Goal: Task Accomplishment & Management: Complete application form

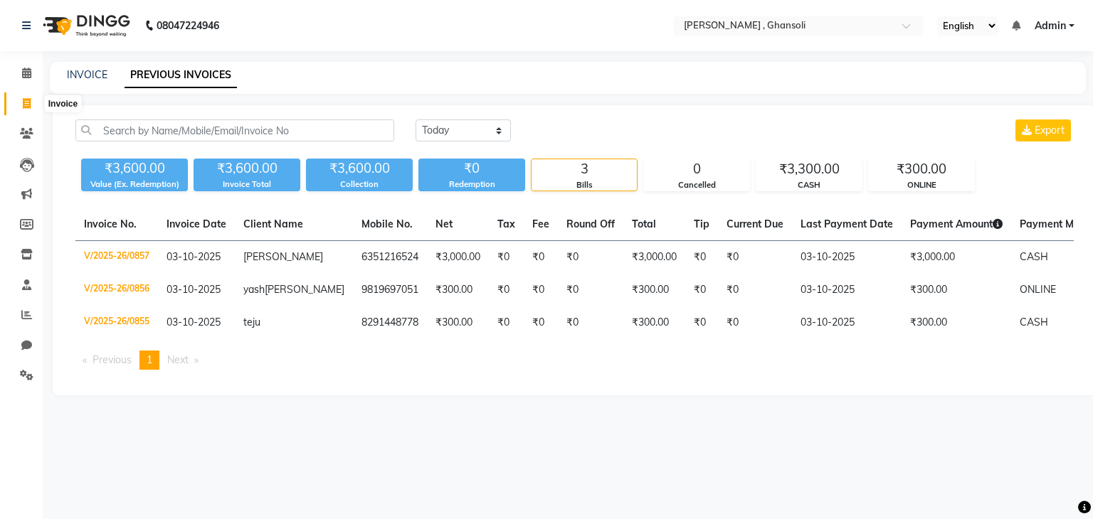
click at [23, 103] on icon at bounding box center [27, 103] width 8 height 11
select select "service"
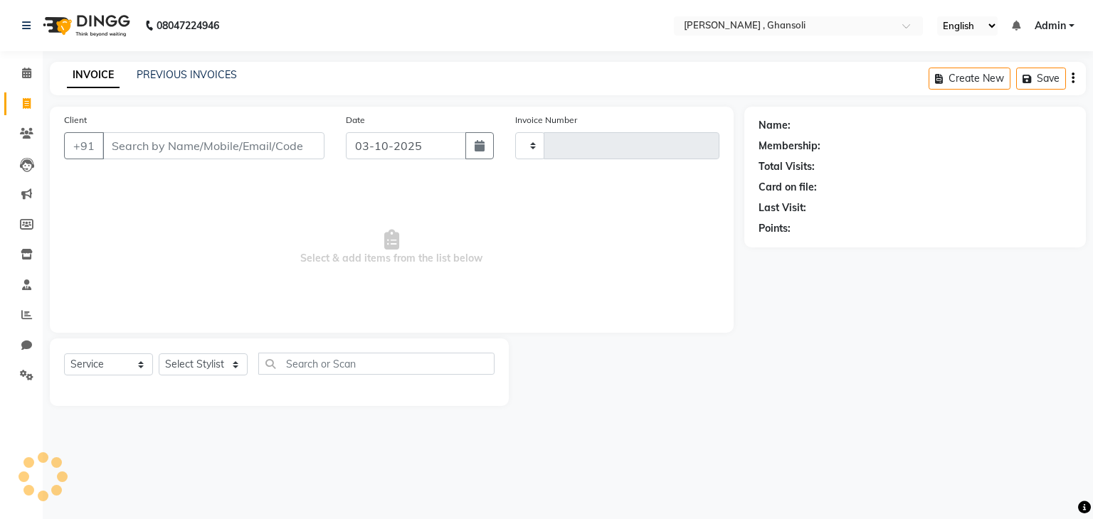
type input "0858"
select select "8446"
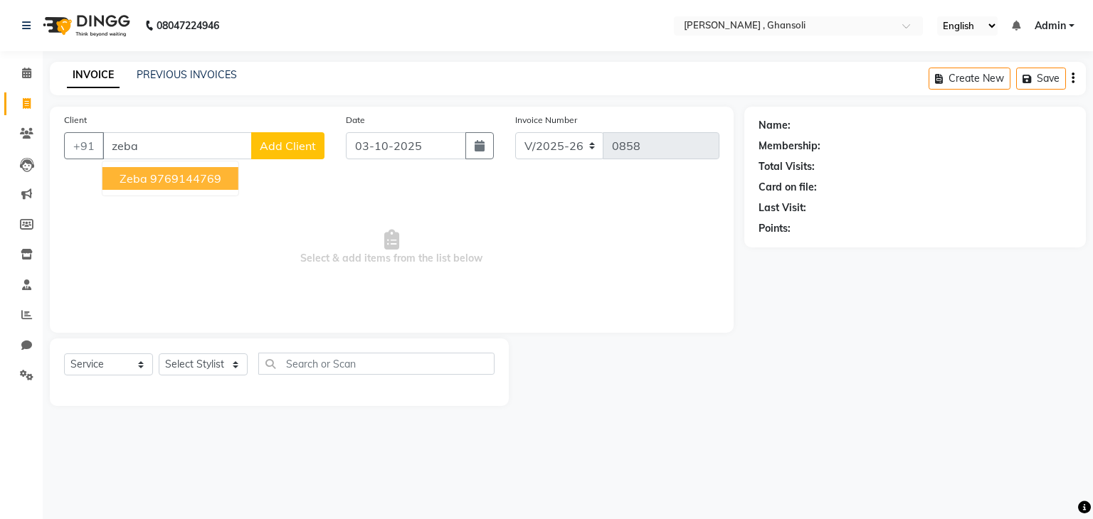
click at [148, 188] on button "Zeba 9769144769" at bounding box center [170, 178] width 136 height 23
type input "9769144769"
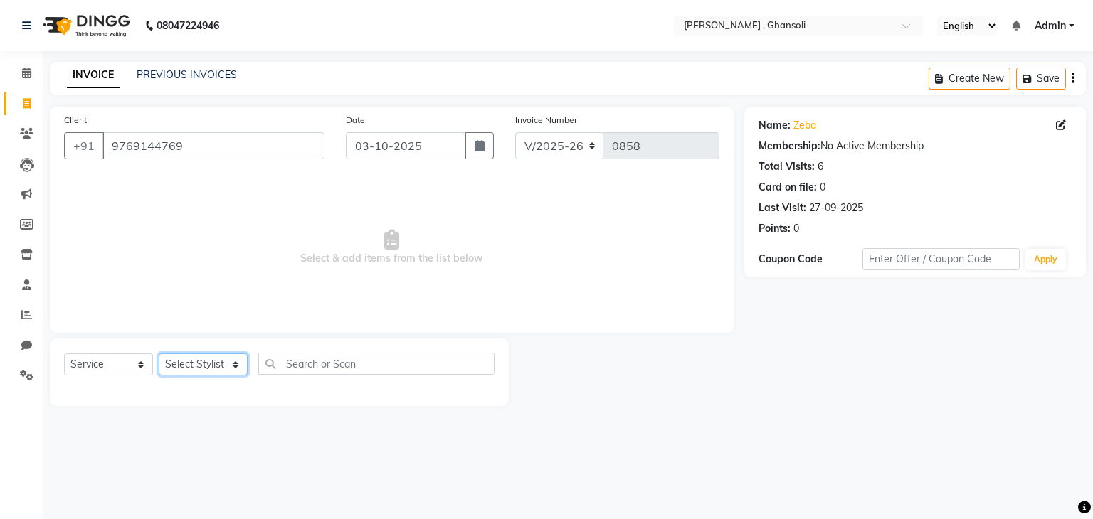
click at [191, 366] on select "Select Stylist deepa Lucky nadeem Rehan Riya Shivam sohail sulochana Teju Uzair…" at bounding box center [203, 365] width 89 height 22
select select "81971"
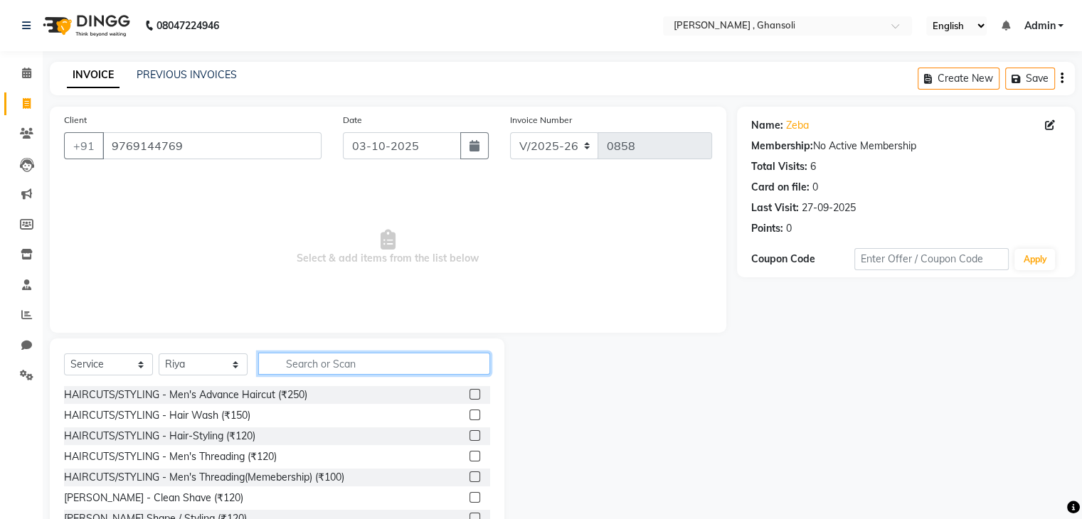
click at [317, 367] on input "text" at bounding box center [374, 364] width 232 height 22
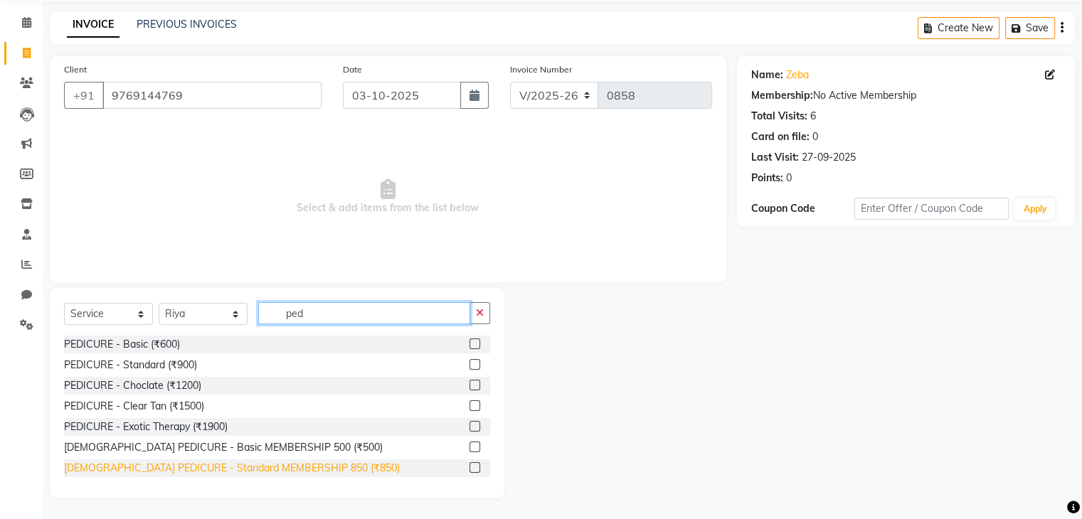
type input "ped"
click at [204, 470] on div "FEMALE PEDICURE - Standard MEMBERSHIP 850 (₹850)" at bounding box center [232, 468] width 336 height 15
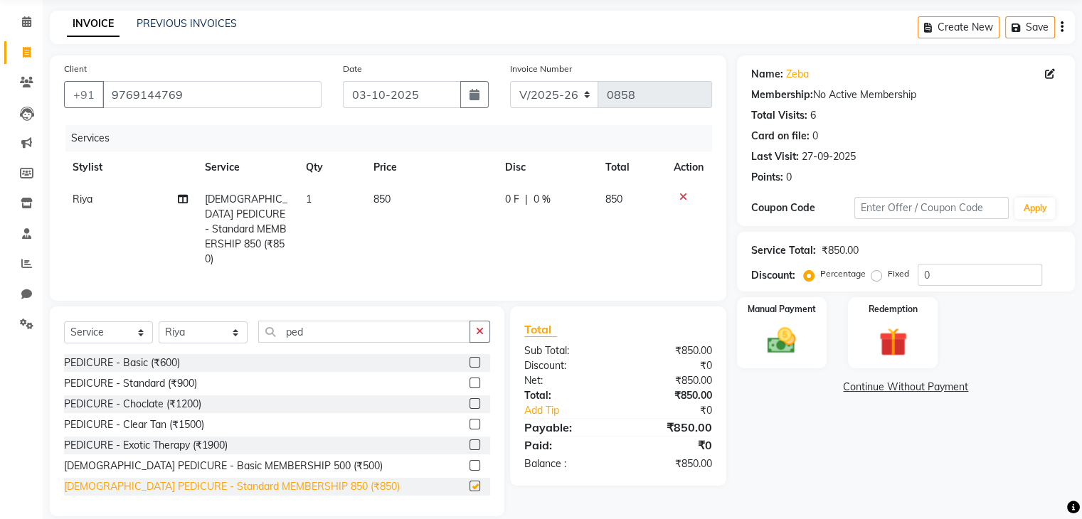
checkbox input "false"
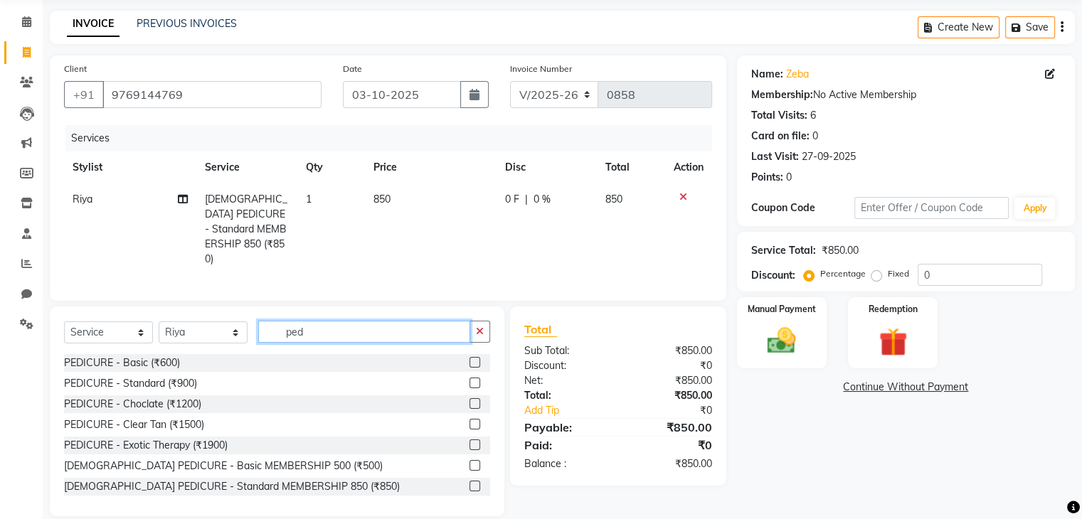
click at [317, 332] on input "ped" at bounding box center [364, 332] width 212 height 22
click at [228, 332] on select "Select Stylist deepa Lucky nadeem Rehan Riya Shivam sohail sulochana Teju Uzair…" at bounding box center [203, 333] width 89 height 22
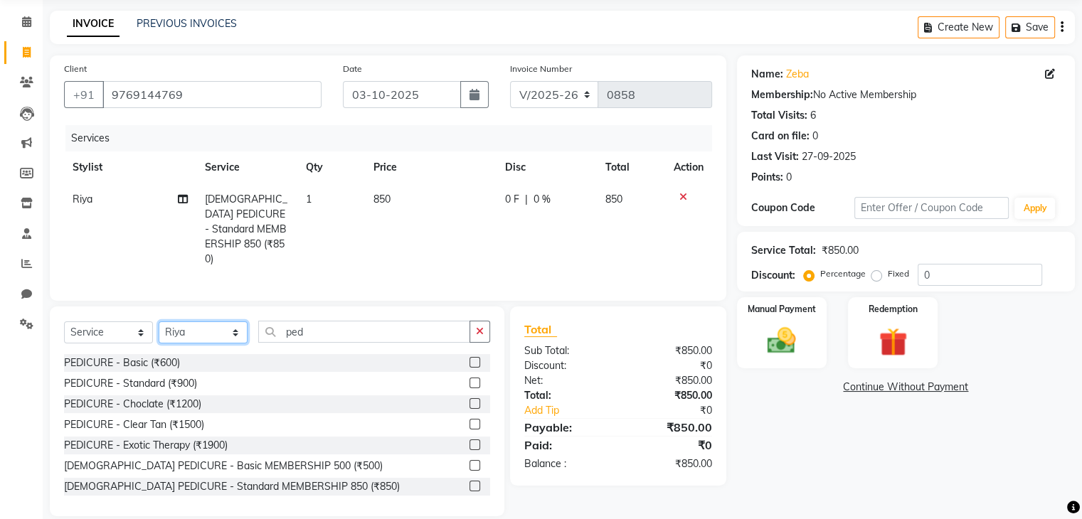
click at [228, 332] on select "Select Stylist deepa Lucky nadeem Rehan Riya Shivam sohail sulochana Teju Uzair…" at bounding box center [203, 333] width 89 height 22
select select "86841"
click at [319, 331] on input "ped" at bounding box center [364, 332] width 212 height 22
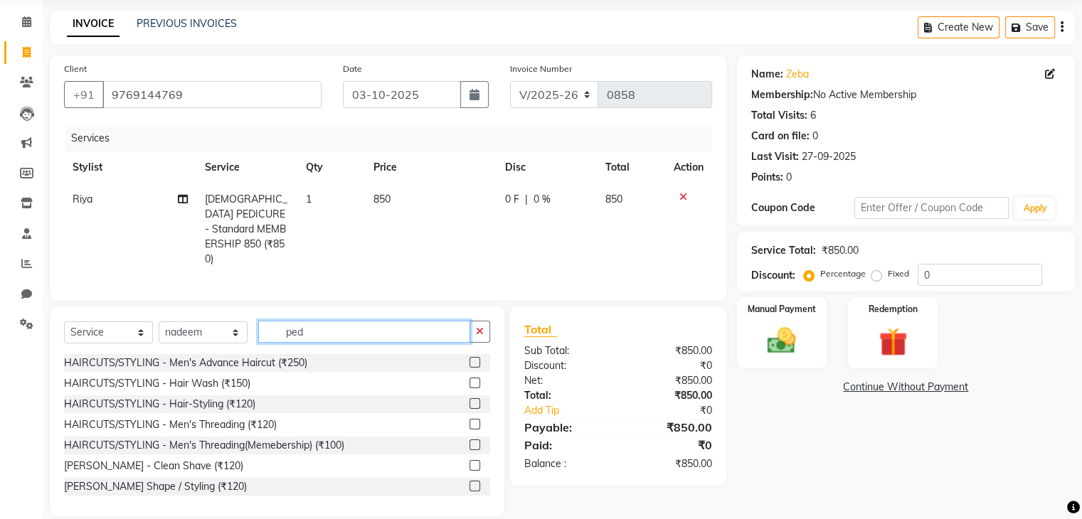
click at [319, 331] on input "ped" at bounding box center [364, 332] width 212 height 22
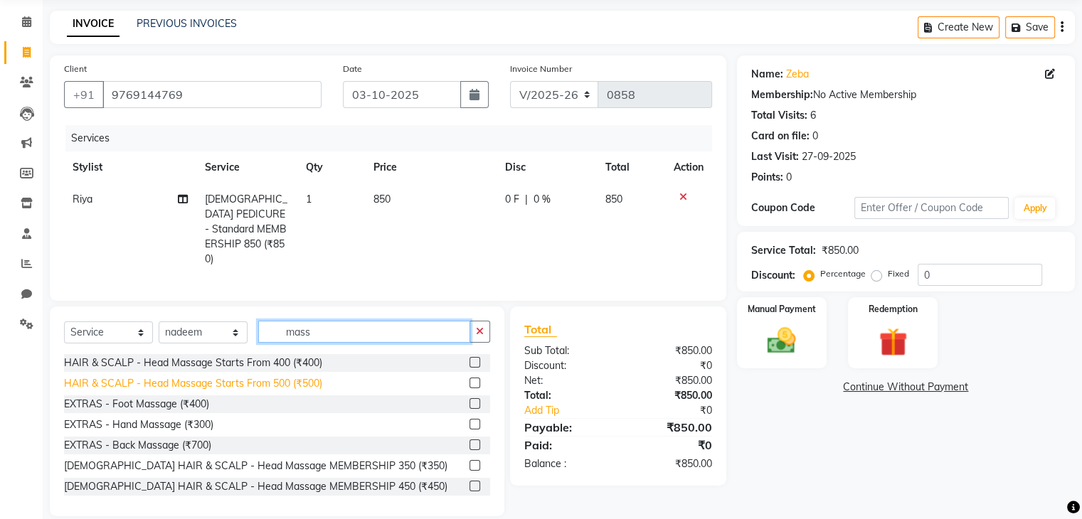
type input "mass"
click at [219, 381] on div "HAIR & SCALP - Head Massage Starts From 500 (₹500)" at bounding box center [193, 383] width 258 height 15
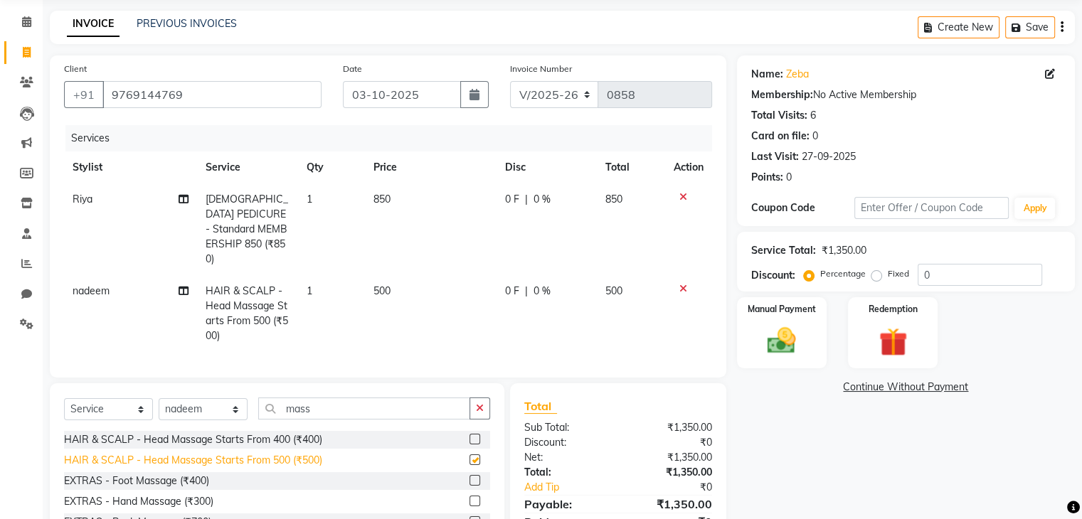
checkbox input "false"
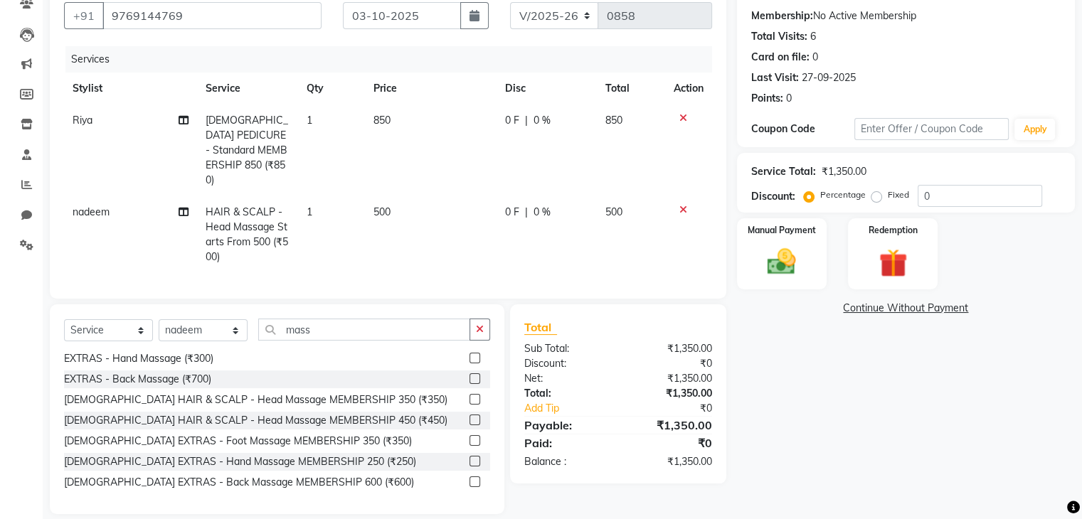
scroll to position [131, 0]
click at [329, 325] on input "mass" at bounding box center [364, 329] width 212 height 22
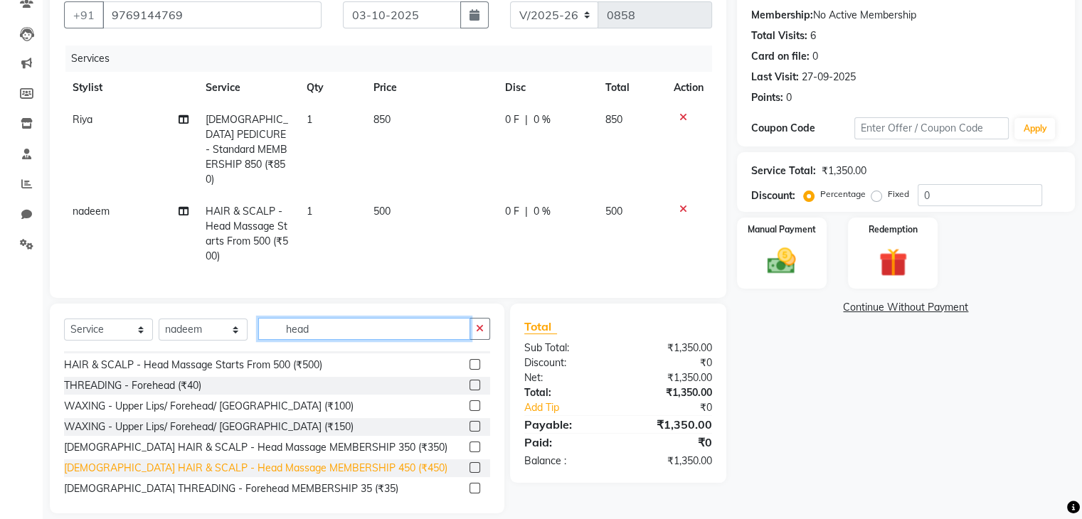
scroll to position [0, 0]
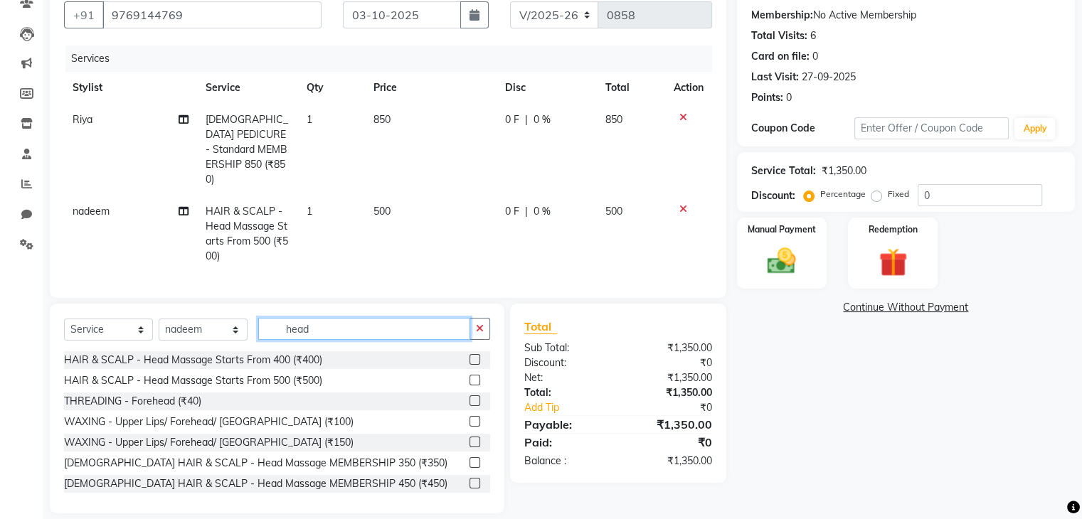
click at [335, 326] on input "head" at bounding box center [364, 329] width 212 height 22
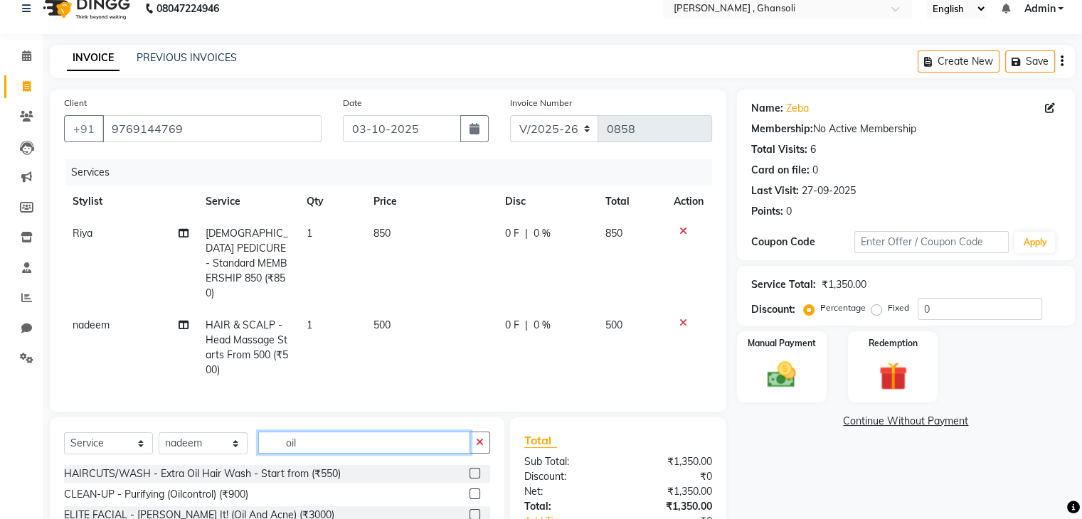
scroll to position [17, 0]
click at [330, 435] on input "oil" at bounding box center [364, 443] width 212 height 22
type input "oil"
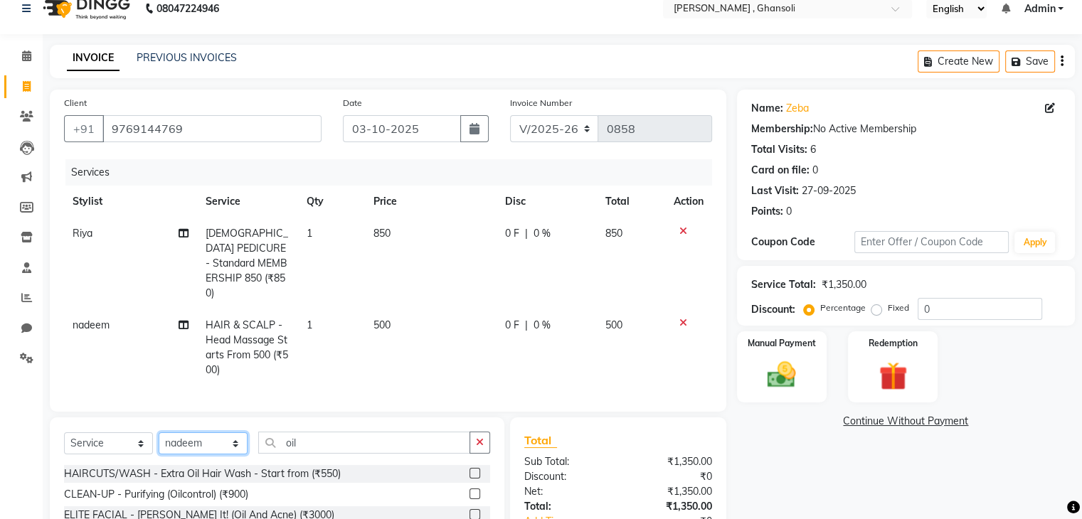
click at [211, 438] on select "Select Stylist deepa Lucky nadeem Rehan Riya Shivam sohail sulochana Teju Uzair…" at bounding box center [203, 444] width 89 height 22
select select "89296"
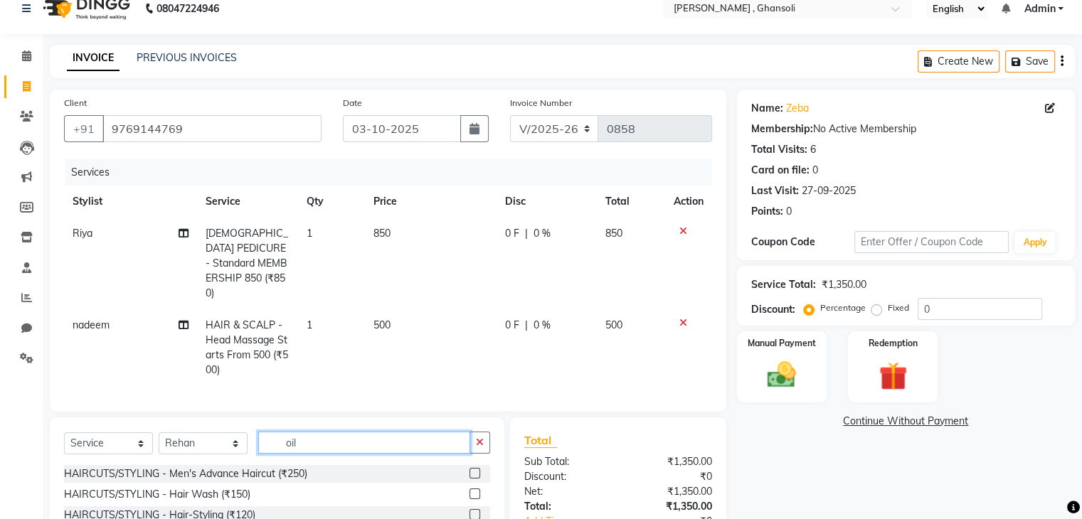
click at [316, 442] on input "oil" at bounding box center [364, 443] width 212 height 22
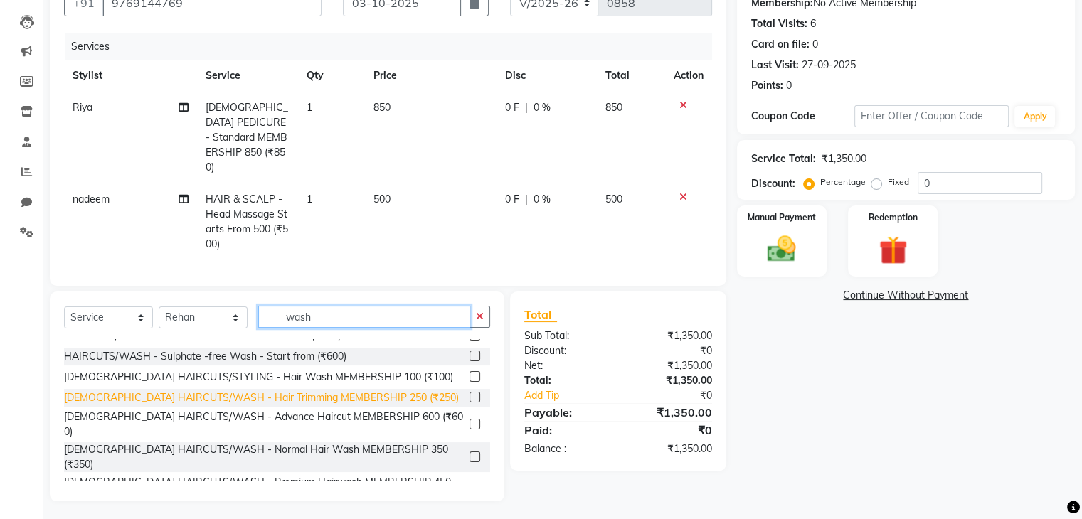
scroll to position [115, 0]
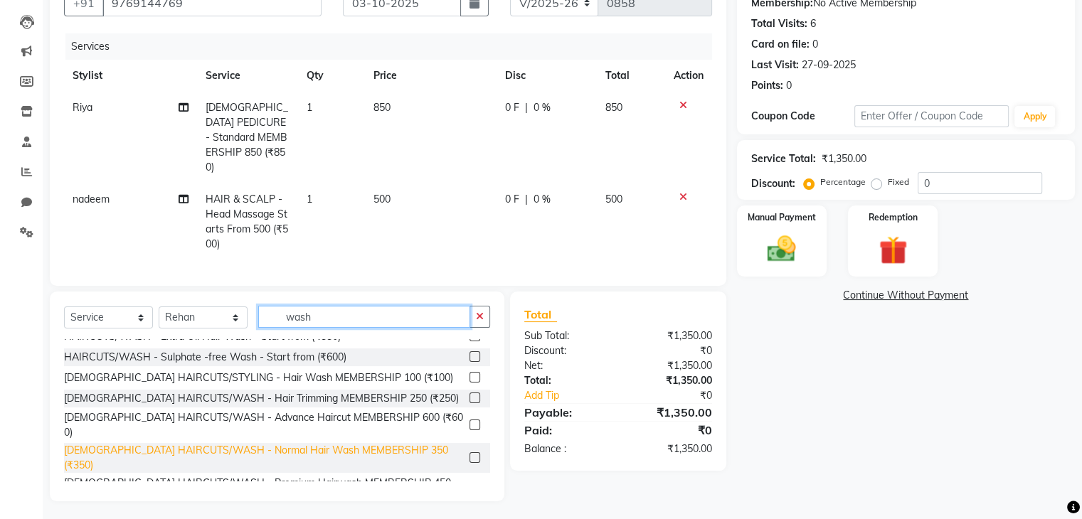
type input "wash"
click at [268, 443] on div "FEMALE HAIRCUTS/WASH - Normal Hair Wash MEMBERSHIP 350 (₹350)" at bounding box center [264, 458] width 400 height 30
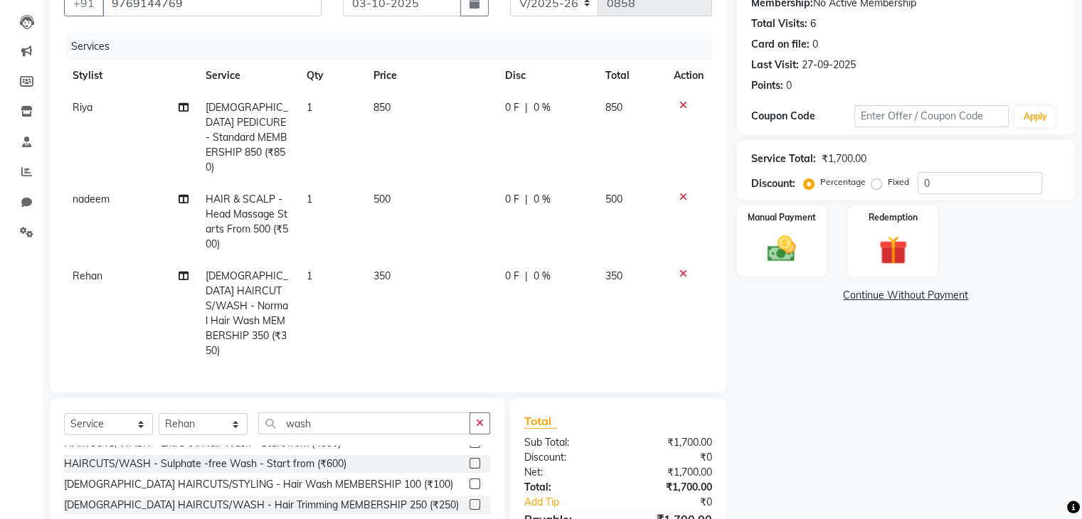
checkbox input "false"
click at [539, 269] on span "0 %" at bounding box center [542, 276] width 17 height 15
select select "89296"
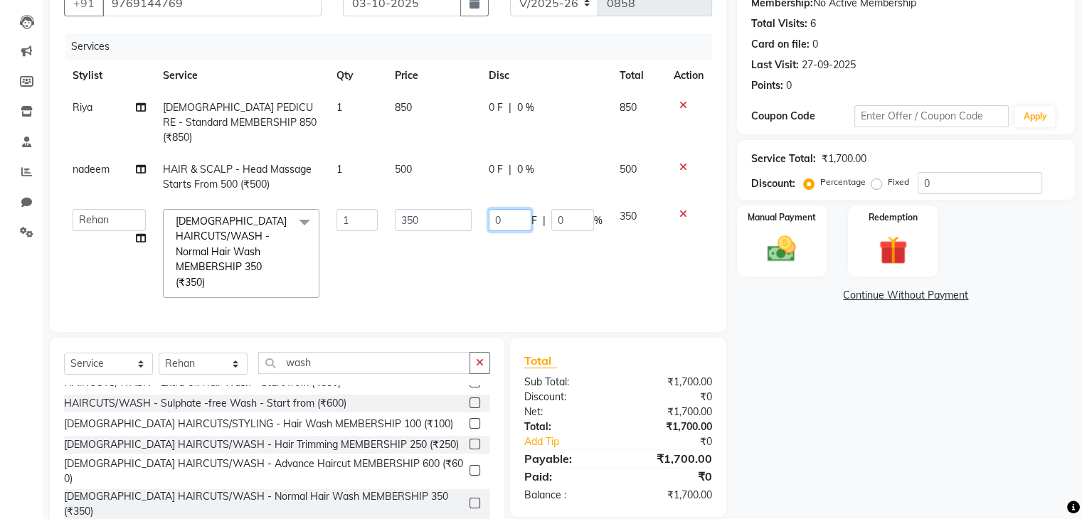
click at [490, 209] on input "0" at bounding box center [510, 220] width 43 height 22
click at [508, 209] on input "0" at bounding box center [510, 220] width 43 height 22
type input "100"
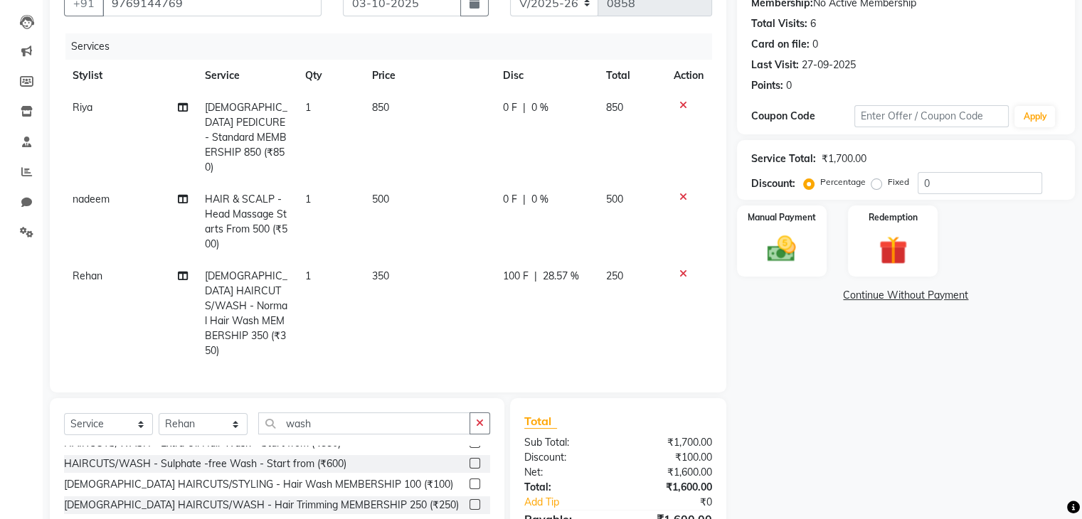
click at [784, 371] on div "Name: Zeba Membership: No Active Membership Total Visits: 6 Card on file: 0 Las…" at bounding box center [911, 286] width 349 height 645
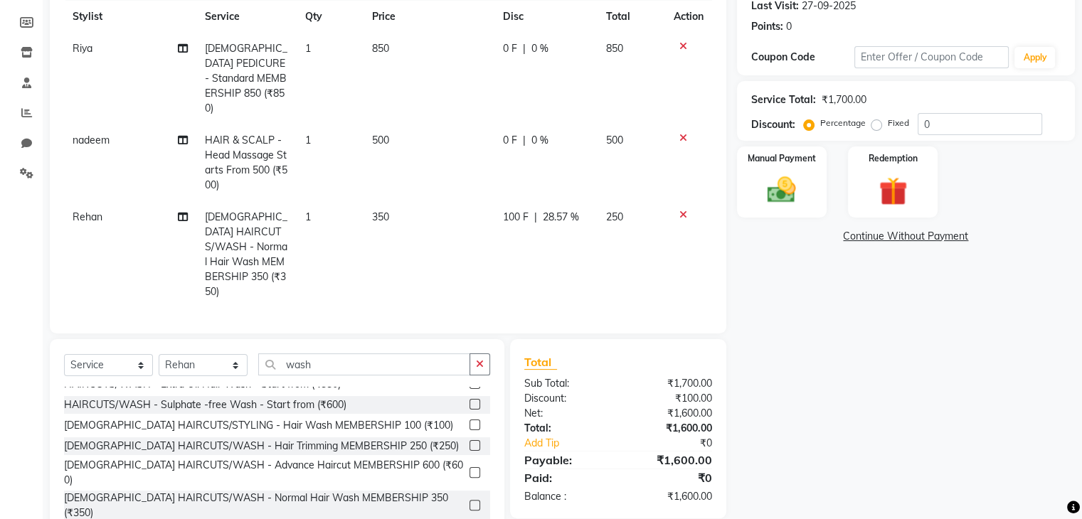
scroll to position [235, 0]
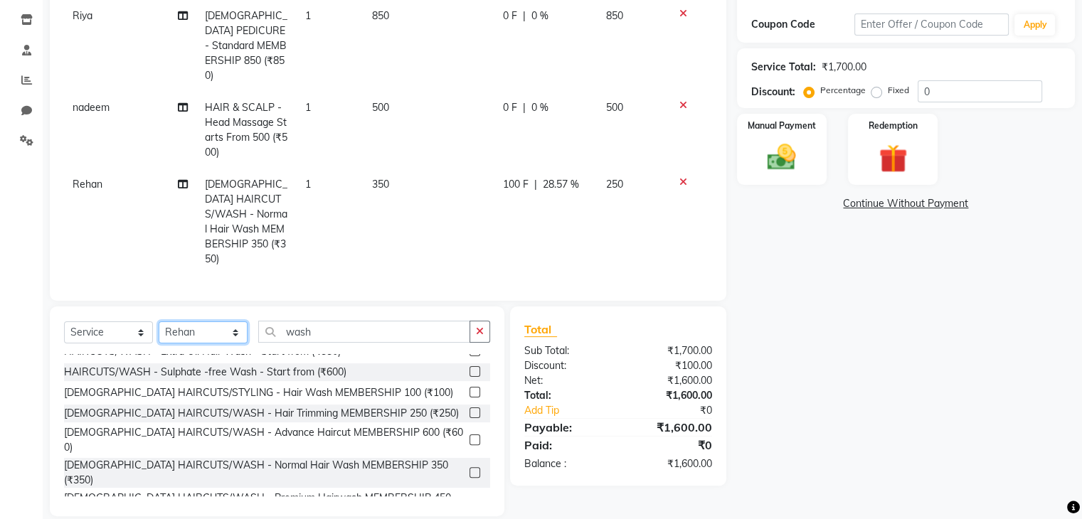
click at [209, 322] on select "Select Stylist deepa Lucky nadeem Rehan Riya Shivam sohail sulochana Teju Uzair…" at bounding box center [203, 333] width 89 height 22
select select "81971"
click at [323, 321] on input "wash" at bounding box center [364, 332] width 212 height 22
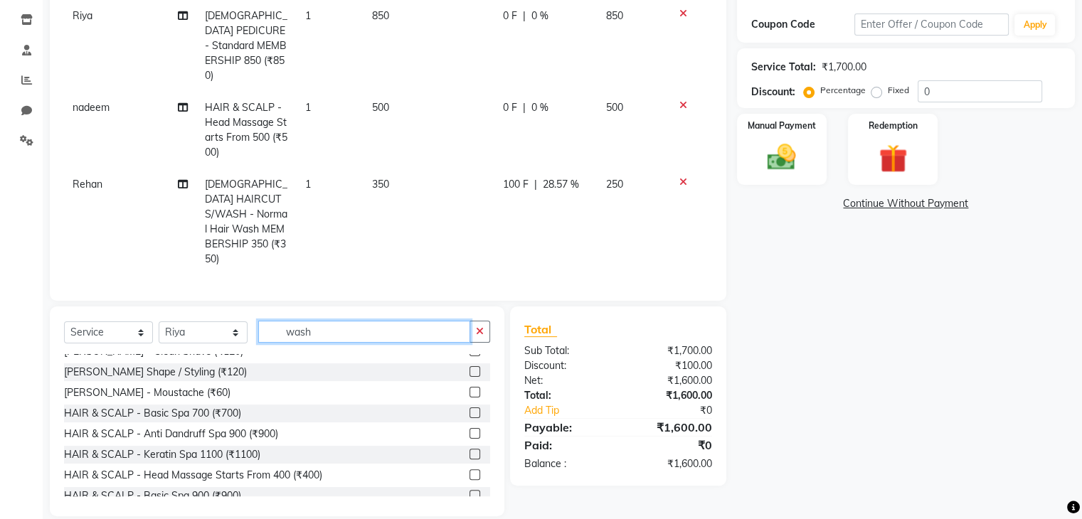
click at [323, 321] on input "wash" at bounding box center [364, 332] width 212 height 22
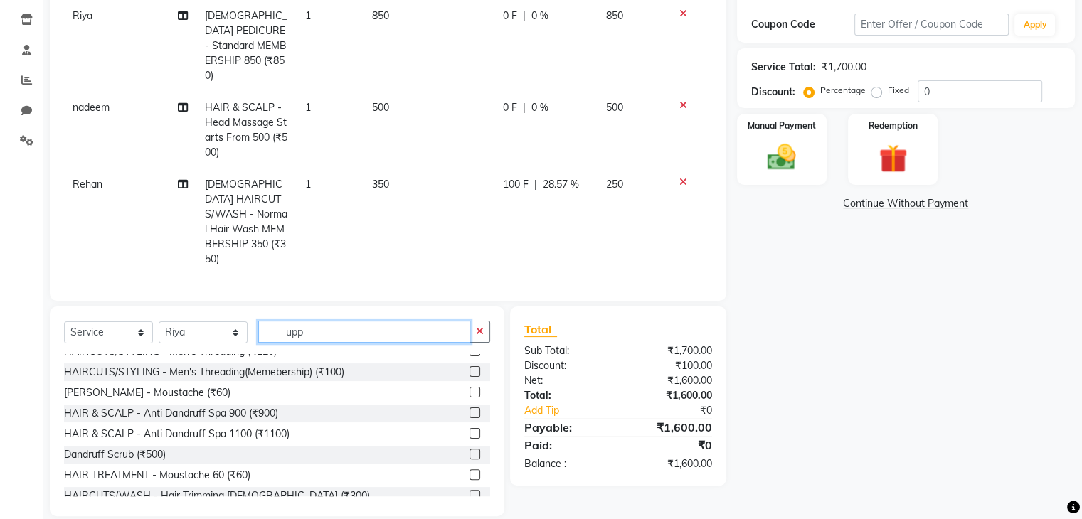
scroll to position [0, 0]
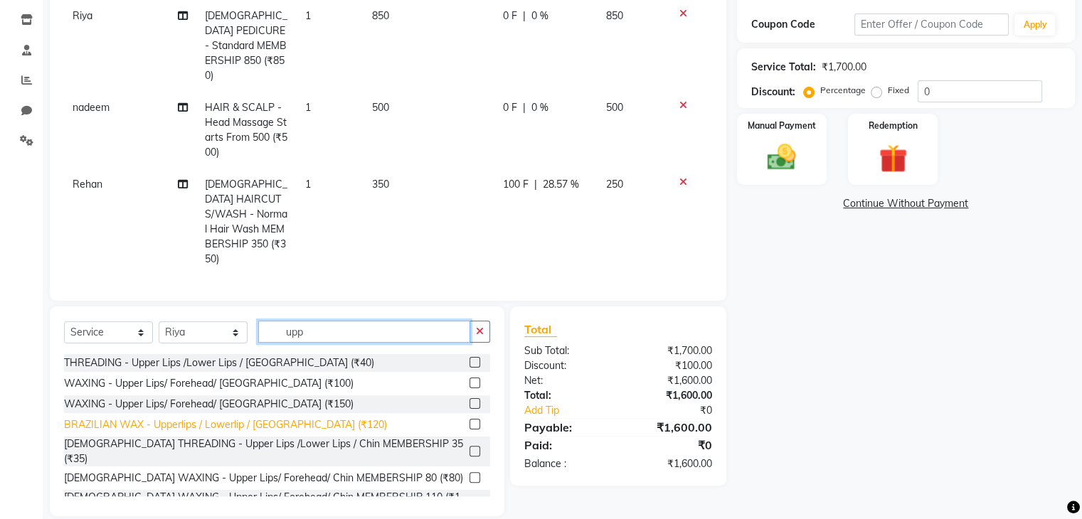
type input "upp"
click at [233, 418] on div "BRAZILIAN WAX - Upperlips / Lowerlip / Chin (₹120)" at bounding box center [225, 425] width 323 height 15
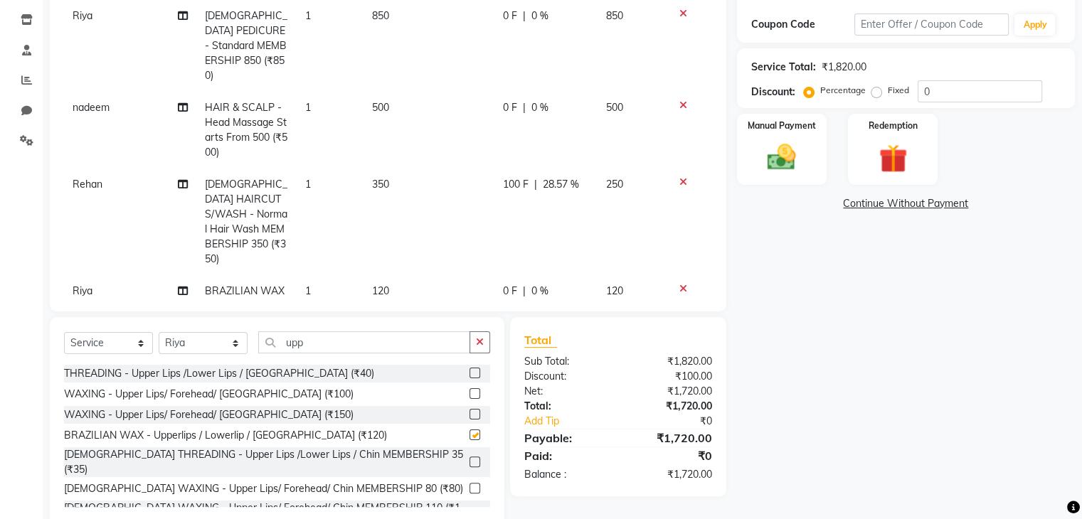
checkbox input "false"
click at [498, 280] on td "0 F | 0 %" at bounding box center [545, 313] width 103 height 77
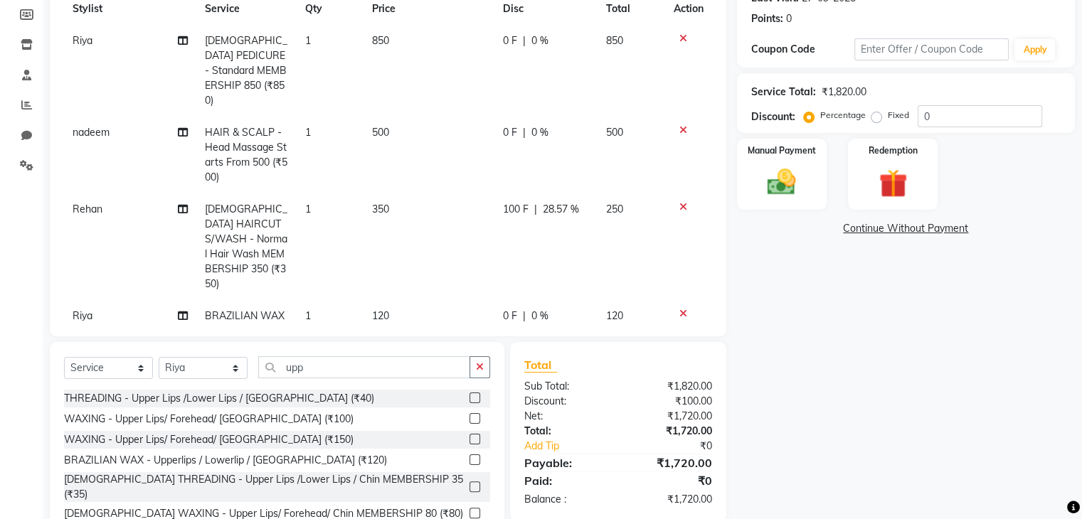
select select "81971"
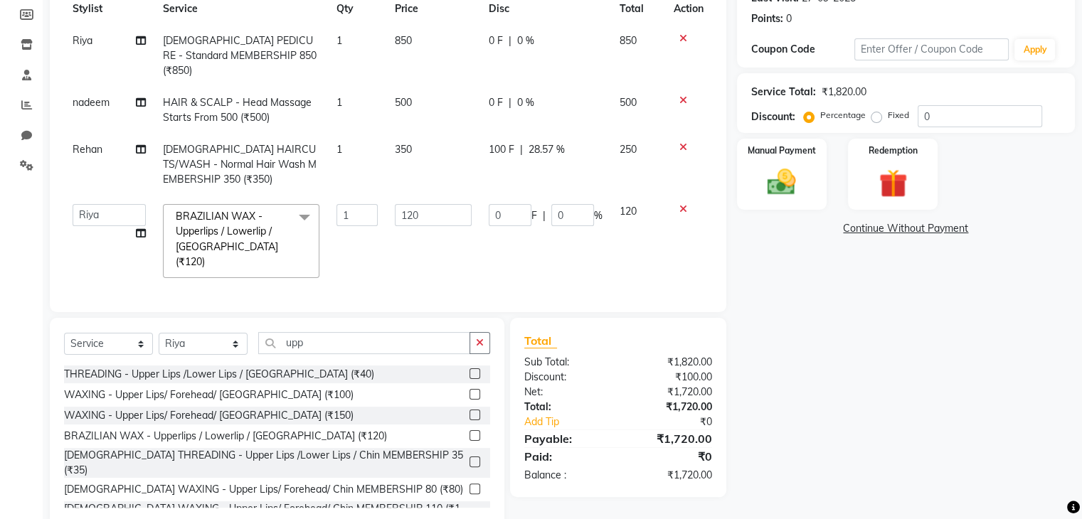
scroll to position [221, 0]
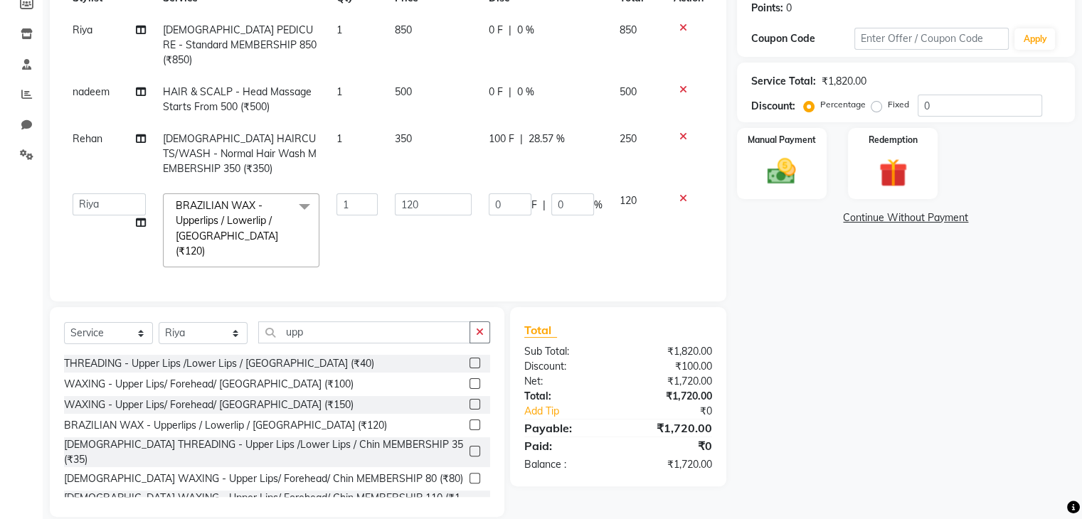
click at [512, 201] on td "0 F | 0 %" at bounding box center [545, 230] width 131 height 91
click at [509, 194] on input "0" at bounding box center [510, 205] width 43 height 22
type input "20"
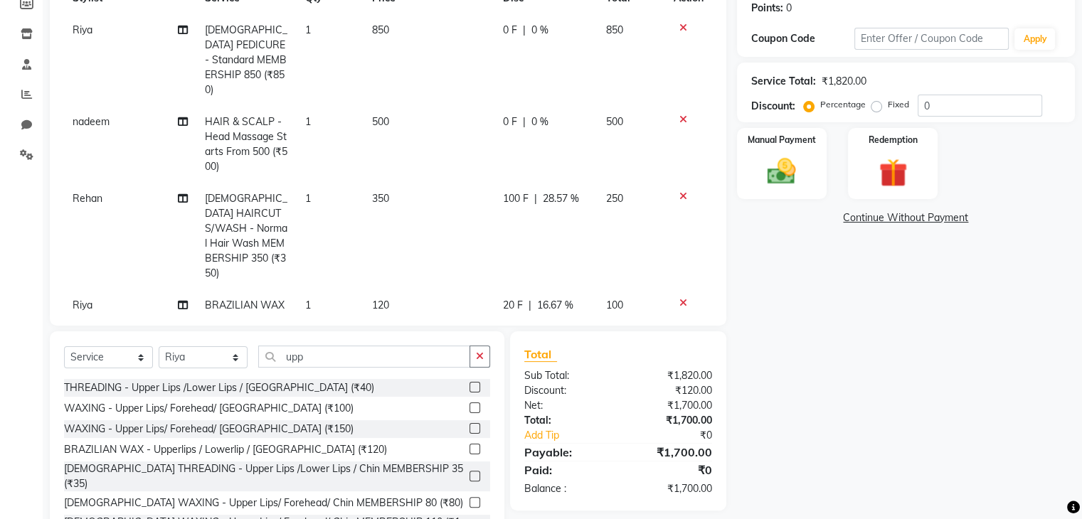
click at [783, 336] on div "Name: Zeba Membership: No Active Membership Total Visits: 6 Card on file: 0 Las…" at bounding box center [911, 213] width 349 height 655
click at [331, 357] on input "upp" at bounding box center [364, 357] width 212 height 22
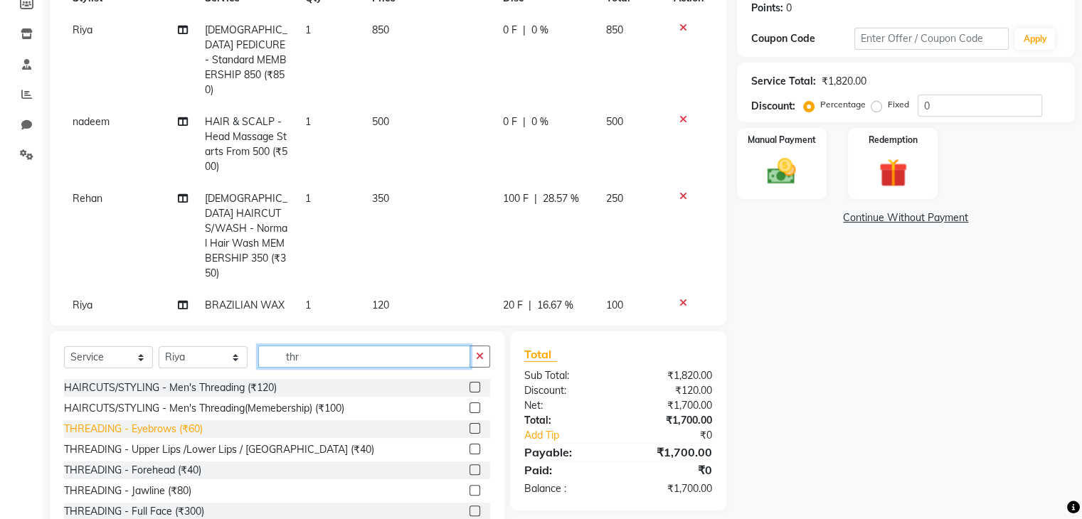
type input "thr"
click at [191, 433] on div "THREADING - Eyebrows (₹60)" at bounding box center [133, 429] width 139 height 15
checkbox input "false"
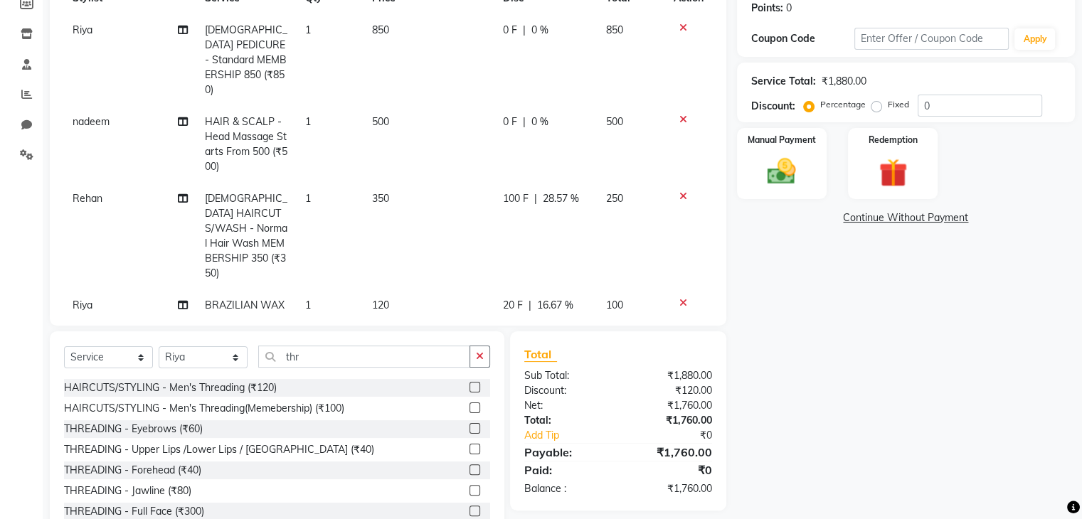
scroll to position [79, 0]
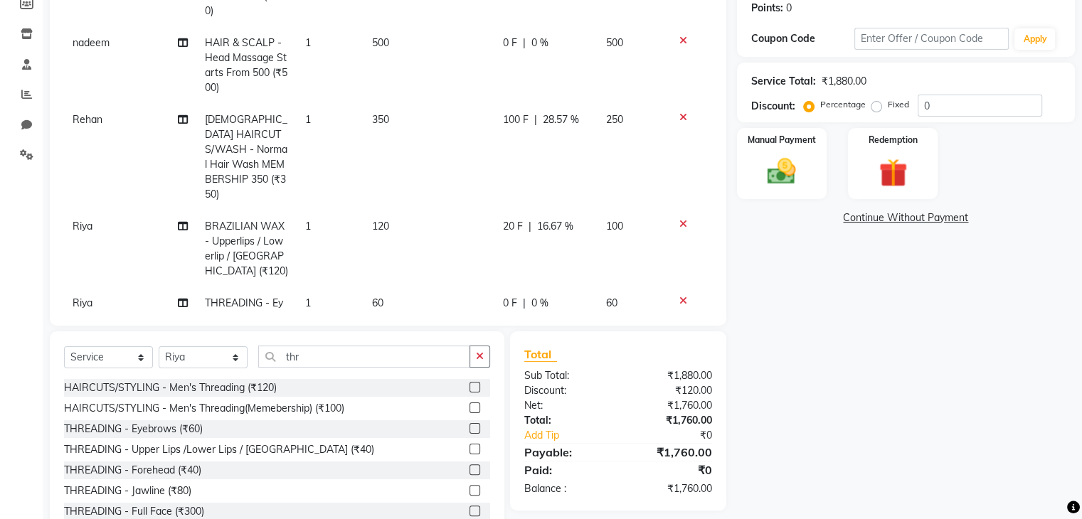
click at [494, 287] on td "0 F | 0 %" at bounding box center [545, 310] width 103 height 47
select select "81971"
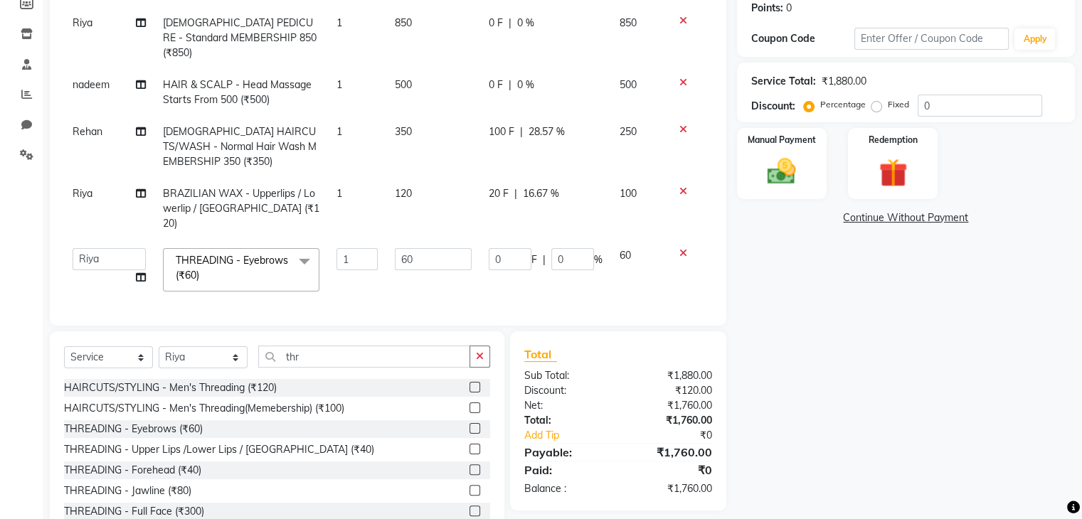
scroll to position [0, 0]
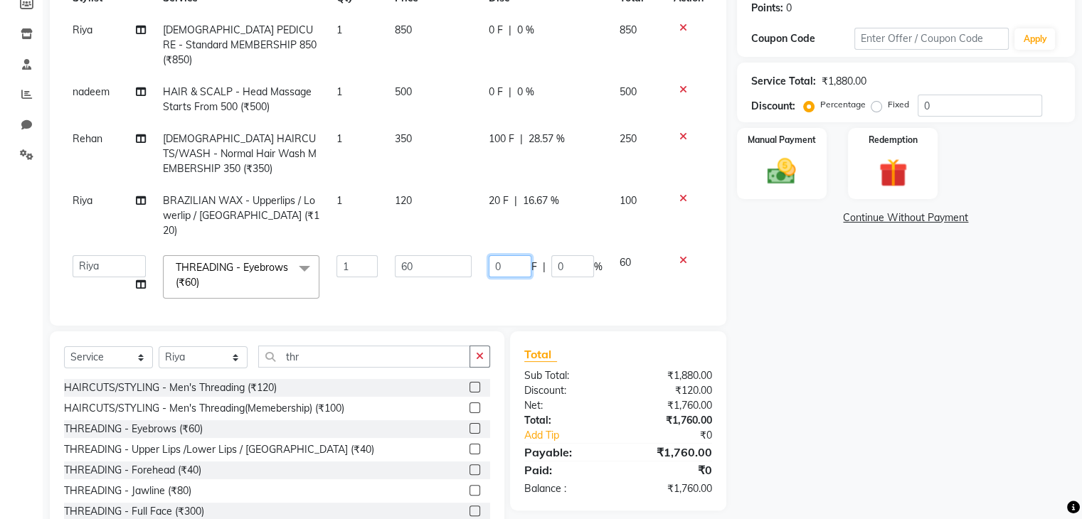
click at [510, 255] on input "0" at bounding box center [510, 266] width 43 height 22
type input "10"
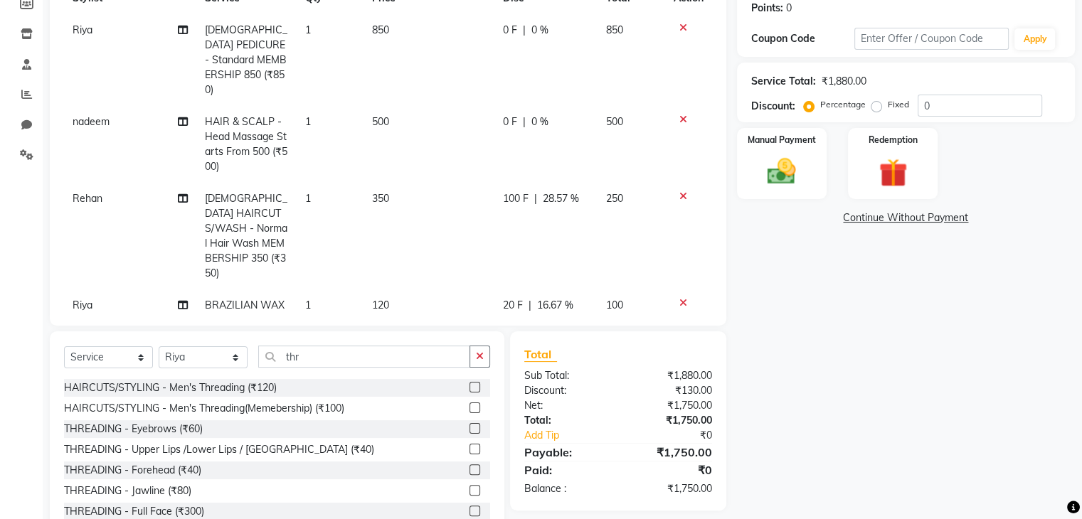
click at [936, 369] on div "Name: Zeba Membership: No Active Membership Total Visits: 6 Card on file: 0 Las…" at bounding box center [911, 213] width 349 height 655
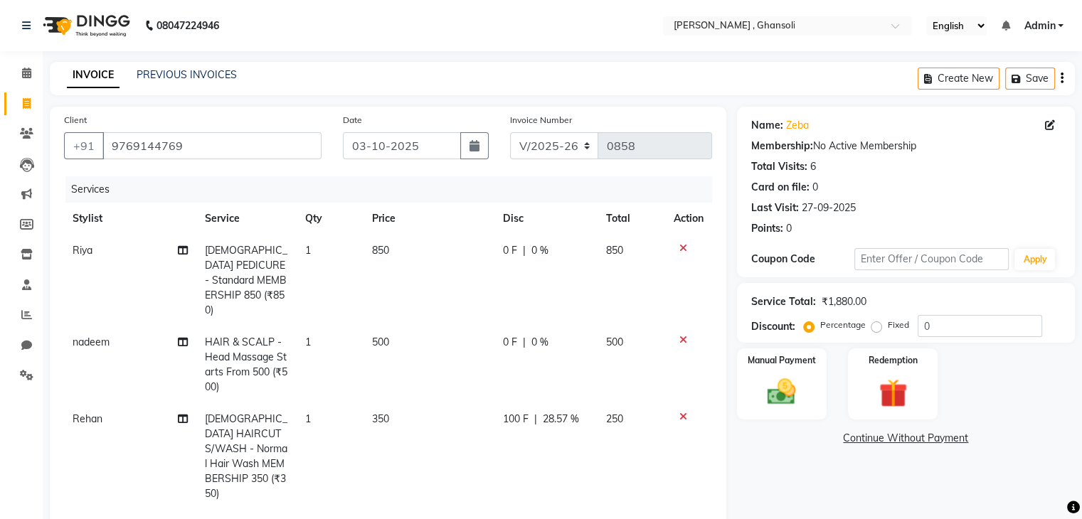
click at [674, 247] on div at bounding box center [689, 248] width 30 height 10
click at [679, 245] on icon at bounding box center [683, 248] width 8 height 10
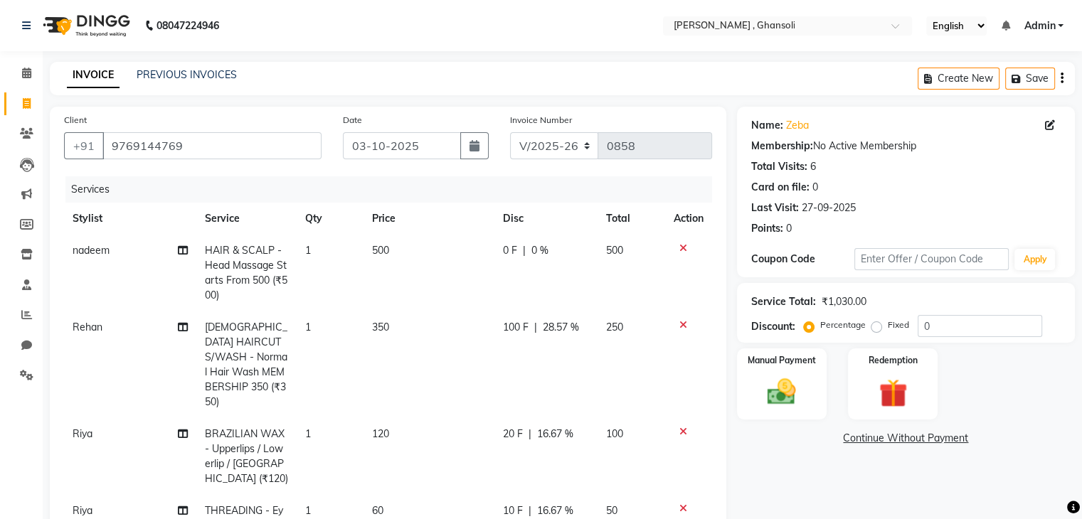
scroll to position [256, 0]
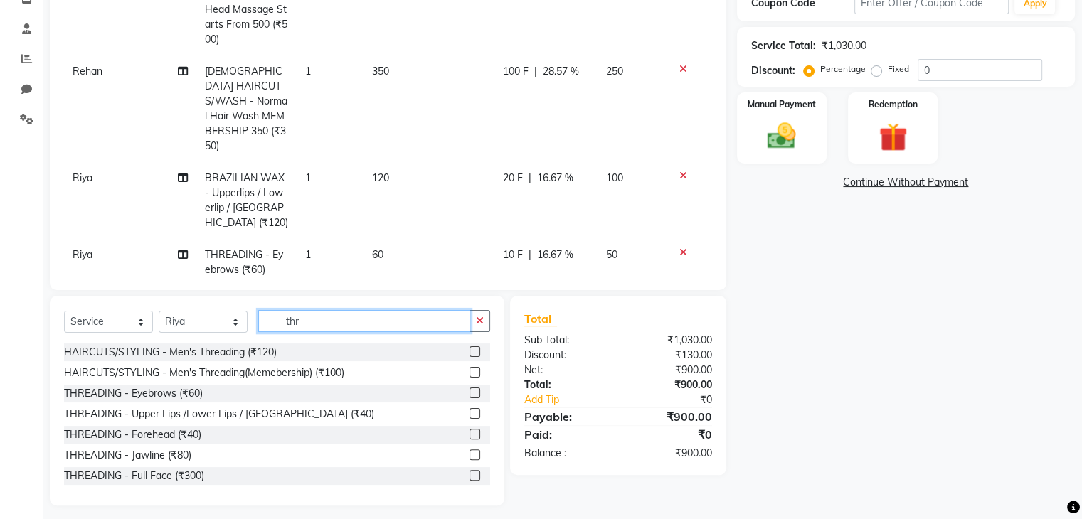
click at [341, 317] on input "thr" at bounding box center [364, 321] width 212 height 22
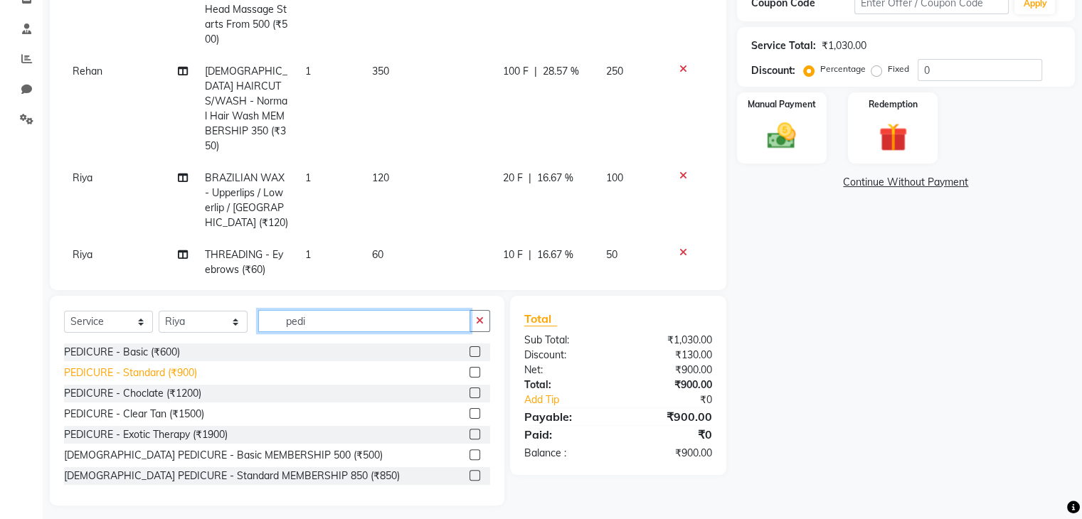
type input "pedi"
click at [164, 366] on div "PEDICURE - Standard (₹900)" at bounding box center [130, 373] width 133 height 15
checkbox input "false"
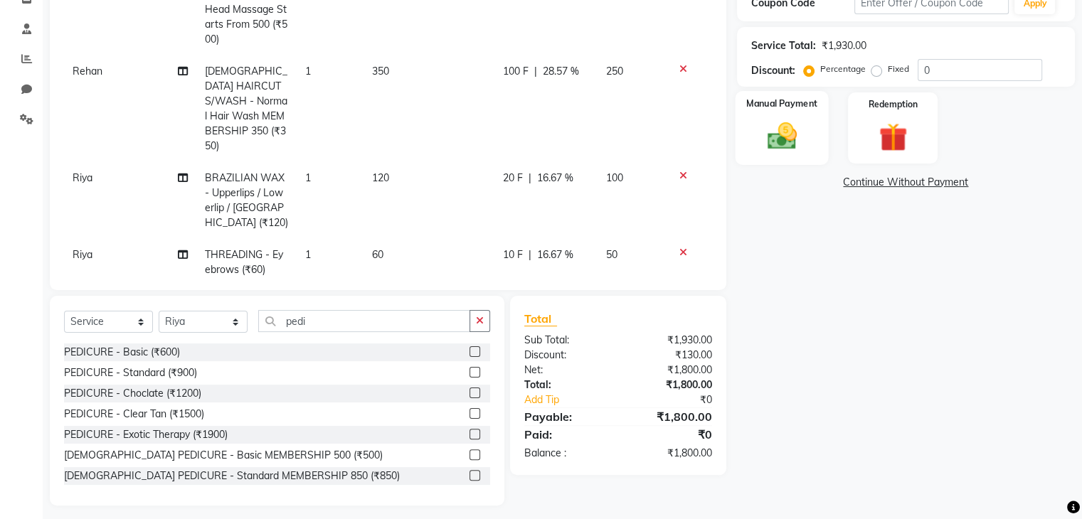
click at [760, 122] on img at bounding box center [782, 137] width 48 height 34
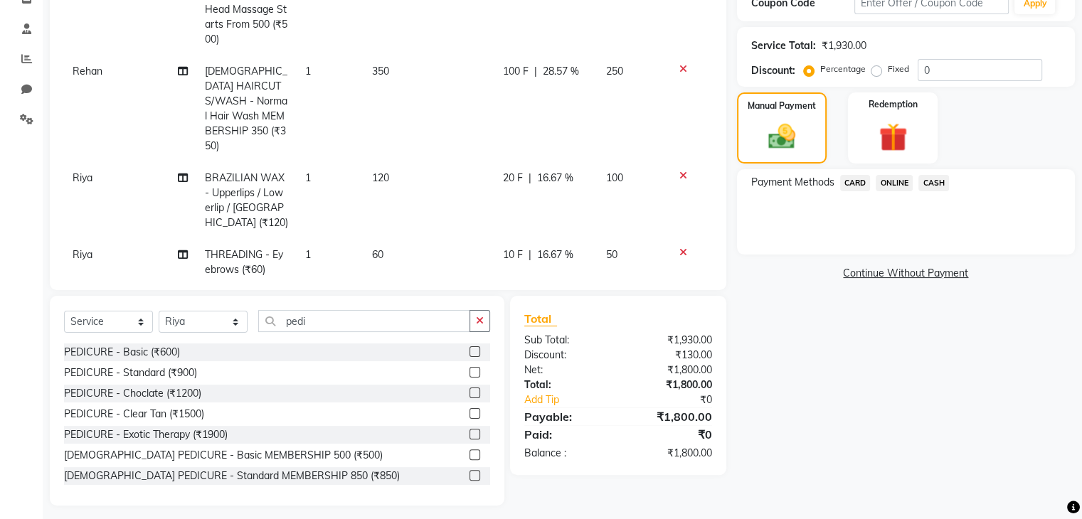
click at [899, 184] on span "ONLINE" at bounding box center [894, 183] width 37 height 16
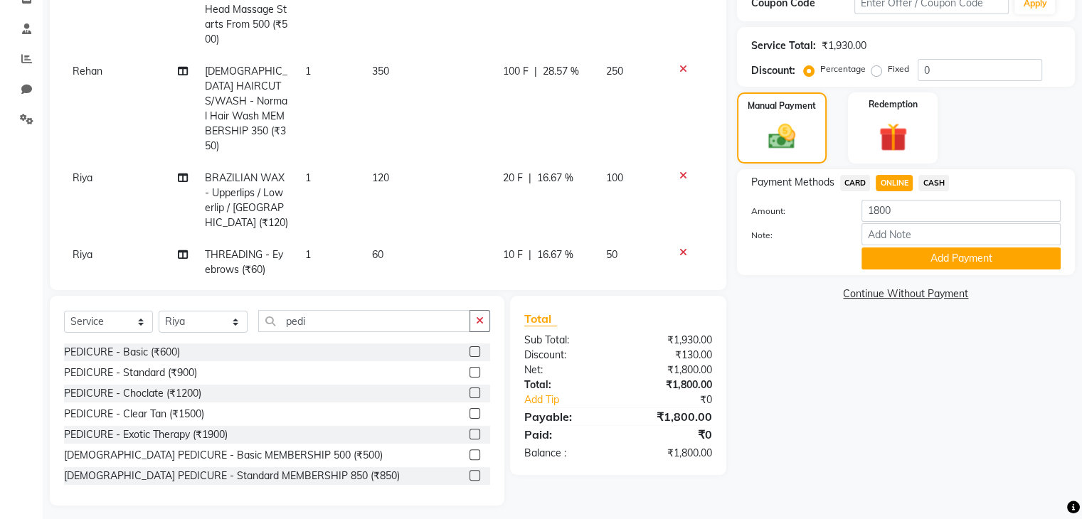
click at [928, 186] on span "CASH" at bounding box center [933, 183] width 31 height 16
click at [934, 267] on button "Add Payment" at bounding box center [961, 259] width 199 height 22
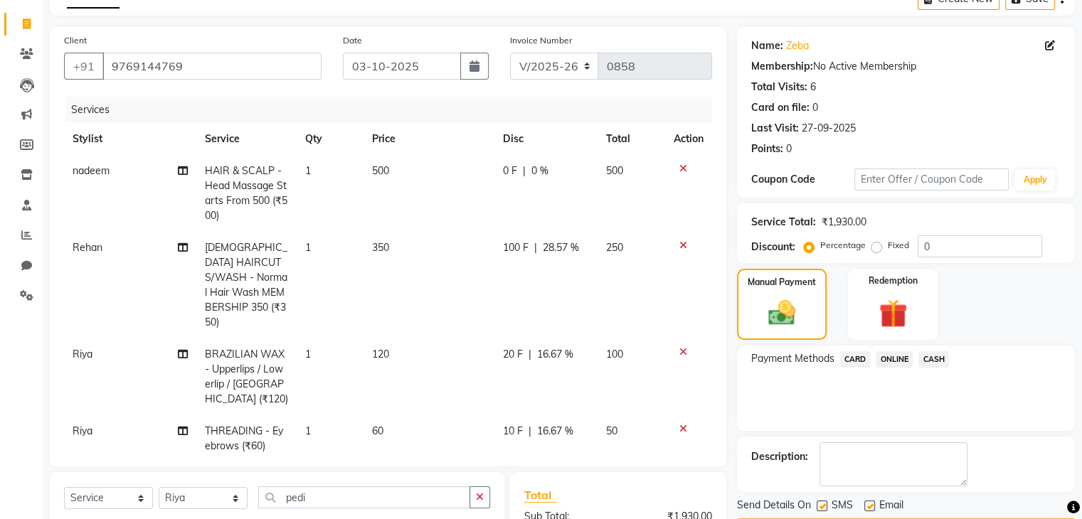
scroll to position [285, 0]
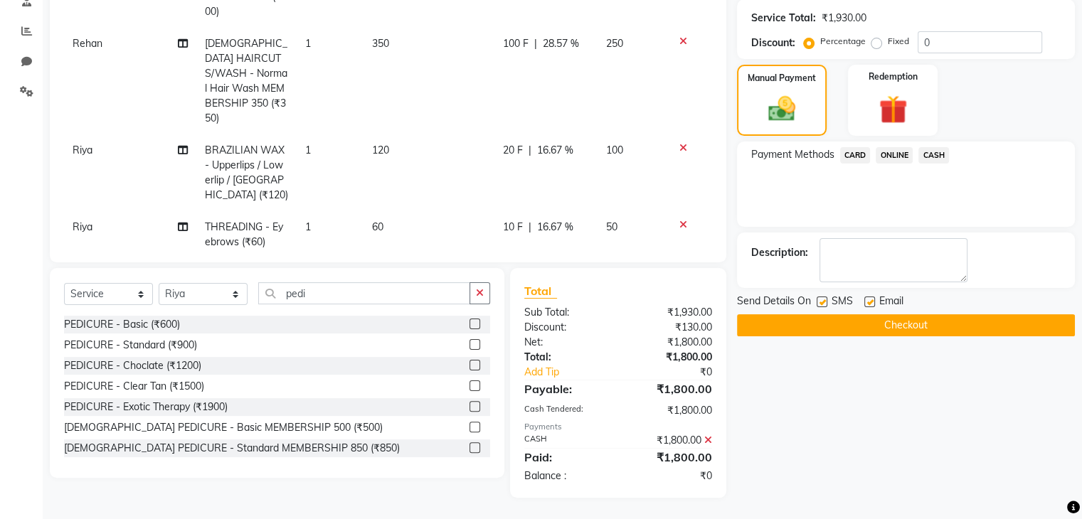
click at [892, 325] on button "Checkout" at bounding box center [906, 325] width 338 height 22
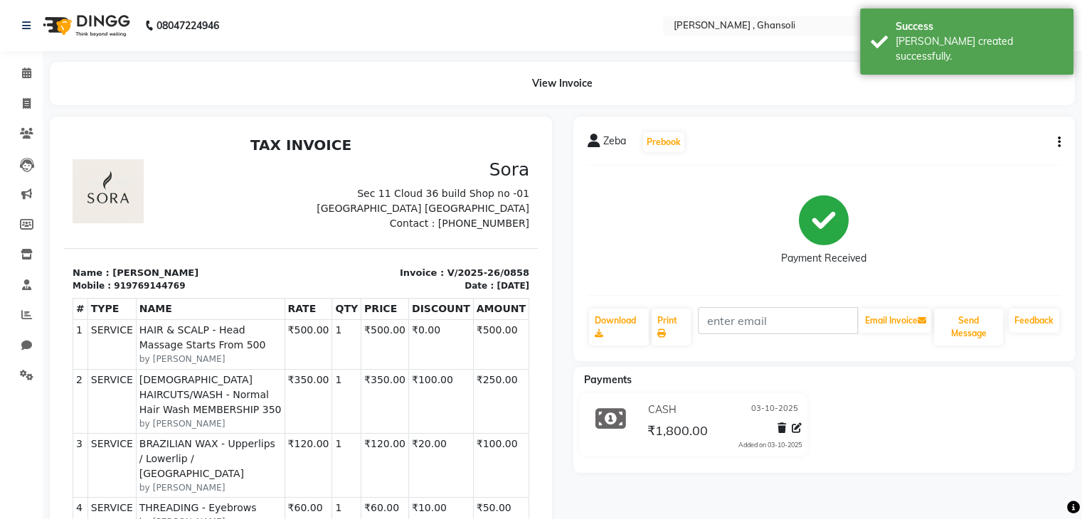
select select "8446"
select select "service"
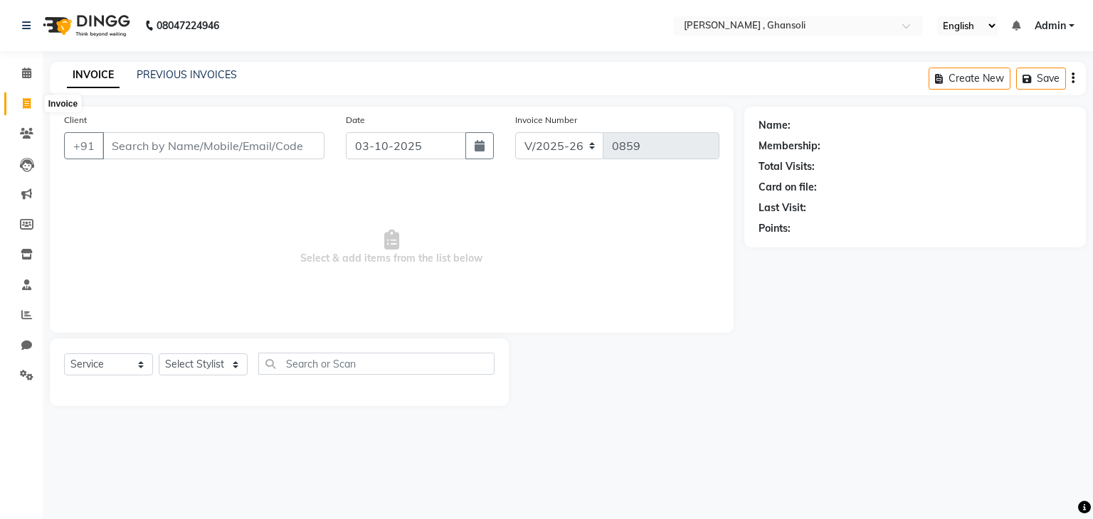
click at [23, 105] on icon at bounding box center [27, 103] width 8 height 11
select select "service"
type input "0859"
select select "8446"
click at [25, 311] on icon at bounding box center [26, 314] width 11 height 11
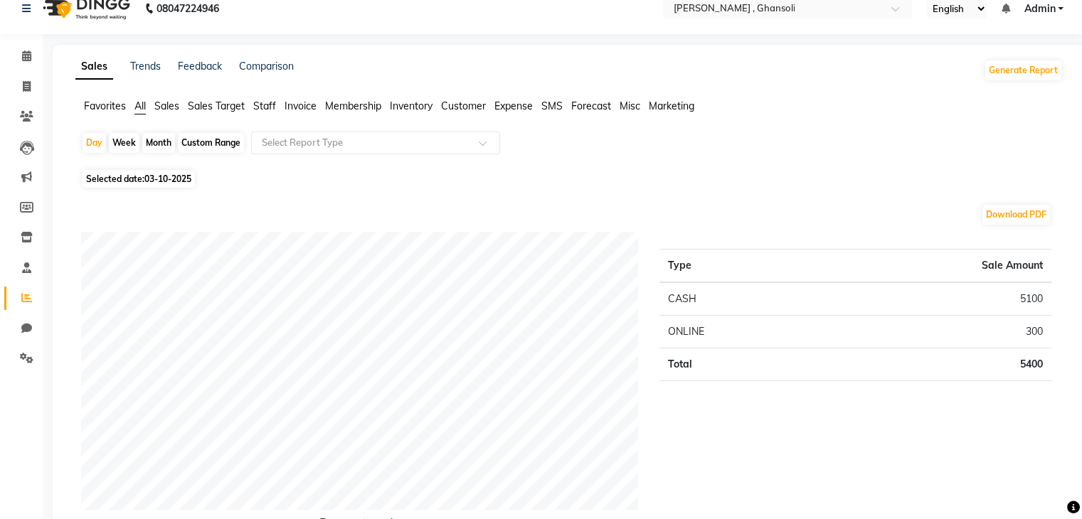
scroll to position [17, 0]
click at [154, 146] on div "Month" at bounding box center [158, 143] width 33 height 20
select select "10"
select select "2025"
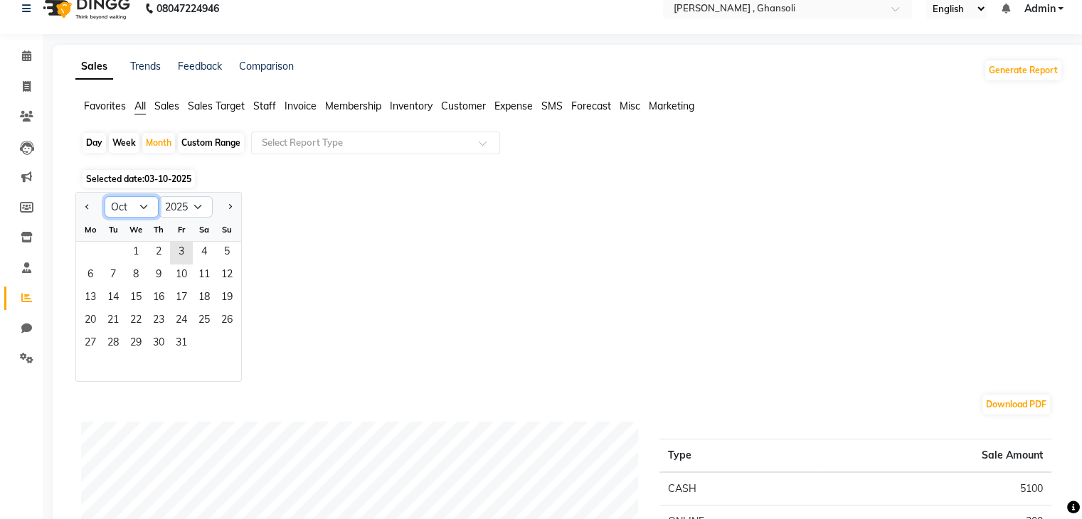
click at [142, 200] on select "Jan Feb Mar Apr May Jun Jul Aug Sep Oct Nov Dec" at bounding box center [132, 206] width 54 height 21
select select "9"
click at [105, 196] on select "Jan Feb Mar Apr May Jun Jul Aug Sep Oct Nov Dec" at bounding box center [132, 206] width 54 height 21
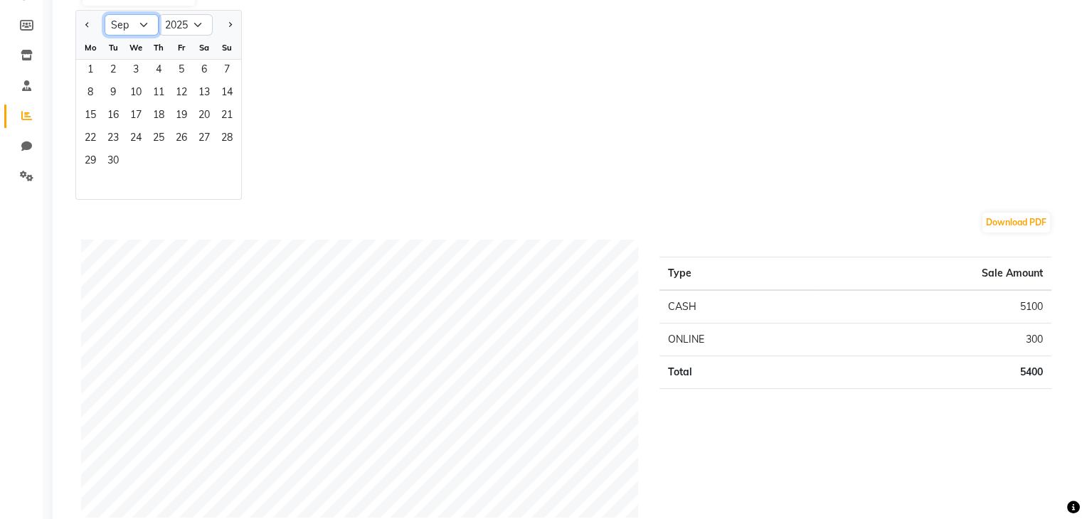
scroll to position [0, 0]
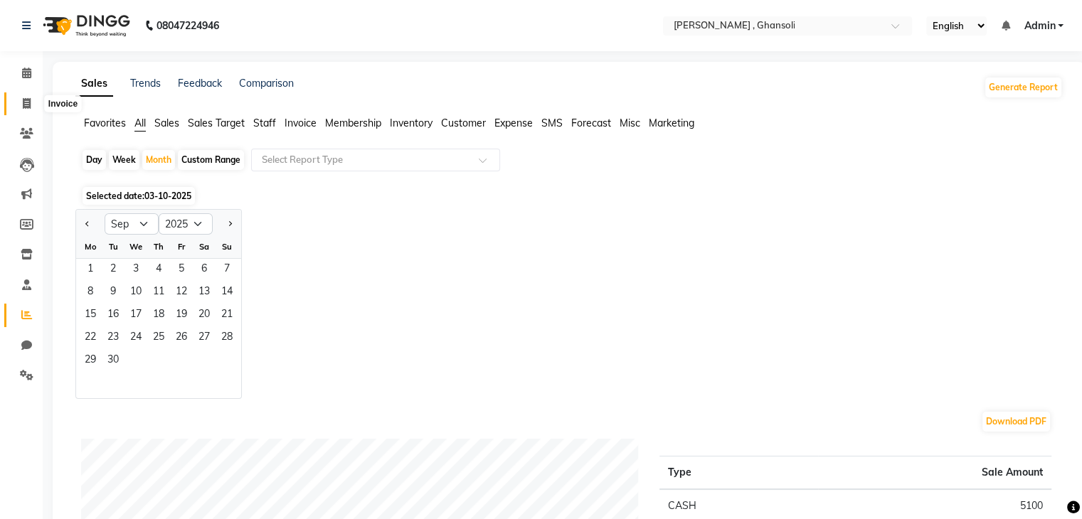
click at [28, 108] on icon at bounding box center [27, 103] width 8 height 11
select select "8446"
select select "service"
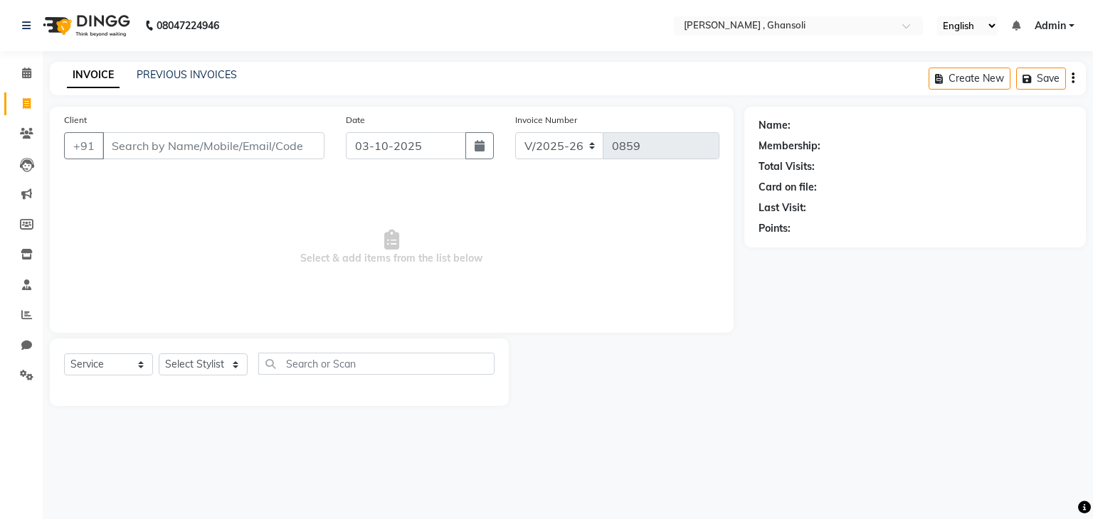
click at [28, 108] on icon at bounding box center [27, 103] width 8 height 11
select select "service"
type input "0859"
select select "8446"
click at [207, 150] on input "Client" at bounding box center [213, 145] width 222 height 27
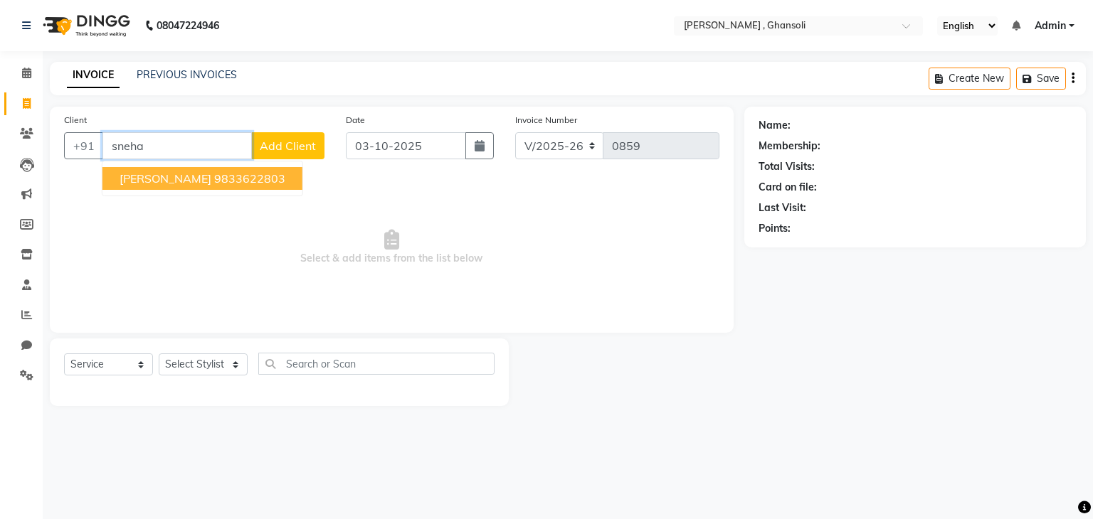
click at [215, 180] on ngb-highlight "9833622803" at bounding box center [249, 178] width 71 height 14
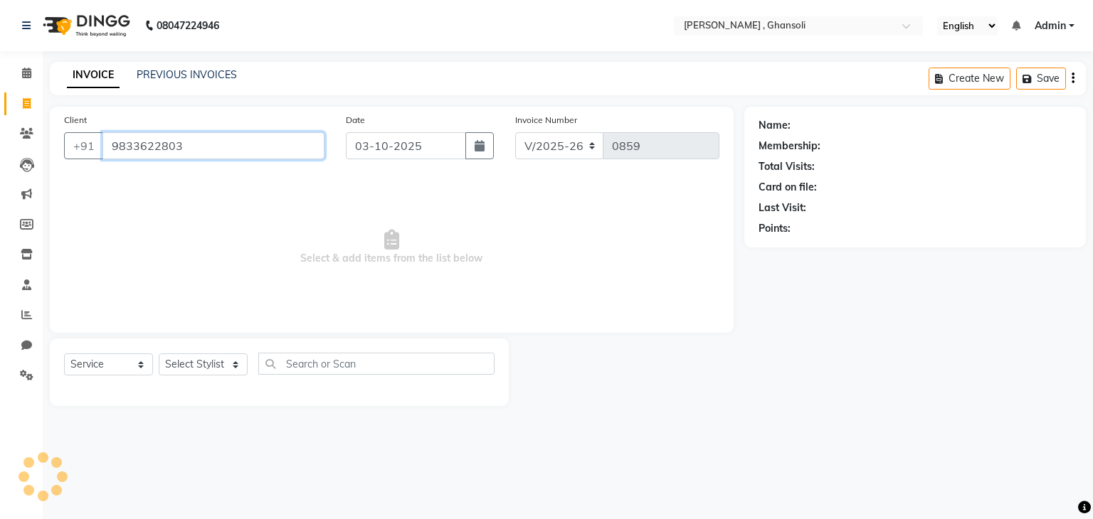
type input "9833622803"
select select "1: Object"
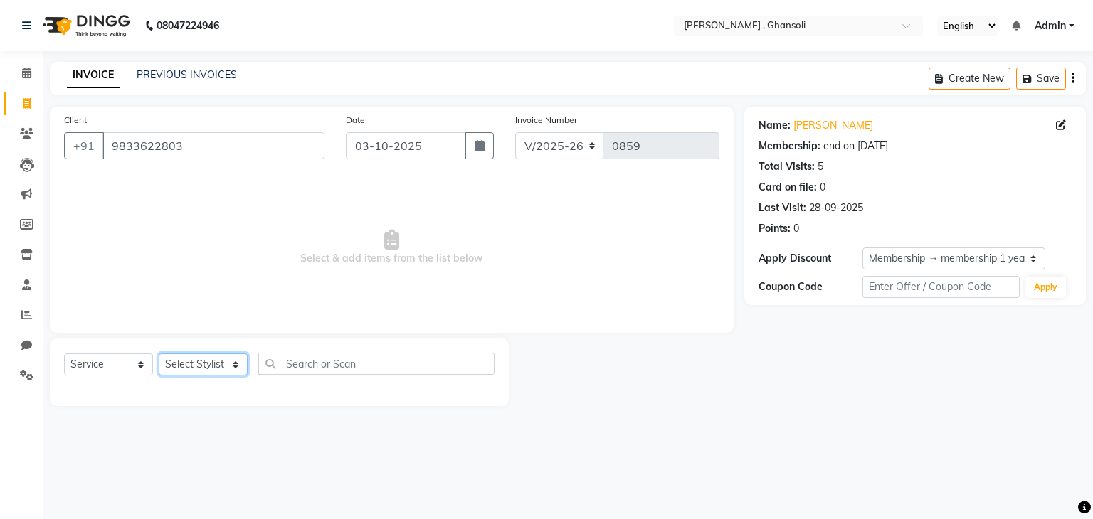
click at [211, 366] on select "Select Stylist deepa Lucky nadeem Rehan Riya Shivam sohail sulochana Teju Uzair…" at bounding box center [203, 365] width 89 height 22
click at [369, 292] on span "Select & add items from the list below" at bounding box center [391, 247] width 655 height 142
click at [190, 364] on select "Select Stylist deepa Lucky nadeem Rehan Riya Shivam sohail sulochana Teju Uzair…" at bounding box center [203, 365] width 89 height 22
click at [359, 288] on span "Select & add items from the list below" at bounding box center [391, 247] width 655 height 142
click at [197, 366] on select "Select Stylist deepa Lucky nadeem Rehan Riya Shivam sohail sulochana Teju Uzair…" at bounding box center [203, 365] width 89 height 22
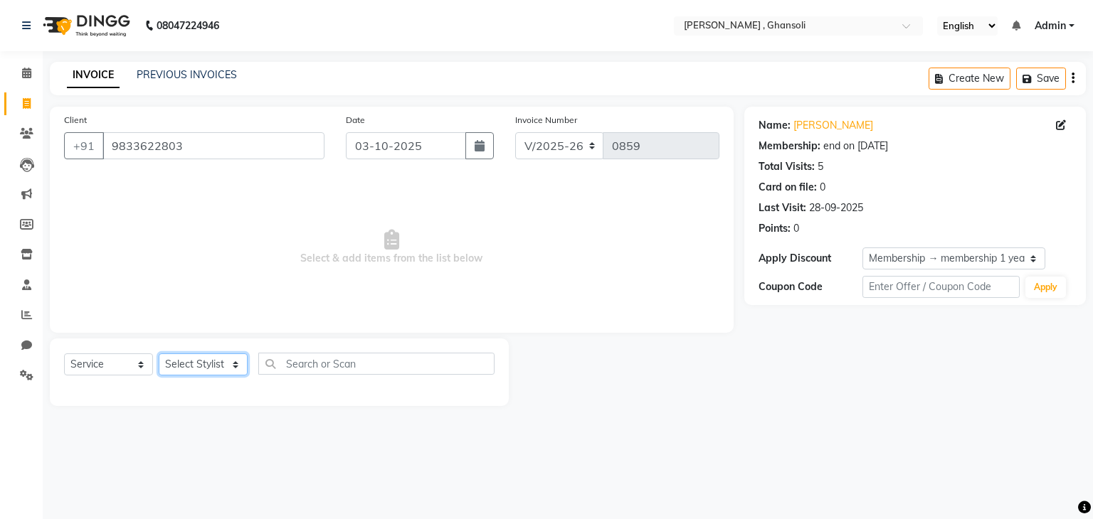
select select "92630"
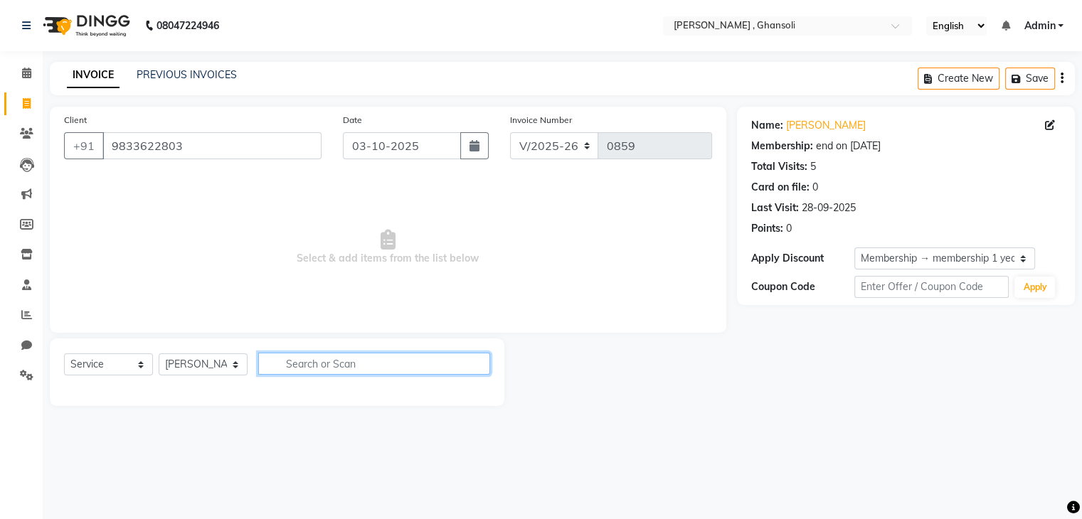
click at [295, 373] on input "text" at bounding box center [374, 364] width 232 height 22
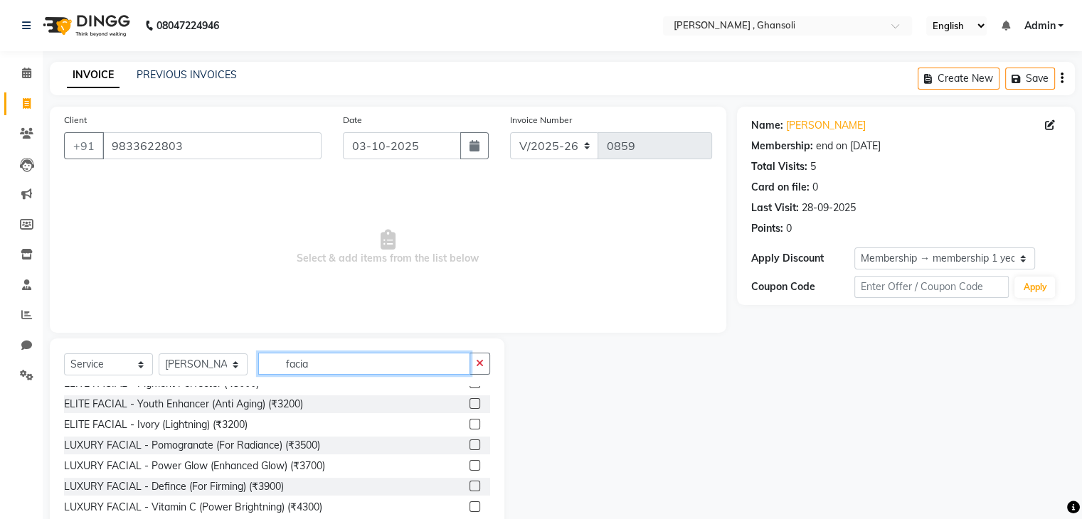
scroll to position [242, 0]
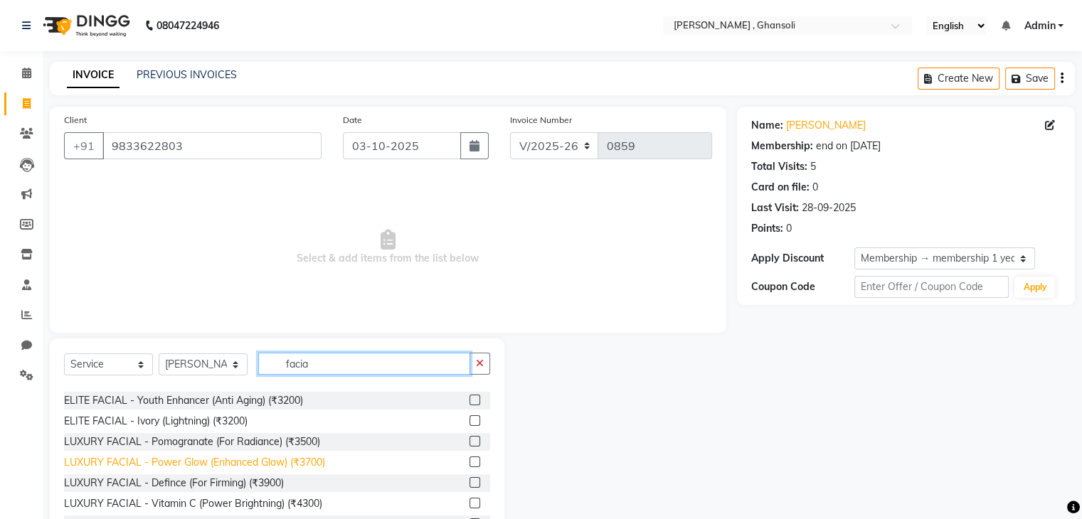
type input "facia"
click at [211, 465] on div "LUXURY FACIAL - Power Glow (Enhanced Glow) (₹3700)" at bounding box center [194, 462] width 261 height 15
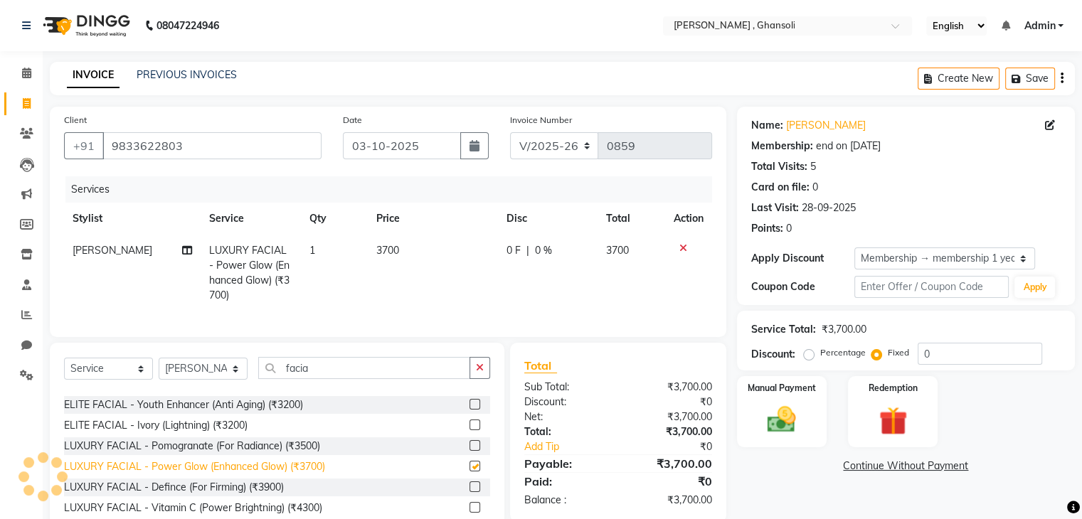
checkbox input "false"
click at [566, 271] on td "0 F | 0 %" at bounding box center [548, 273] width 100 height 77
select select "92630"
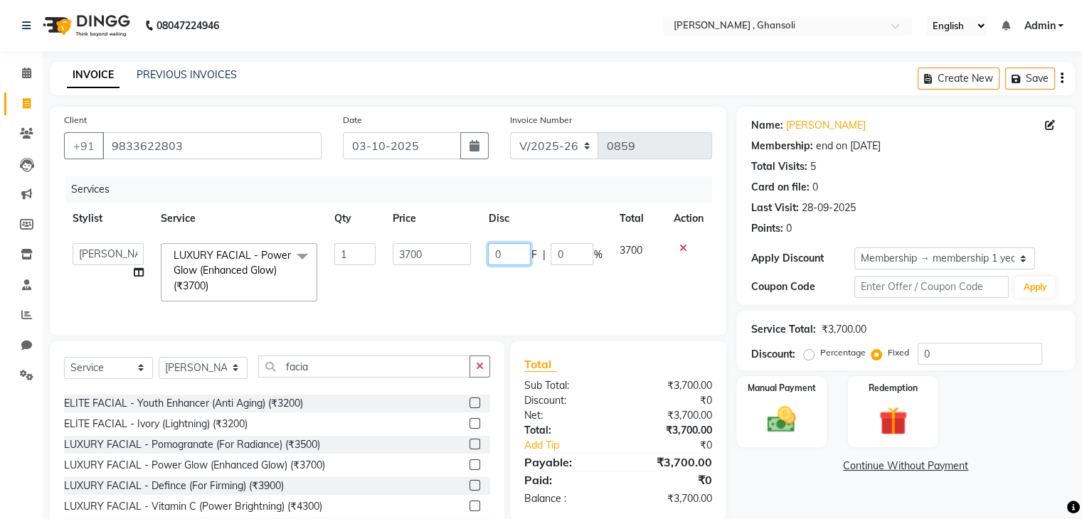
click at [524, 243] on input "0" at bounding box center [509, 254] width 43 height 22
type input "3000"
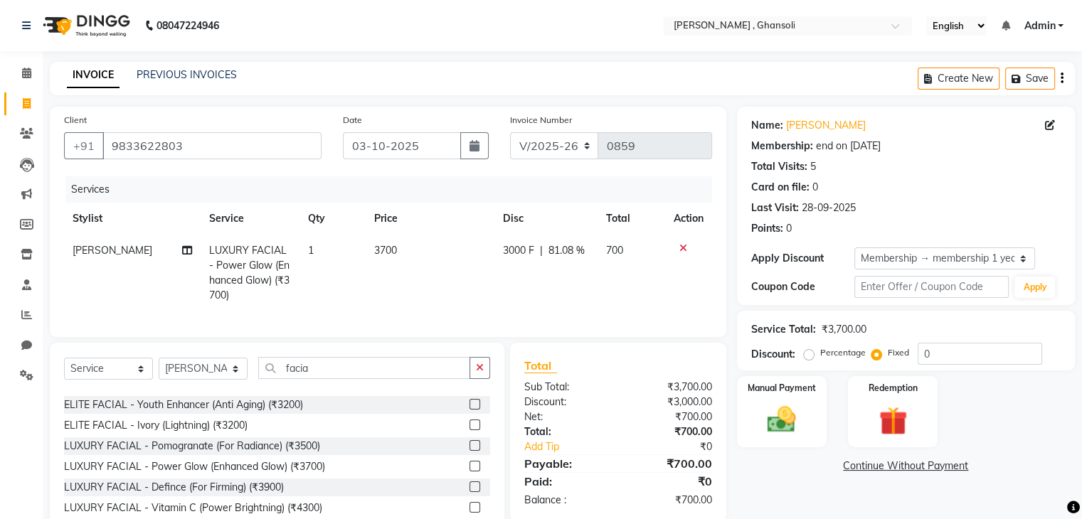
click at [494, 297] on td "3000 F | 81.08 %" at bounding box center [545, 273] width 103 height 77
select select "92630"
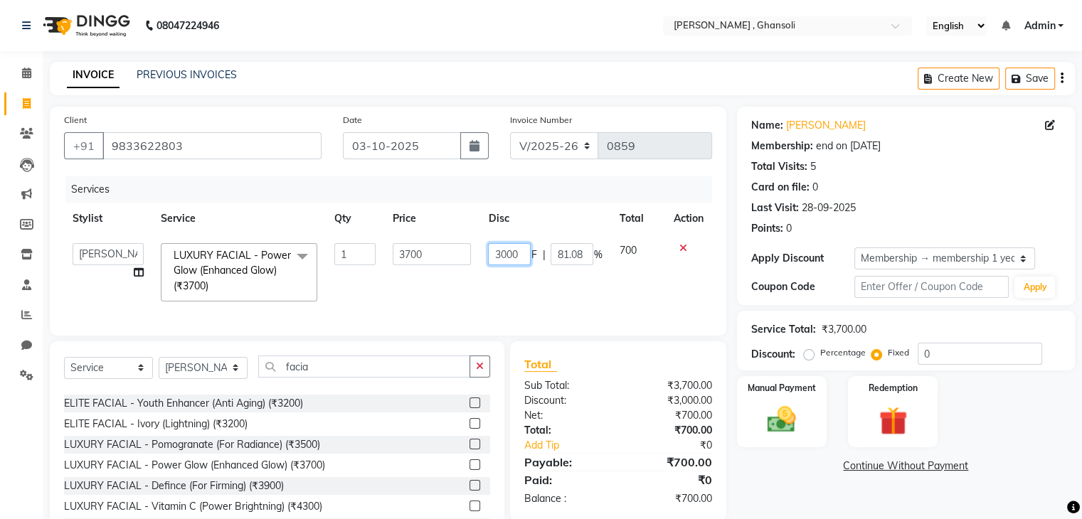
click at [507, 260] on input "3000" at bounding box center [509, 254] width 43 height 22
click at [518, 258] on input "3000" at bounding box center [509, 254] width 43 height 22
type input "3"
type input "700"
click at [430, 334] on div "Client +91 9833622803 Date 03-10-2025 Invoice Number V/2025 V/2025-26 0859 Serv…" at bounding box center [388, 221] width 677 height 229
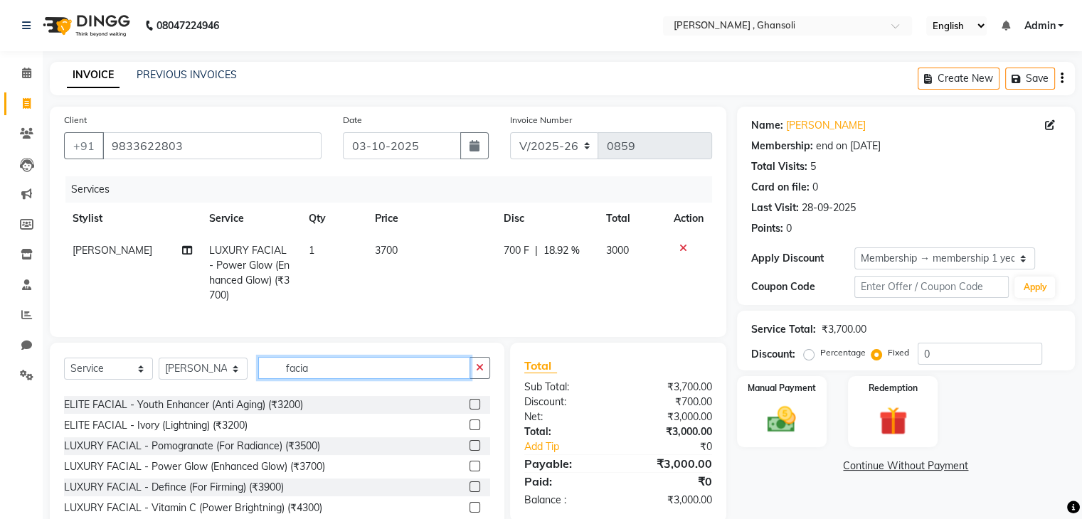
click at [319, 379] on input "facia" at bounding box center [364, 368] width 212 height 22
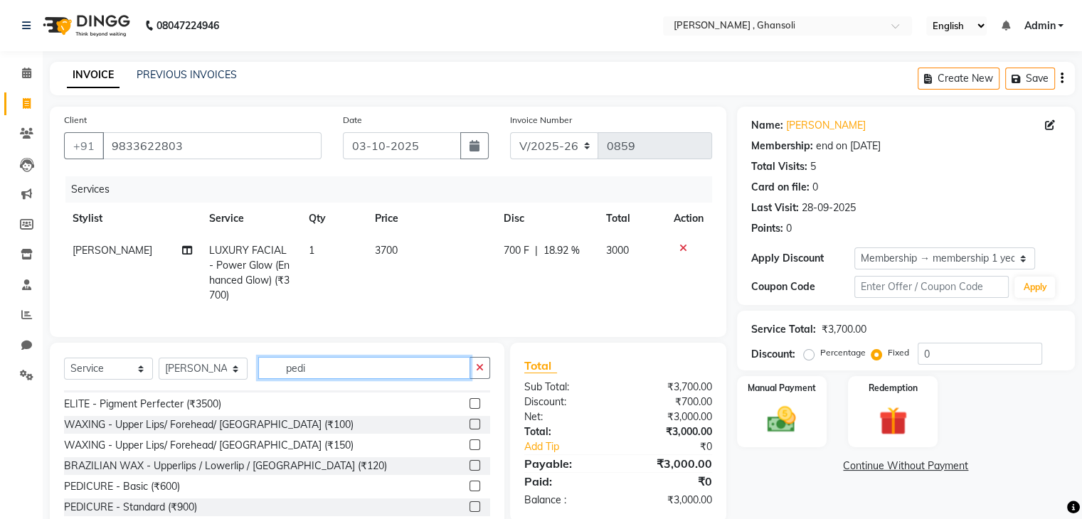
scroll to position [0, 0]
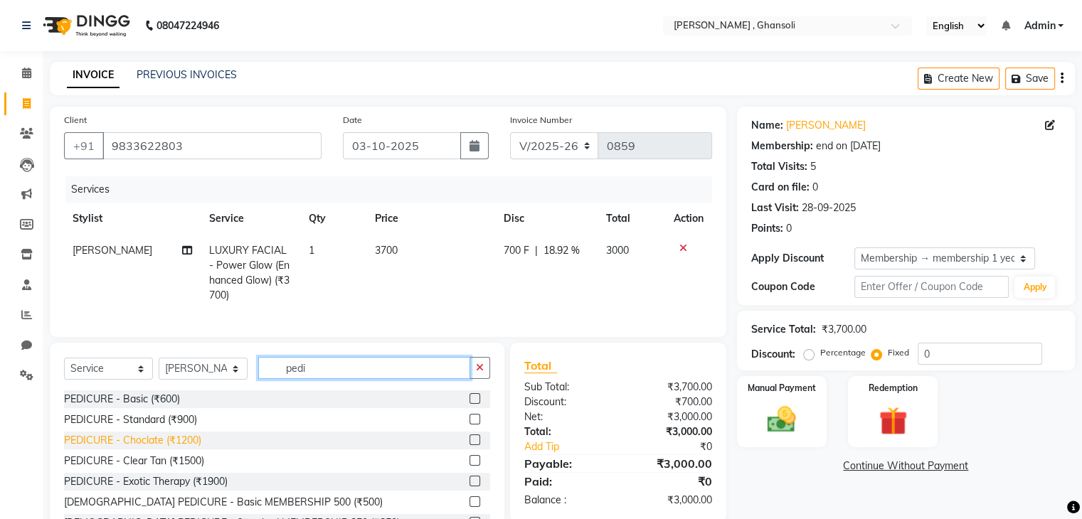
type input "pedi"
click at [168, 448] on div "PEDICURE - Choclate (₹1200)" at bounding box center [132, 440] width 137 height 15
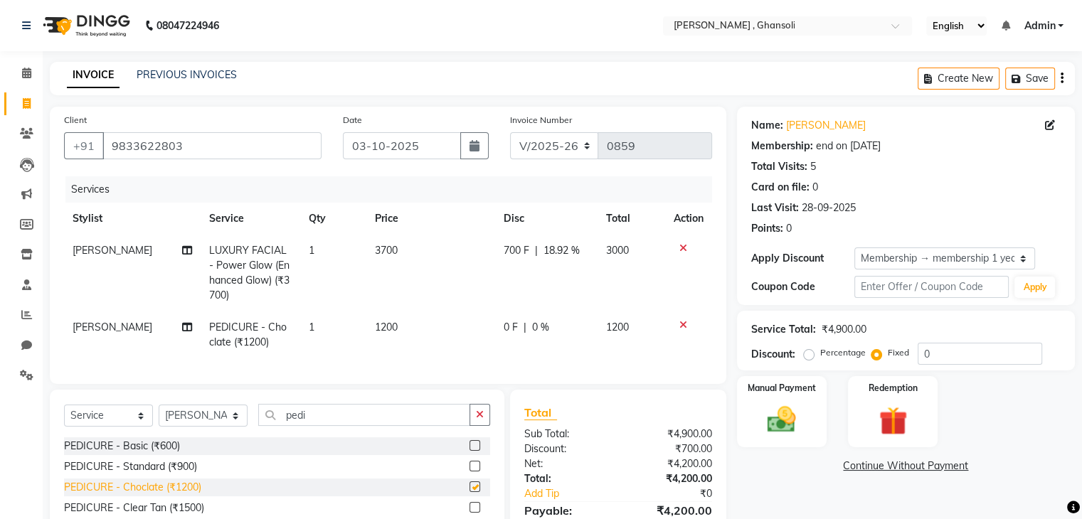
checkbox input "false"
click at [682, 325] on icon at bounding box center [683, 325] width 8 height 10
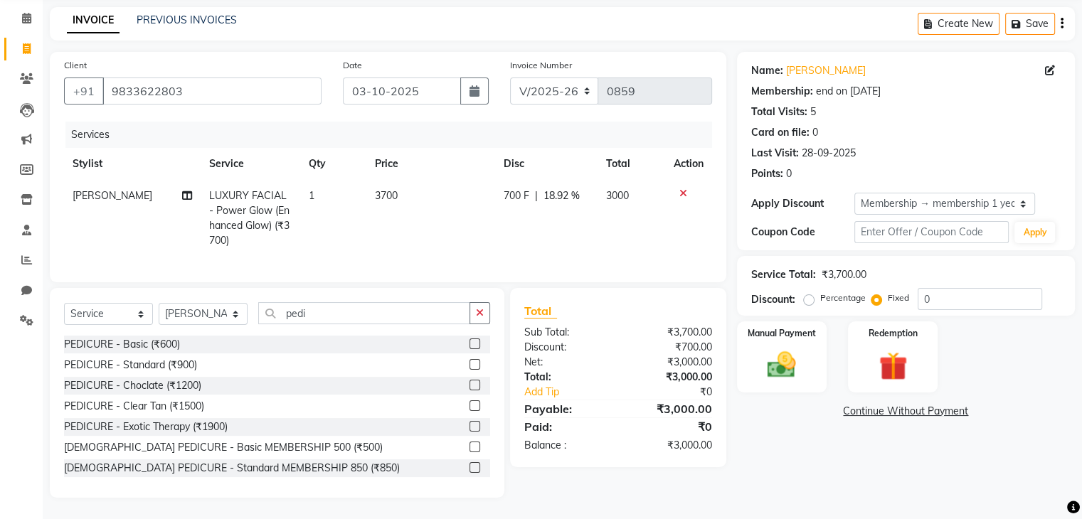
scroll to position [64, 0]
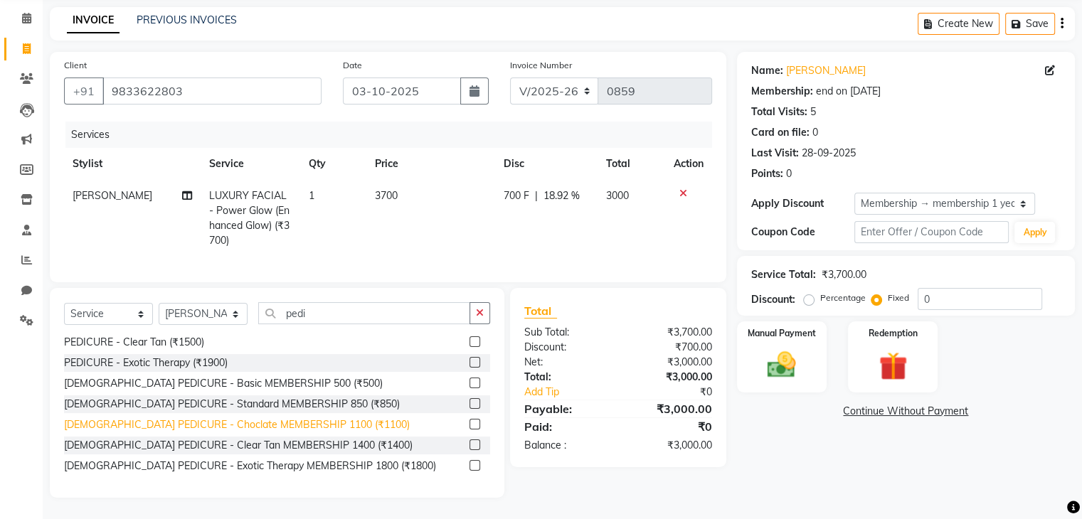
click at [224, 423] on div "FEMALE PEDICURE - Choclate MEMBERSHIP 1100 (₹1100)" at bounding box center [237, 425] width 346 height 15
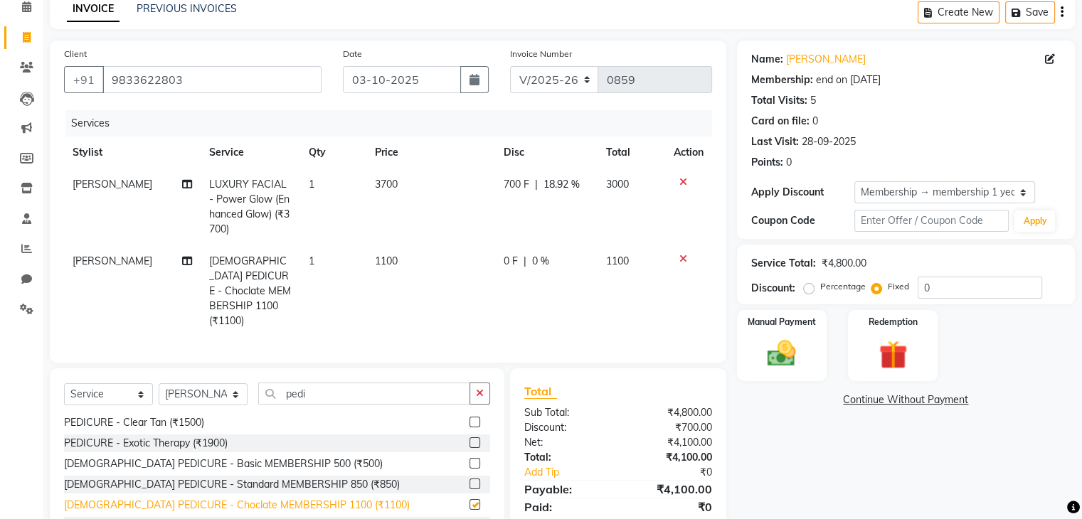
checkbox input "false"
drag, startPoint x: 322, startPoint y: 402, endPoint x: 319, endPoint y: 387, distance: 15.2
click at [319, 387] on div "Select Service Product Membership Package Voucher Prepaid Gift Card Select Styl…" at bounding box center [277, 399] width 426 height 33
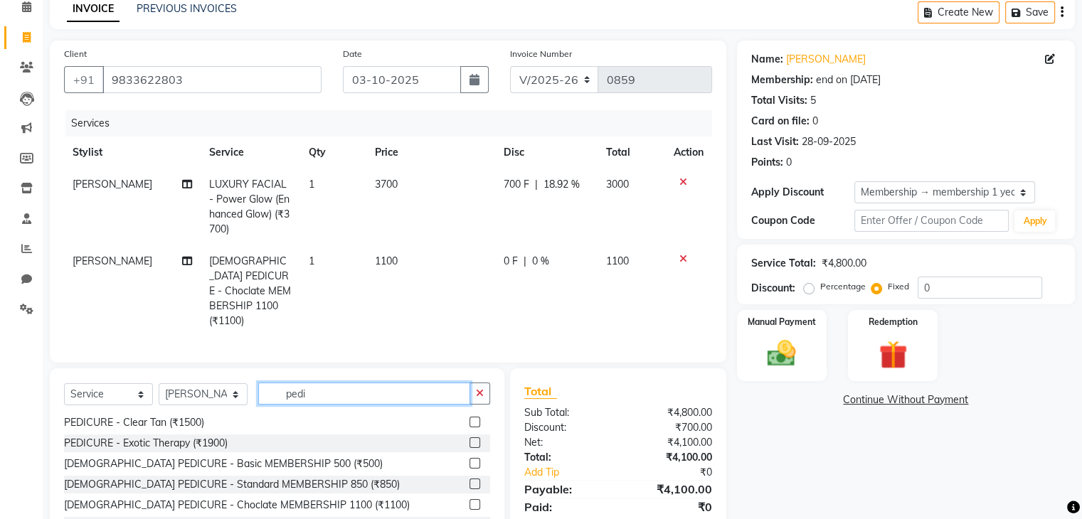
click at [319, 387] on input "pedi" at bounding box center [364, 394] width 212 height 22
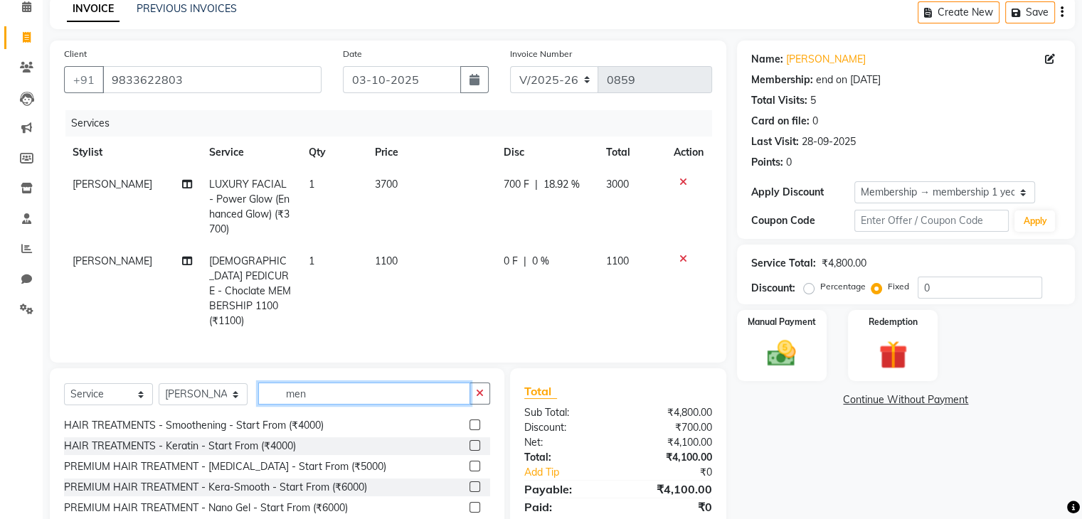
scroll to position [186, 0]
click at [314, 393] on input "men" at bounding box center [364, 394] width 212 height 22
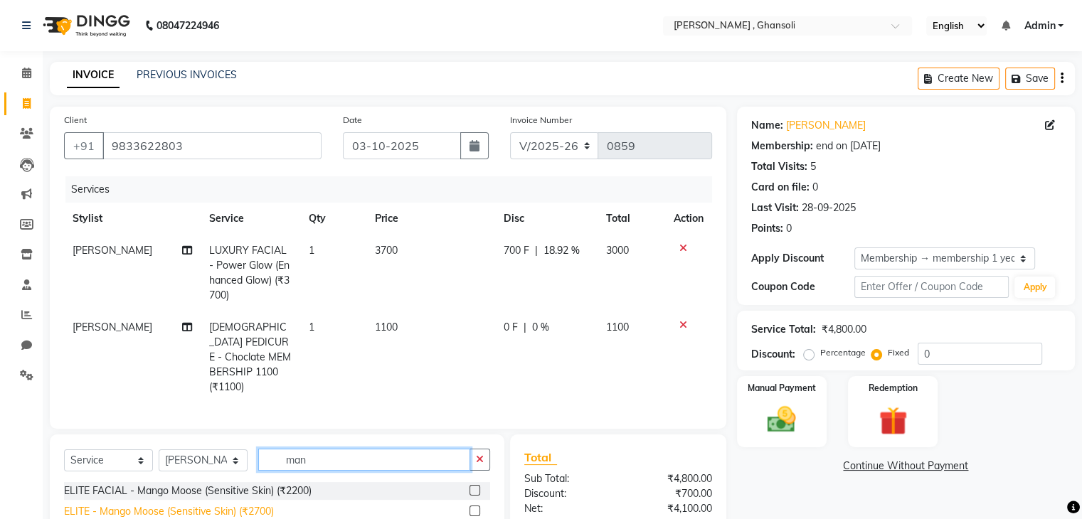
scroll to position [112, 0]
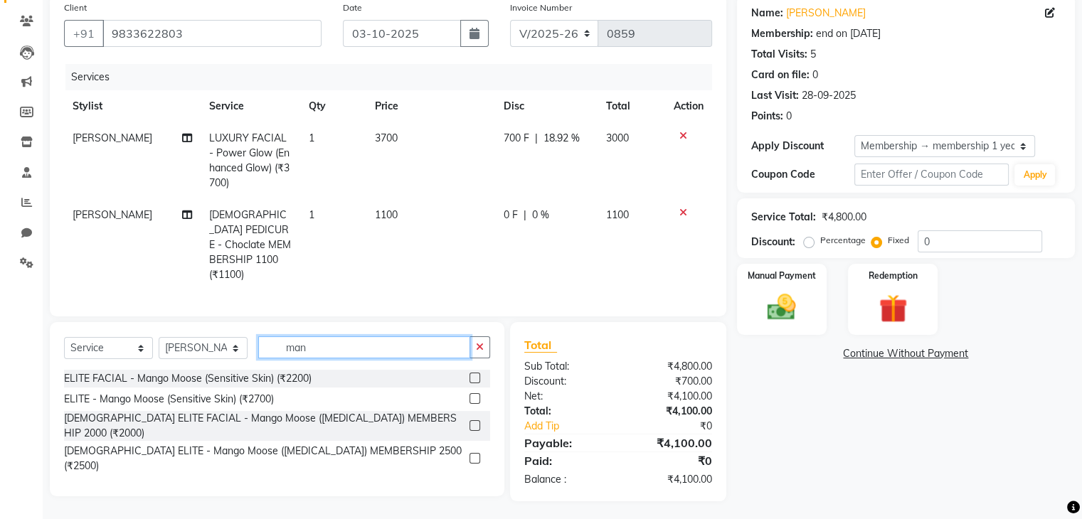
click at [324, 341] on input "man" at bounding box center [364, 347] width 212 height 22
type input "m"
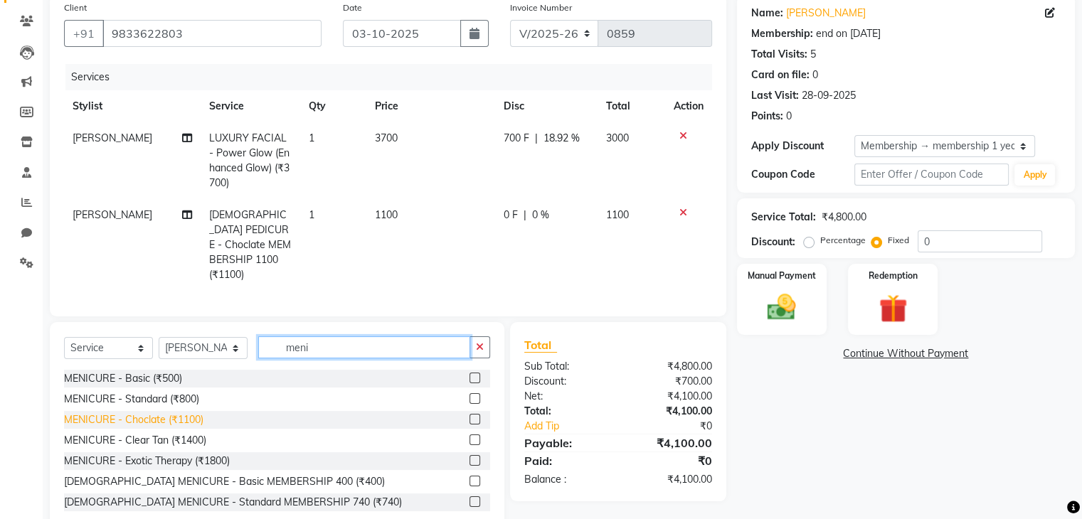
scroll to position [64, 0]
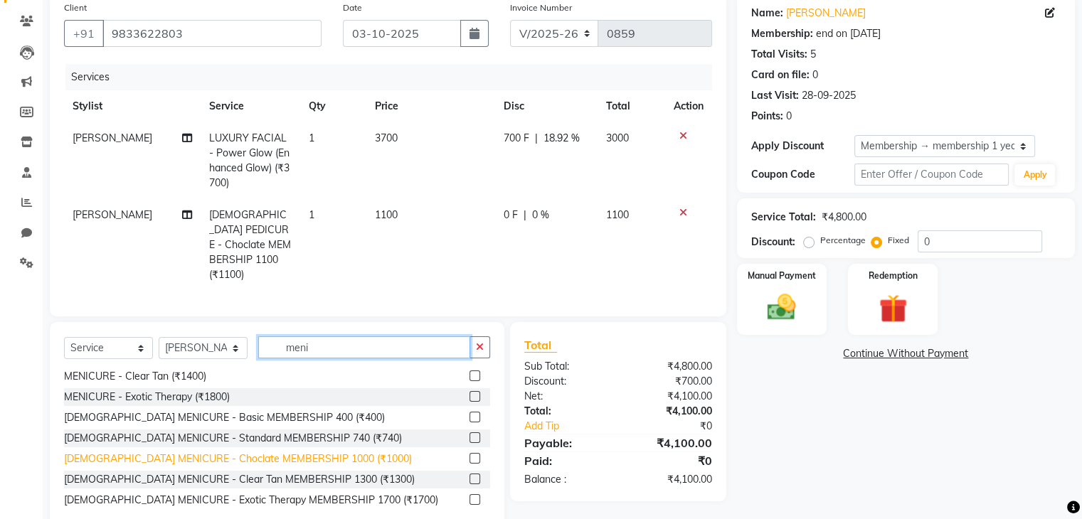
type input "meni"
click at [217, 455] on div "FEMALE MENICURE - Choclate MEMBERSHIP 1000 (₹1000)" at bounding box center [238, 459] width 348 height 15
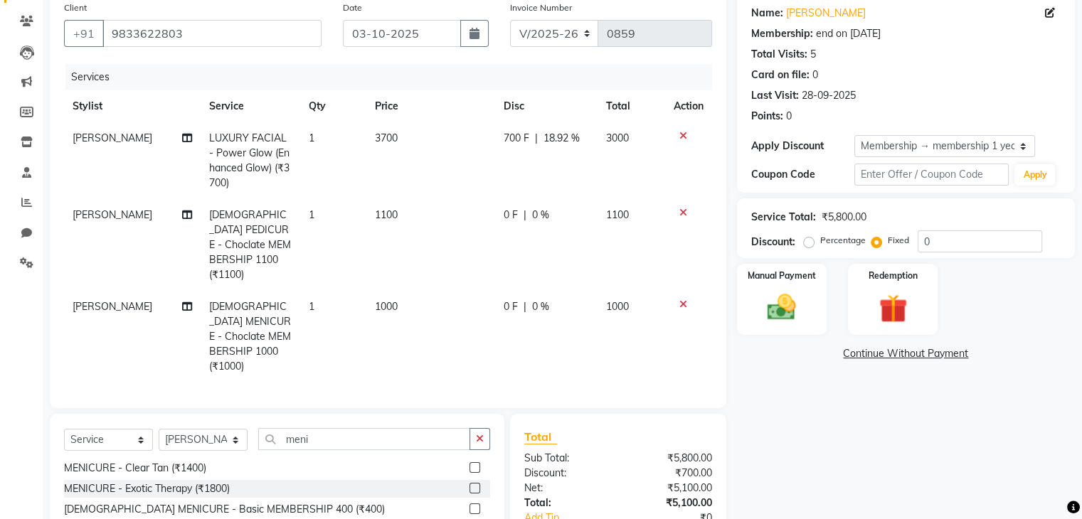
checkbox input "false"
click at [800, 443] on div "Name: Sneha Patil Membership: end on 12-09-2026 Total Visits: 5 Card on file: 0…" at bounding box center [911, 309] width 349 height 630
click at [760, 399] on div "Name: Sneha Patil Membership: end on 12-09-2026 Total Visits: 5 Card on file: 0…" at bounding box center [911, 309] width 349 height 630
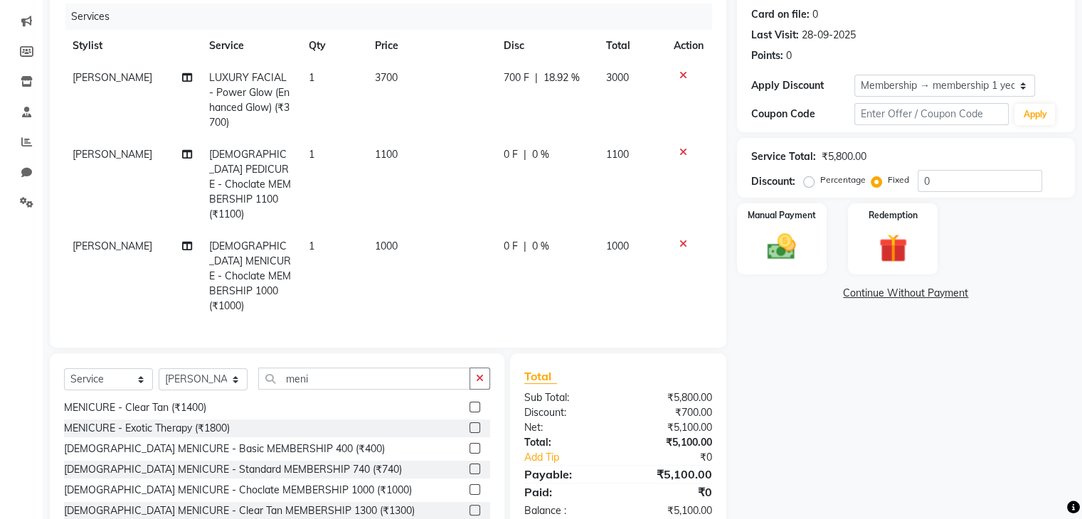
scroll to position [179, 0]
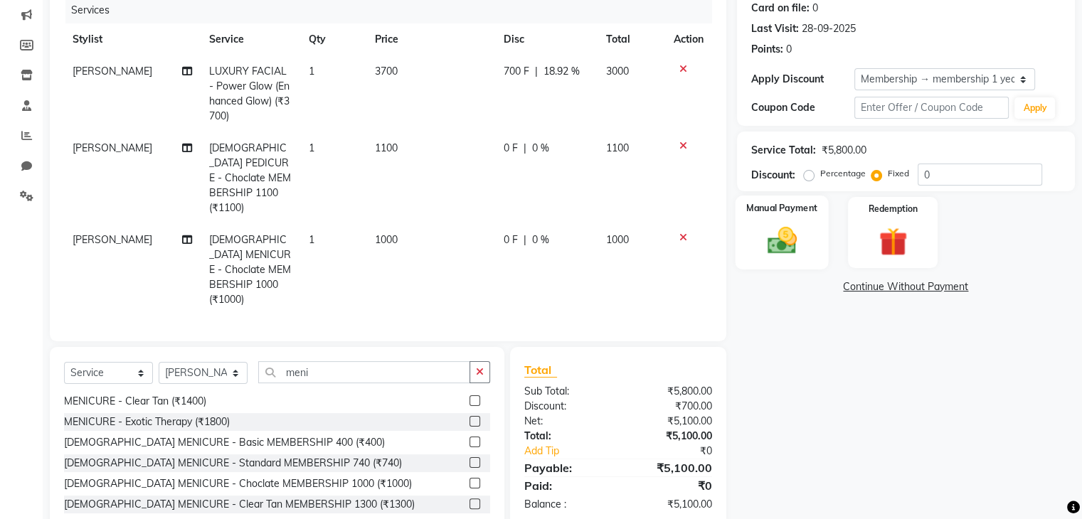
click at [780, 239] on img at bounding box center [782, 241] width 48 height 34
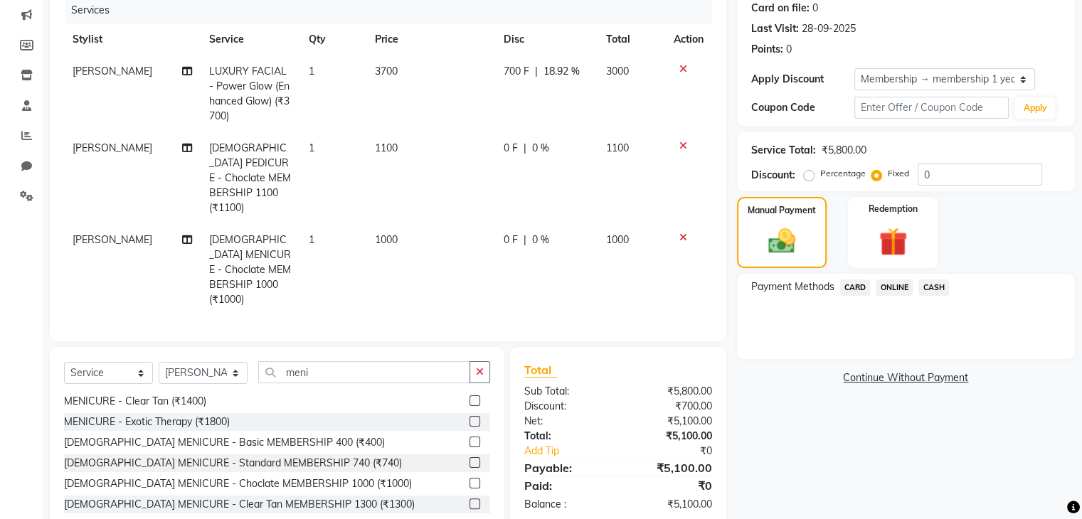
click at [889, 285] on span "ONLINE" at bounding box center [894, 288] width 37 height 16
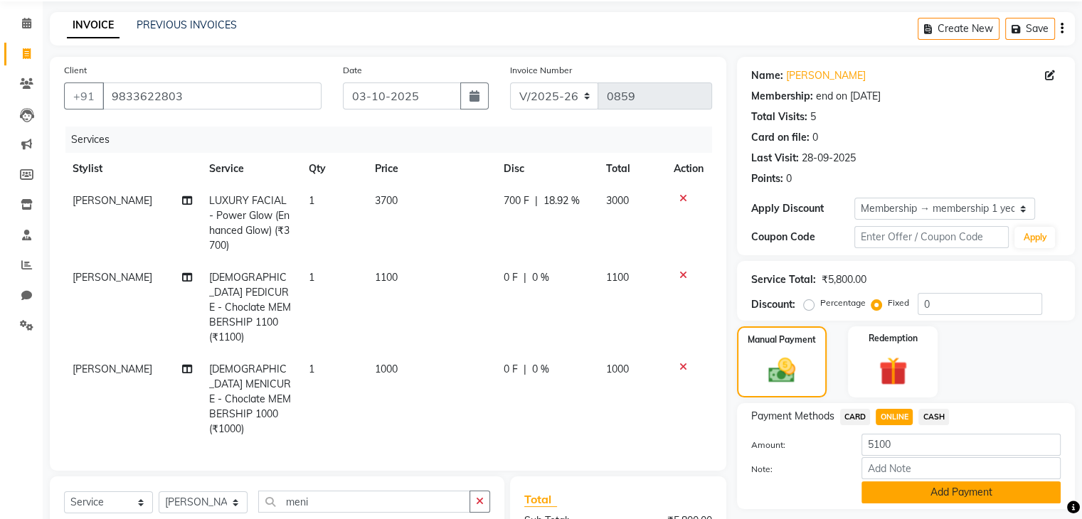
scroll to position [48, 0]
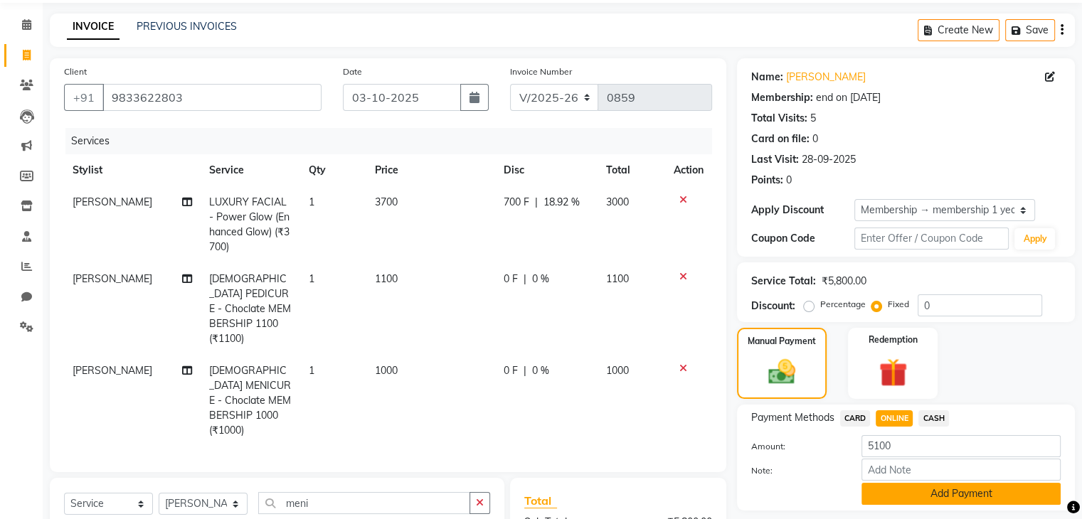
click at [935, 497] on button "Add Payment" at bounding box center [961, 494] width 199 height 22
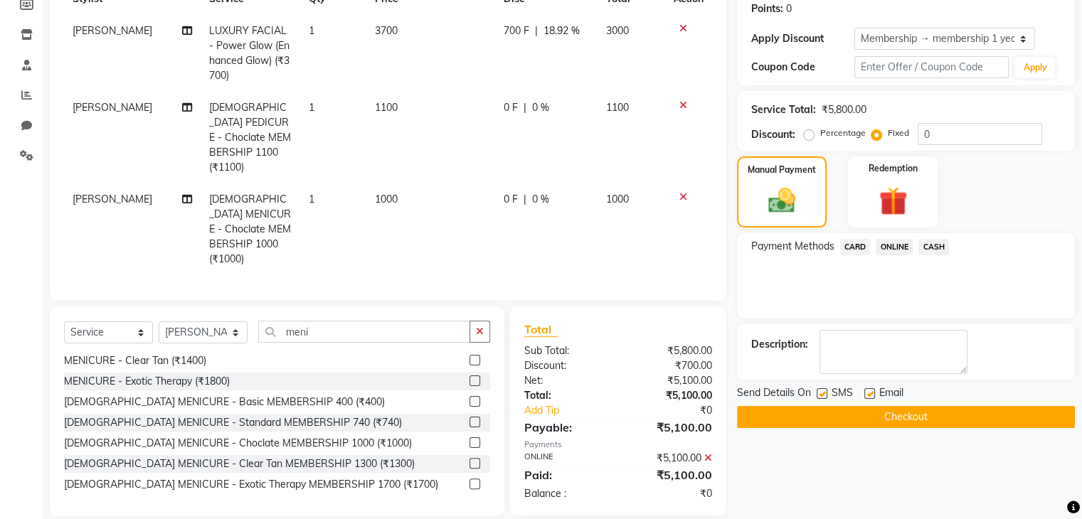
scroll to position [219, 0]
click at [898, 417] on button "Checkout" at bounding box center [906, 418] width 338 height 22
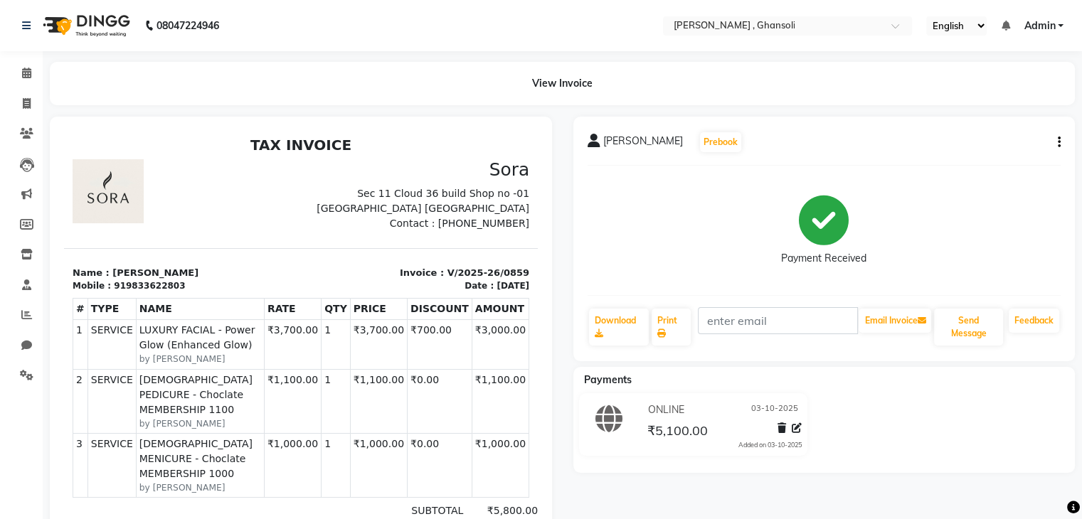
select select "service"
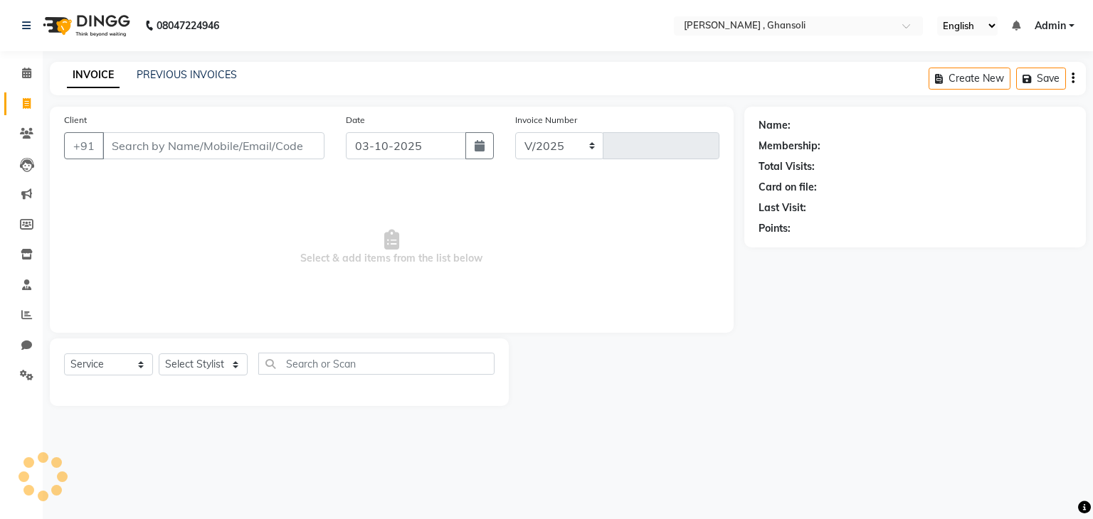
select select "8446"
type input "0860"
type input "m"
type input "8451850151"
click at [291, 143] on span "Add Client" at bounding box center [288, 146] width 56 height 14
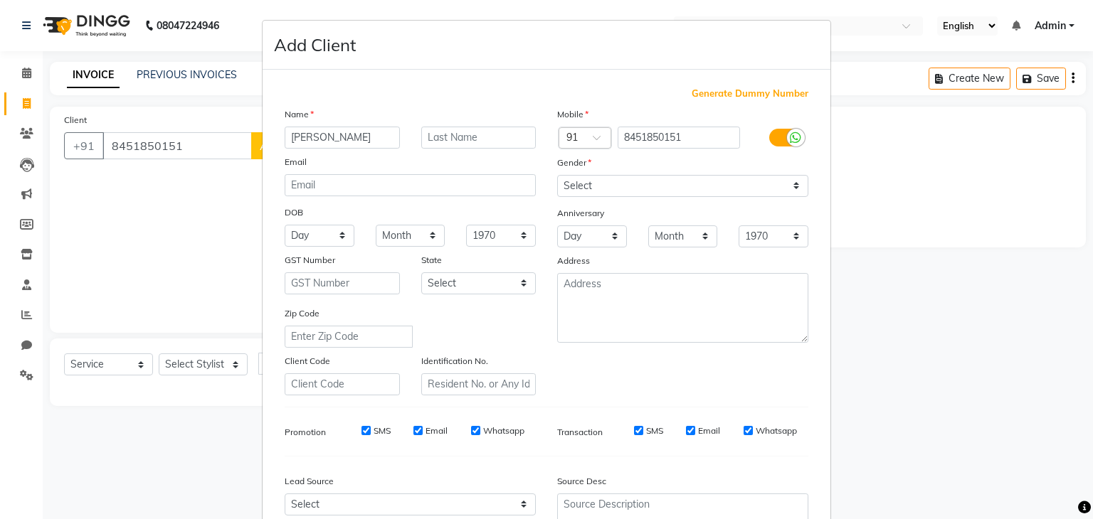
type input "[PERSON_NAME]"
click at [586, 186] on select "Select Male Female Other Prefer Not To Say" at bounding box center [682, 186] width 251 height 22
select select "male"
click at [557, 176] on select "Select Male Female Other Prefer Not To Say" at bounding box center [682, 186] width 251 height 22
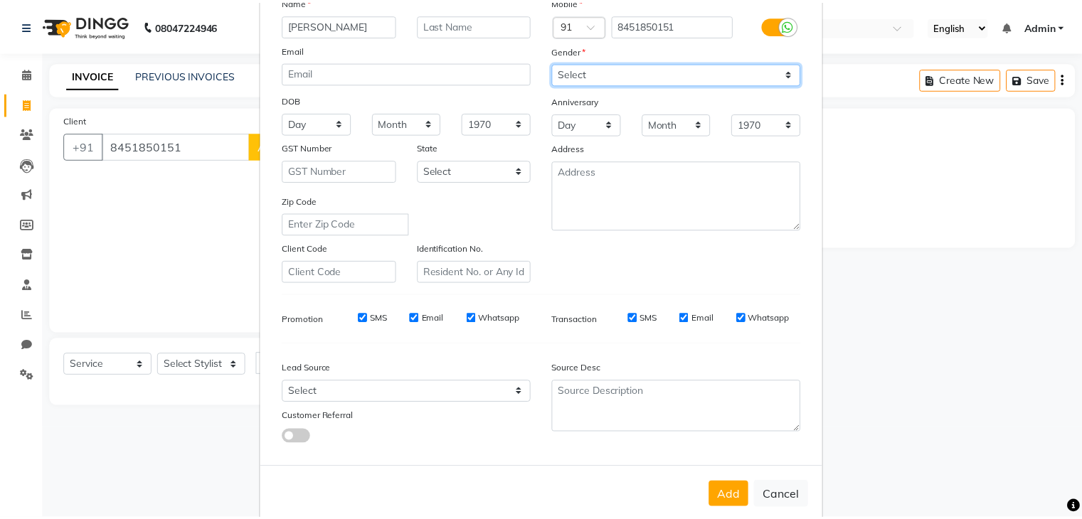
scroll to position [144, 0]
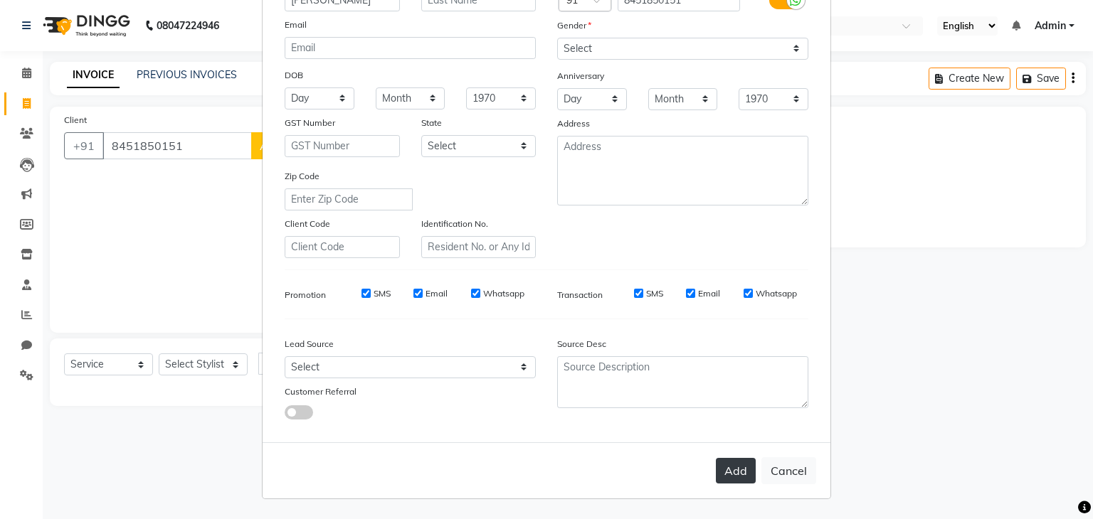
click at [719, 473] on button "Add" at bounding box center [736, 471] width 40 height 26
select select
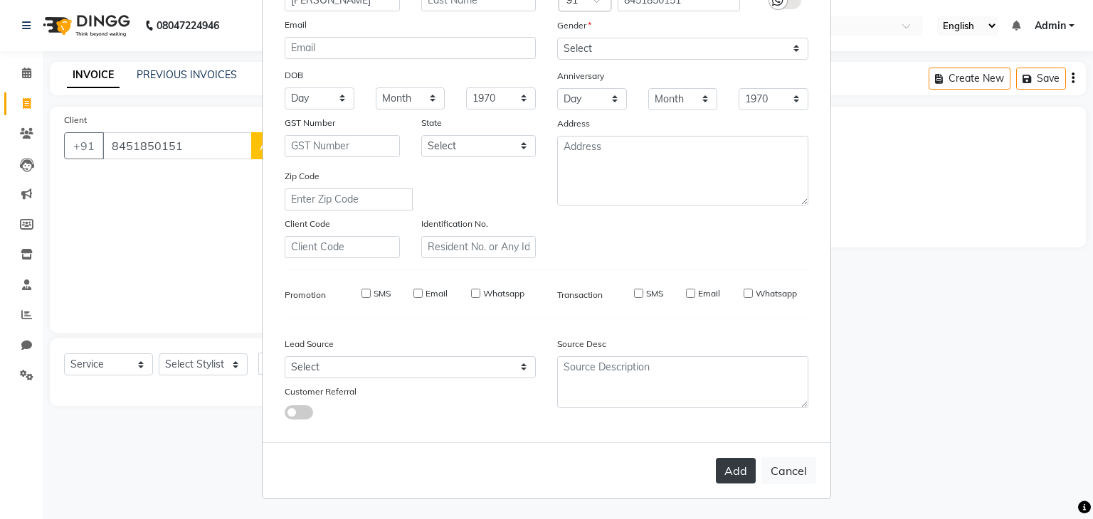
select select
checkbox input "false"
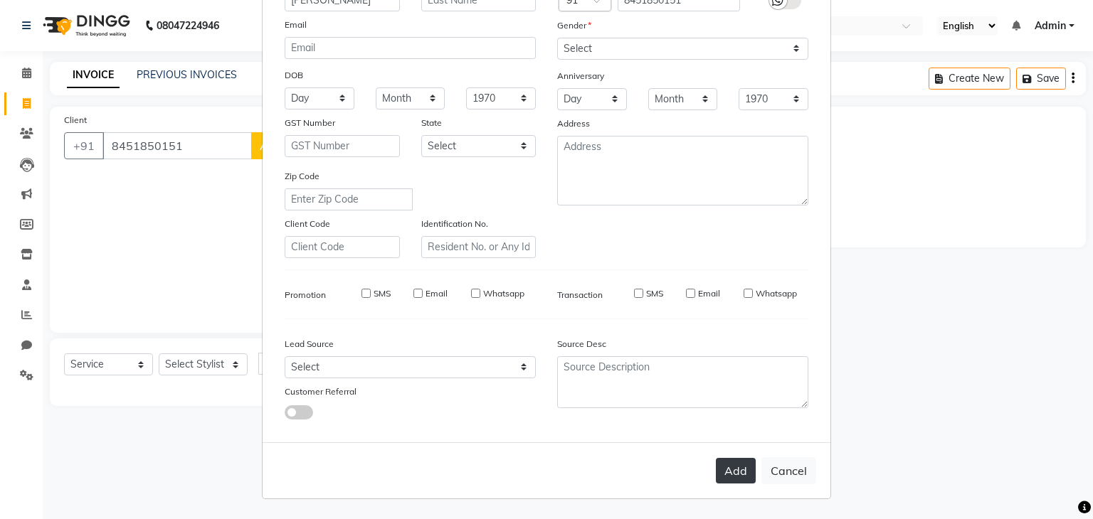
checkbox input "false"
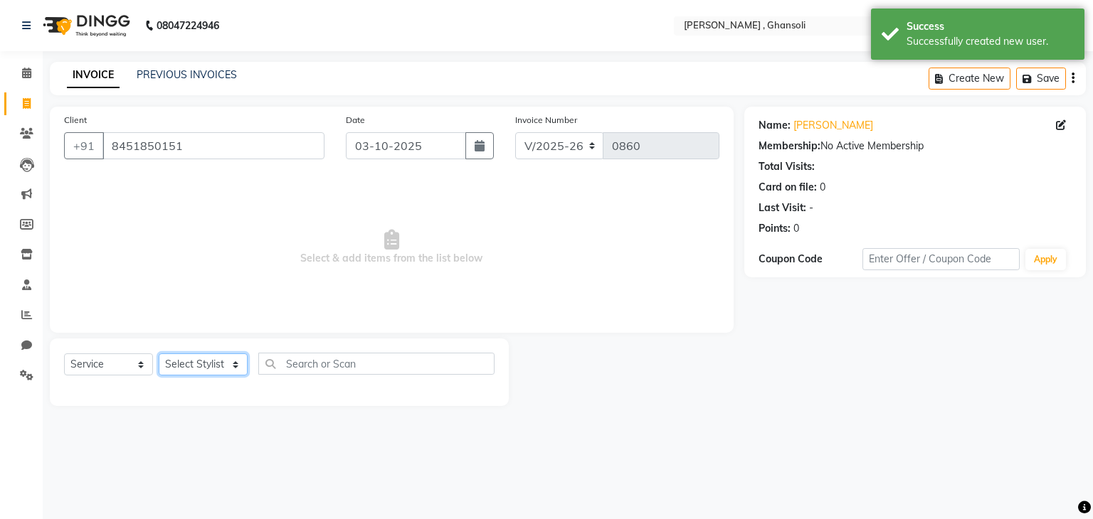
click at [190, 368] on select "Select Stylist deepa Lucky nadeem Rehan Riya Shivam sohail sulochana Teju Uzair…" at bounding box center [203, 365] width 89 height 22
select select "86841"
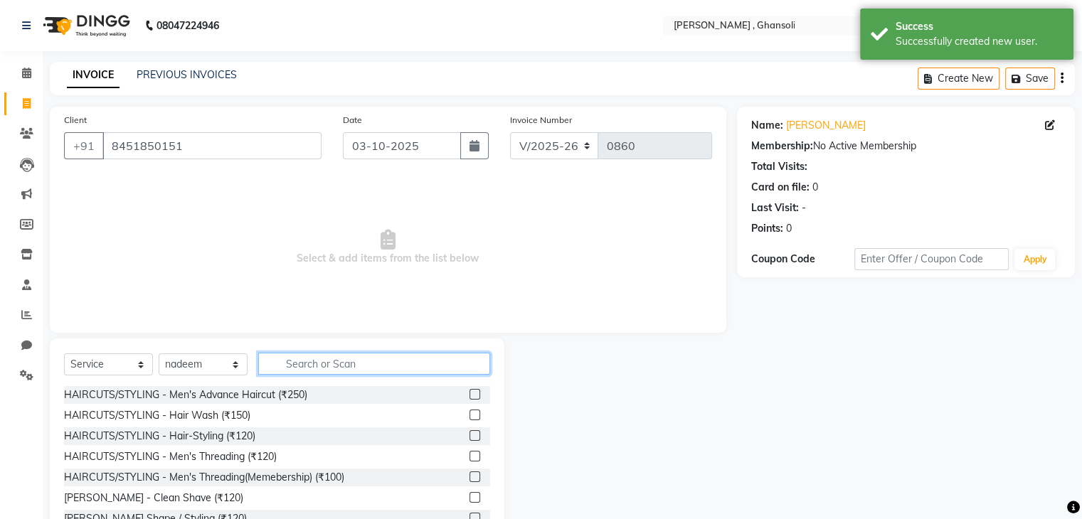
click at [310, 364] on input "text" at bounding box center [374, 364] width 232 height 22
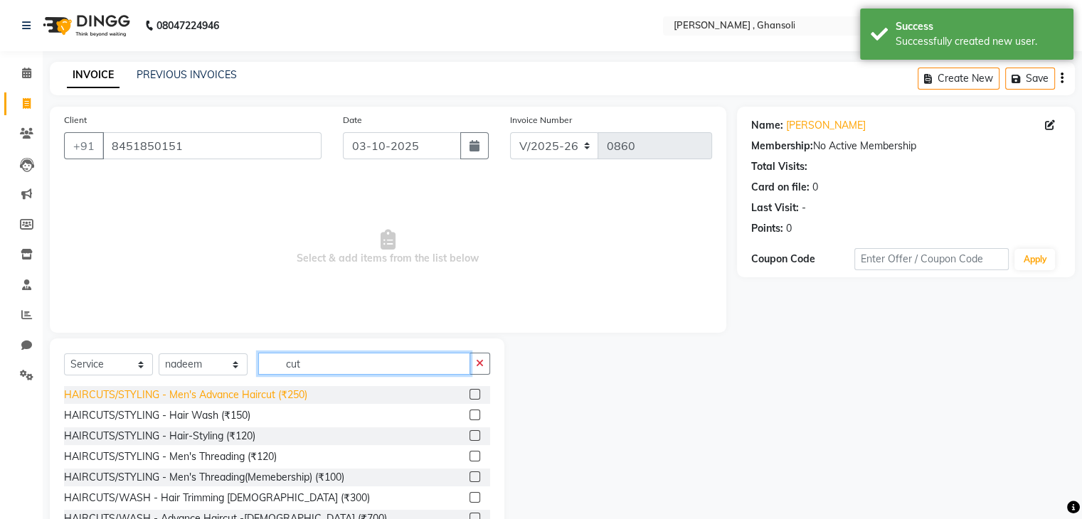
type input "cut"
click at [198, 398] on div "HAIRCUTS/STYLING - Men's Advance Haircut (₹250)" at bounding box center [185, 395] width 243 height 15
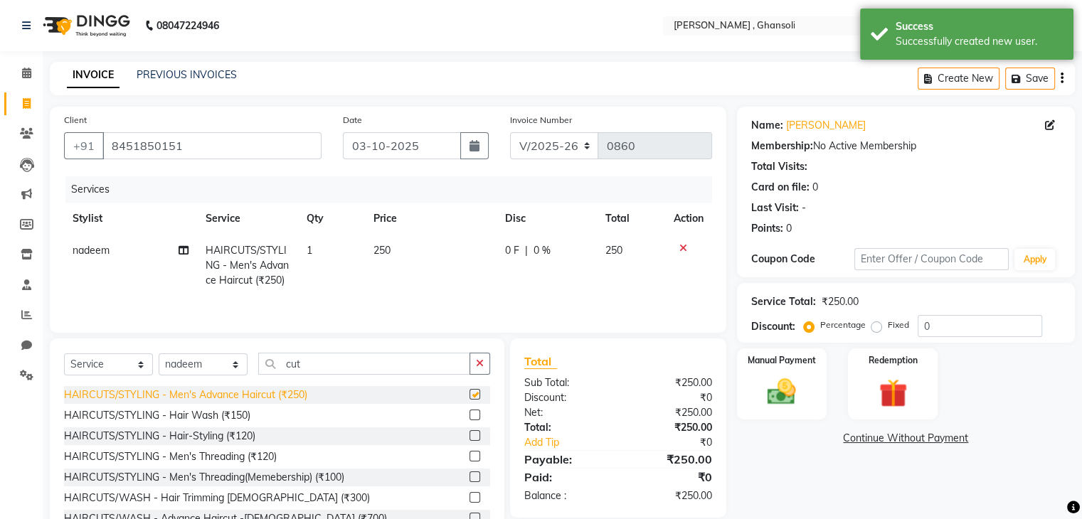
checkbox input "false"
click at [548, 258] on span "0 %" at bounding box center [542, 250] width 17 height 15
select select "86841"
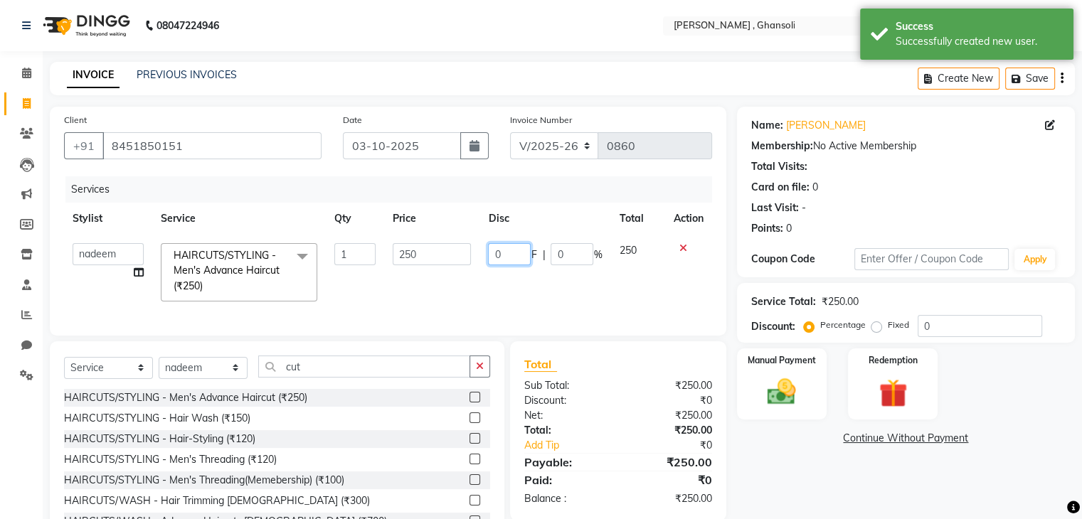
click at [519, 251] on input "0" at bounding box center [509, 254] width 43 height 22
type input "50"
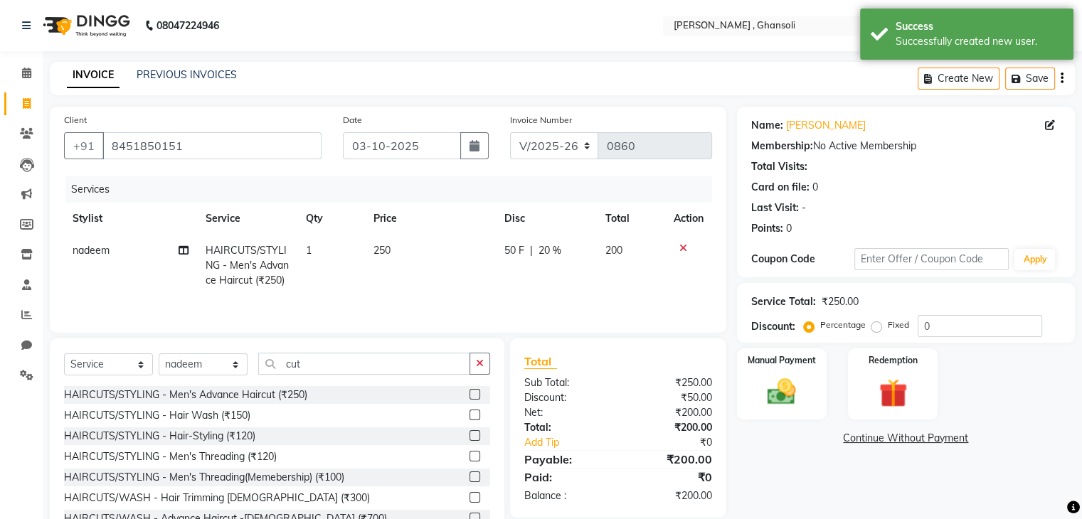
click at [788, 443] on link "Continue Without Payment" at bounding box center [906, 438] width 332 height 15
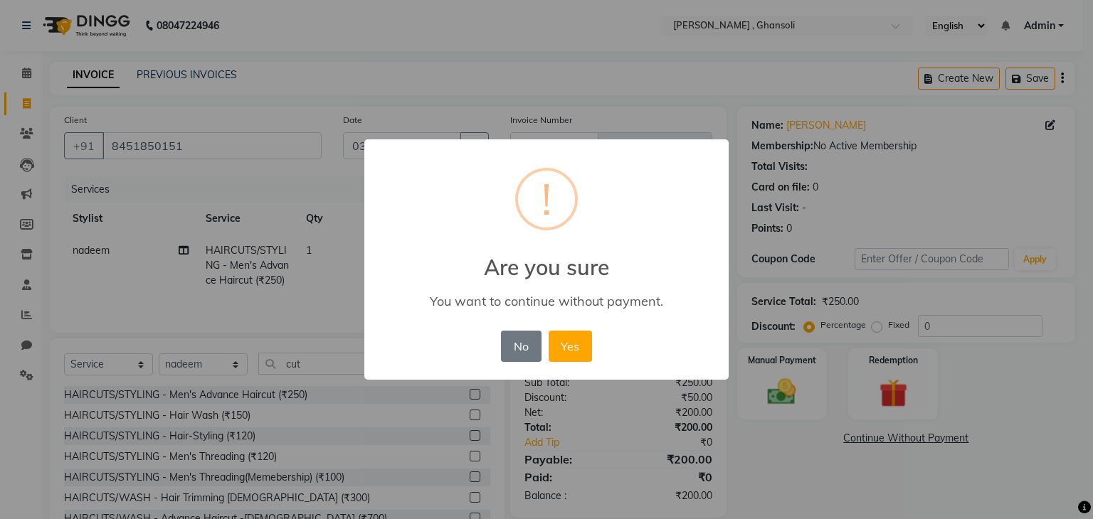
click at [797, 402] on div "× ! Are you sure You want to continue without payment. No No Yes" at bounding box center [546, 259] width 1093 height 519
click at [520, 344] on button "No" at bounding box center [521, 346] width 40 height 31
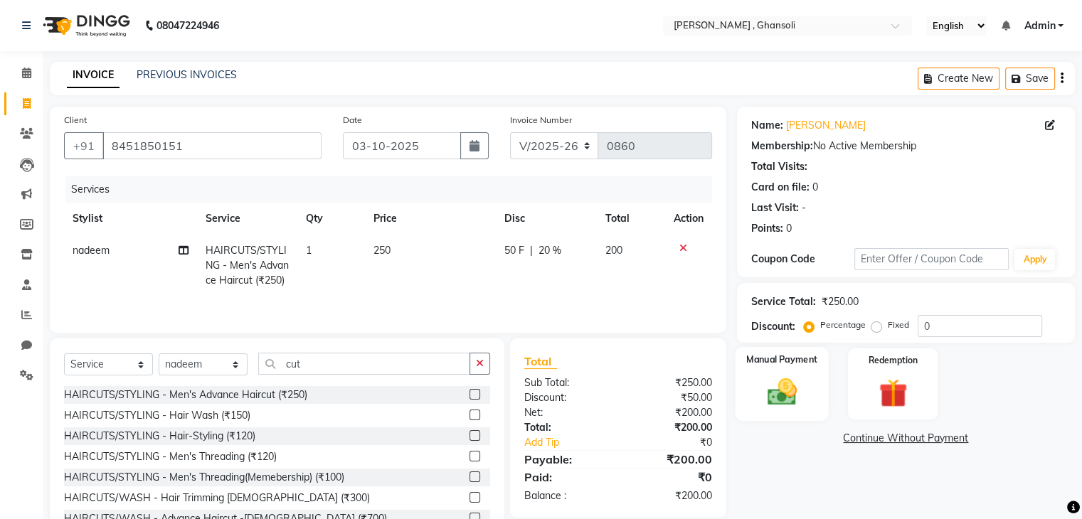
click at [765, 386] on img at bounding box center [782, 393] width 48 height 34
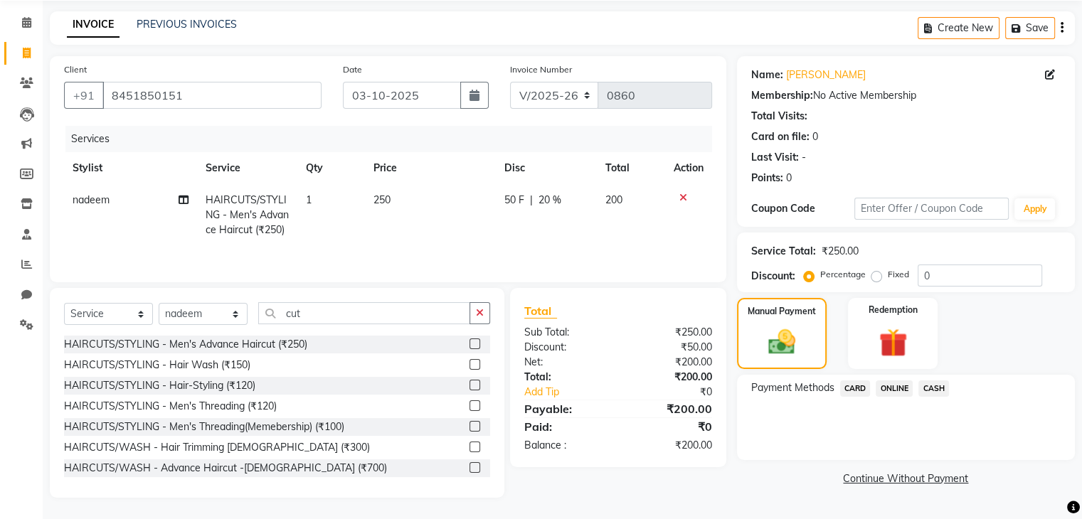
click at [894, 381] on span "ONLINE" at bounding box center [894, 389] width 37 height 16
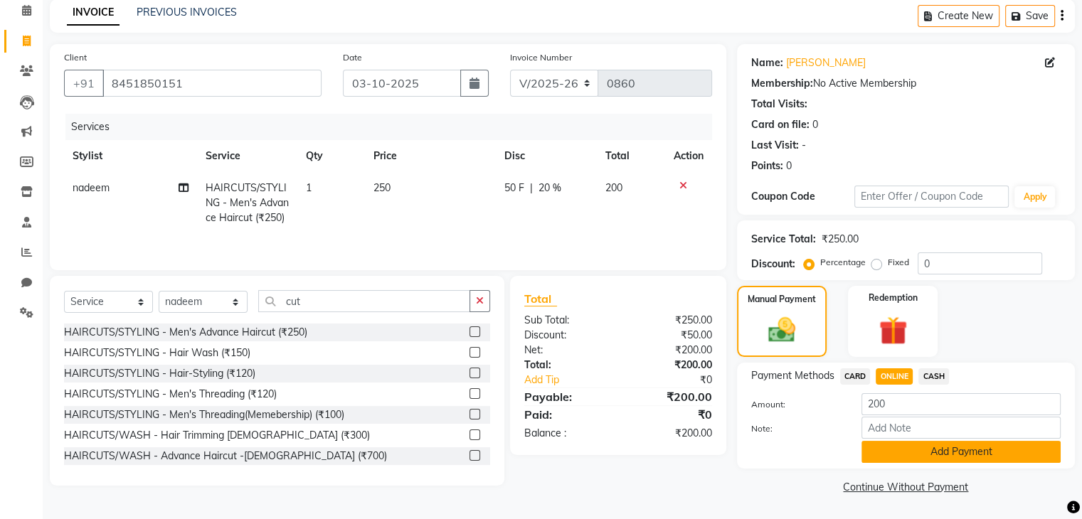
click at [922, 448] on button "Add Payment" at bounding box center [961, 452] width 199 height 22
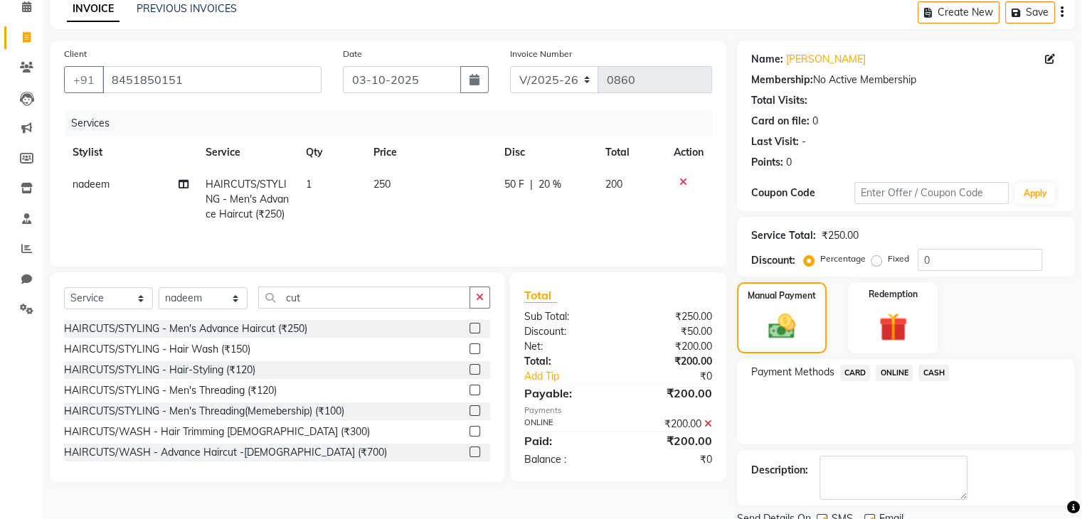
scroll to position [122, 0]
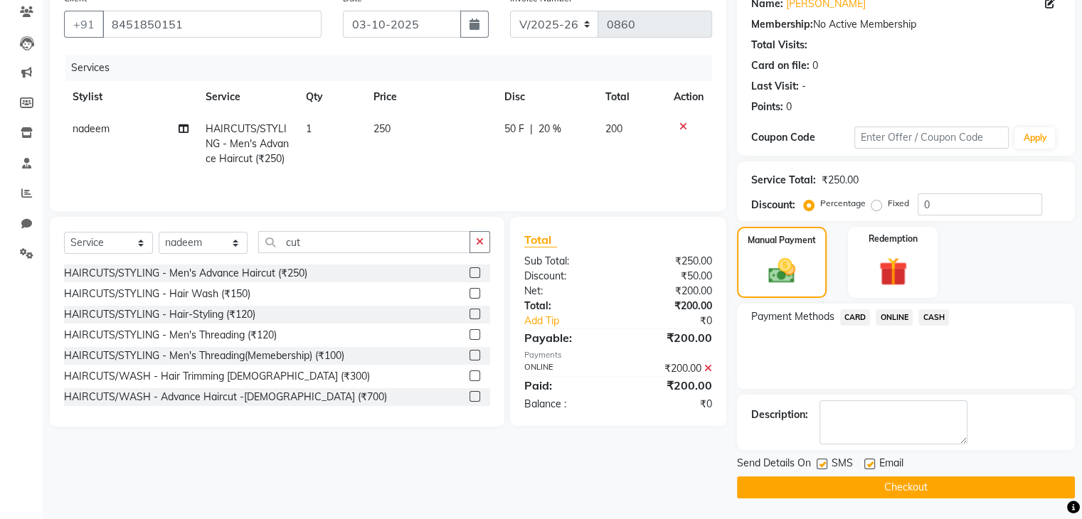
click at [922, 488] on button "Checkout" at bounding box center [906, 488] width 338 height 22
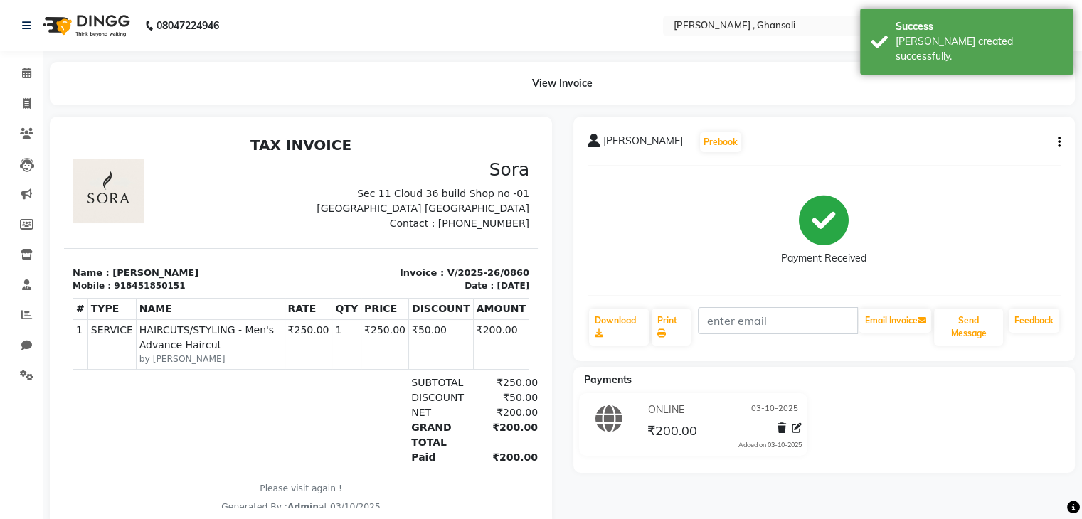
select select "service"
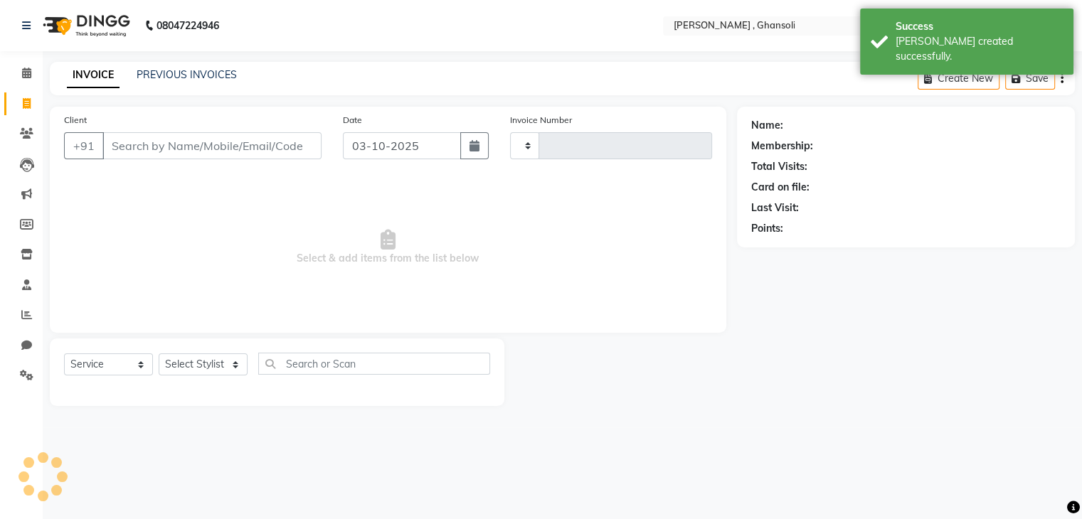
type input "0861"
select select "8446"
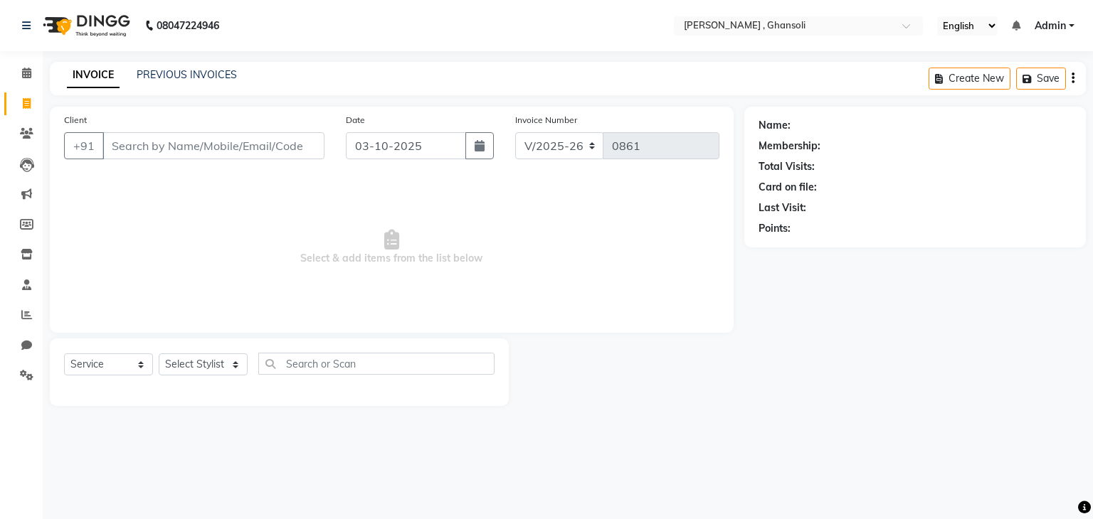
click at [154, 151] on input "Client" at bounding box center [213, 145] width 222 height 27
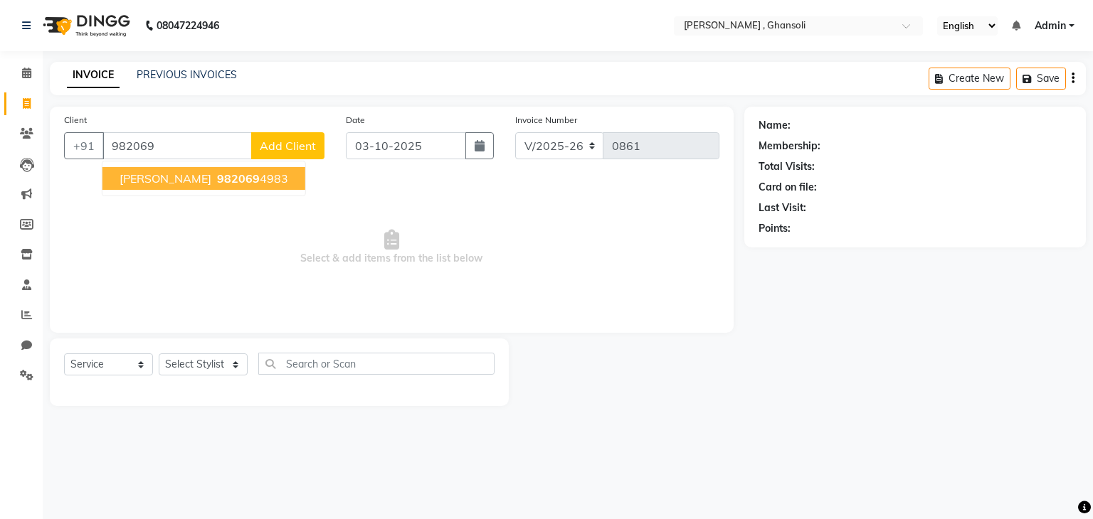
click at [217, 171] on span "982069" at bounding box center [238, 178] width 43 height 14
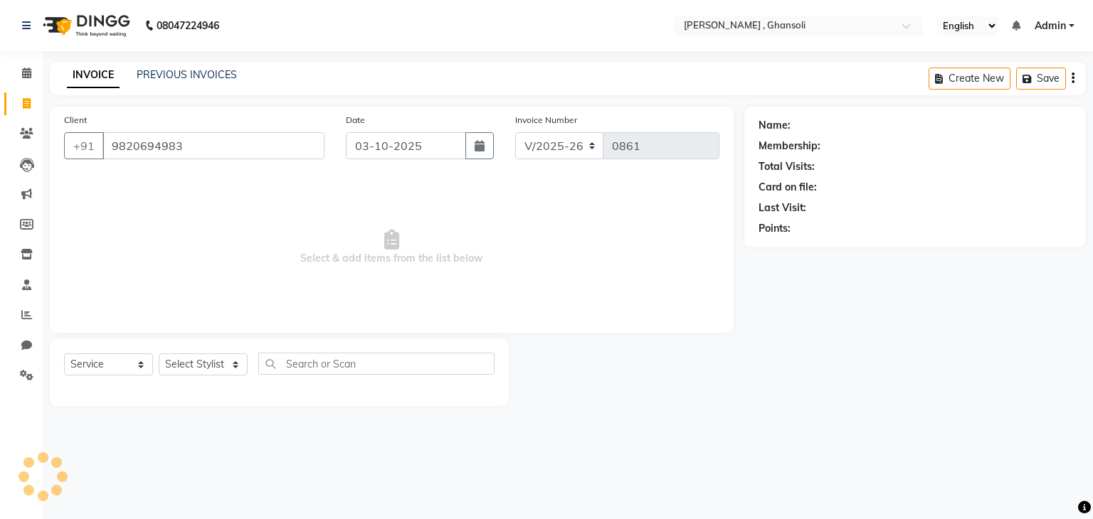
type input "9820694983"
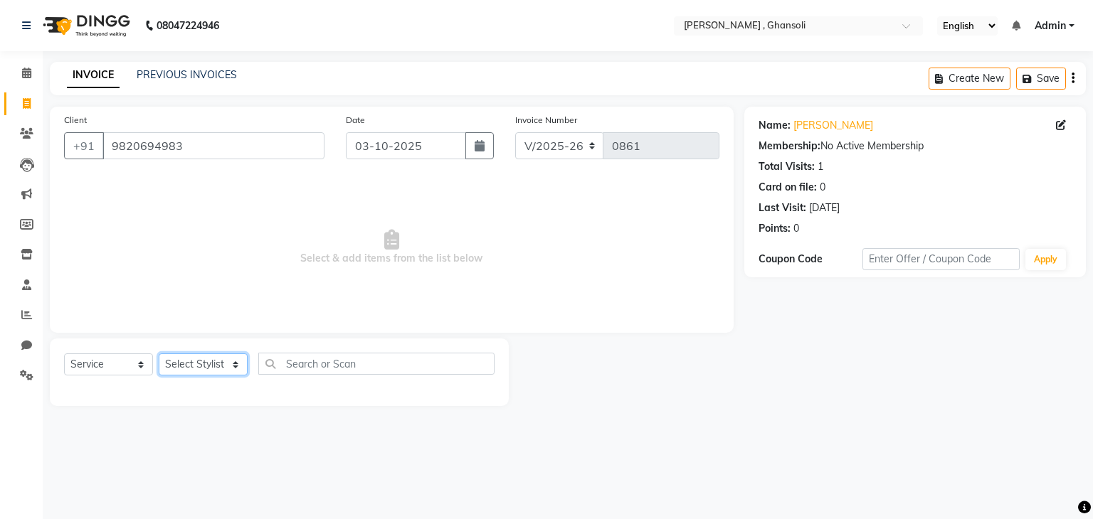
click at [233, 357] on select "Select Stylist deepa Lucky nadeem Rehan Riya Shivam sohail sulochana Teju Uzair…" at bounding box center [203, 365] width 89 height 22
select select "81970"
click at [159, 354] on select "Select Stylist deepa Lucky nadeem Rehan Riya Shivam sohail sulochana Teju Uzair…" at bounding box center [203, 365] width 89 height 22
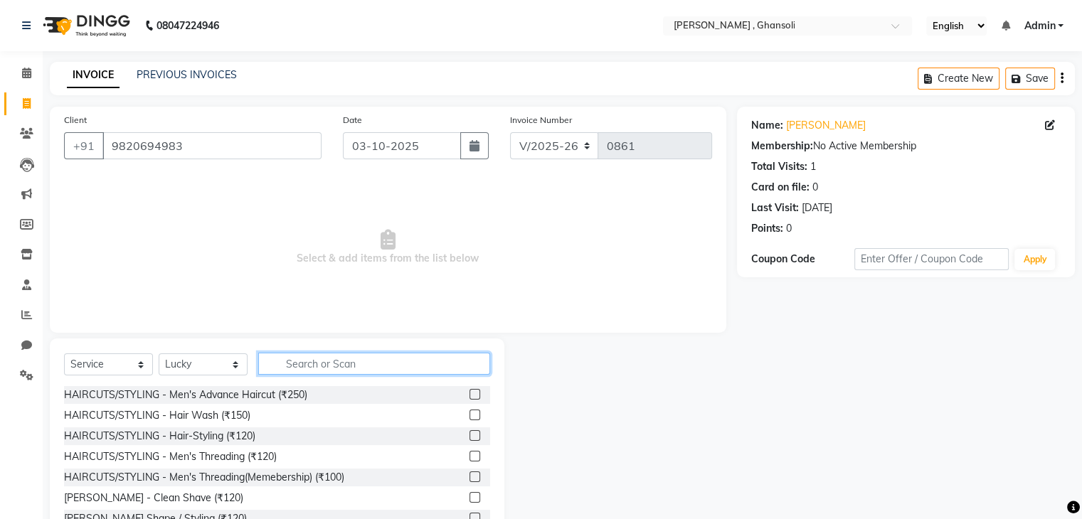
click at [346, 366] on input "text" at bounding box center [374, 364] width 232 height 22
type input "hair"
click at [314, 391] on div "HAIRCUTS/STYLING - Men's Advance Haircut (₹250)" at bounding box center [277, 395] width 426 height 18
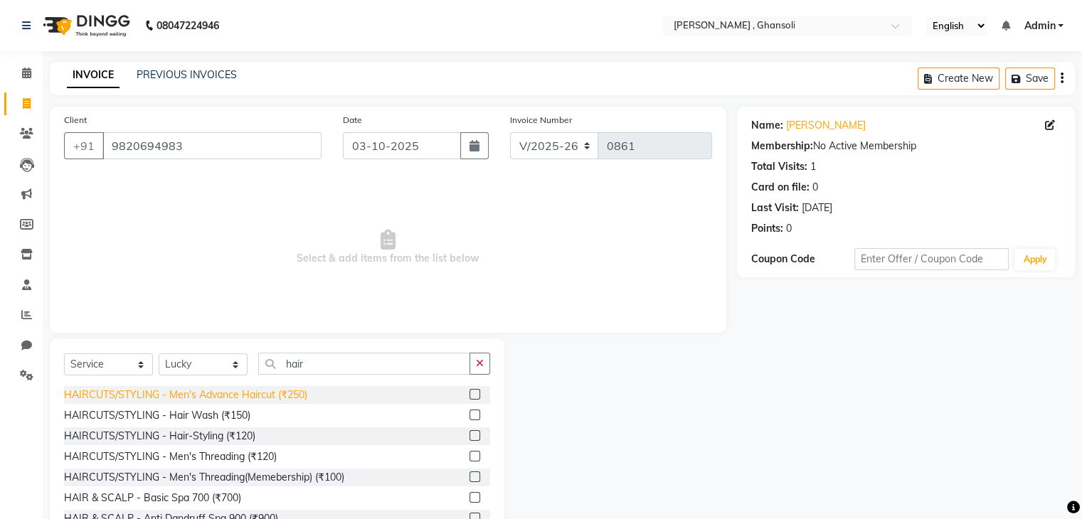
click at [305, 391] on div "HAIRCUTS/STYLING - Men's Advance Haircut (₹250)" at bounding box center [185, 395] width 243 height 15
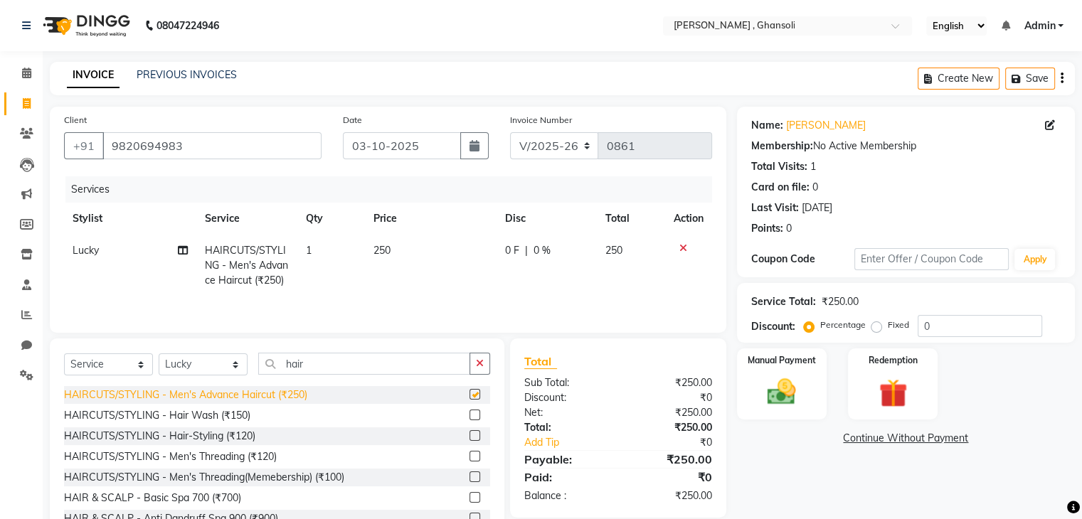
checkbox input "false"
click at [512, 253] on span "0 F" at bounding box center [512, 250] width 14 height 15
select select "81970"
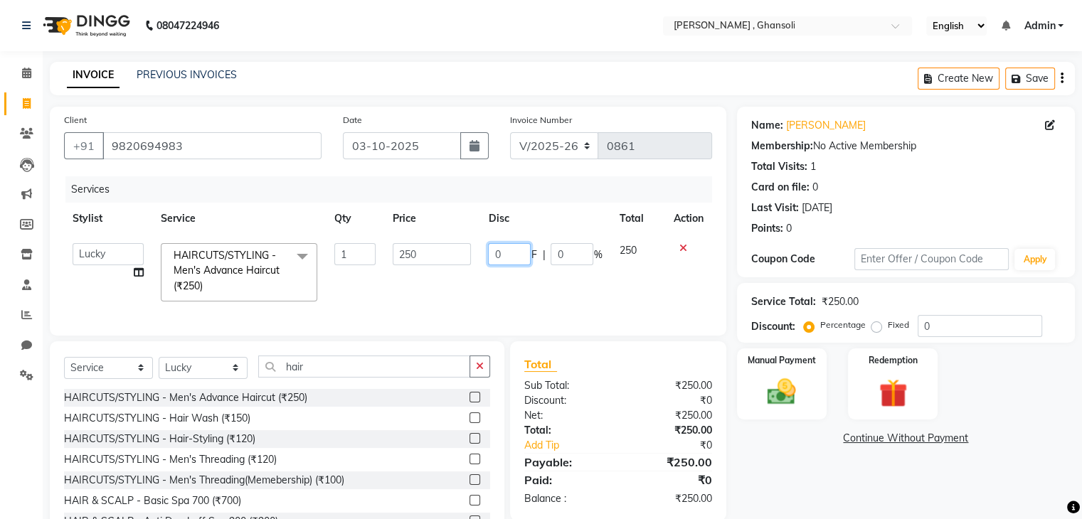
click at [512, 253] on input "0" at bounding box center [509, 254] width 43 height 22
type input "50"
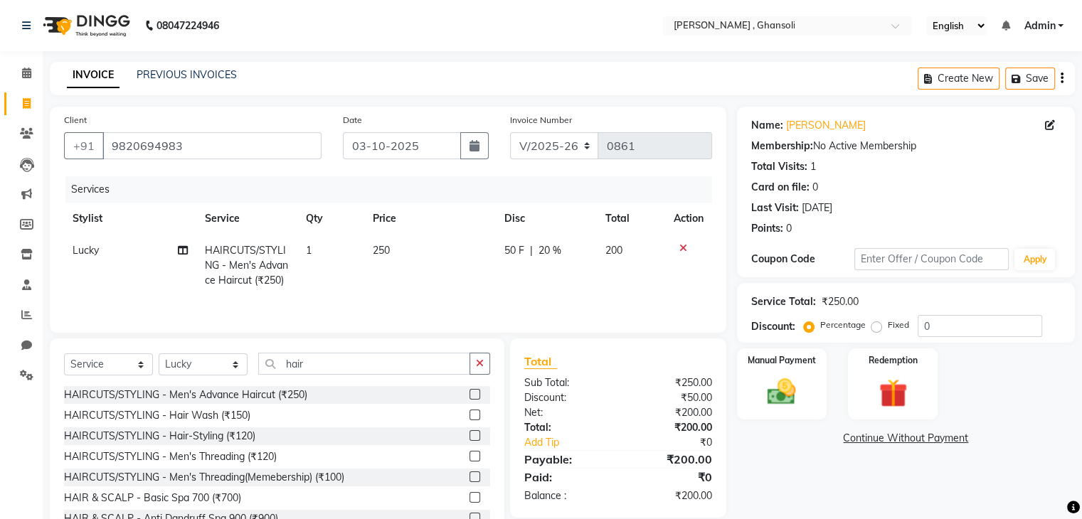
click at [821, 504] on div "Name: Shiv Kumar Membership: No Active Membership Total Visits: 1 Card on file:…" at bounding box center [911, 328] width 349 height 442
click at [765, 405] on img at bounding box center [782, 393] width 48 height 34
click at [894, 431] on span "ONLINE" at bounding box center [894, 439] width 37 height 16
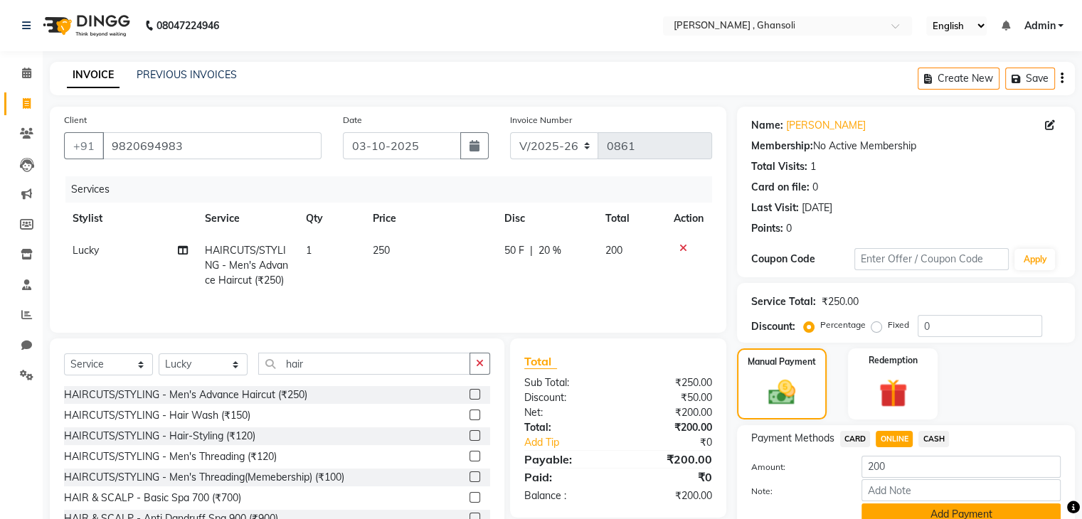
click at [906, 512] on button "Add Payment" at bounding box center [961, 515] width 199 height 22
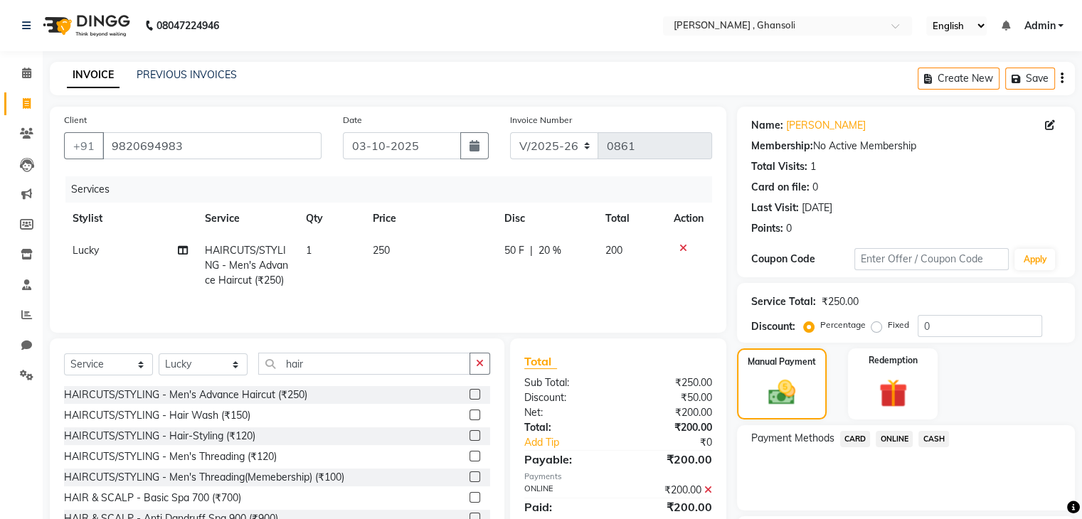
scroll to position [122, 0]
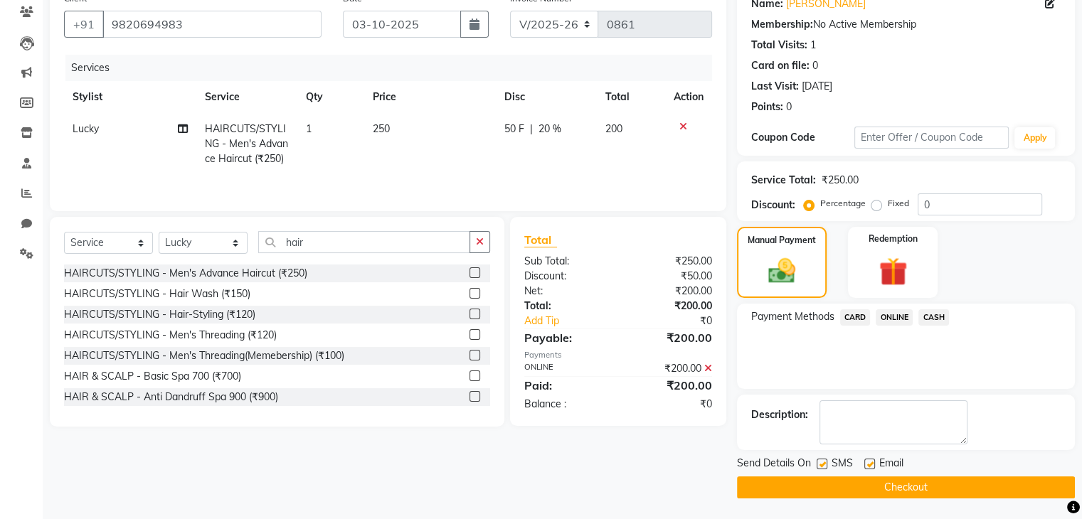
click at [985, 489] on button "Checkout" at bounding box center [906, 488] width 338 height 22
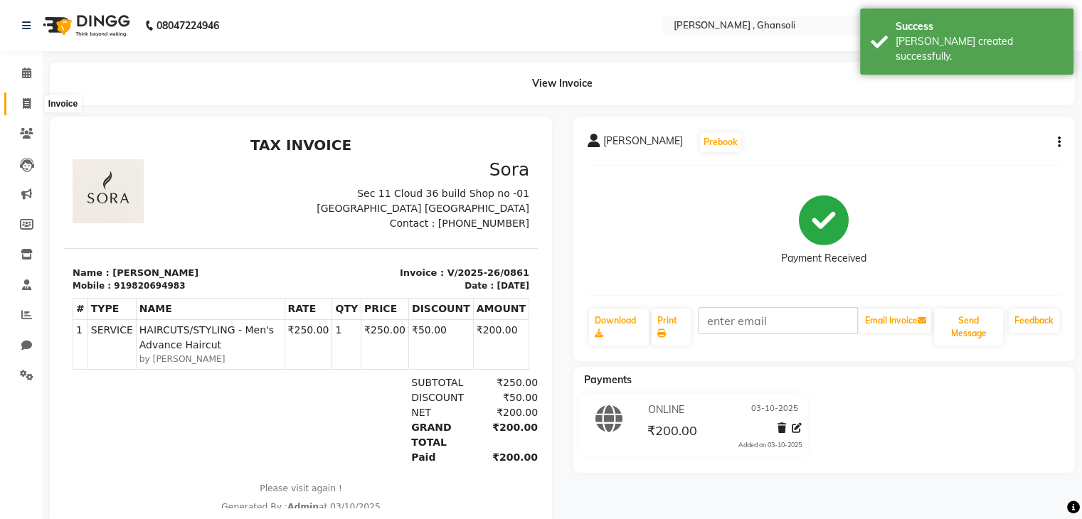
click at [28, 101] on icon at bounding box center [27, 103] width 8 height 11
select select "service"
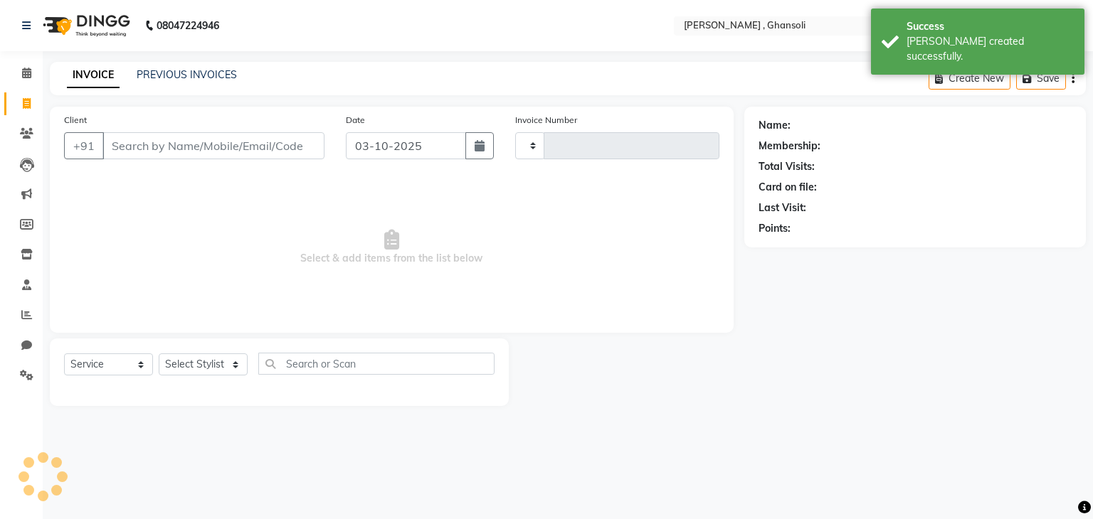
type input "0862"
select select "8446"
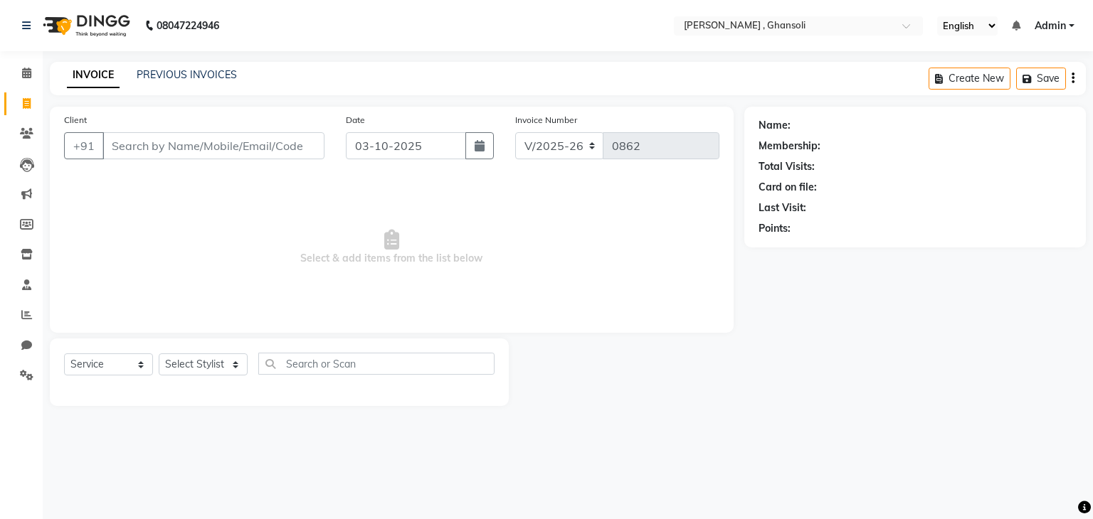
type input "5"
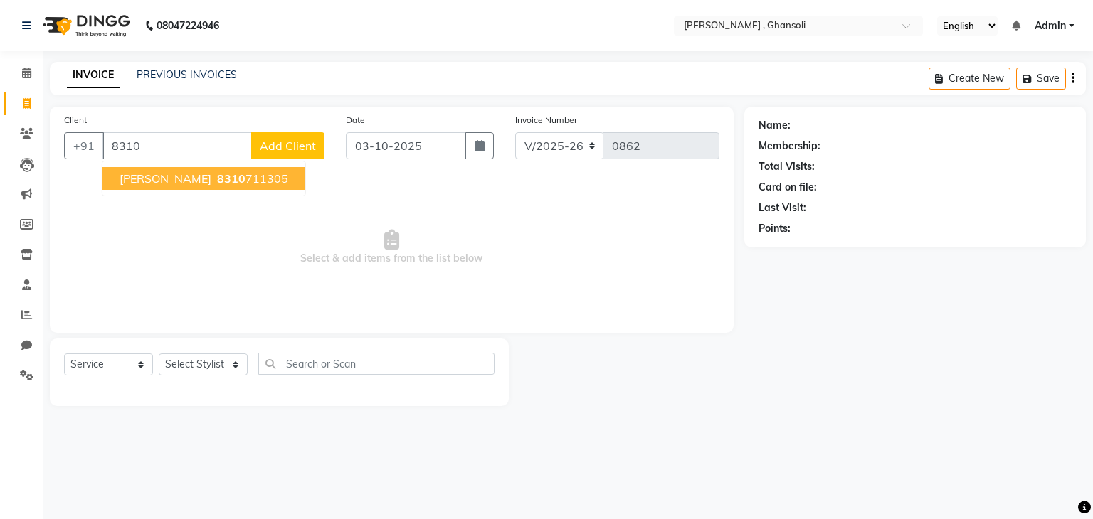
click at [154, 174] on span "[PERSON_NAME]" at bounding box center [166, 178] width 92 height 14
type input "8310711305"
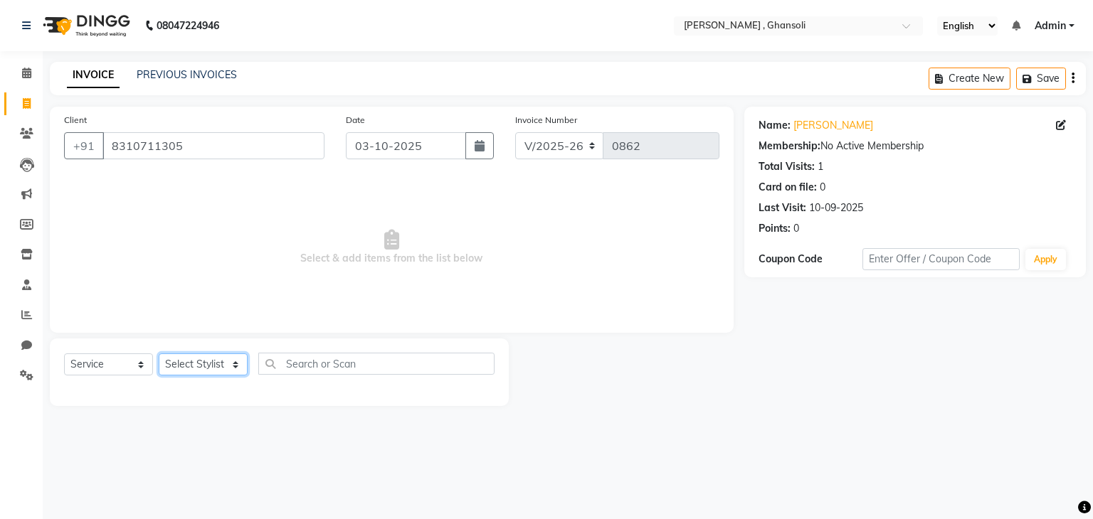
click at [228, 364] on select "Select Stylist deepa Lucky nadeem Rehan Riya Shivam sohail sulochana Teju Uzair…" at bounding box center [203, 365] width 89 height 22
select select "92630"
click at [159, 354] on select "Select Stylist deepa Lucky nadeem Rehan Riya Shivam sohail sulochana Teju Uzair…" at bounding box center [203, 365] width 89 height 22
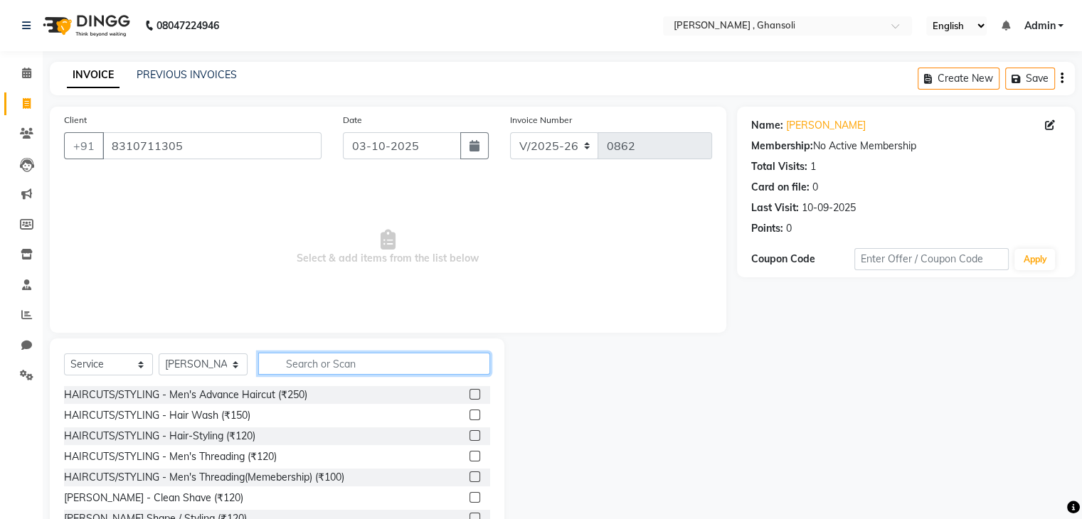
click at [319, 359] on input "text" at bounding box center [374, 364] width 232 height 22
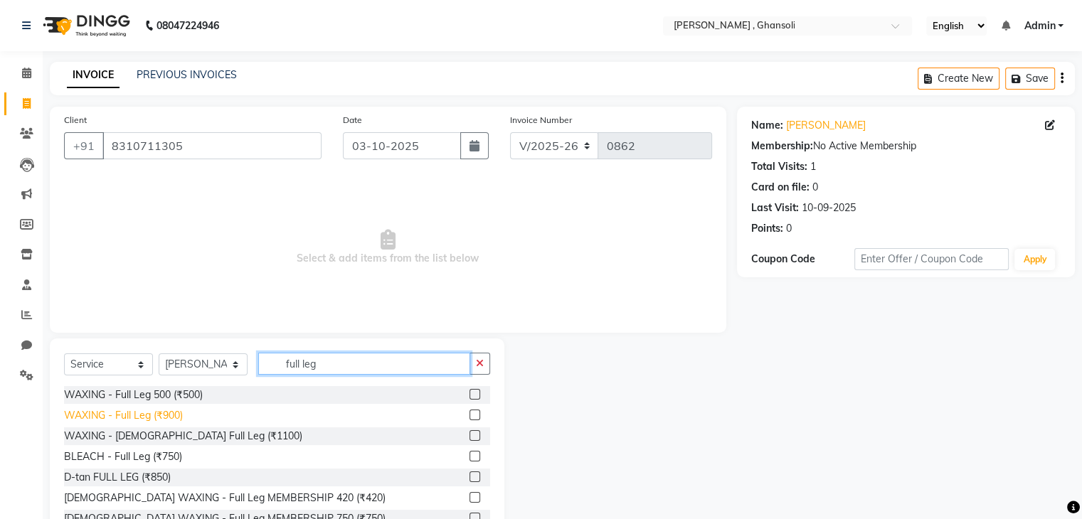
type input "full leg"
click at [164, 422] on div "WAXING - Full Leg (₹900)" at bounding box center [123, 415] width 119 height 15
checkbox input "false"
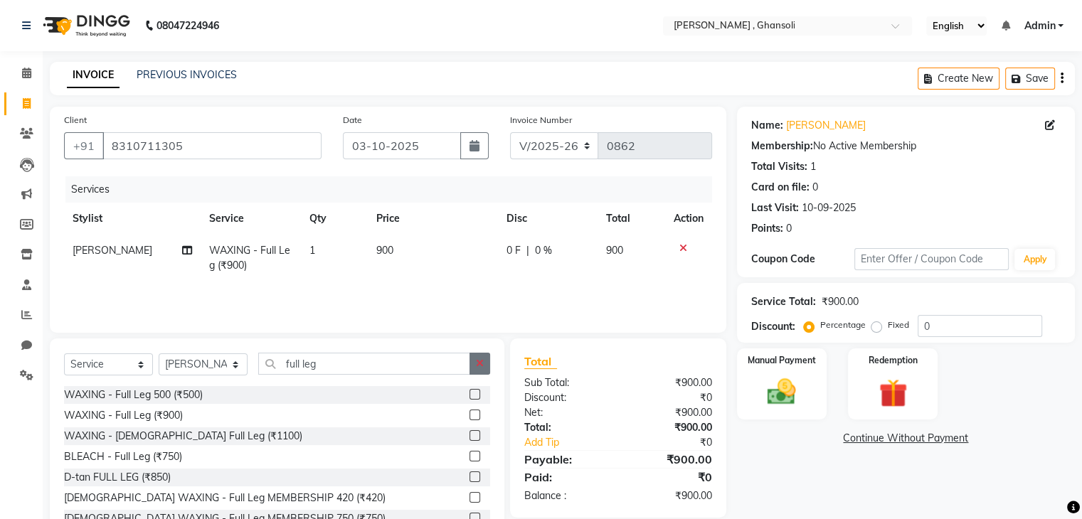
click at [478, 361] on icon "button" at bounding box center [480, 364] width 8 height 10
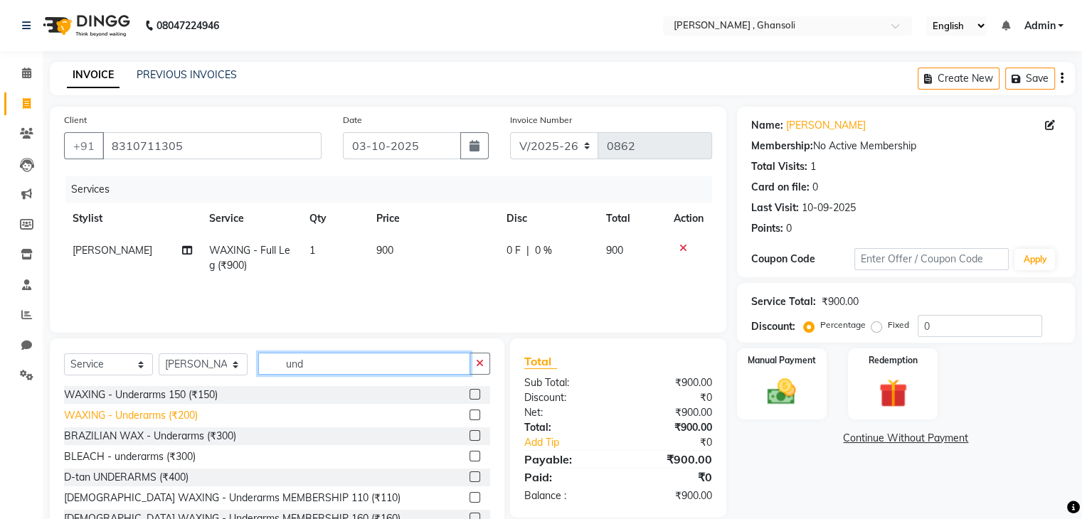
type input "und"
click at [170, 416] on div "WAXING - Underarms (₹200)" at bounding box center [131, 415] width 134 height 15
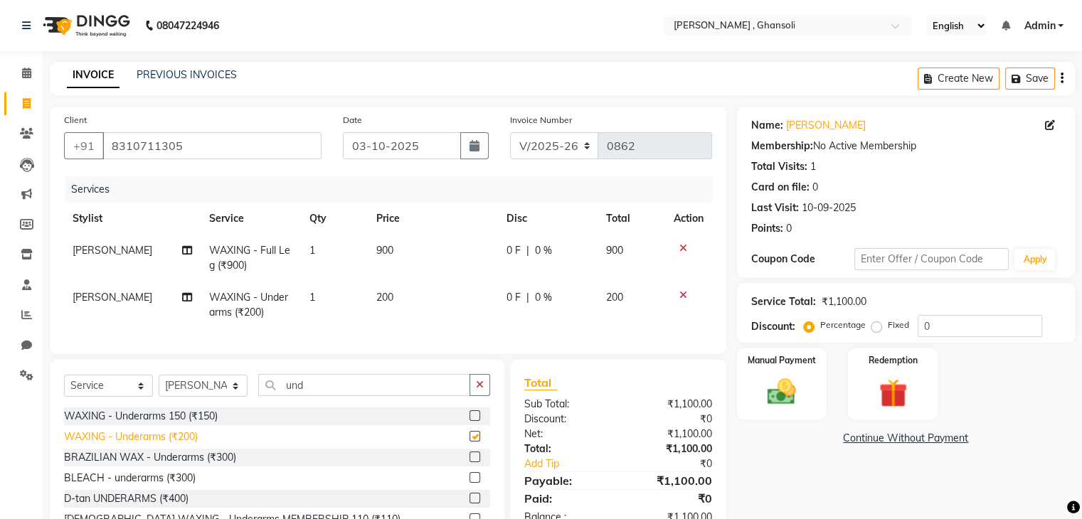
checkbox input "false"
click at [792, 399] on img at bounding box center [782, 393] width 48 height 34
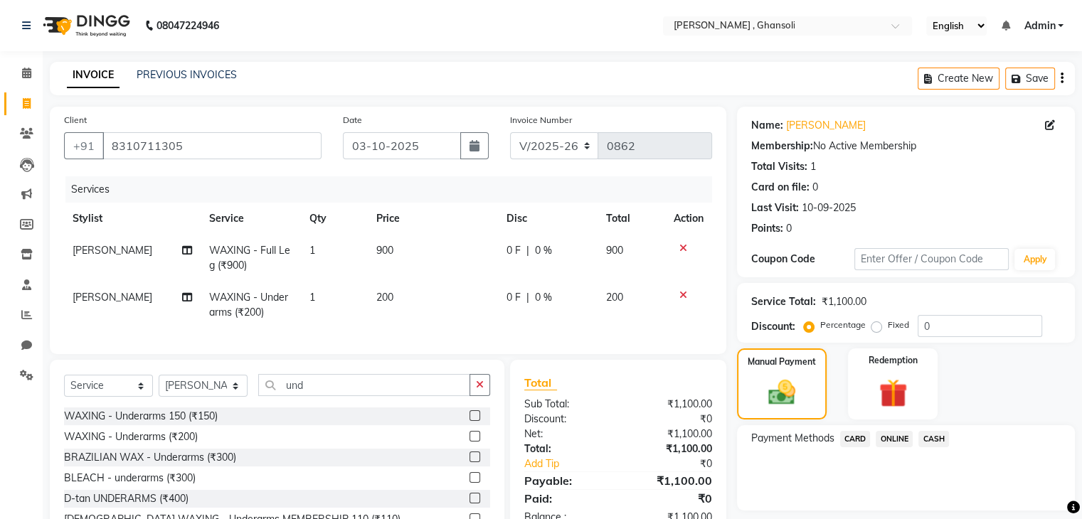
click at [890, 434] on span "ONLINE" at bounding box center [894, 439] width 37 height 16
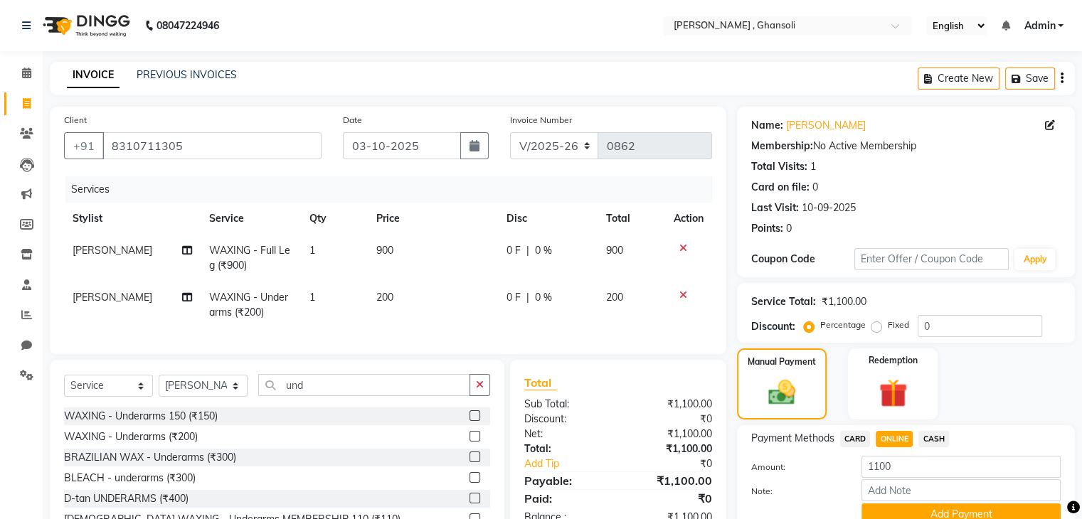
scroll to position [83, 0]
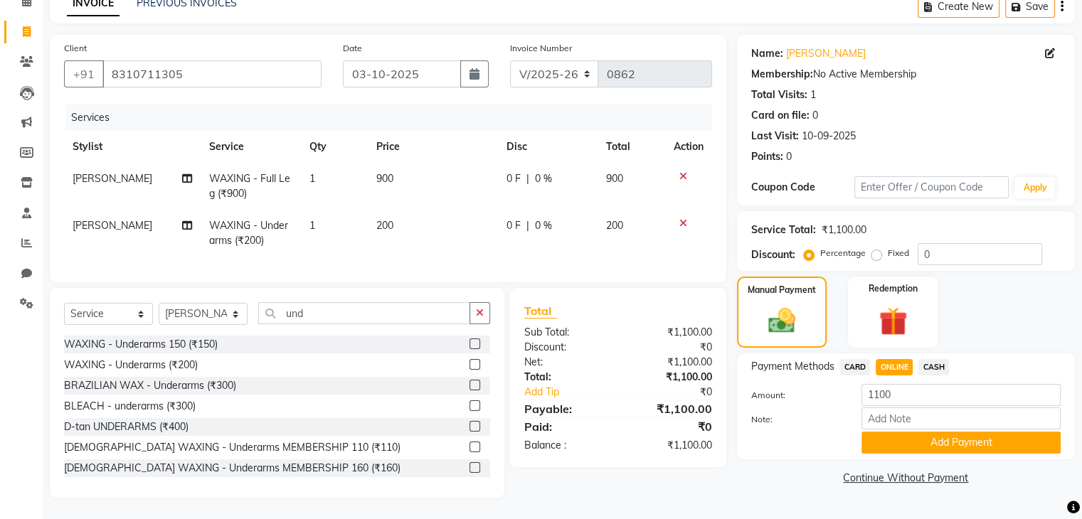
click at [890, 434] on button "Add Payment" at bounding box center [961, 443] width 199 height 22
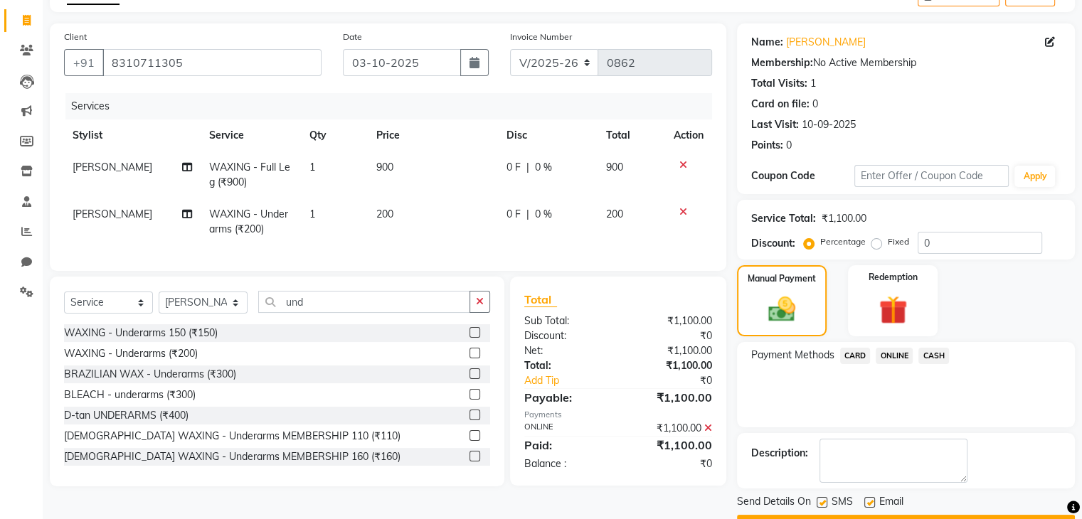
scroll to position [122, 0]
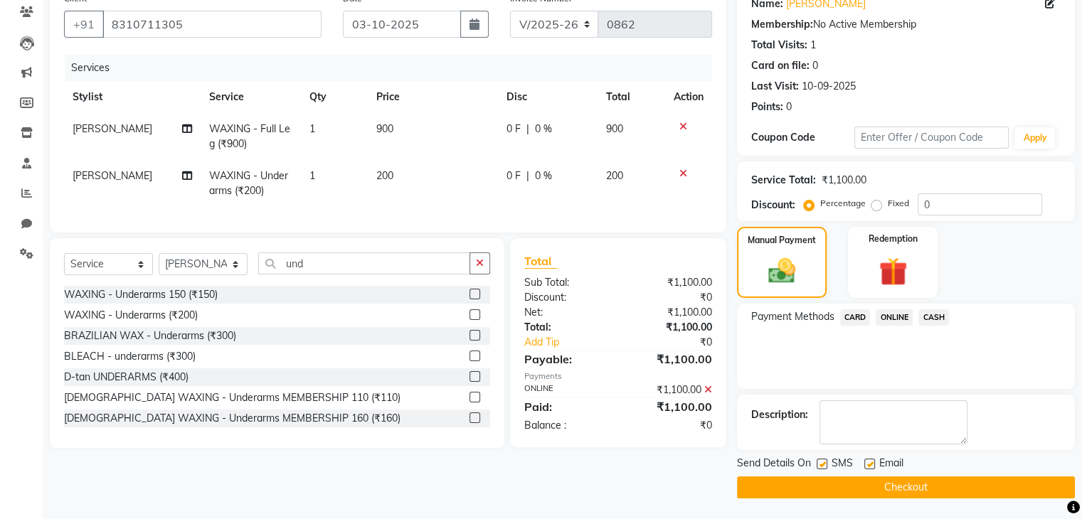
click at [857, 482] on button "Checkout" at bounding box center [906, 488] width 338 height 22
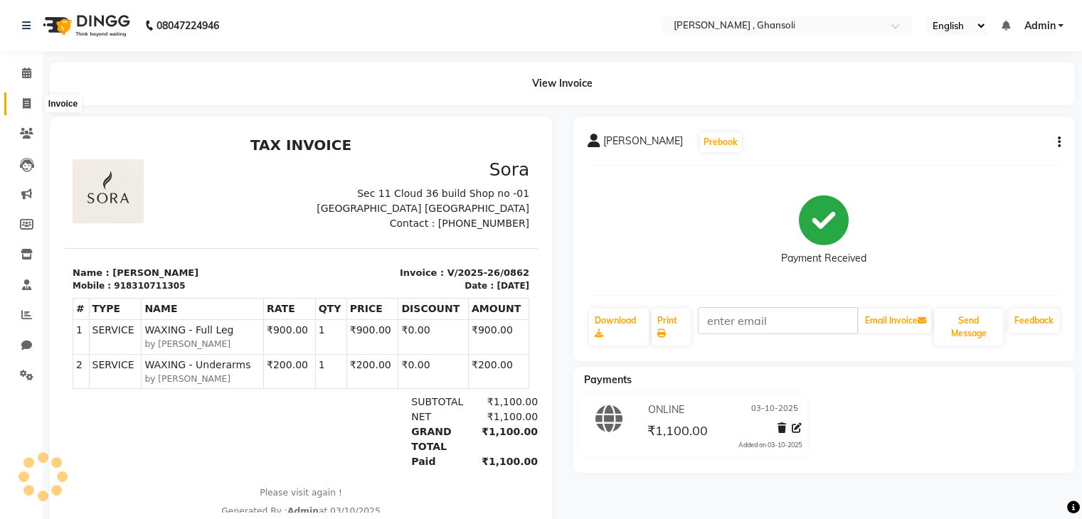
click at [33, 102] on span at bounding box center [26, 104] width 25 height 16
select select "8446"
select select "service"
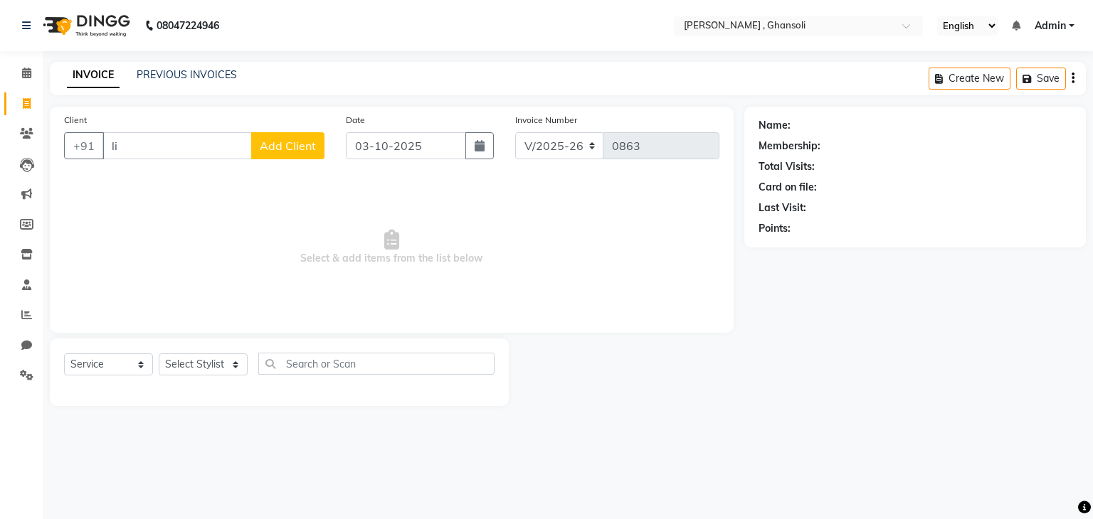
type input "l"
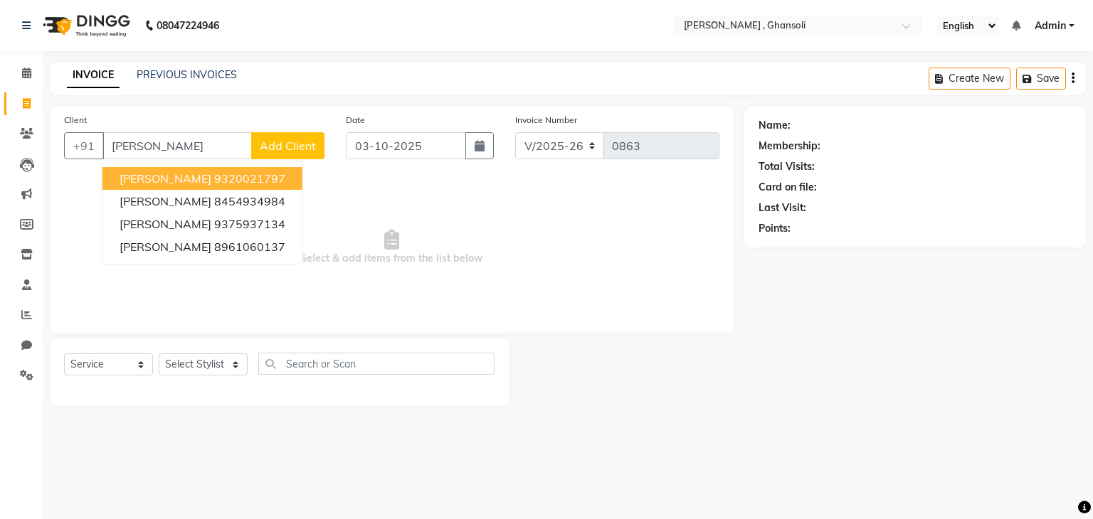
click at [214, 177] on ngb-highlight "9320021797" at bounding box center [249, 178] width 71 height 14
type input "9320021797"
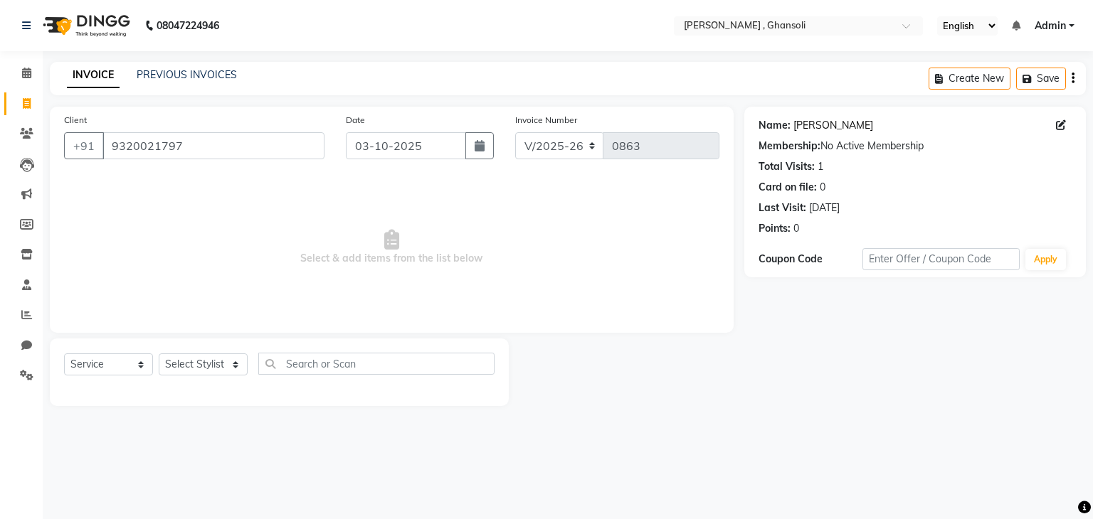
click at [817, 129] on link "[PERSON_NAME]" at bounding box center [833, 125] width 80 height 15
click at [831, 121] on link "[PERSON_NAME]" at bounding box center [833, 125] width 80 height 15
click at [23, 103] on icon at bounding box center [27, 103] width 8 height 11
select select "service"
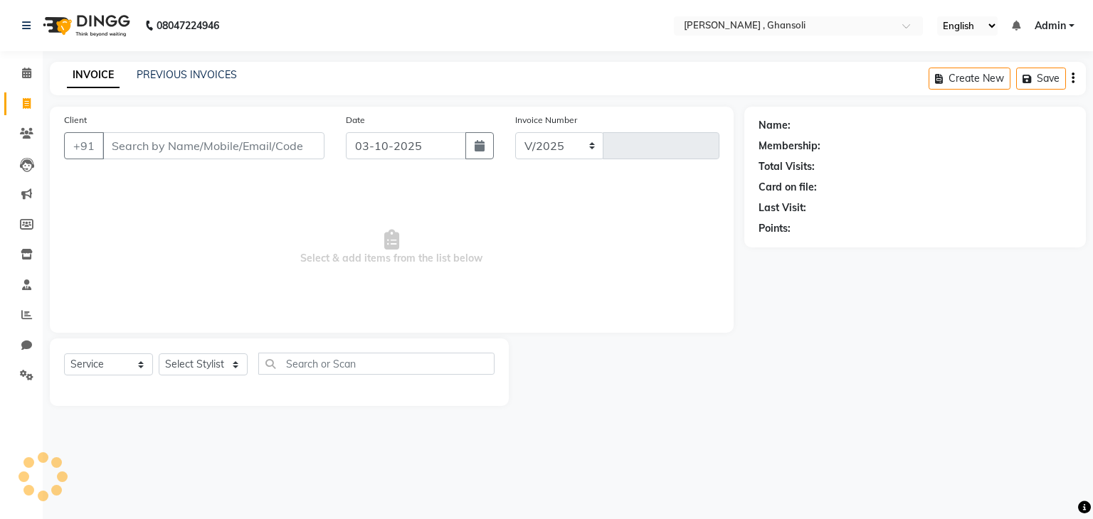
select select "8446"
type input "0863"
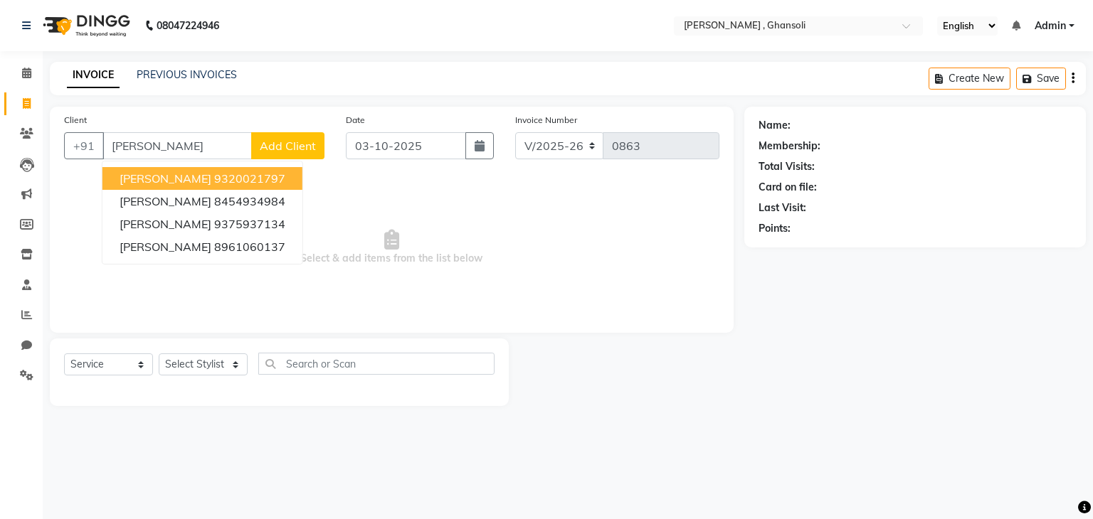
click at [179, 181] on span "[PERSON_NAME]" at bounding box center [166, 178] width 92 height 14
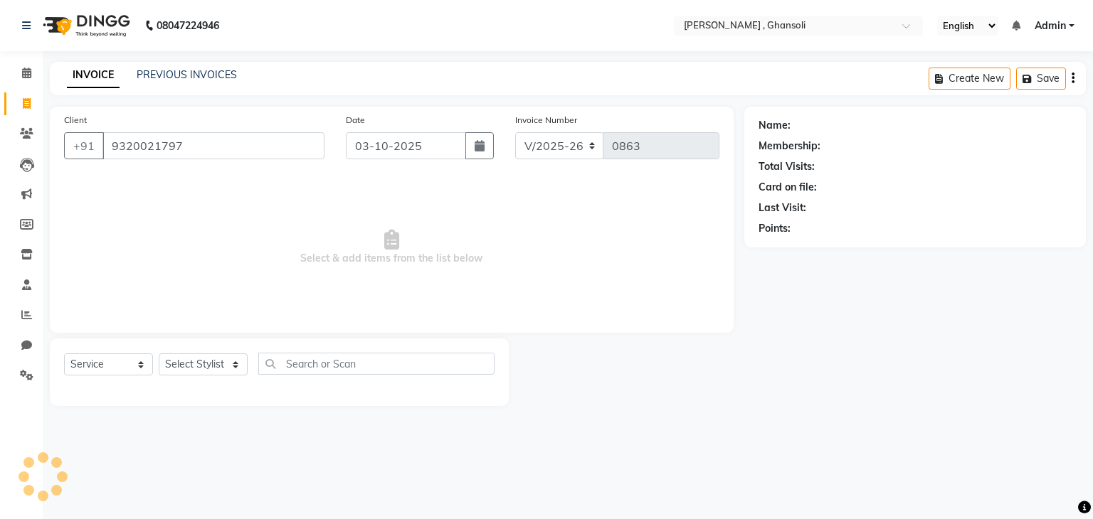
type input "9320021797"
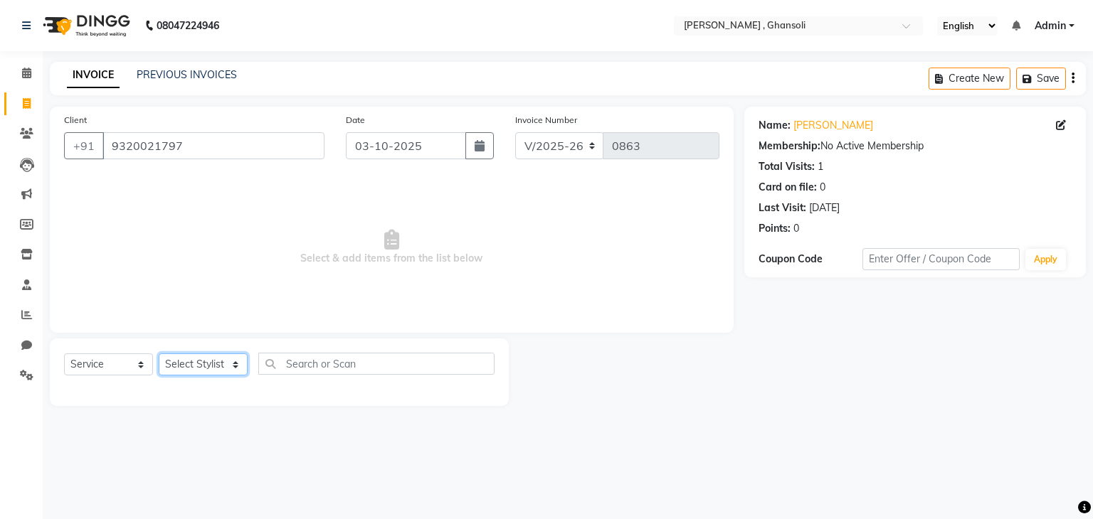
click at [194, 366] on select "Select Stylist deepa Lucky nadeem Rehan Riya Shivam sohail sulochana Teju Uzair…" at bounding box center [203, 365] width 89 height 22
select select "81970"
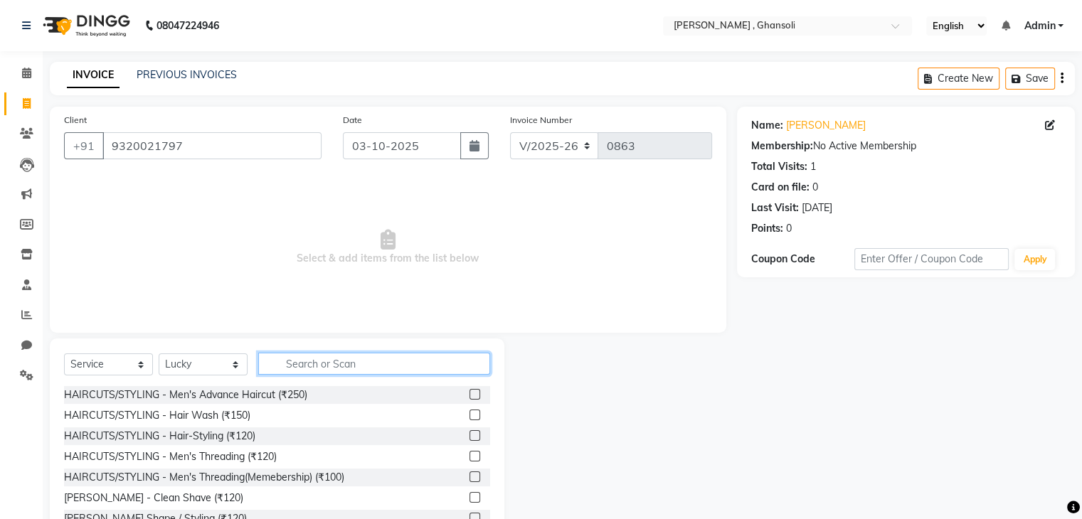
click at [317, 358] on input "text" at bounding box center [374, 364] width 232 height 22
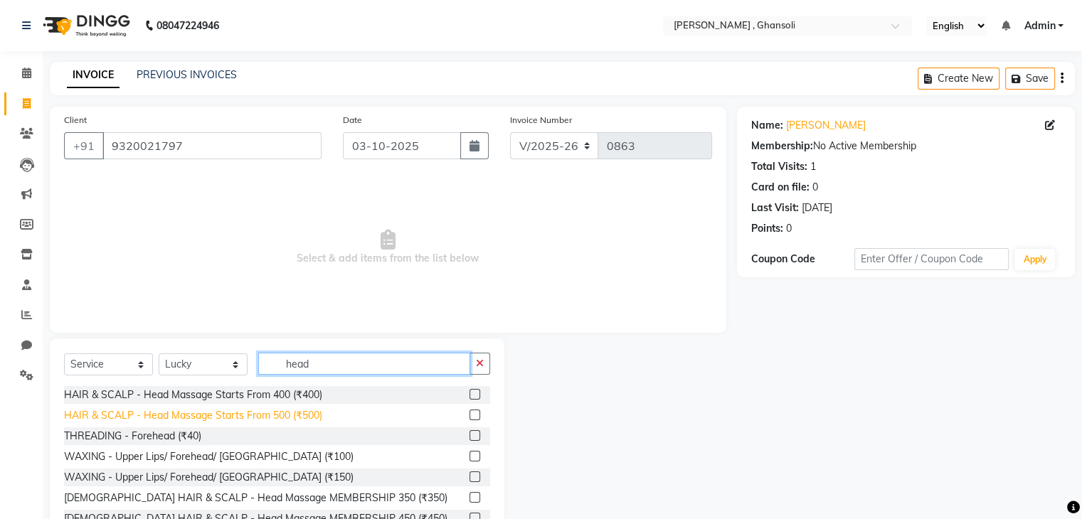
type input "head"
click at [229, 413] on div "HAIR & SCALP - Head Massage Starts From 500 (₹500)" at bounding box center [193, 415] width 258 height 15
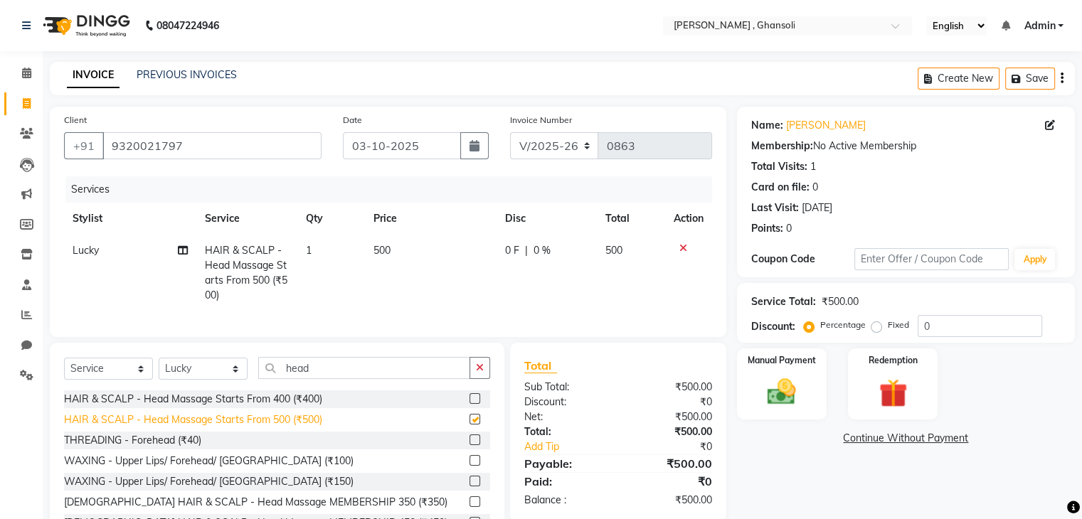
checkbox input "false"
click at [542, 264] on td "0 F | 0 %" at bounding box center [547, 273] width 100 height 77
select select "81970"
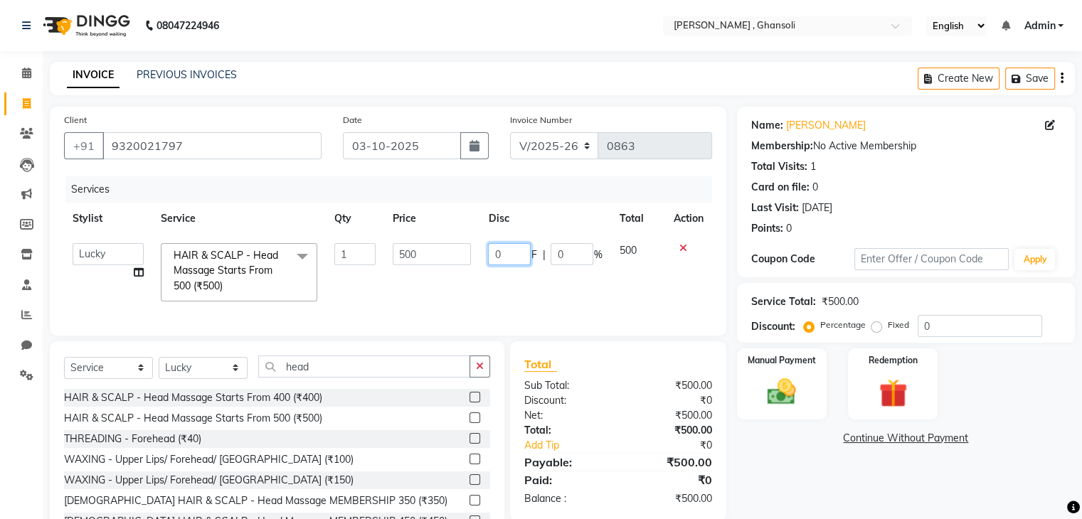
click at [519, 256] on input "0" at bounding box center [509, 254] width 43 height 22
type input "50"
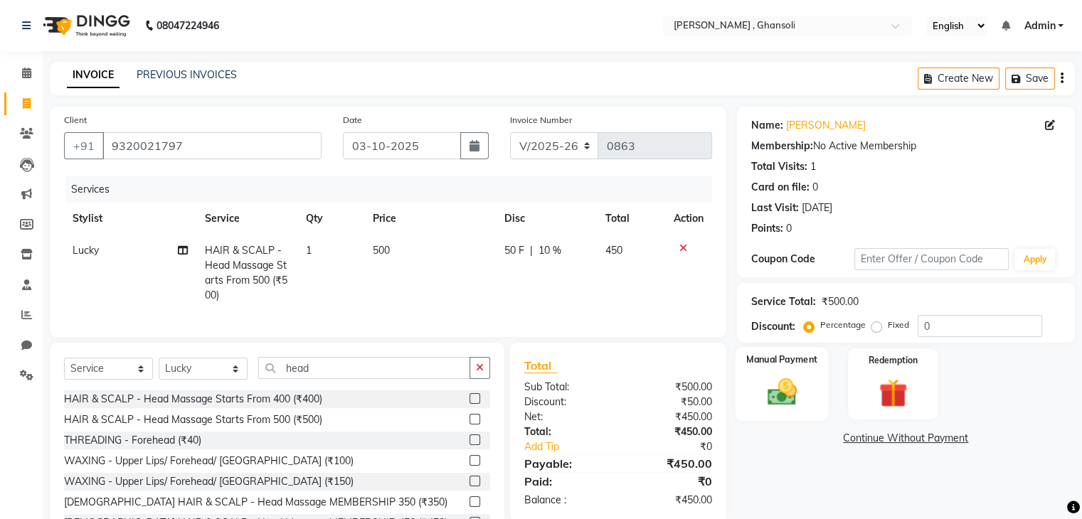
drag, startPoint x: 770, startPoint y: 499, endPoint x: 778, endPoint y: 403, distance: 95.6
click at [778, 403] on div "Name: Nilam Gupta Membership: No Active Membership Total Visits: 1 Card on file…" at bounding box center [911, 330] width 349 height 446
click at [778, 403] on img at bounding box center [782, 393] width 48 height 34
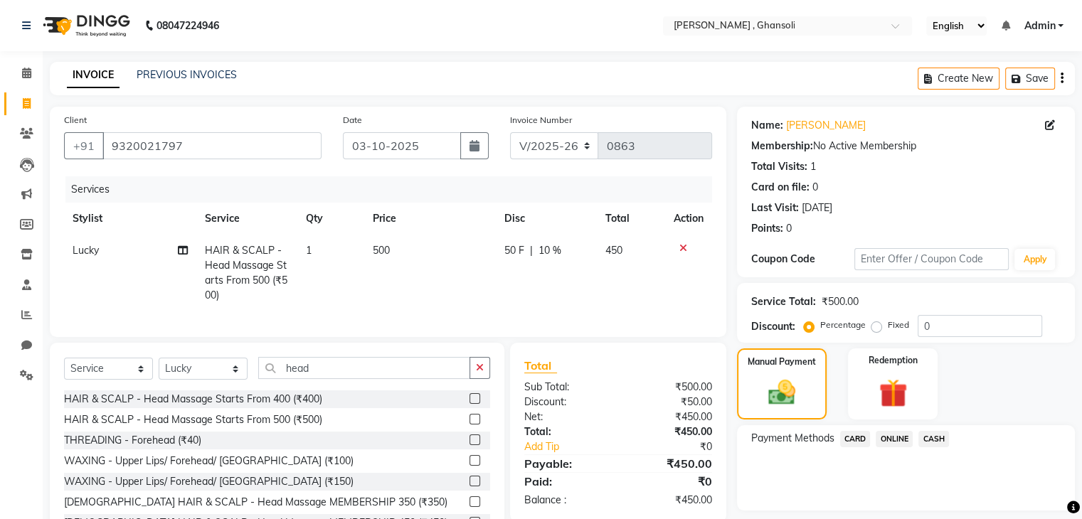
click at [988, 380] on div "Manual Payment Redemption" at bounding box center [905, 384] width 359 height 71
click at [1033, 80] on button "Save" at bounding box center [1030, 79] width 50 height 22
click at [26, 106] on icon at bounding box center [27, 103] width 8 height 11
select select "8446"
select select "service"
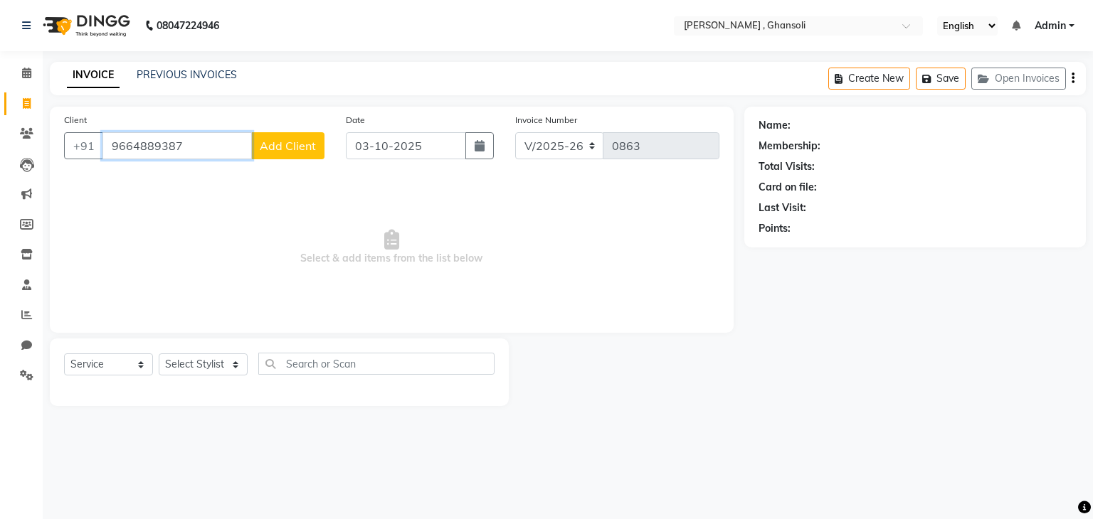
type input "9664889387"
click at [275, 152] on span "Add Client" at bounding box center [288, 146] width 56 height 14
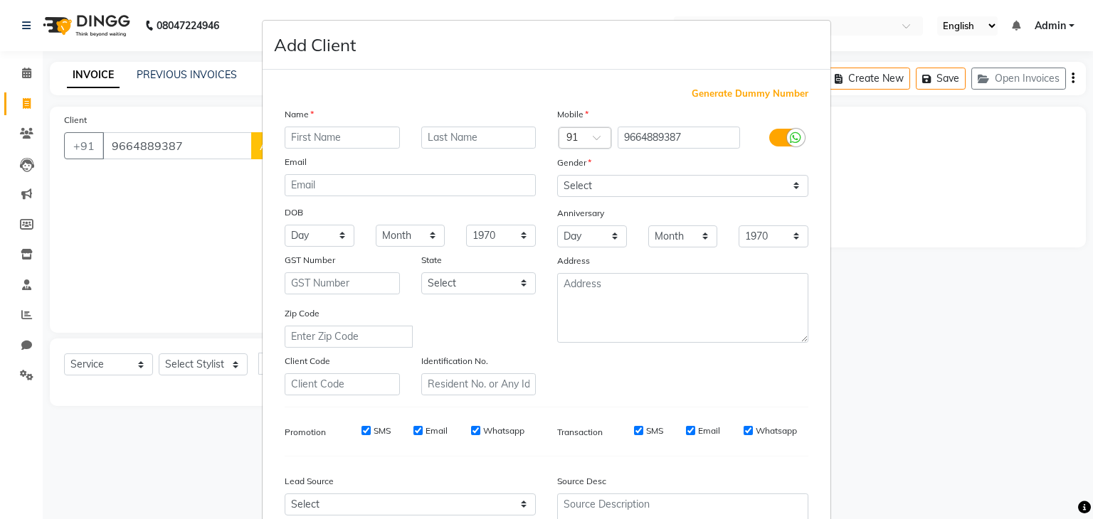
click at [307, 149] on div "Name Email DOB Day 01 02 03 04 05 06 07 08 09 10 11 12 13 14 15 16 17 18 19 20 …" at bounding box center [410, 251] width 272 height 289
click at [306, 132] on input "text" at bounding box center [342, 138] width 115 height 22
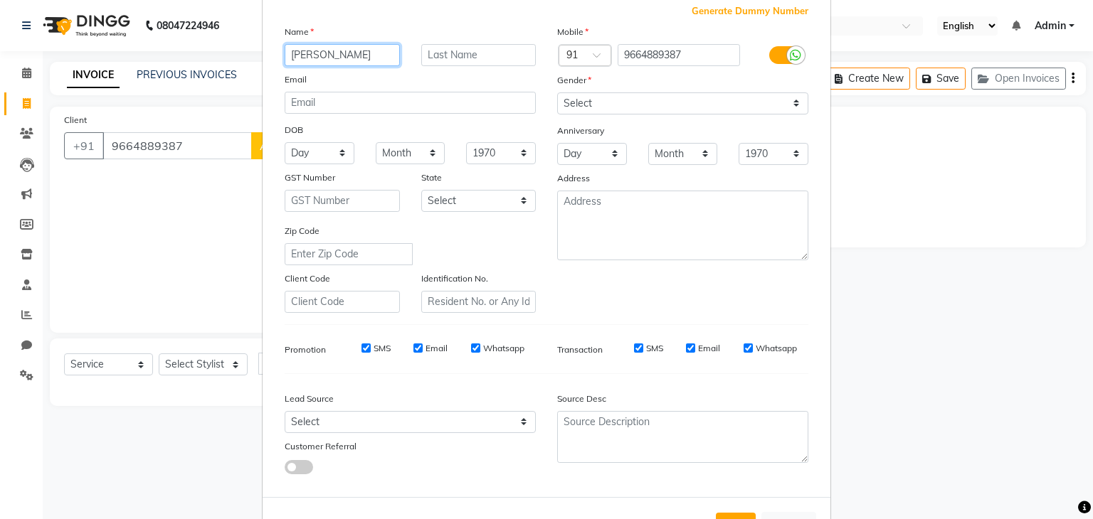
scroll to position [85, 0]
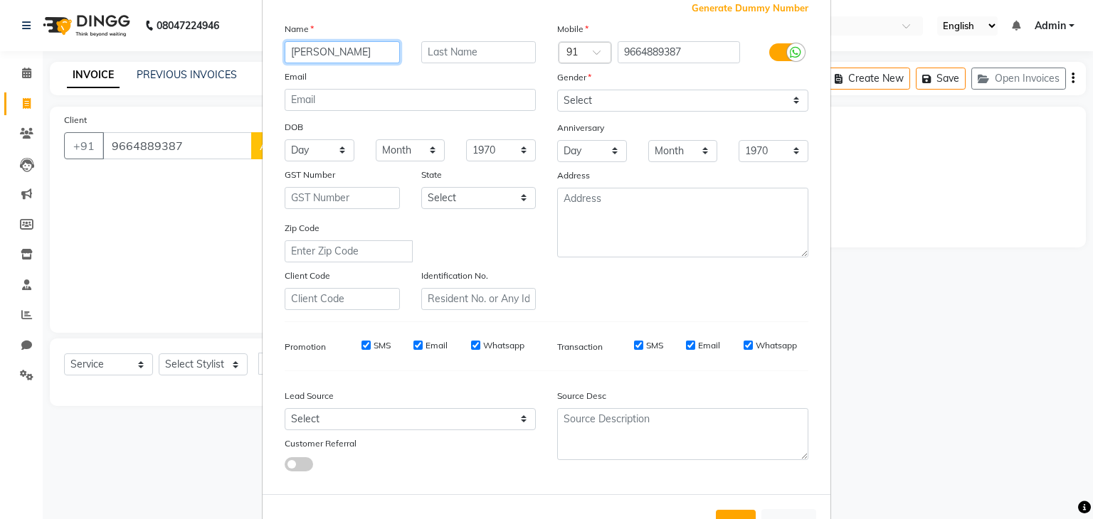
type input "ganesh rajpure"
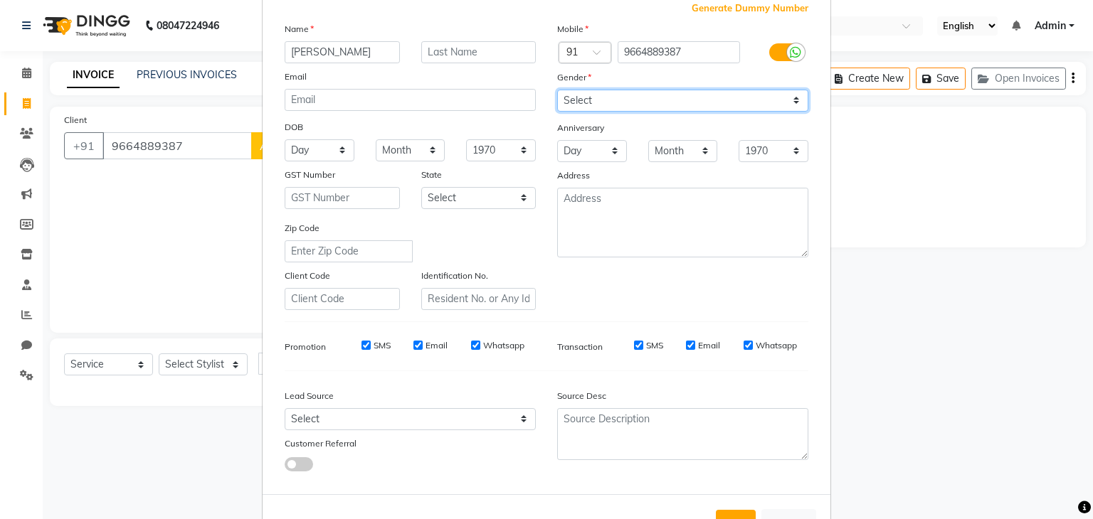
click at [608, 109] on select "Select Male Female Other Prefer Not To Say" at bounding box center [682, 101] width 251 height 22
select select "male"
click at [557, 90] on select "Select Male Female Other Prefer Not To Say" at bounding box center [682, 101] width 251 height 22
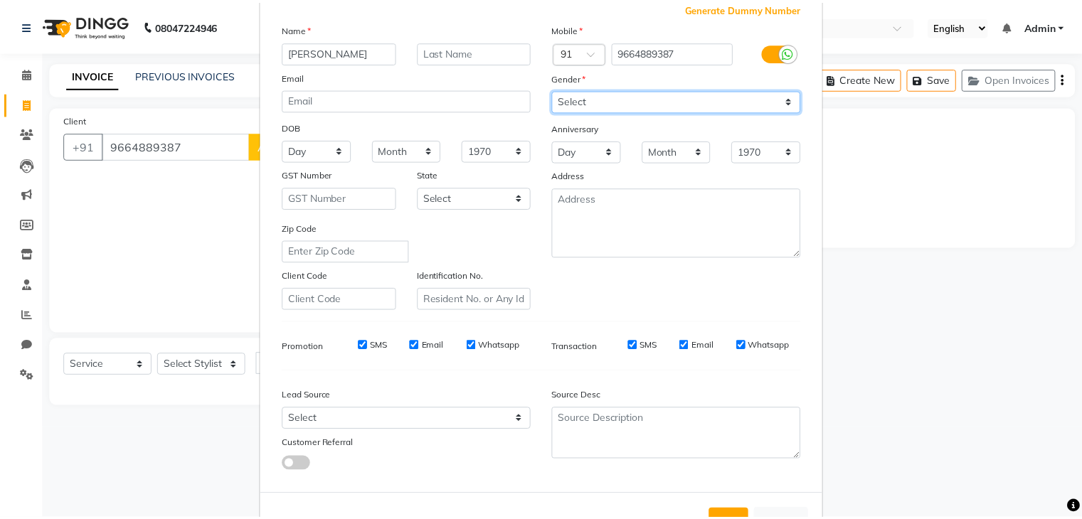
scroll to position [144, 0]
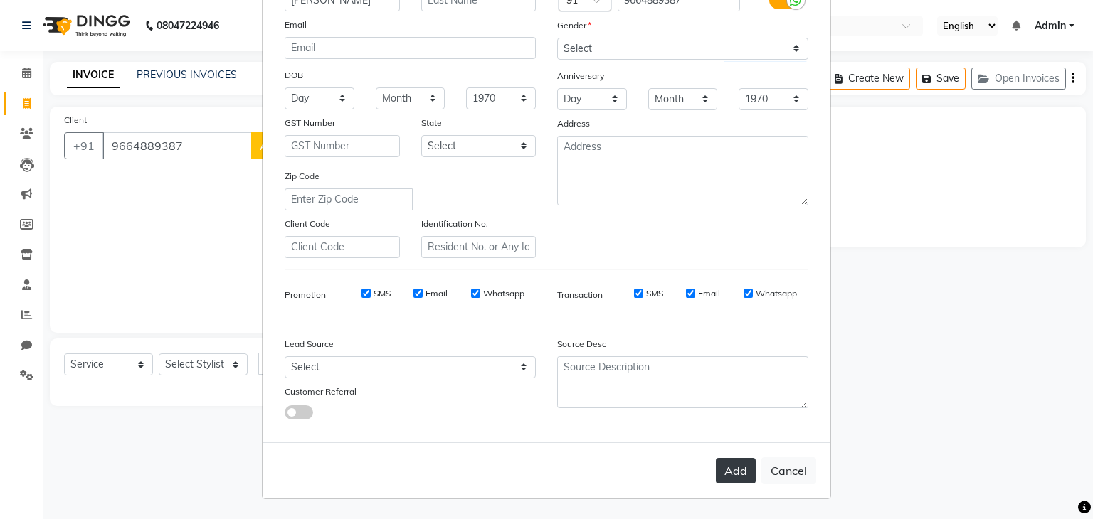
click at [727, 476] on button "Add" at bounding box center [736, 471] width 40 height 26
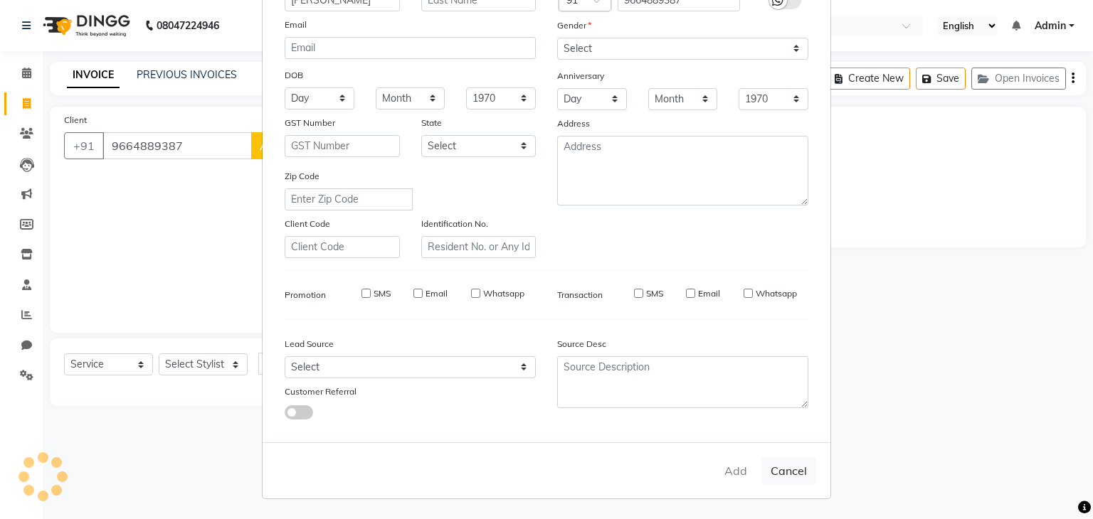
select select
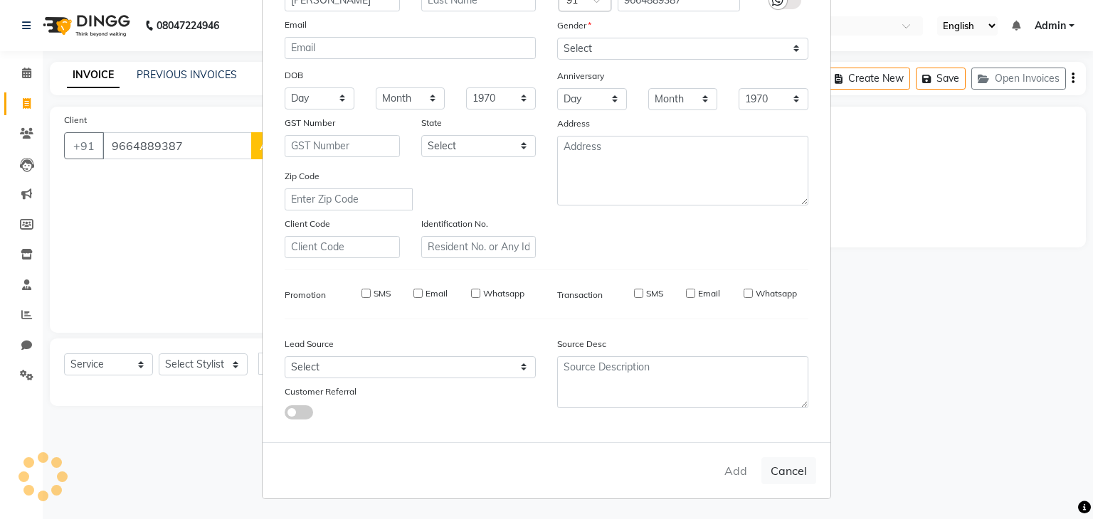
select select
checkbox input "false"
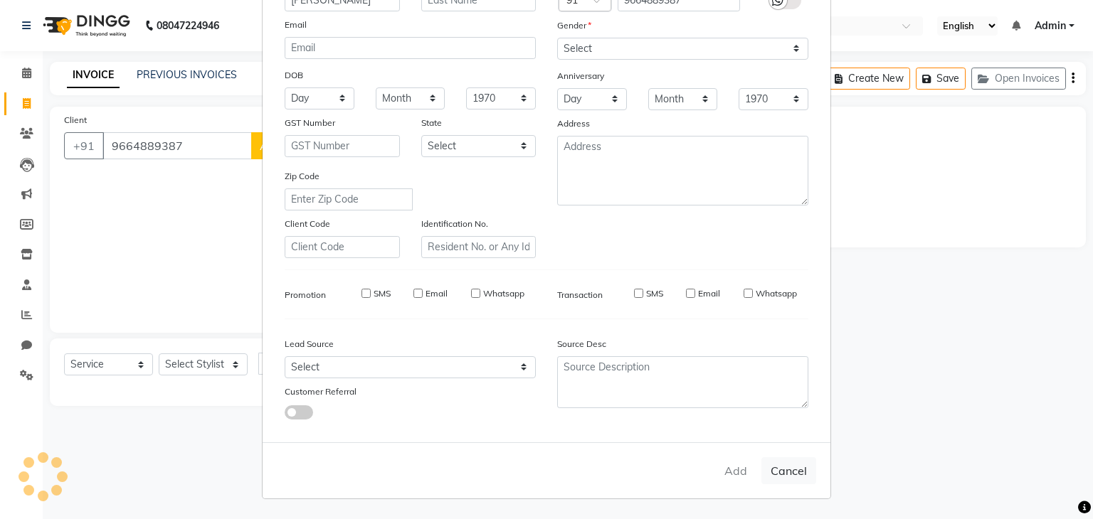
checkbox input "false"
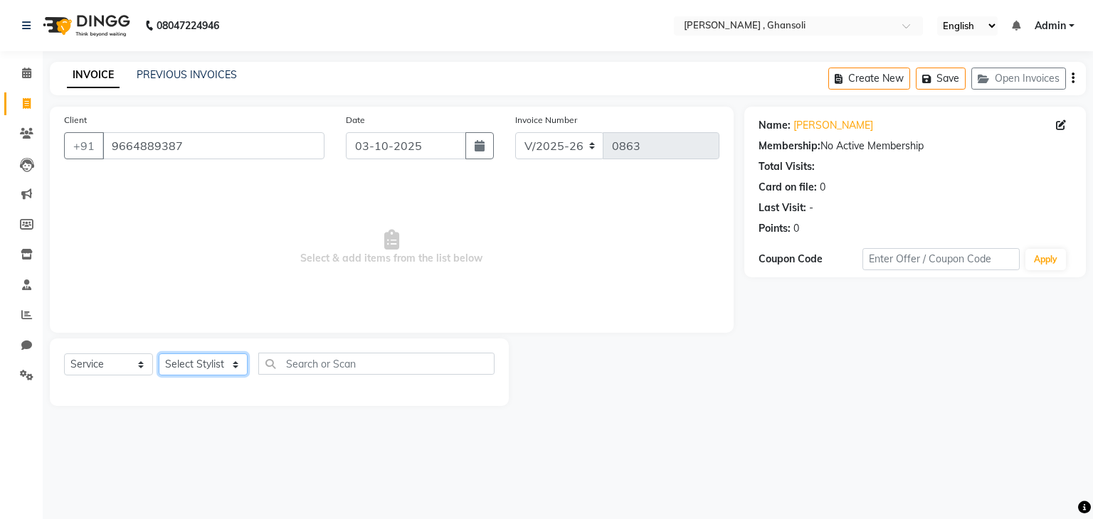
click at [189, 373] on select "Select Stylist deepa Lucky nadeem Rehan Riya Shivam sohail sulochana Teju Uzair…" at bounding box center [203, 365] width 89 height 22
select select "86841"
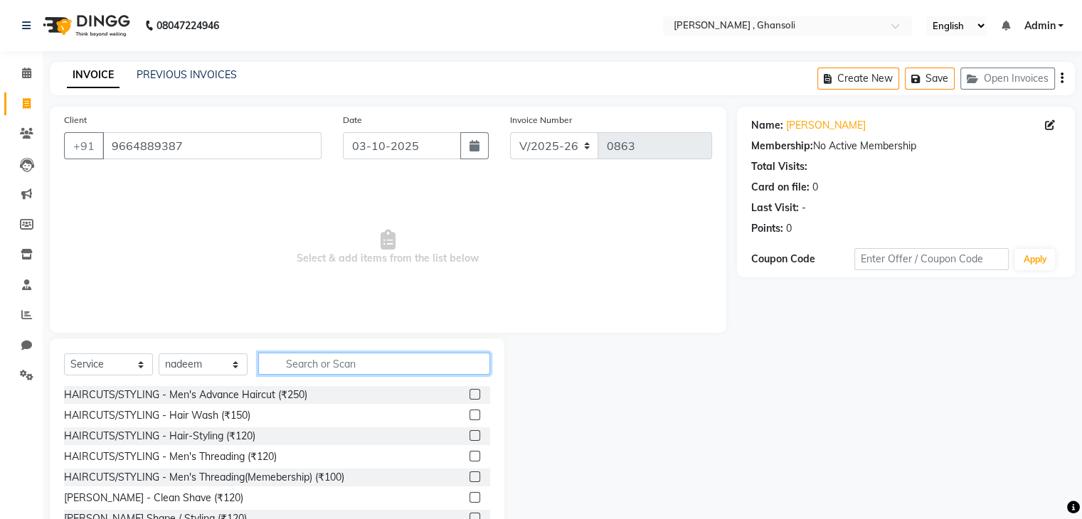
click at [287, 368] on input "text" at bounding box center [374, 364] width 232 height 22
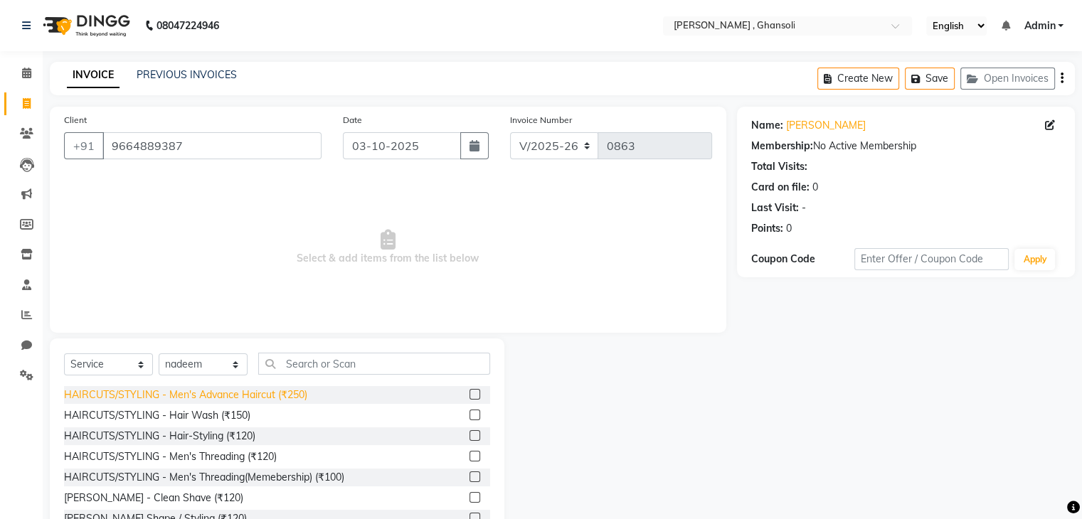
click at [253, 398] on div "HAIRCUTS/STYLING - Men's Advance Haircut (₹250)" at bounding box center [185, 395] width 243 height 15
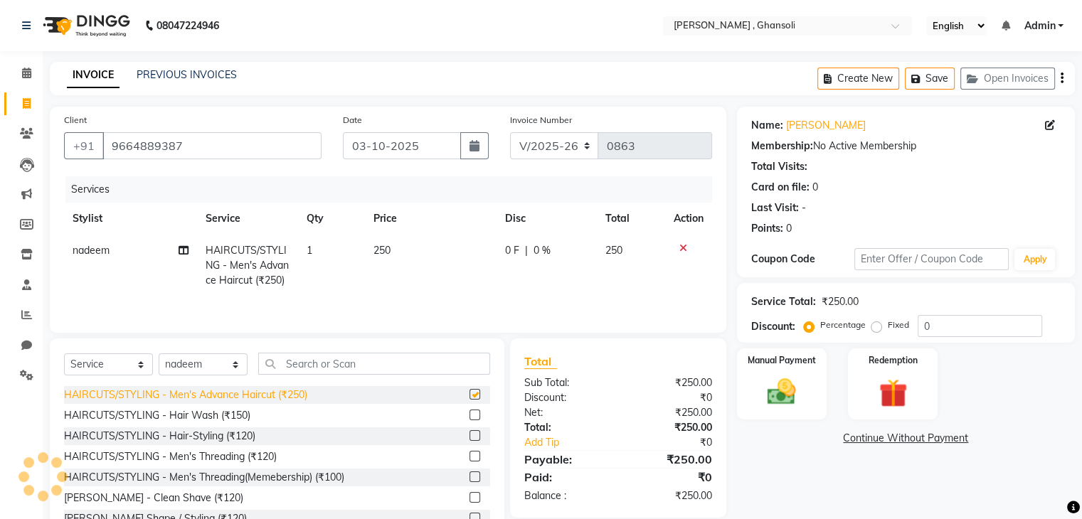
checkbox input "false"
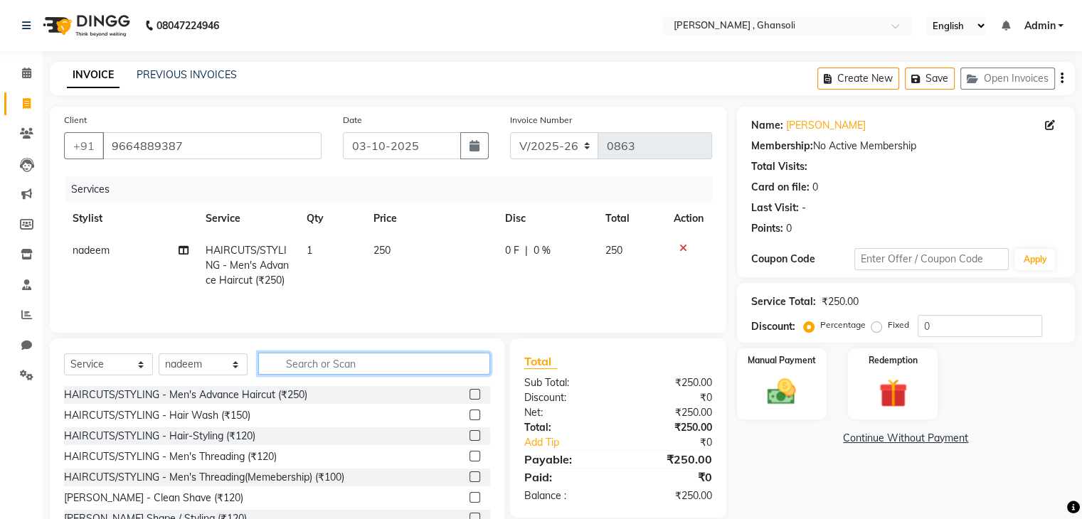
click at [302, 375] on input "text" at bounding box center [374, 364] width 232 height 22
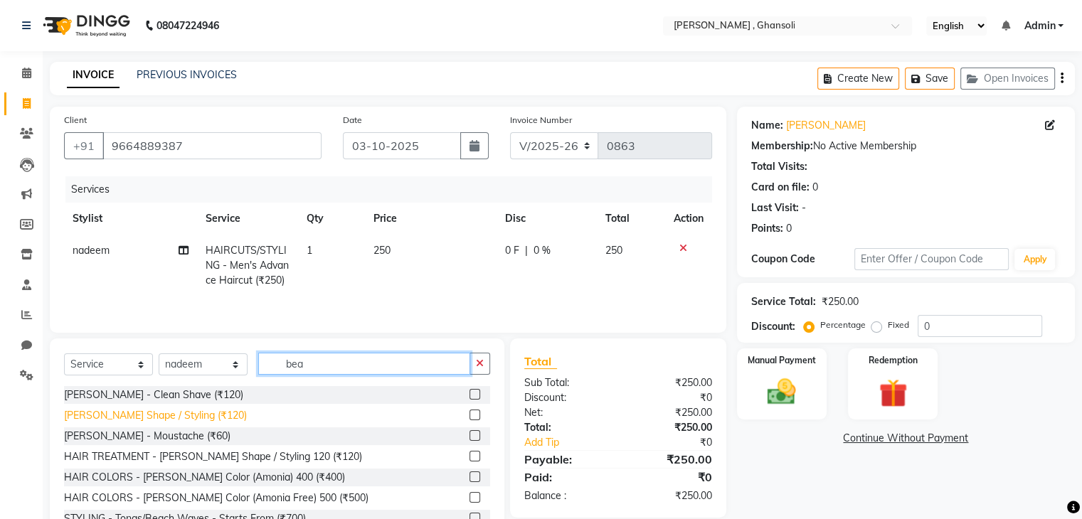
type input "bea"
click at [171, 423] on div "BEARD - Beard Shape / Styling (₹120)" at bounding box center [155, 415] width 183 height 15
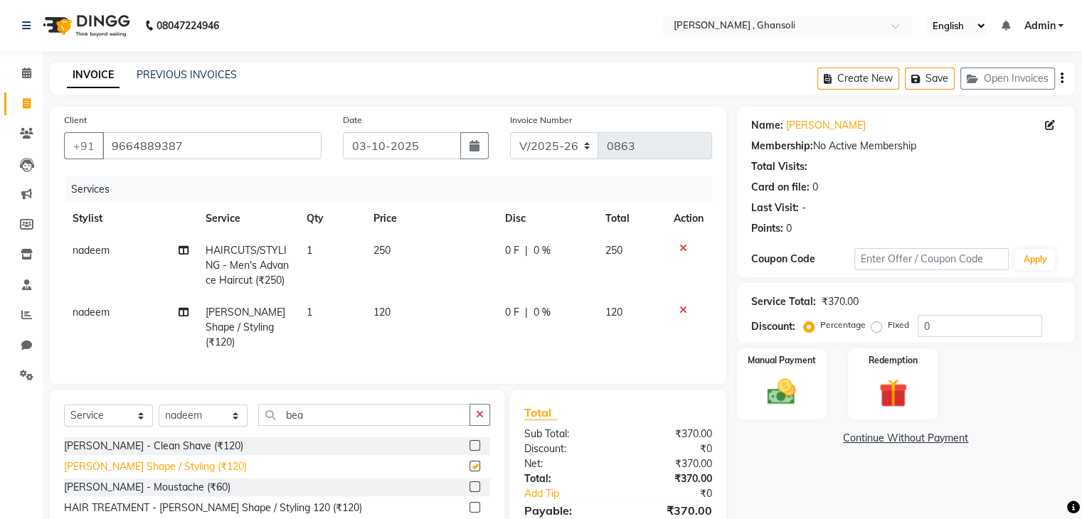
checkbox input "false"
click at [507, 257] on span "0 F" at bounding box center [512, 250] width 14 height 15
select select "86841"
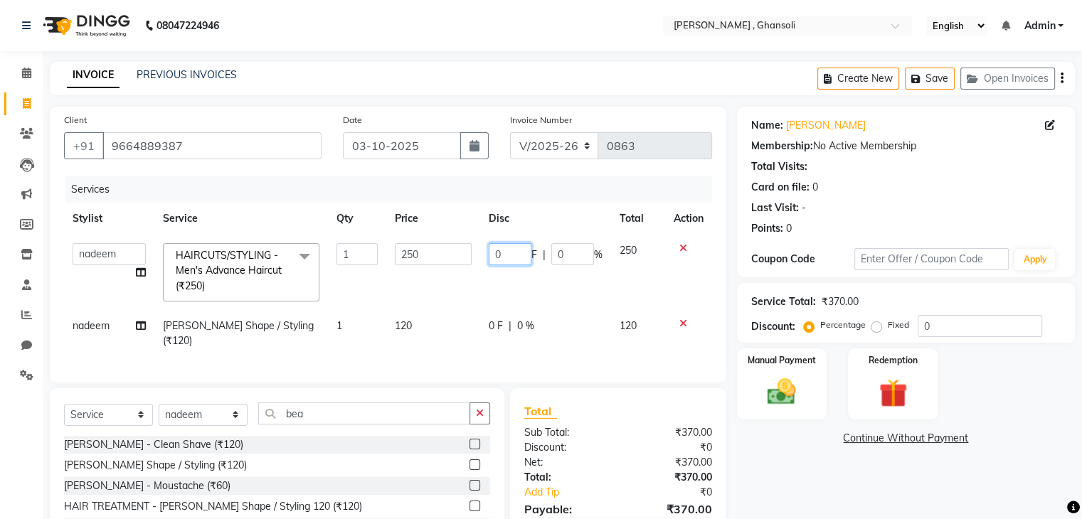
click at [507, 257] on input "0" at bounding box center [510, 254] width 43 height 22
type input "50"
click at [468, 354] on td "120" at bounding box center [433, 333] width 94 height 47
select select "86841"
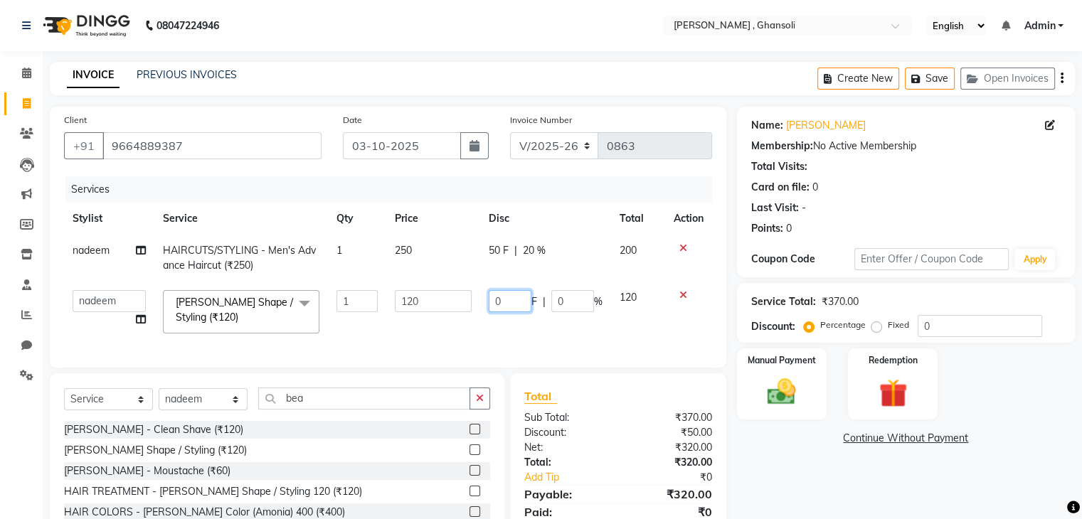
click at [509, 297] on input "0" at bounding box center [510, 301] width 43 height 22
type input "20"
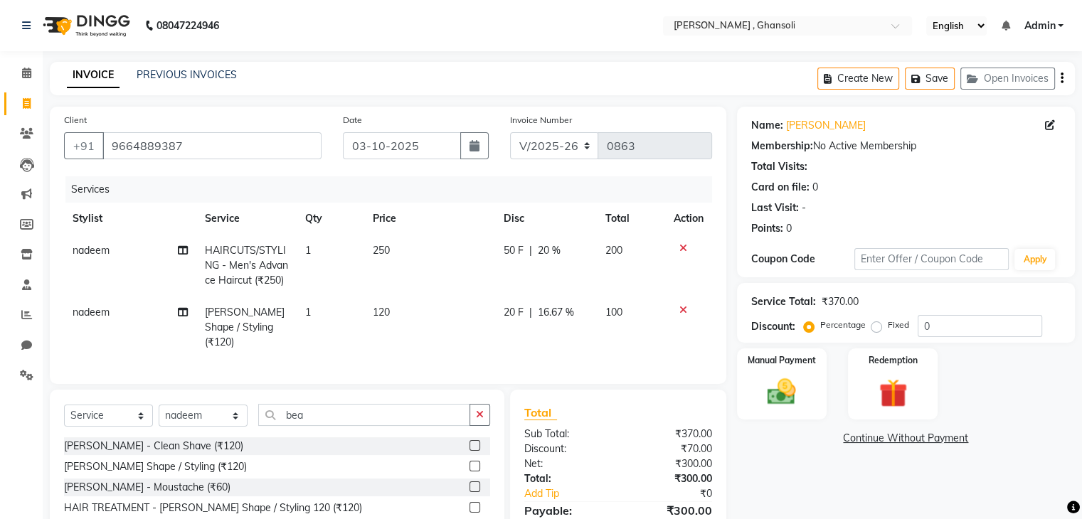
click at [780, 462] on div "Name: Ganesh Rajpure Membership: No Active Membership Total Visits: Card on fil…" at bounding box center [911, 353] width 349 height 493
click at [765, 399] on img at bounding box center [782, 393] width 48 height 34
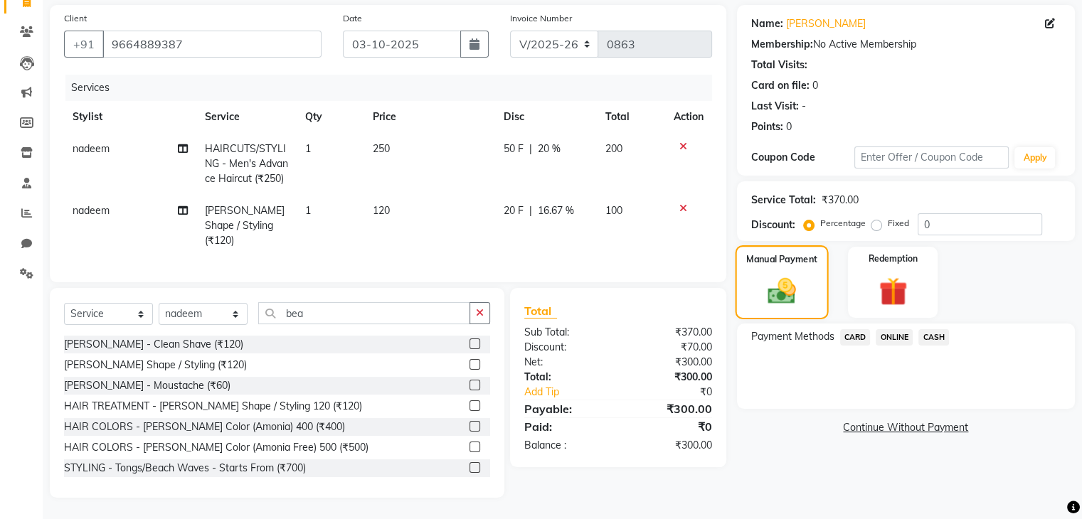
scroll to position [128, 0]
click at [896, 329] on span "ONLINE" at bounding box center [894, 337] width 37 height 16
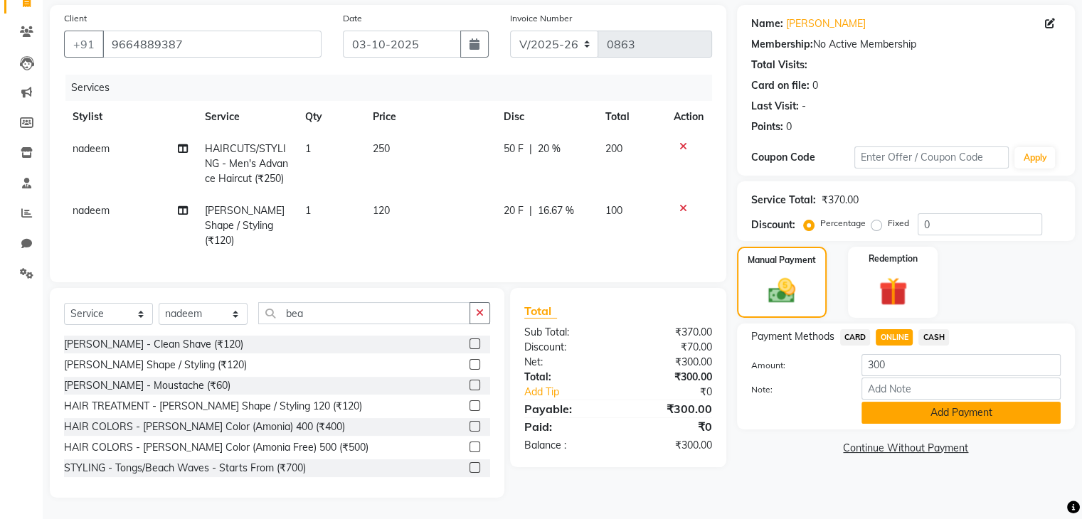
click at [917, 402] on button "Add Payment" at bounding box center [961, 413] width 199 height 22
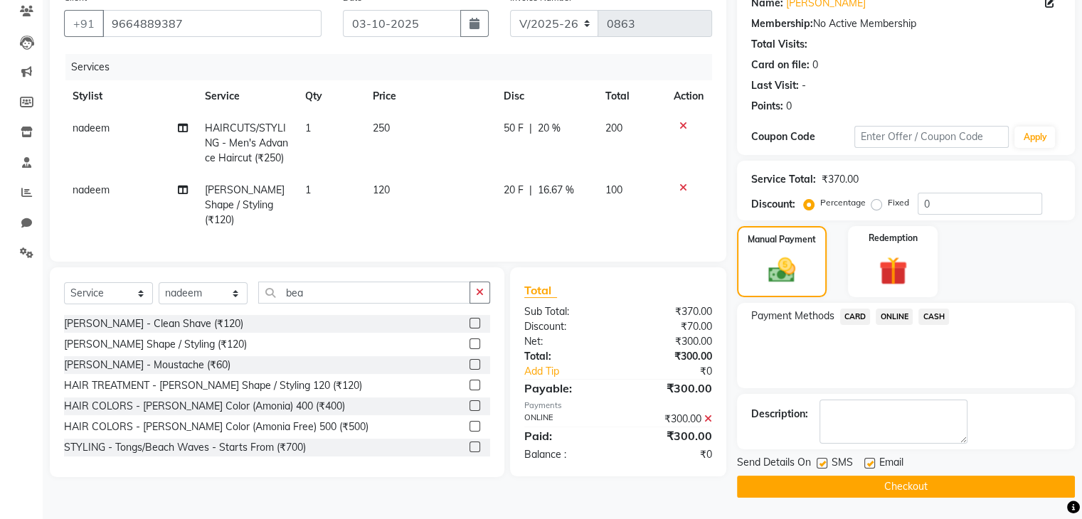
click at [923, 485] on button "Checkout" at bounding box center [906, 487] width 338 height 22
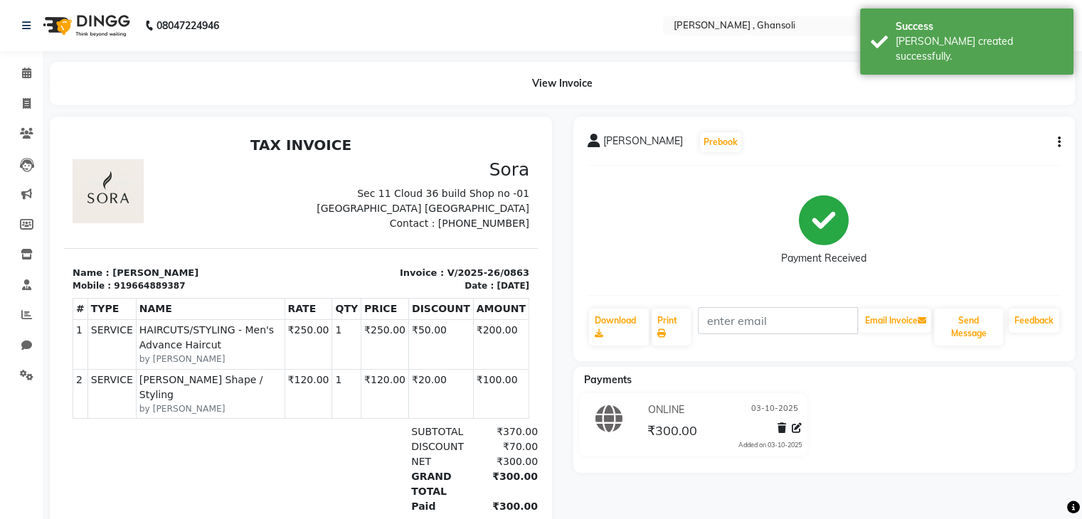
select select "service"
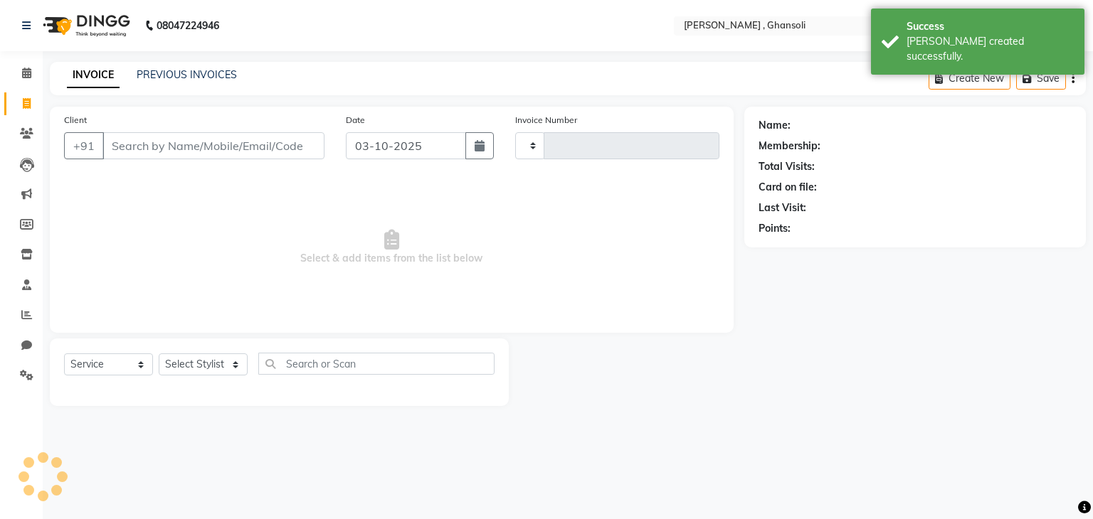
type input "0864"
select select "8446"
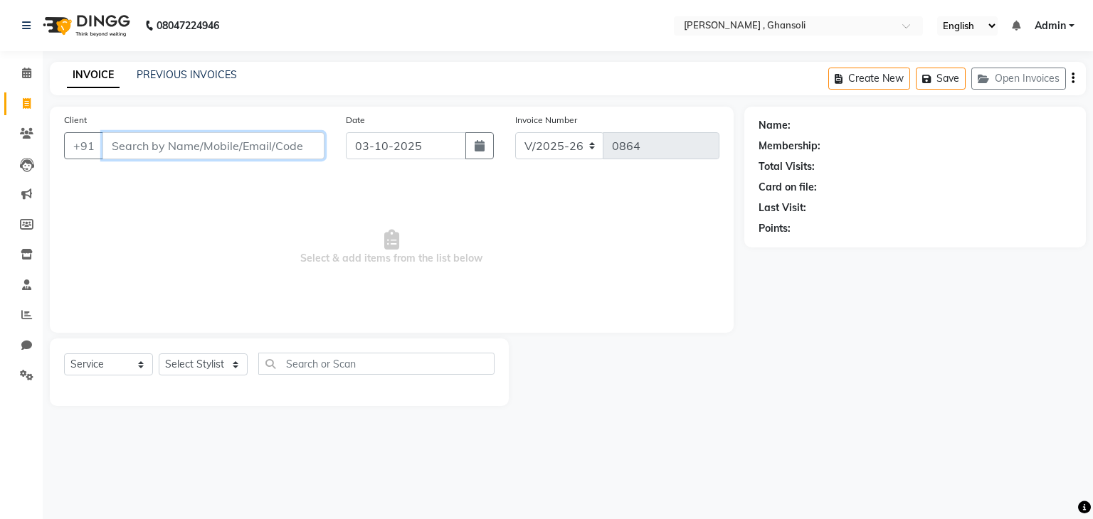
click at [219, 136] on input "Client" at bounding box center [213, 145] width 222 height 27
click at [153, 145] on input "Client" at bounding box center [213, 145] width 222 height 27
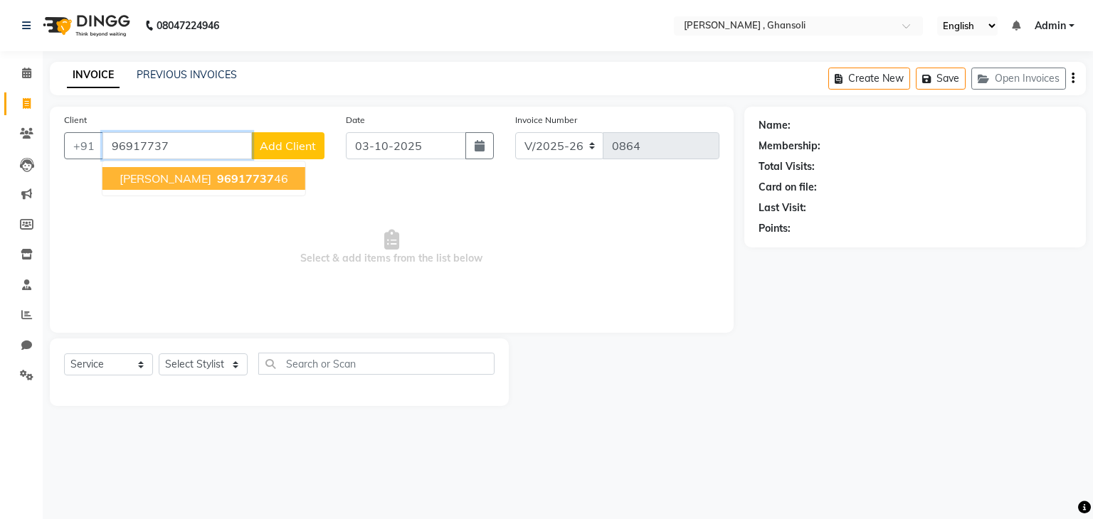
click at [162, 183] on span "hemlata" at bounding box center [166, 178] width 92 height 14
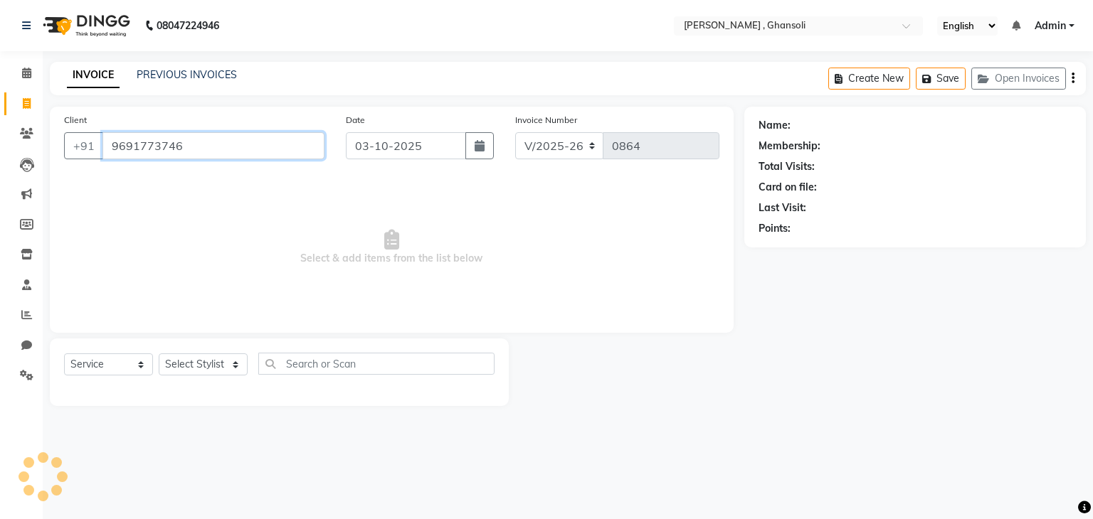
type input "9691773746"
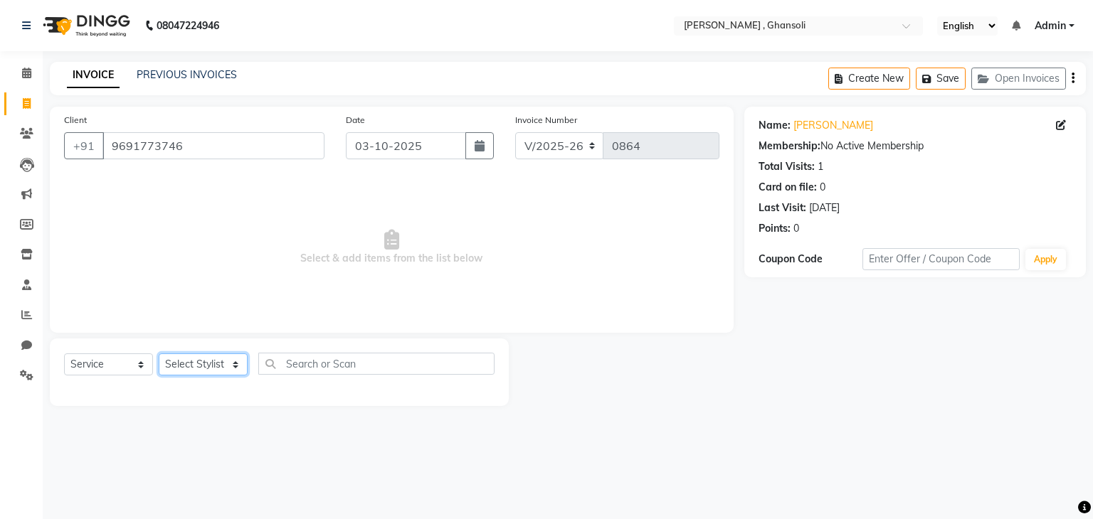
click at [190, 360] on select "Select Stylist deepa Lucky nadeem Rehan Riya Shivam sohail sulochana Teju Uzair…" at bounding box center [203, 365] width 89 height 22
select select "92630"
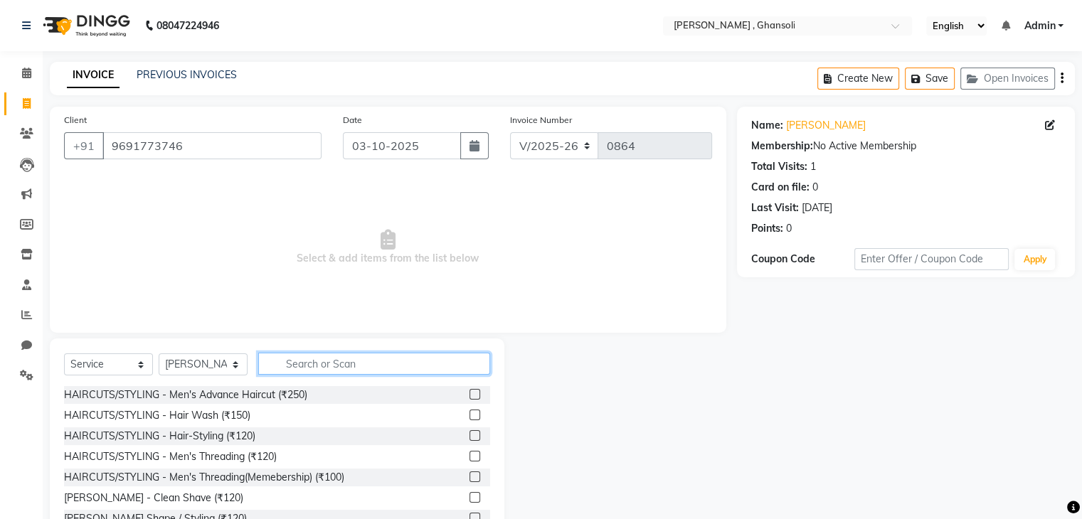
click at [293, 373] on input "text" at bounding box center [374, 364] width 232 height 22
click at [282, 371] on input "text" at bounding box center [374, 364] width 232 height 22
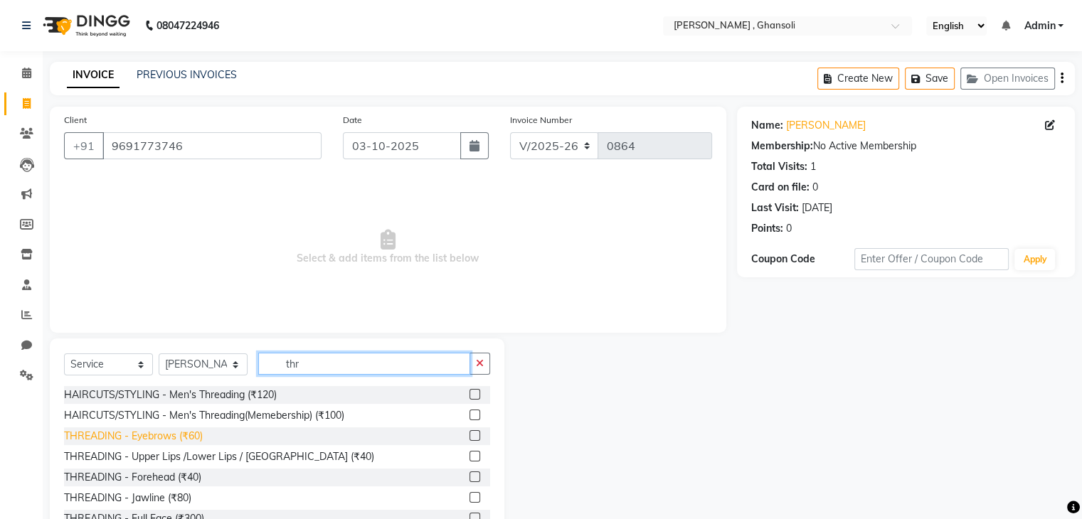
type input "thr"
click at [184, 430] on div "THREADING - Eyebrows (₹60)" at bounding box center [133, 436] width 139 height 15
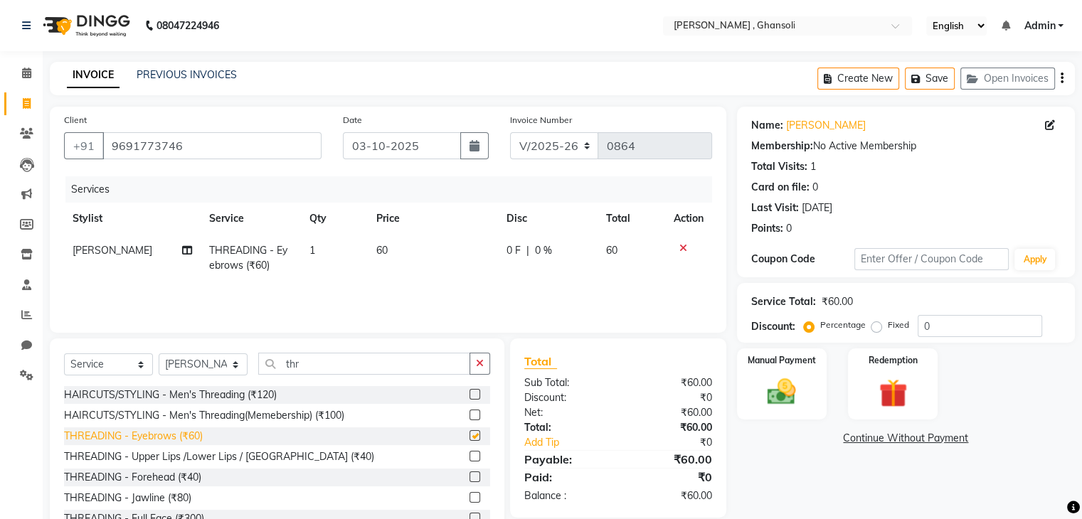
checkbox input "false"
click at [197, 456] on div "THREADING - Upper Lips /Lower Lips / Chin (₹40)" at bounding box center [219, 457] width 310 height 15
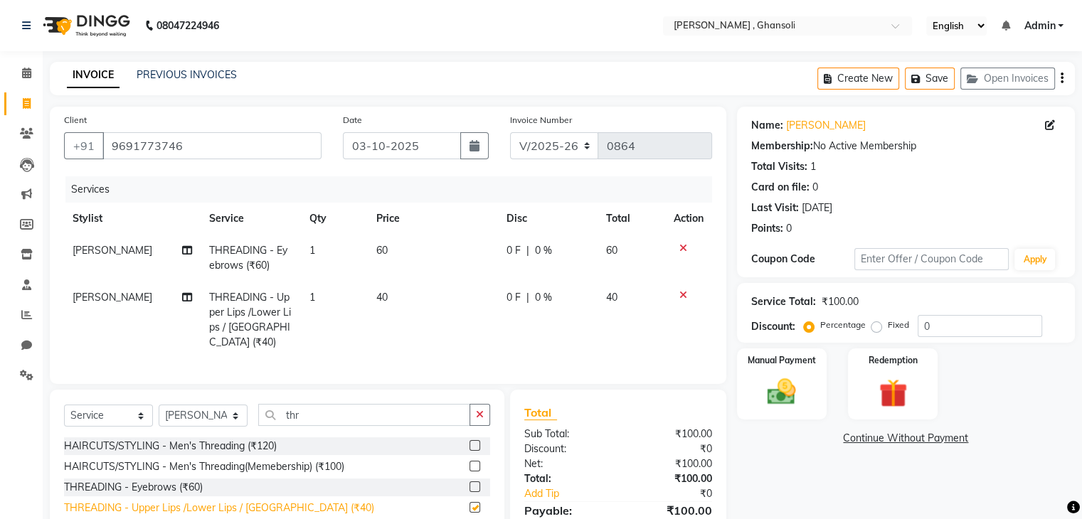
checkbox input "false"
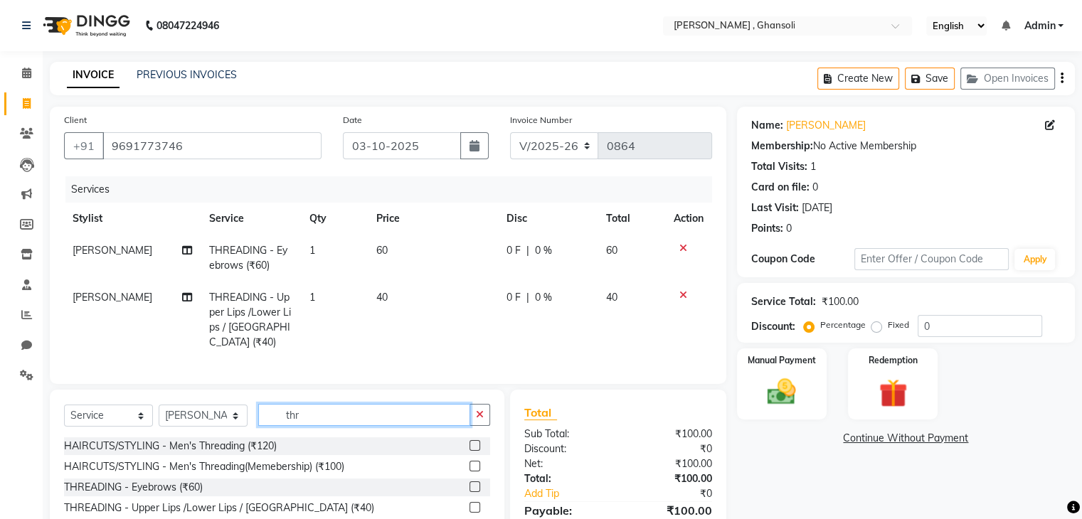
click at [319, 405] on input "thr" at bounding box center [364, 415] width 212 height 22
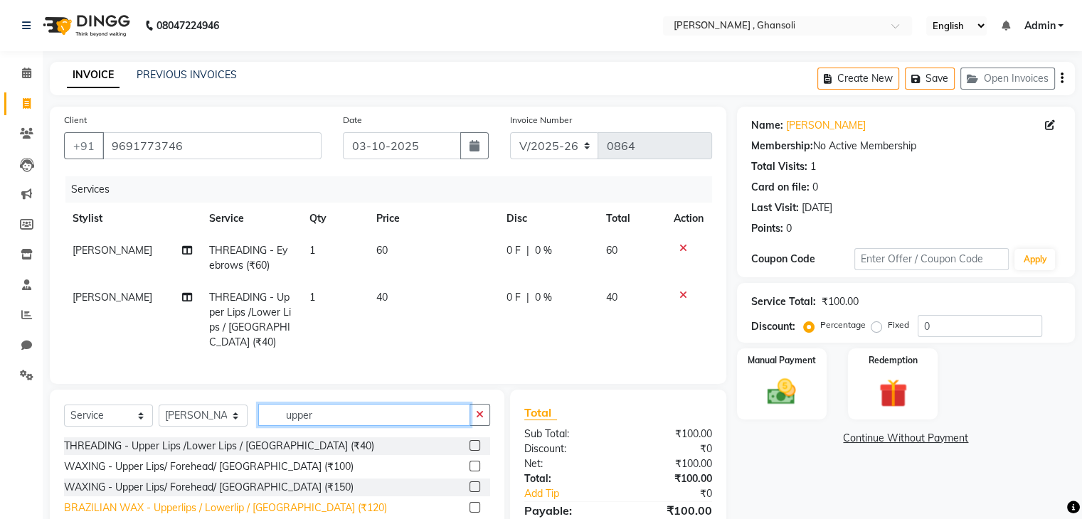
type input "upper"
click at [223, 509] on div "BRAZILIAN WAX - Upperlips / Lowerlip / Chin (₹120)" at bounding box center [225, 508] width 323 height 15
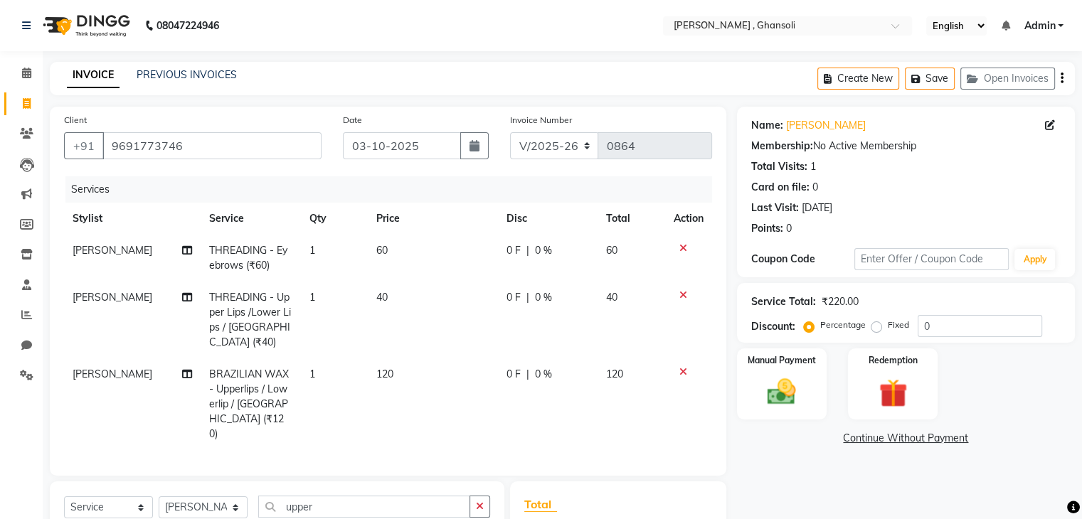
checkbox input "false"
click at [534, 339] on td "0 F | 0 %" at bounding box center [548, 320] width 100 height 77
select select "92630"
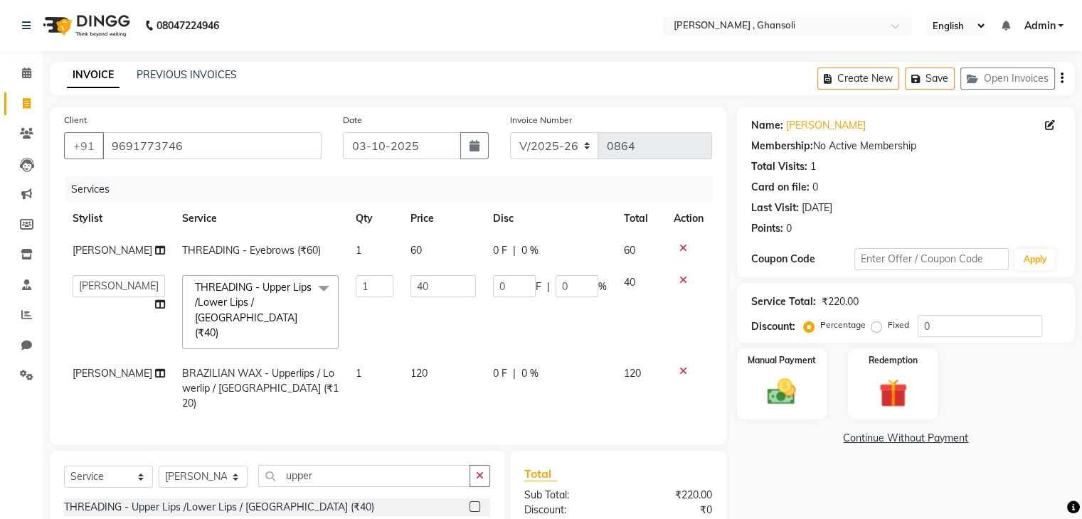
click at [504, 358] on td "0 F | 0 %" at bounding box center [549, 389] width 131 height 62
select select "92630"
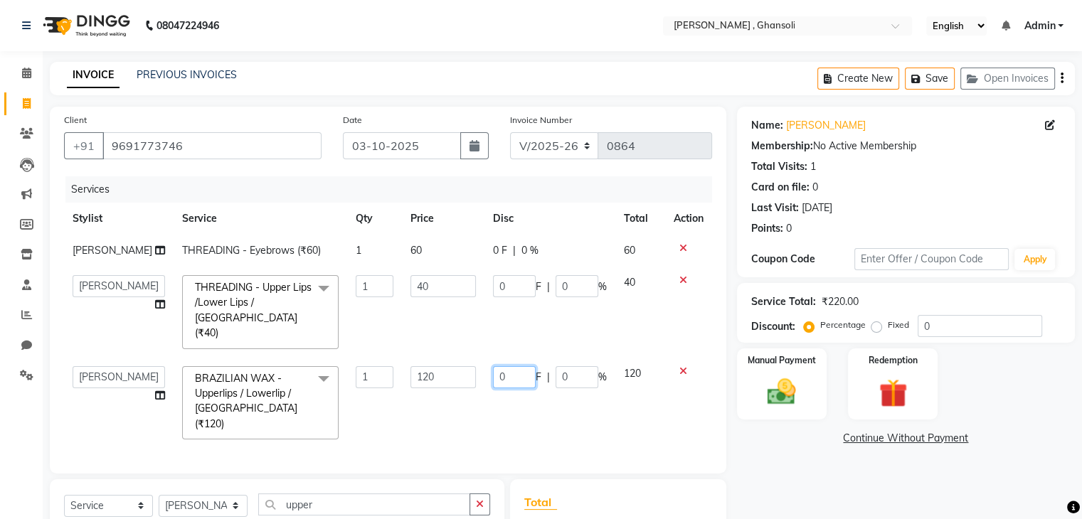
click at [498, 366] on input "0" at bounding box center [514, 377] width 43 height 22
type input "20"
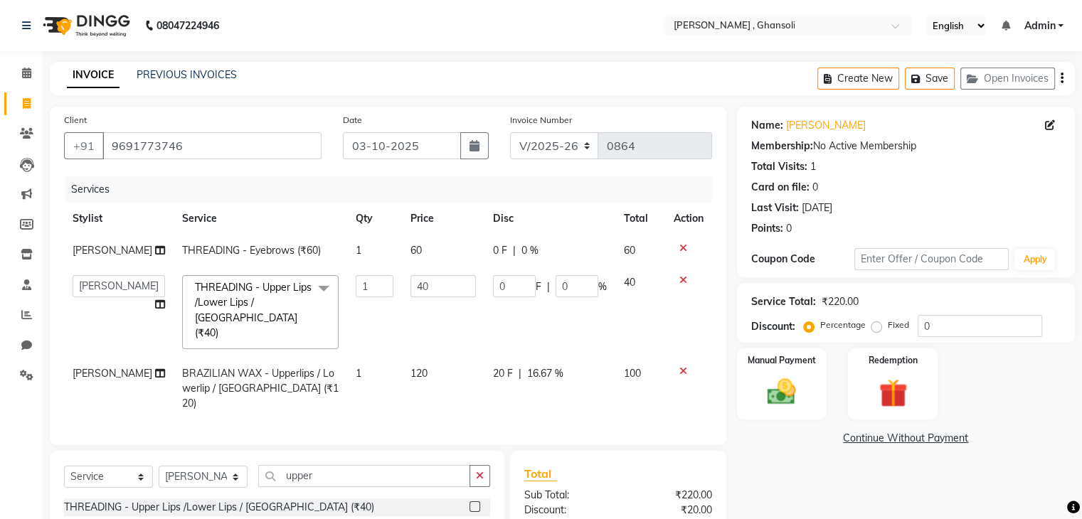
click at [774, 472] on div "Name: Hemlata Membership: No Active Membership Total Visits: 1 Card on file: 0 …" at bounding box center [911, 384] width 349 height 554
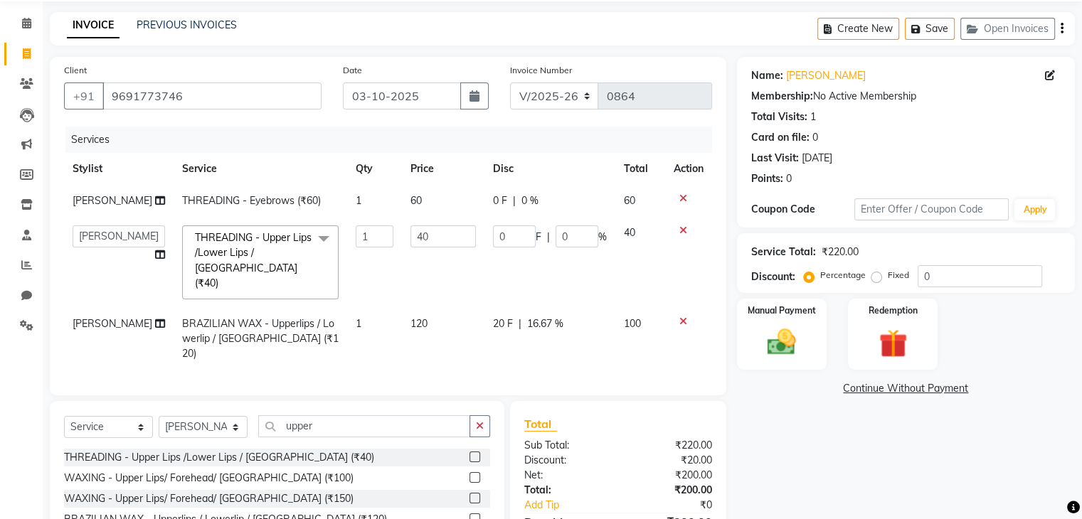
scroll to position [54, 0]
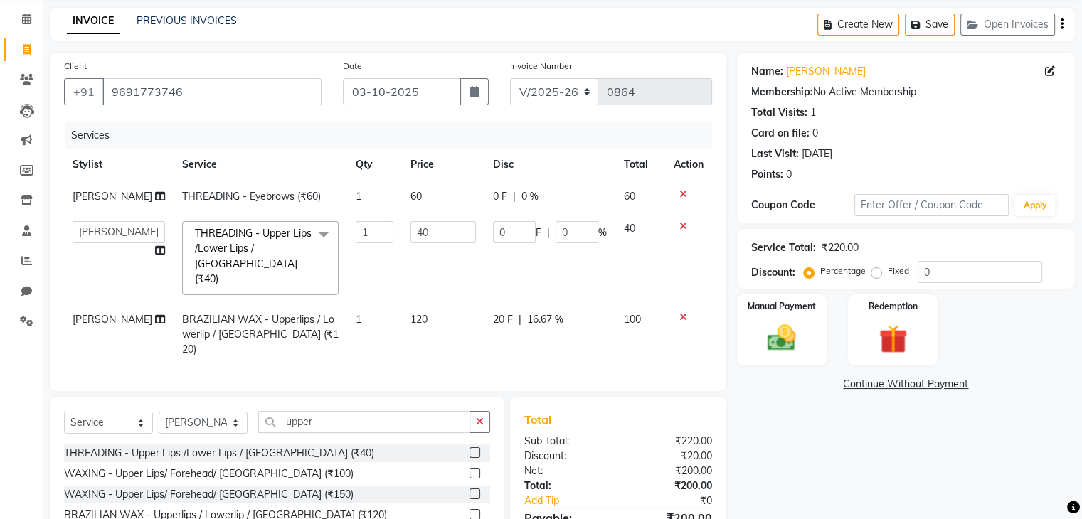
click at [484, 197] on td "0 F | 0 %" at bounding box center [549, 197] width 131 height 32
select select "92630"
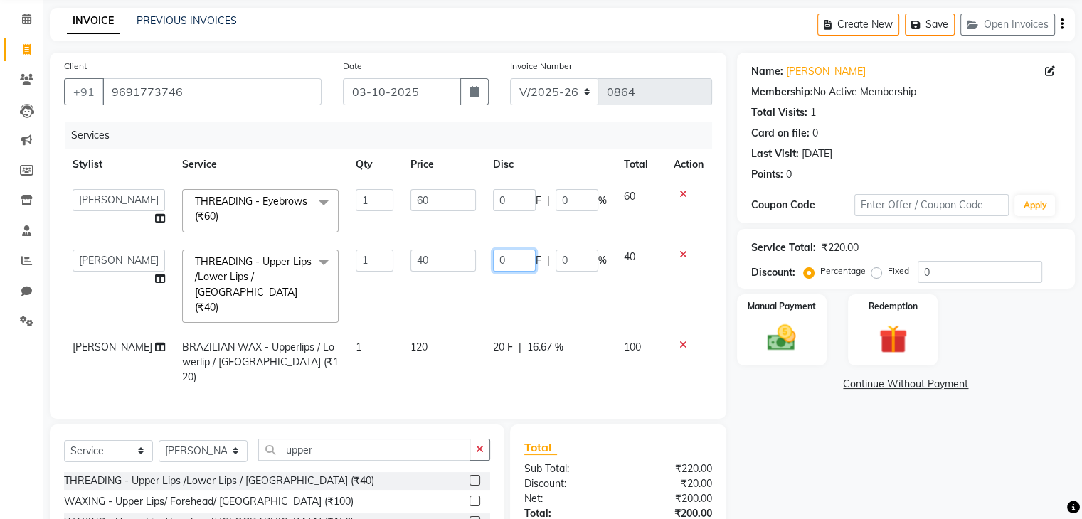
click at [515, 257] on input "0" at bounding box center [514, 261] width 43 height 22
type input "10"
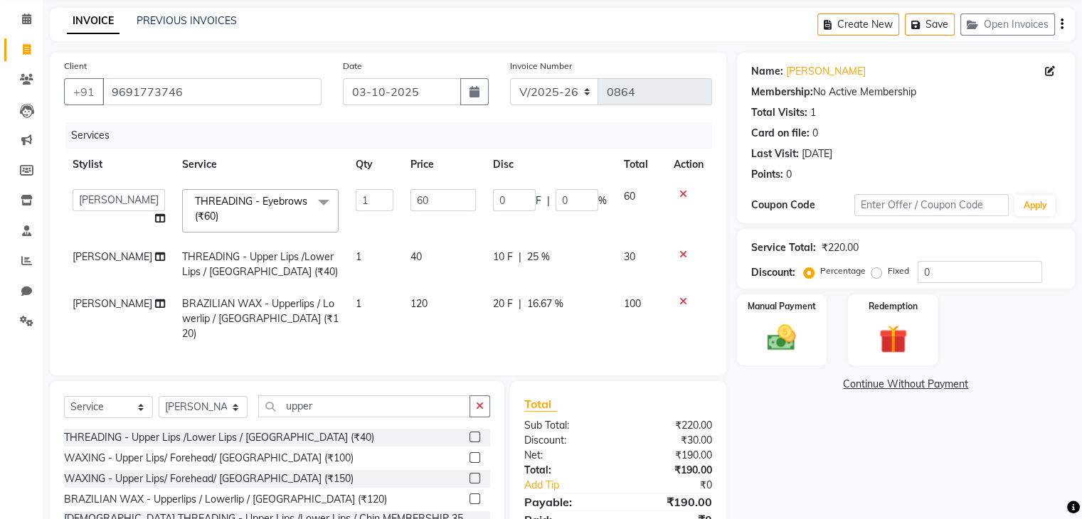
click at [517, 189] on td "0 F | 0 %" at bounding box center [549, 211] width 131 height 60
click at [512, 206] on input "0" at bounding box center [514, 200] width 43 height 22
type input "10"
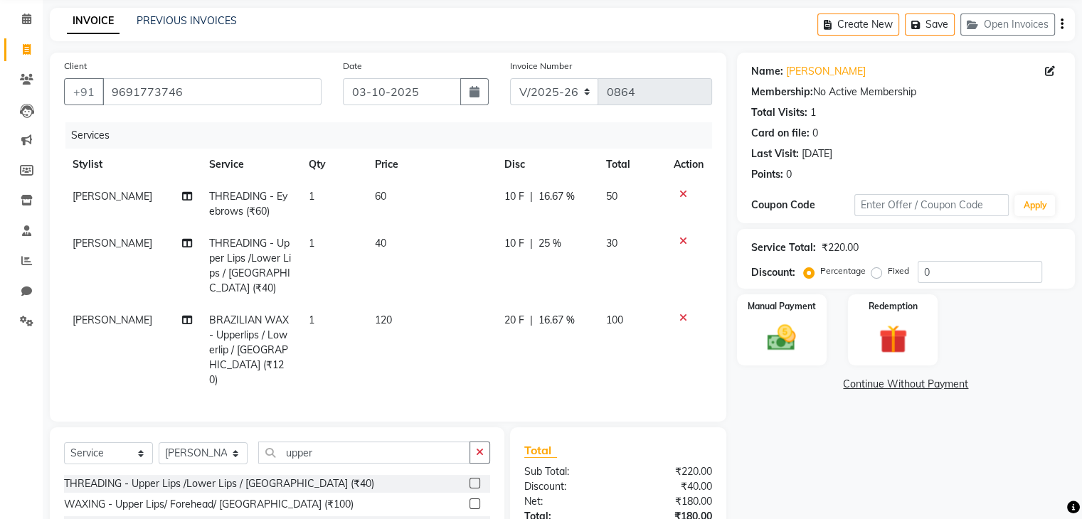
click at [773, 451] on div "Name: Hemlata Membership: No Active Membership Total Visits: 1 Card on file: 0 …" at bounding box center [911, 345] width 349 height 585
click at [774, 368] on div "Name: Hemlata Membership: No Active Membership Total Visits: 1 Card on file: 0 …" at bounding box center [911, 345] width 349 height 585
click at [775, 351] on img at bounding box center [782, 339] width 48 height 34
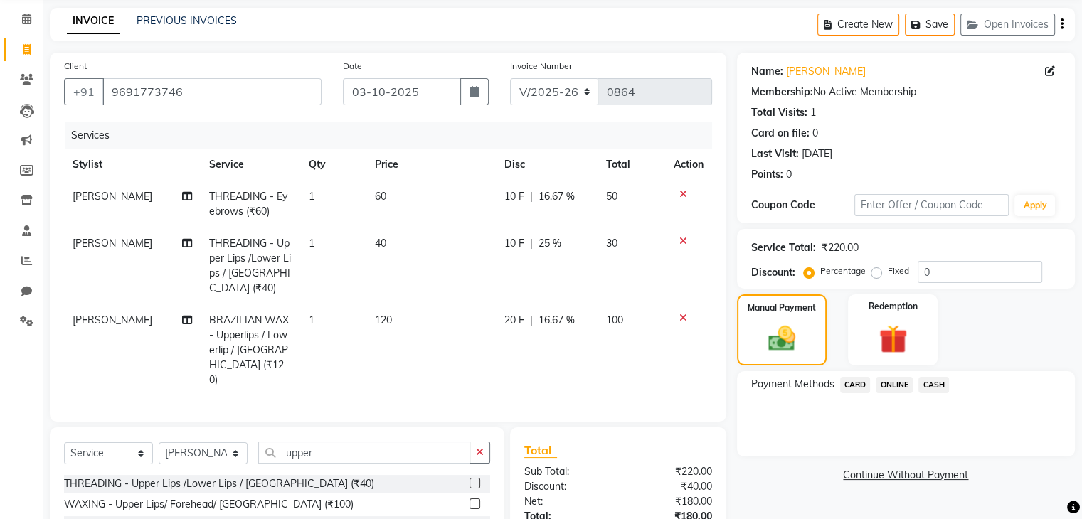
click at [888, 388] on span "ONLINE" at bounding box center [894, 385] width 37 height 16
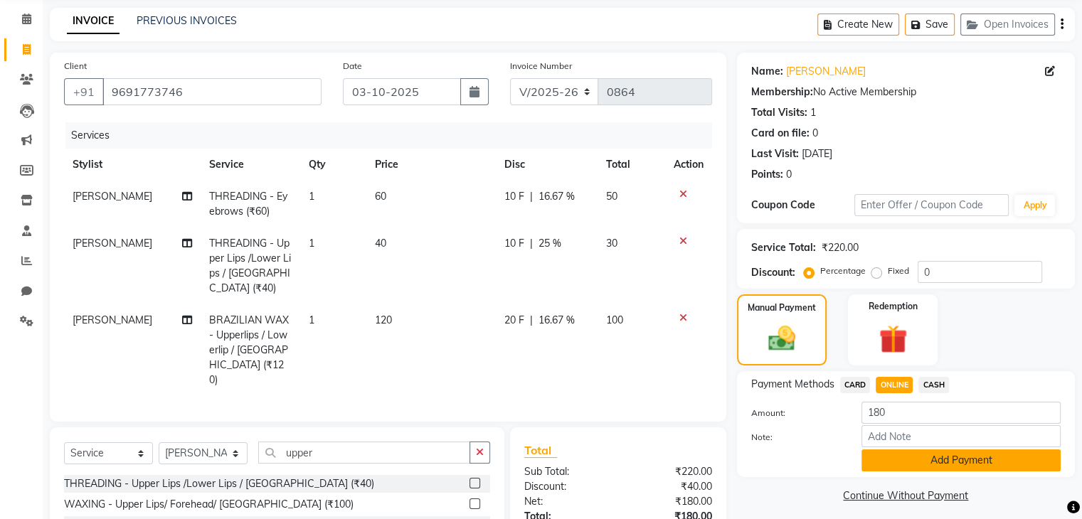
click at [935, 461] on button "Add Payment" at bounding box center [961, 461] width 199 height 22
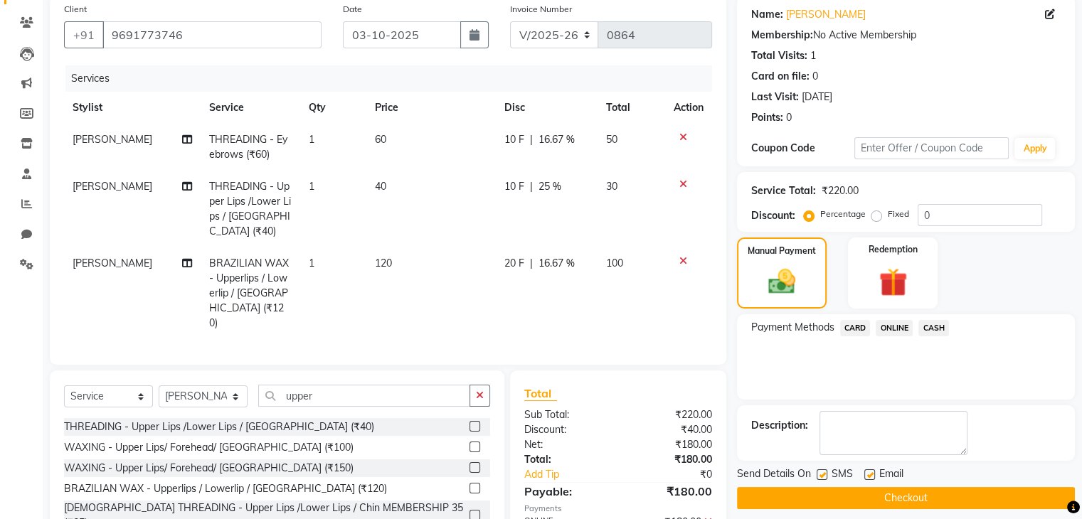
scroll to position [160, 0]
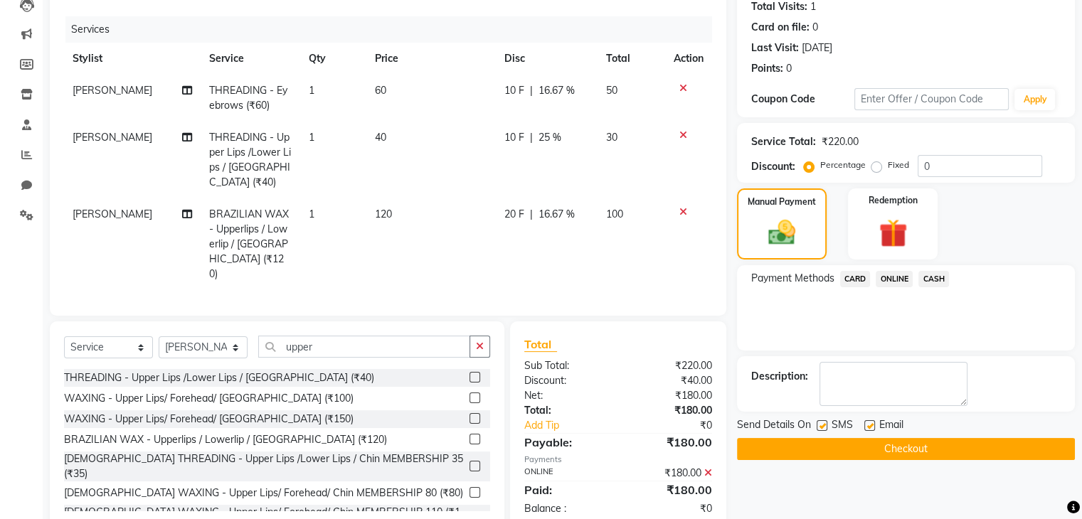
click at [911, 447] on button "Checkout" at bounding box center [906, 449] width 338 height 22
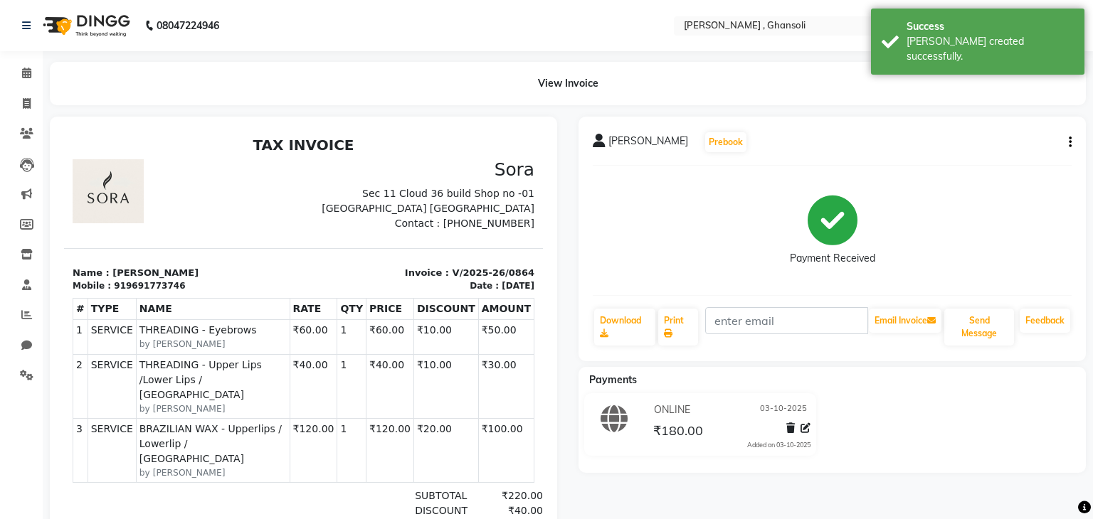
select select "8446"
select select "service"
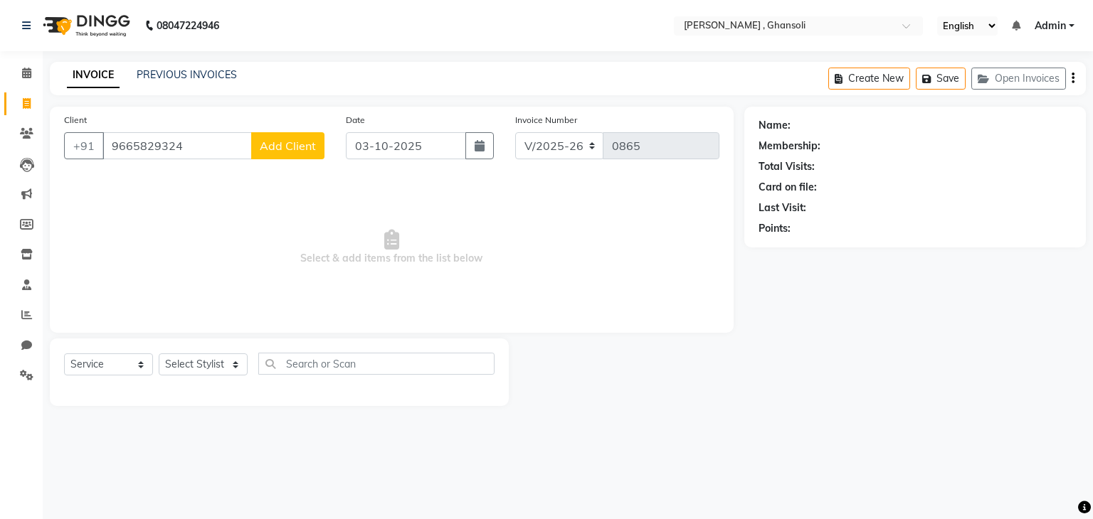
type input "9665829324"
click at [279, 149] on span "Add Client" at bounding box center [288, 146] width 56 height 14
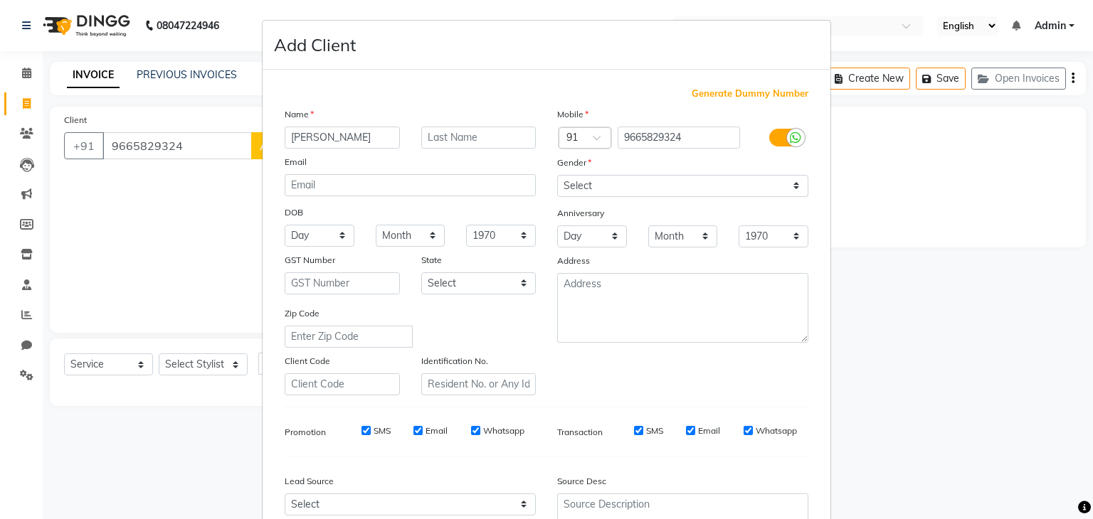
type input "rishabh"
click at [610, 195] on select "Select Male Female Other Prefer Not To Say" at bounding box center [682, 186] width 251 height 22
select select "male"
click at [557, 176] on select "Select Male Female Other Prefer Not To Say" at bounding box center [682, 186] width 251 height 22
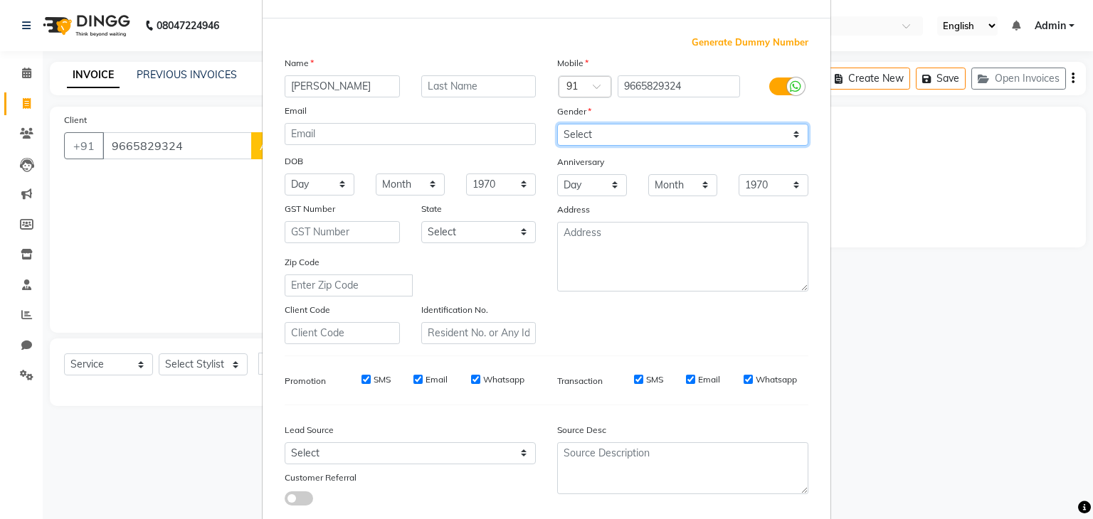
scroll to position [64, 0]
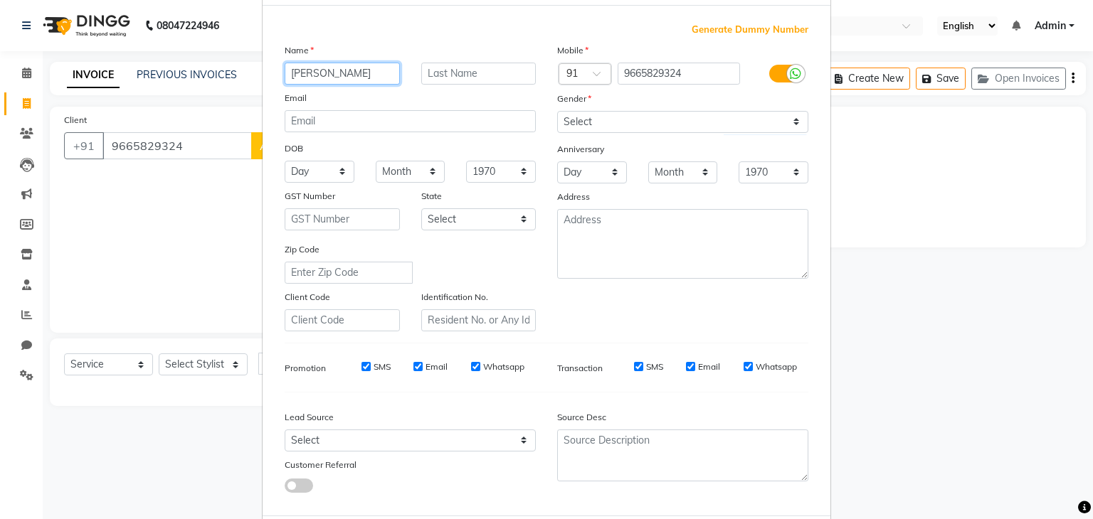
click at [290, 72] on input "rishabh" at bounding box center [342, 74] width 115 height 22
click at [347, 83] on input "rushabh" at bounding box center [342, 74] width 115 height 22
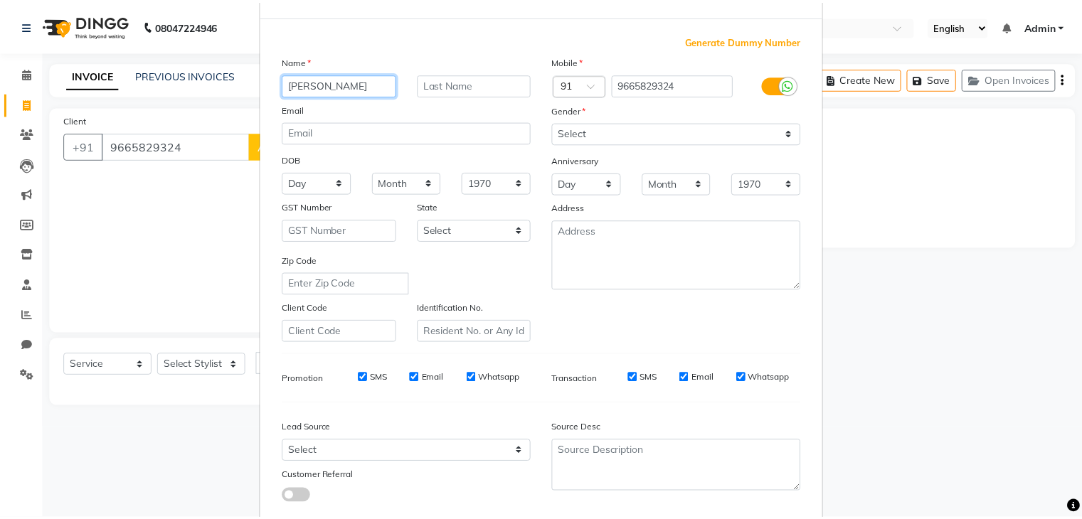
scroll to position [144, 0]
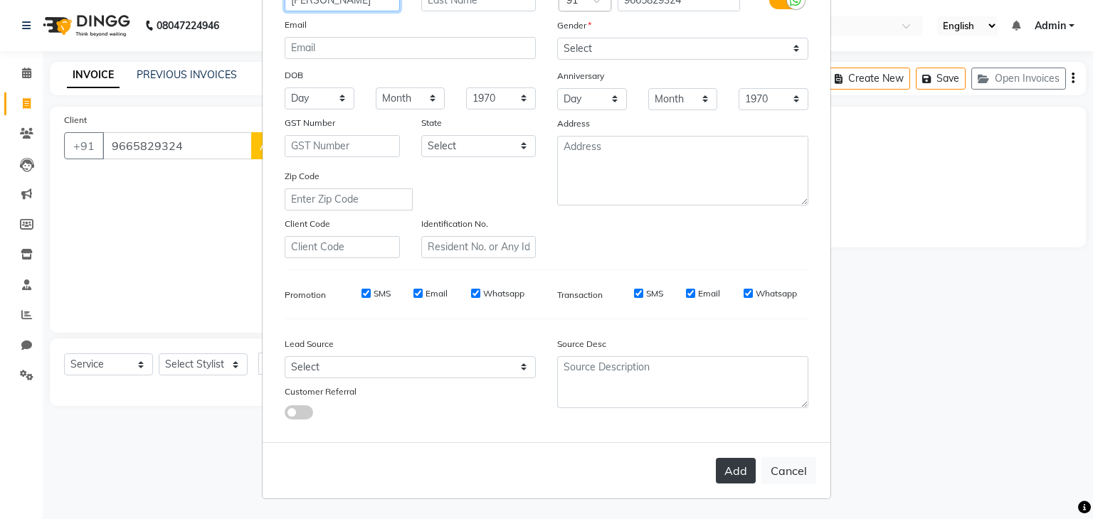
type input "rushabh"
click at [726, 481] on button "Add" at bounding box center [736, 471] width 40 height 26
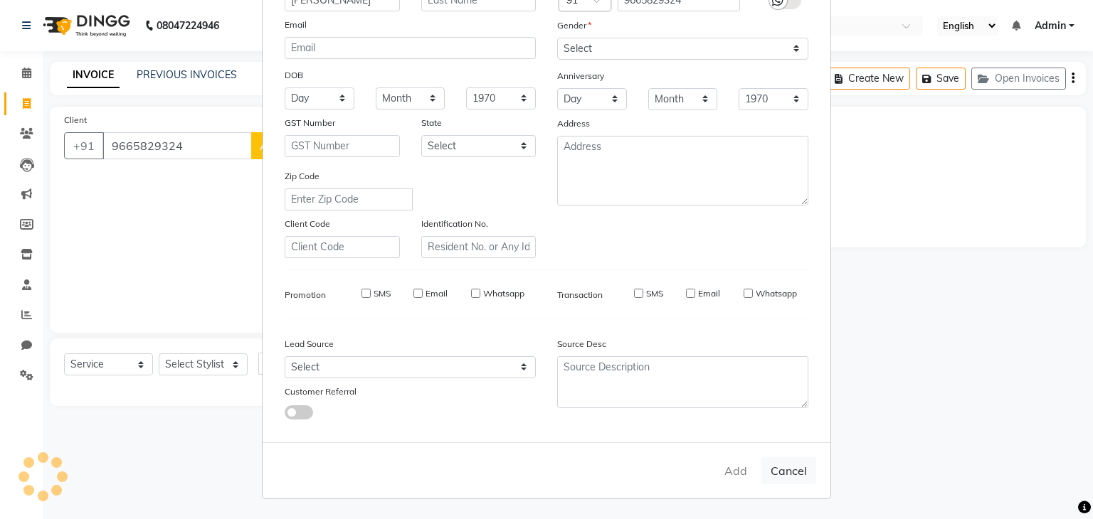
select select
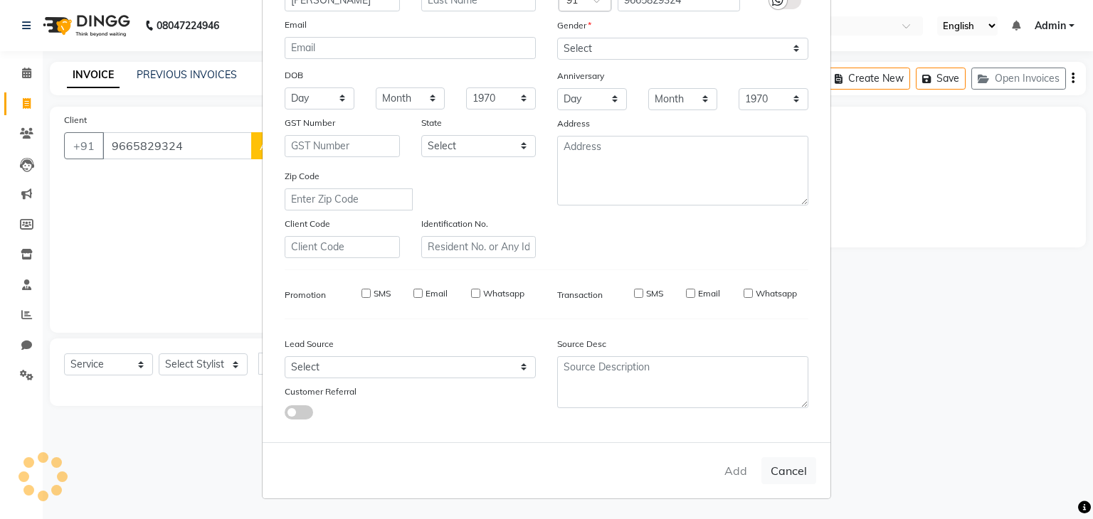
select select
checkbox input "false"
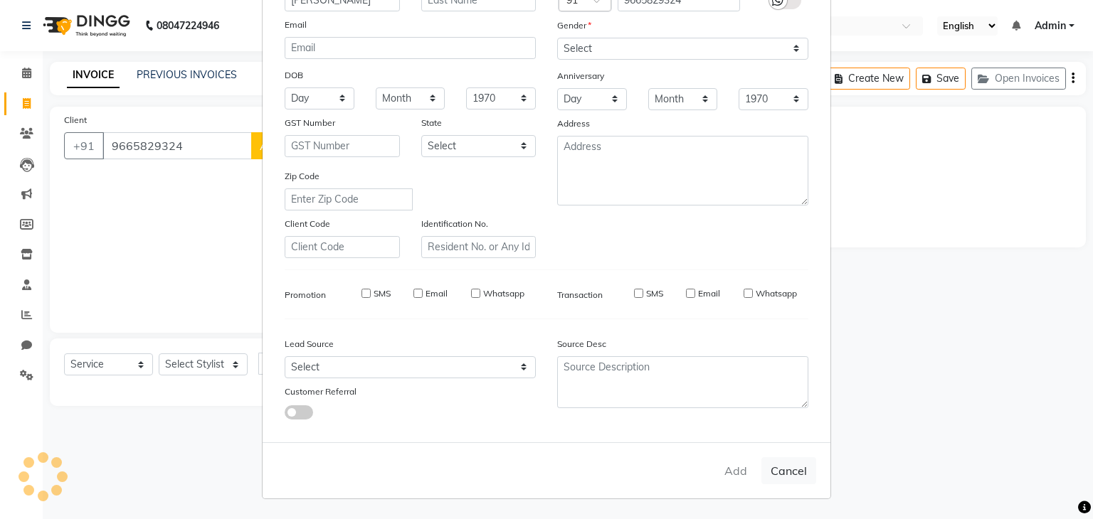
checkbox input "false"
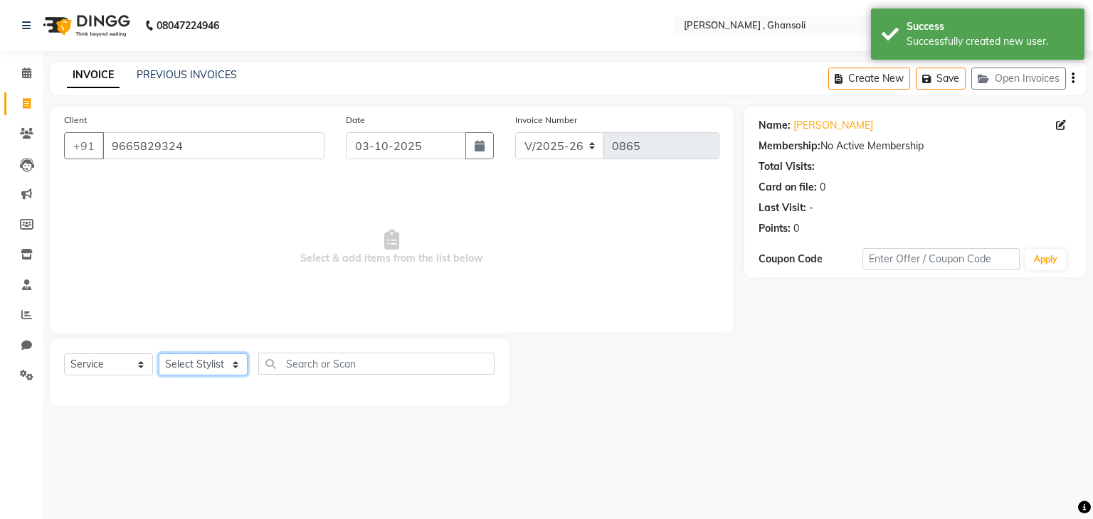
click at [212, 367] on select "Select Stylist deepa Lucky nadeem Rehan Riya Shivam sohail sulochana Teju Uzair…" at bounding box center [203, 365] width 89 height 22
select select "93001"
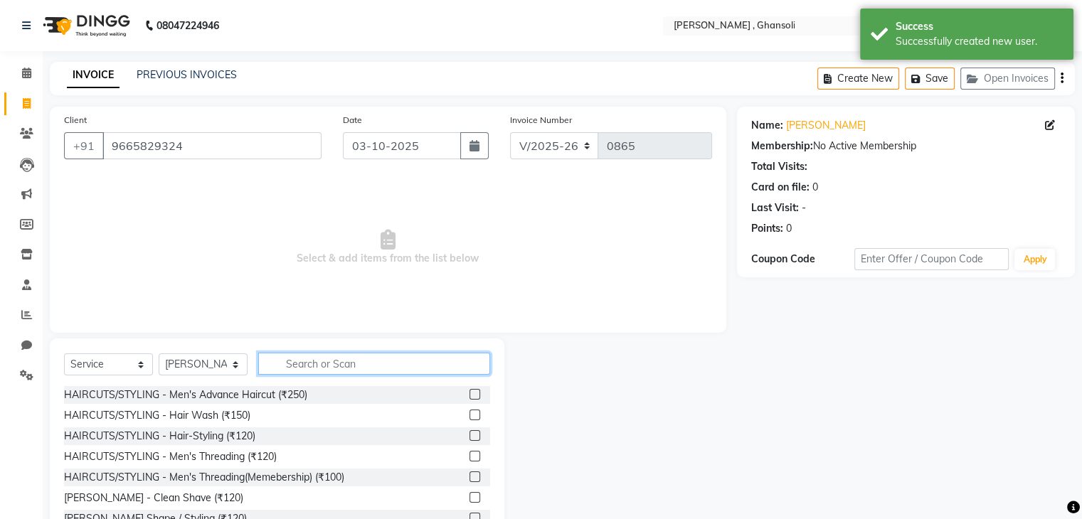
click at [302, 370] on input "text" at bounding box center [374, 364] width 232 height 22
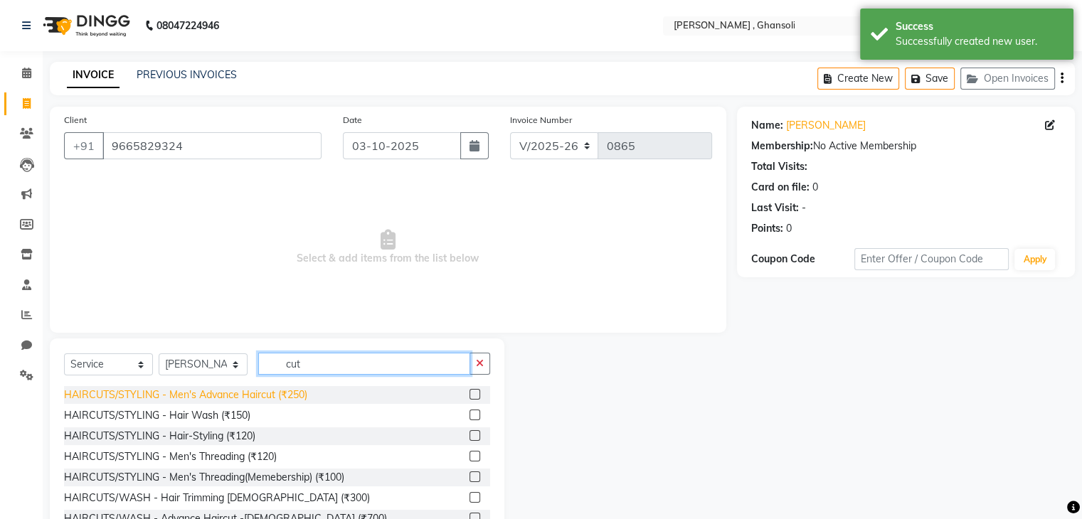
type input "cut"
click at [213, 394] on div "HAIRCUTS/STYLING - Men's Advance Haircut (₹250)" at bounding box center [185, 395] width 243 height 15
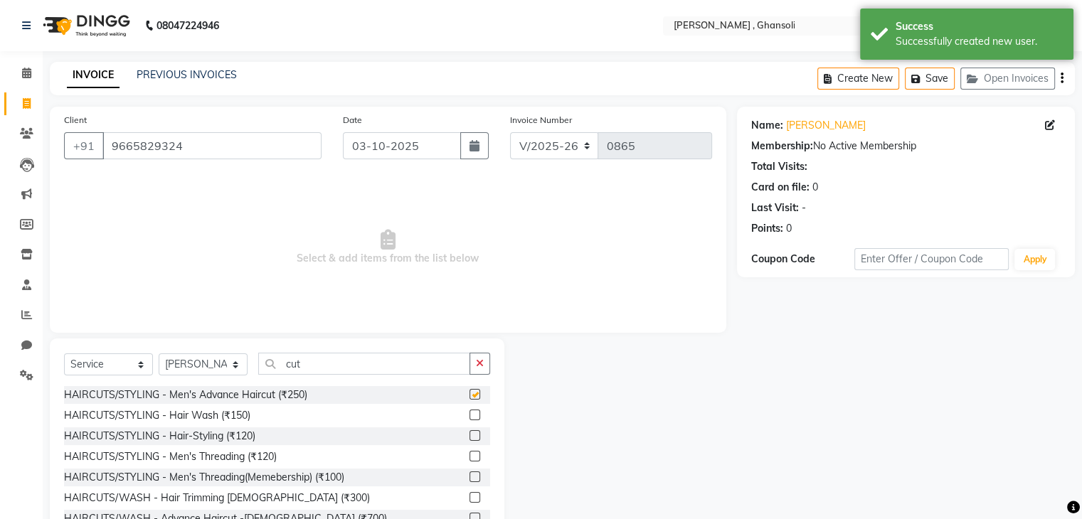
checkbox input "false"
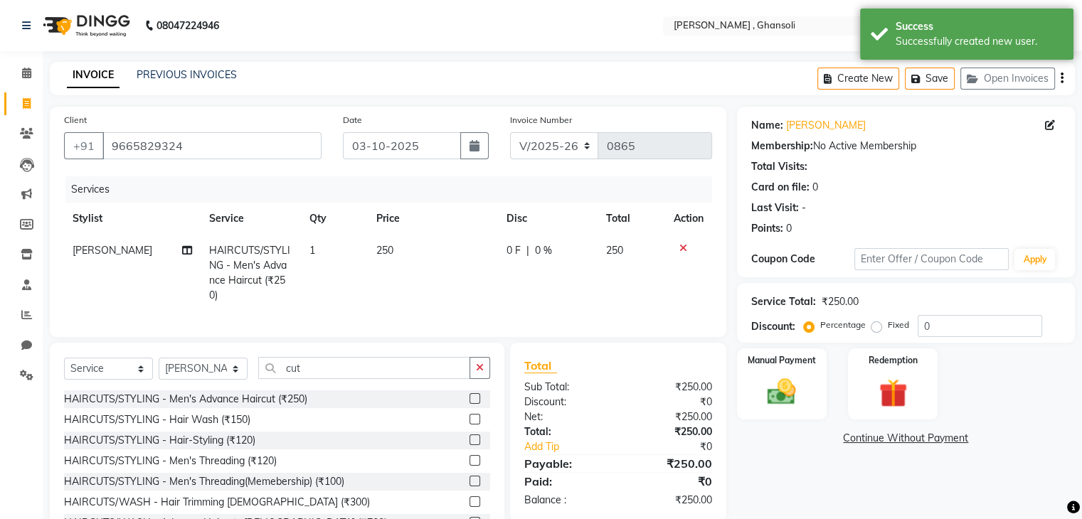
click at [389, 240] on td "250" at bounding box center [433, 273] width 130 height 77
select select "93001"
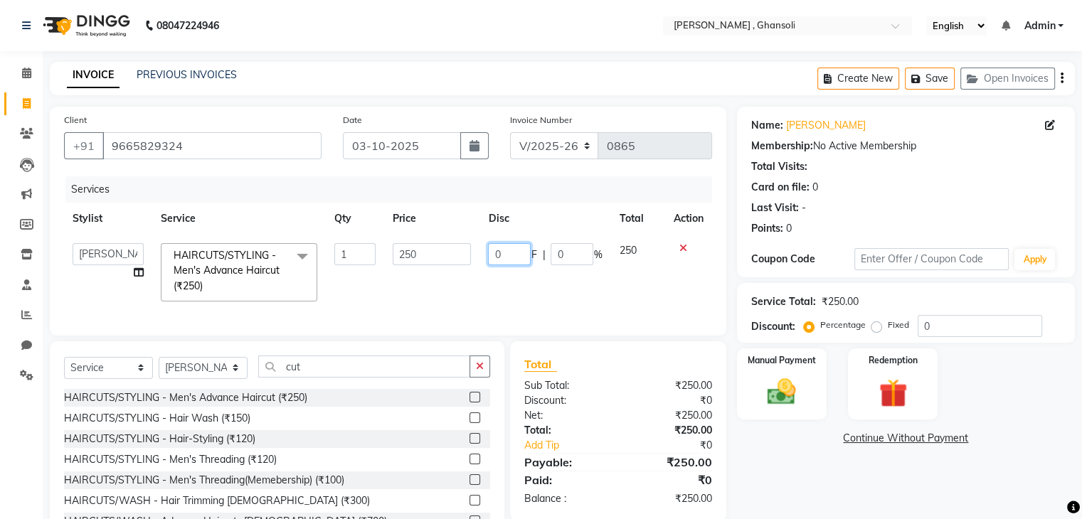
click at [515, 260] on input "0" at bounding box center [509, 254] width 43 height 22
type input "50"
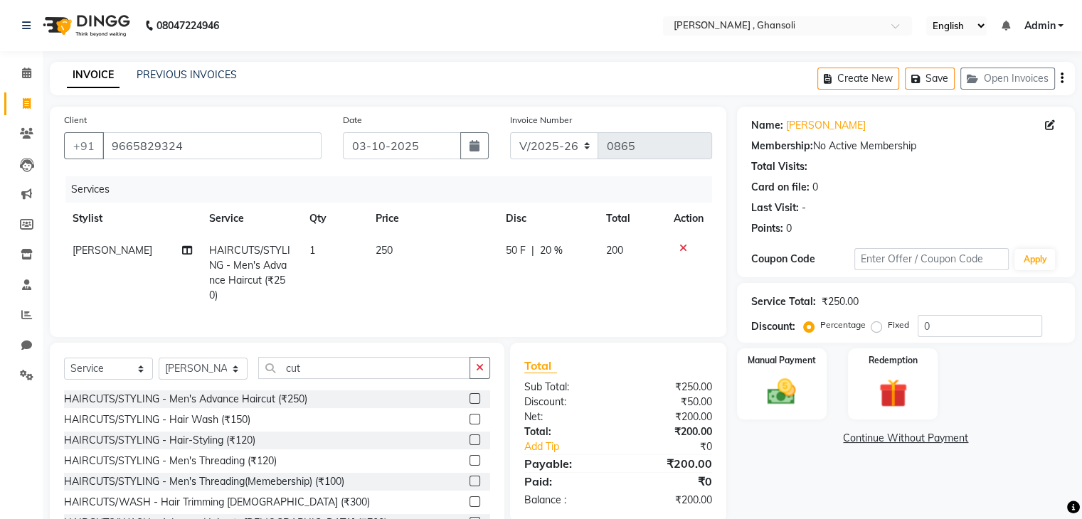
click at [767, 465] on div "Name: Rushabh Membership: No Active Membership Total Visits: Card on file: 0 La…" at bounding box center [911, 330] width 349 height 446
click at [765, 392] on img at bounding box center [782, 393] width 48 height 34
click at [889, 441] on span "ONLINE" at bounding box center [894, 439] width 37 height 16
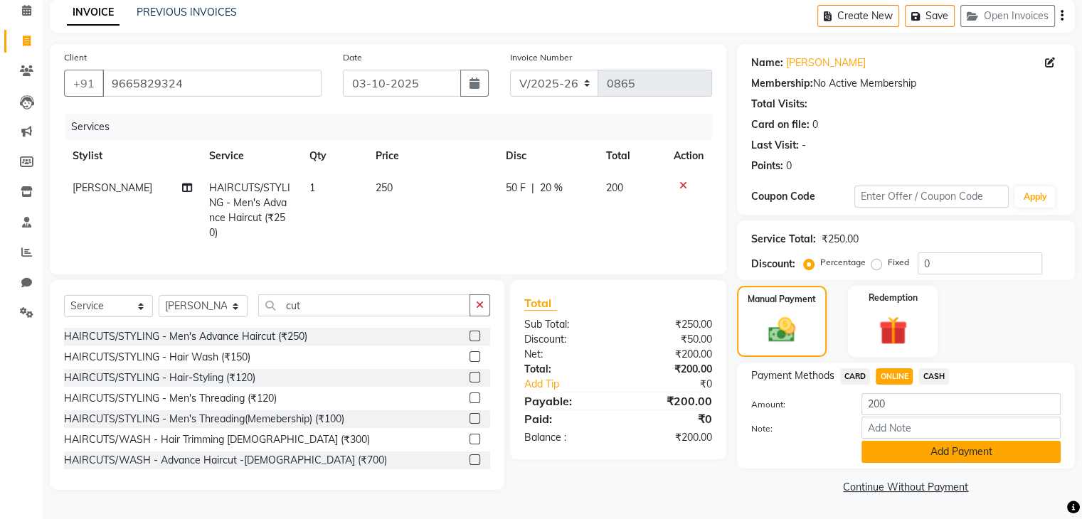
click at [906, 451] on button "Add Payment" at bounding box center [961, 452] width 199 height 22
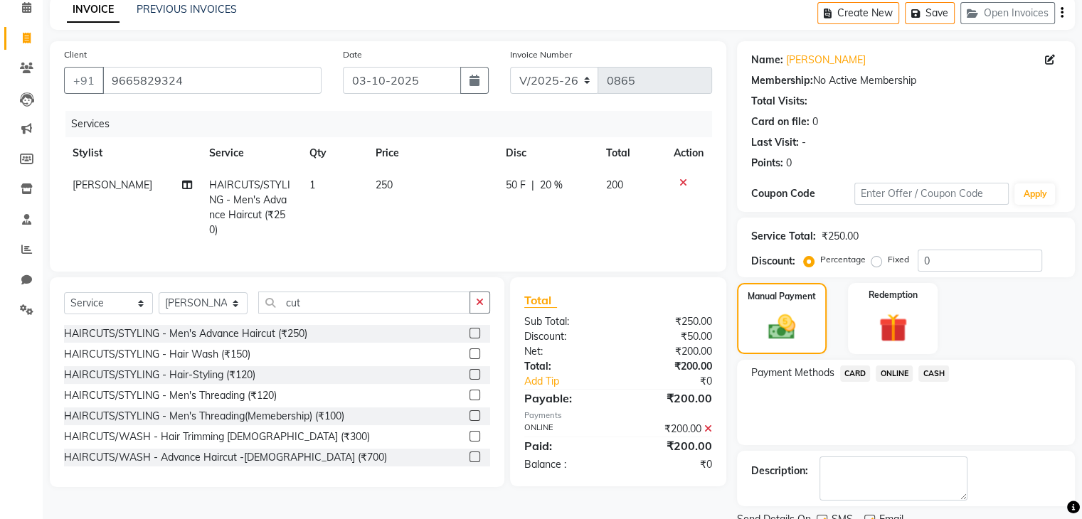
scroll to position [122, 0]
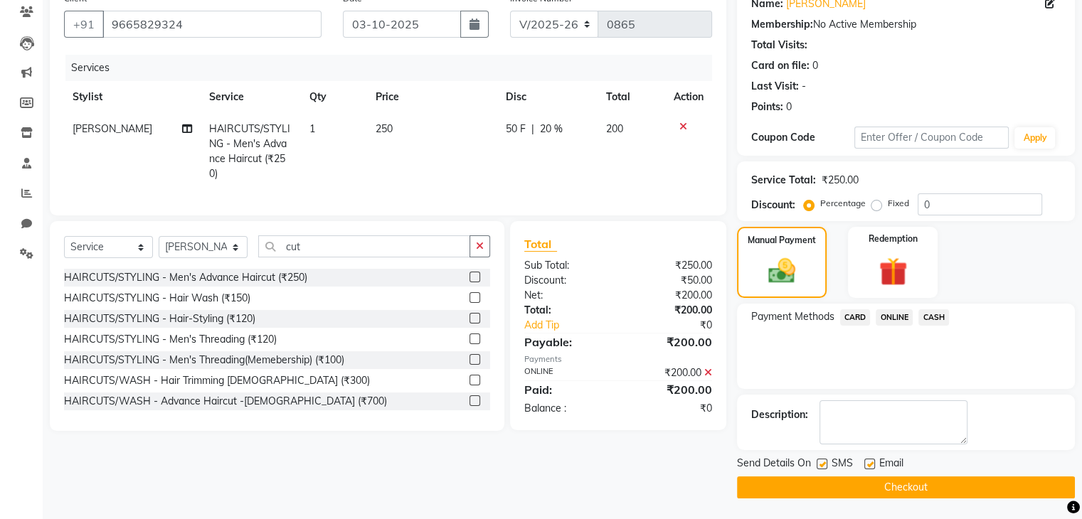
click at [908, 490] on button "Checkout" at bounding box center [906, 488] width 338 height 22
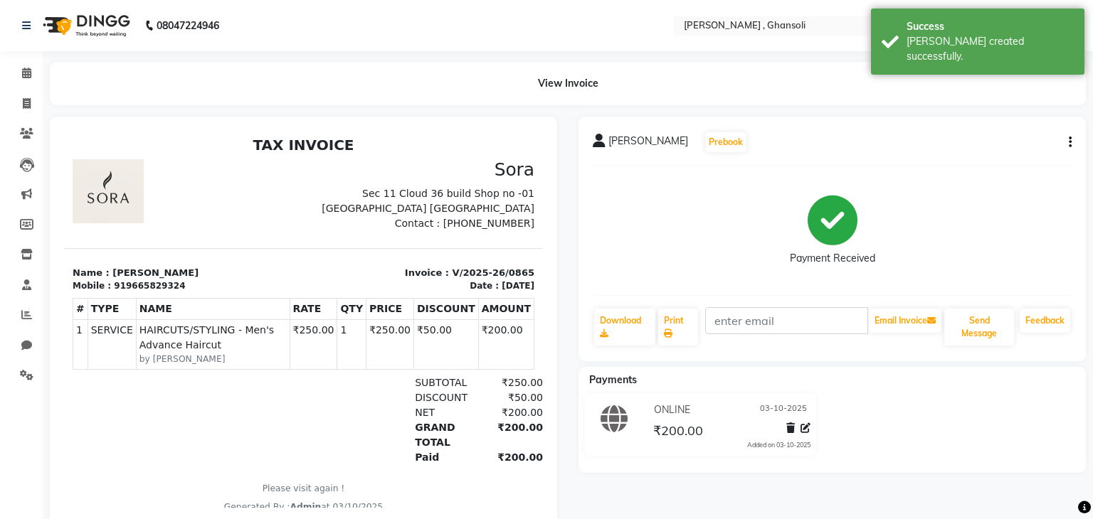
select select "8446"
select select "service"
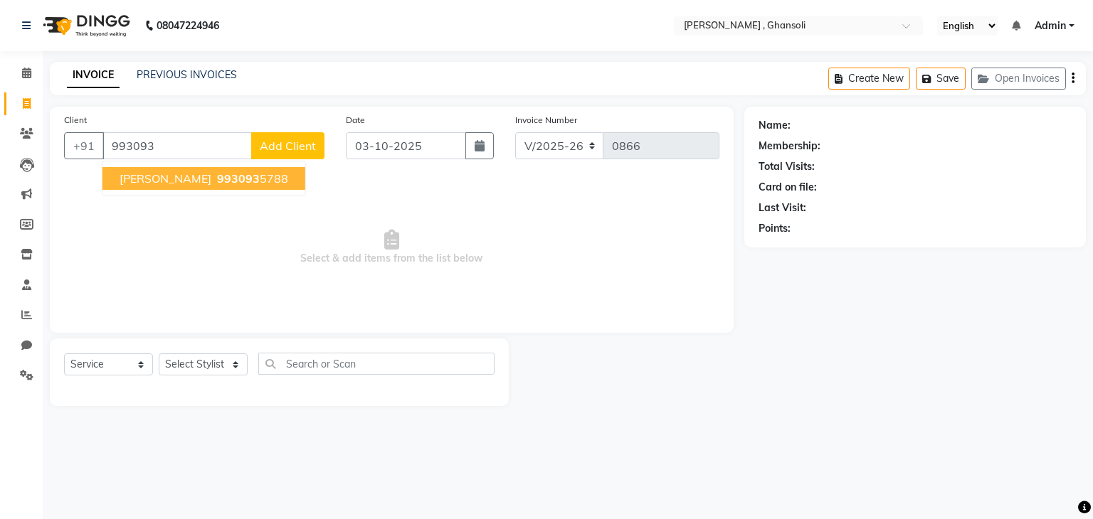
click at [223, 190] on button "Shraddha 993093 5788" at bounding box center [203, 178] width 203 height 23
type input "9930935788"
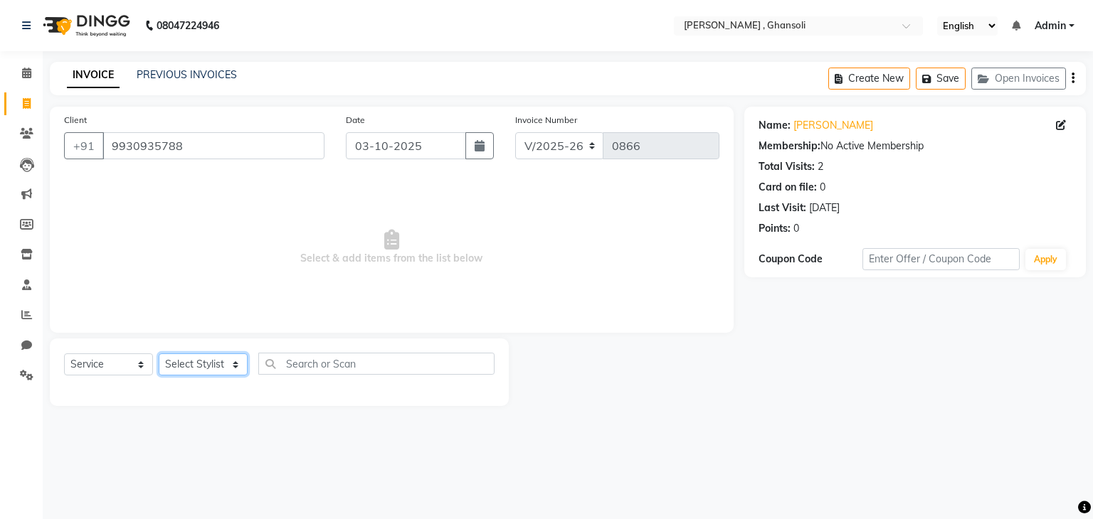
click at [215, 364] on select "Select Stylist deepa Lucky nadeem Rehan Riya Shivam sohail sulochana Teju Uzair…" at bounding box center [203, 365] width 89 height 22
select select "86841"
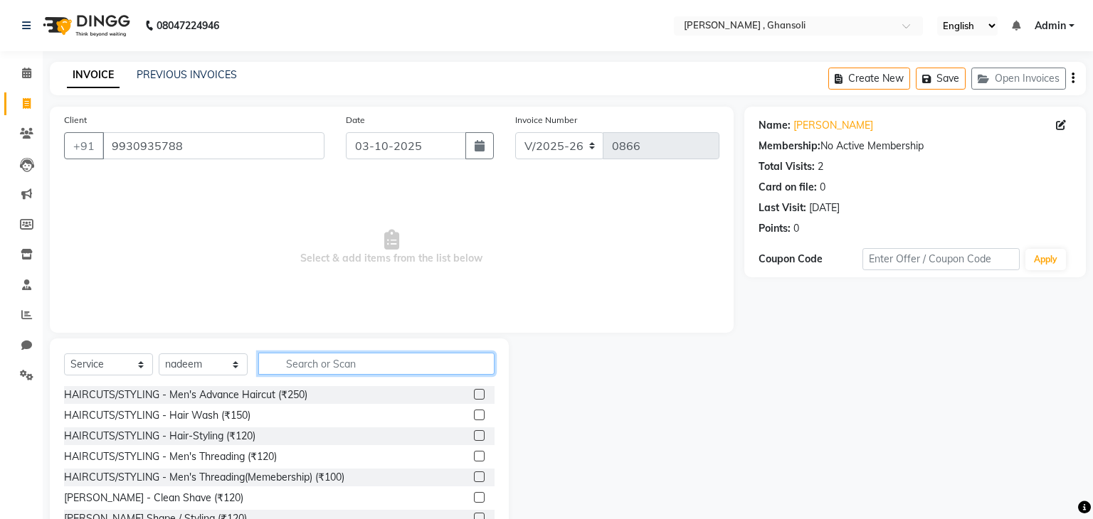
click at [302, 362] on input "text" at bounding box center [376, 364] width 236 height 22
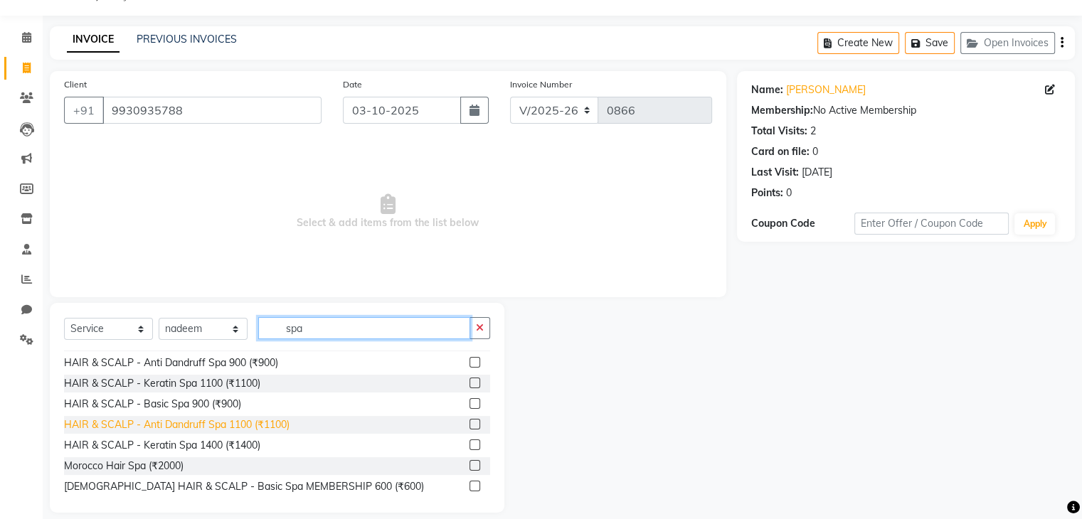
scroll to position [17, 0]
type input "spa"
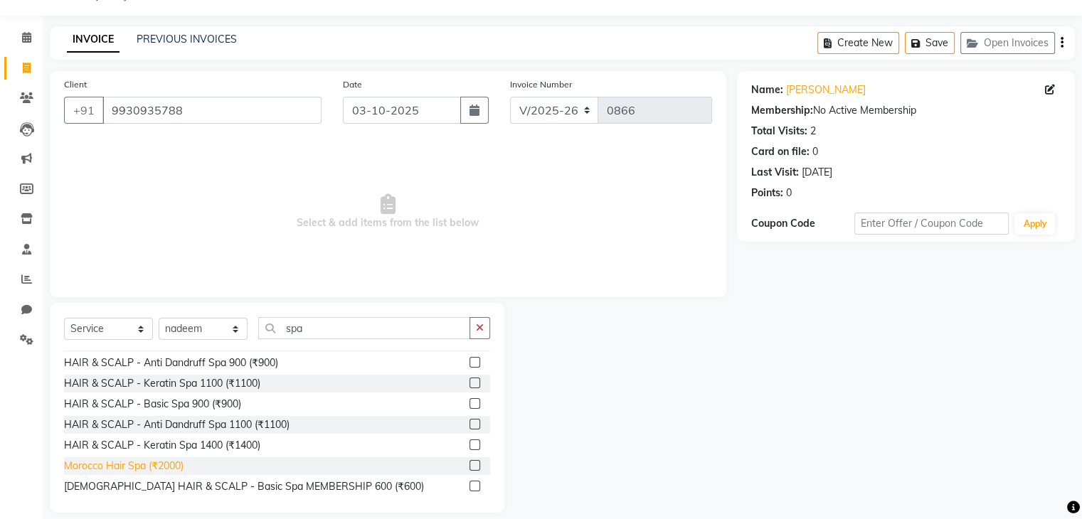
click at [157, 469] on div "Morocco Hair Spa (₹2000)" at bounding box center [124, 466] width 120 height 15
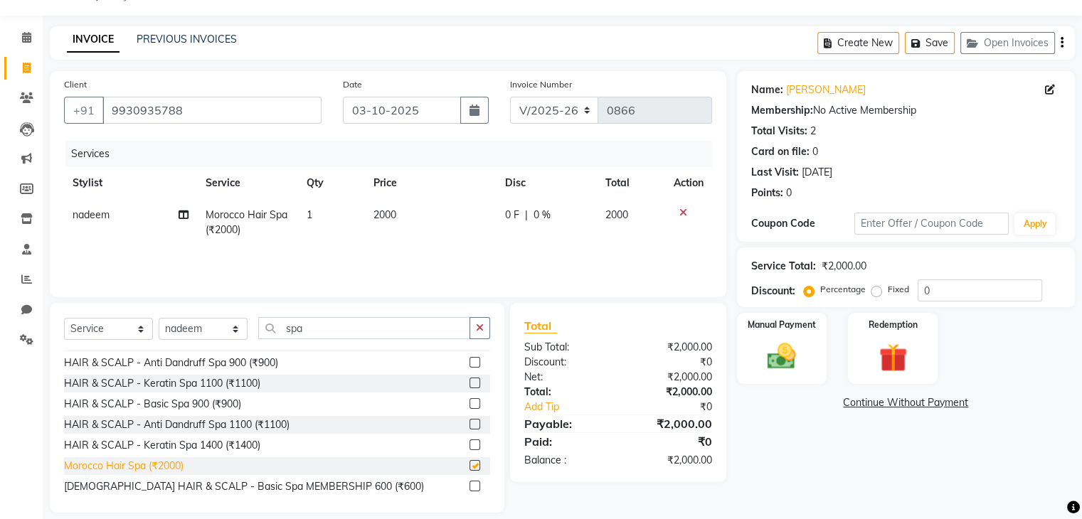
checkbox input "false"
click at [444, 227] on td "2000" at bounding box center [431, 222] width 132 height 47
select select "86841"
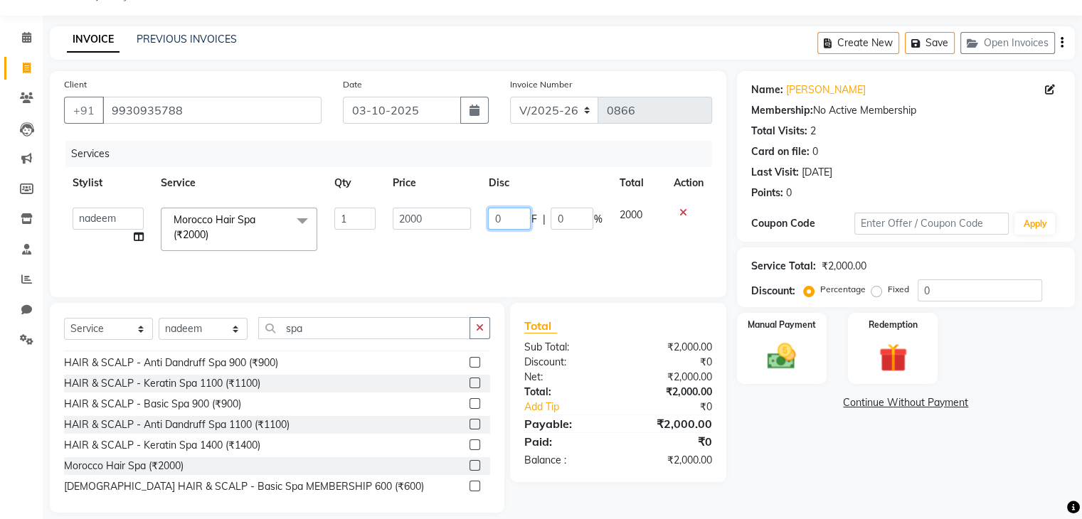
click at [499, 220] on input "0" at bounding box center [509, 219] width 43 height 22
type input "5"
type input "800"
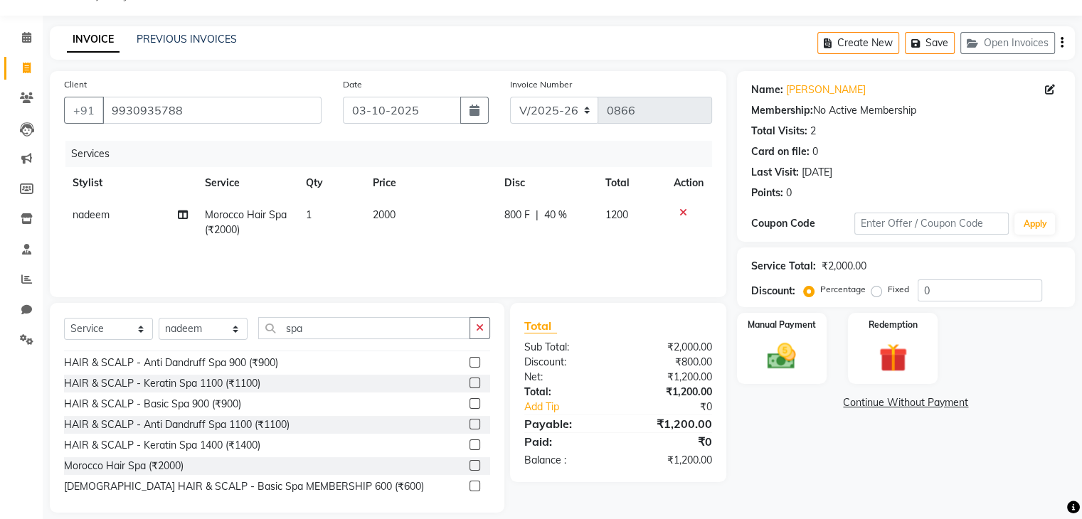
click at [813, 485] on div "Name: Shraddha Membership: No Active Membership Total Visits: 2 Card on file: 0…" at bounding box center [911, 292] width 349 height 442
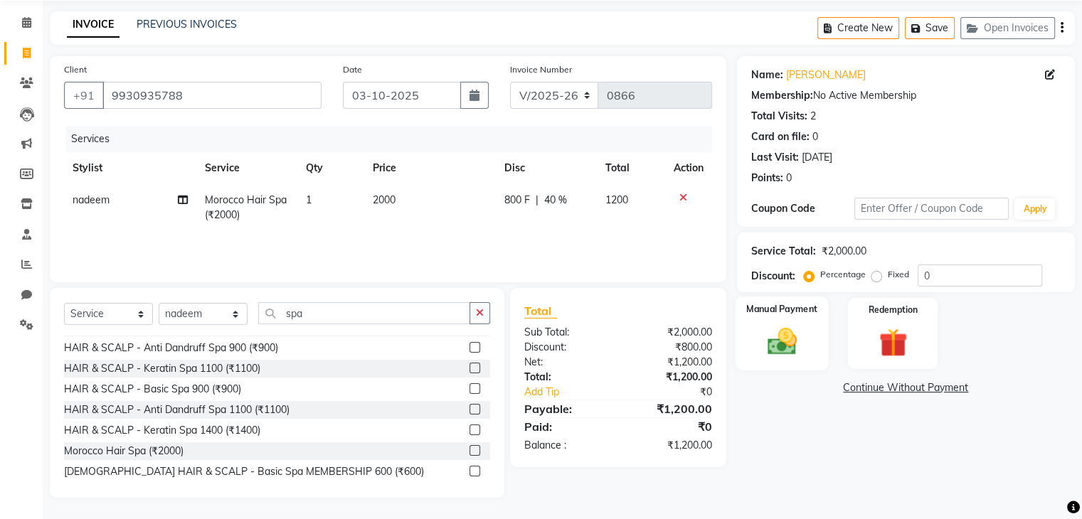
click at [783, 335] on img at bounding box center [782, 342] width 48 height 34
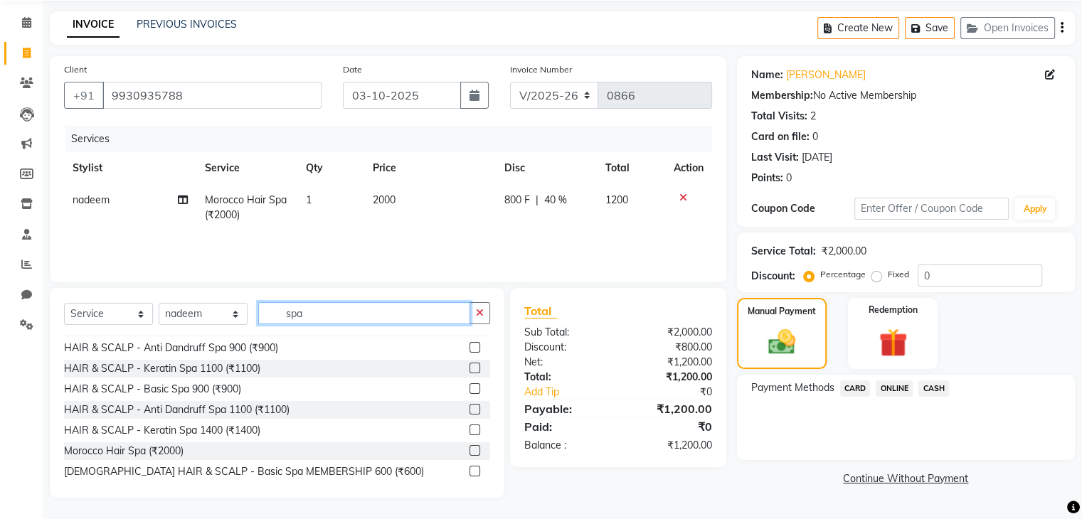
click at [313, 311] on input "spa" at bounding box center [364, 313] width 212 height 22
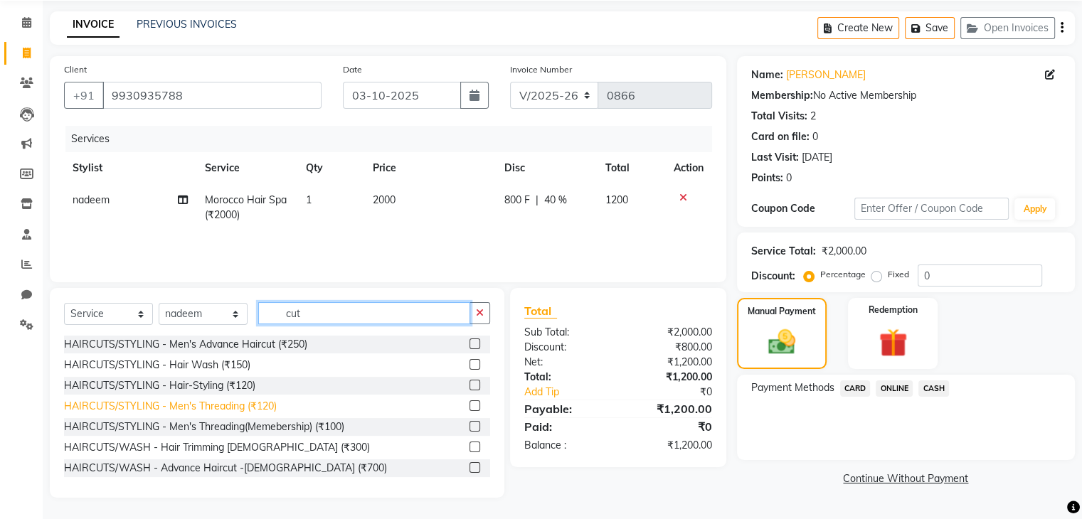
scroll to position [0, 0]
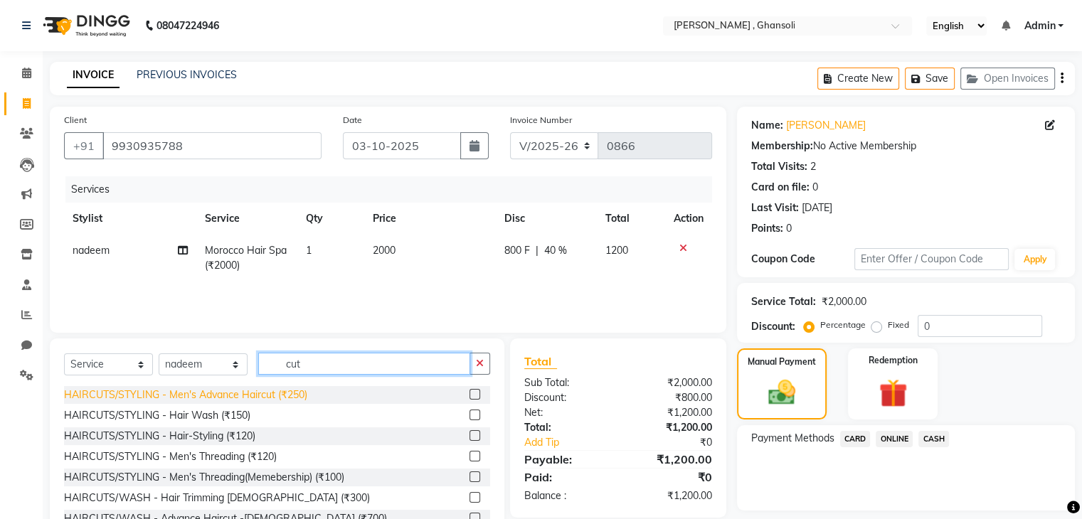
type input "cut"
click at [208, 395] on div "HAIRCUTS/STYLING - Men's Advance Haircut (₹250)" at bounding box center [185, 395] width 243 height 15
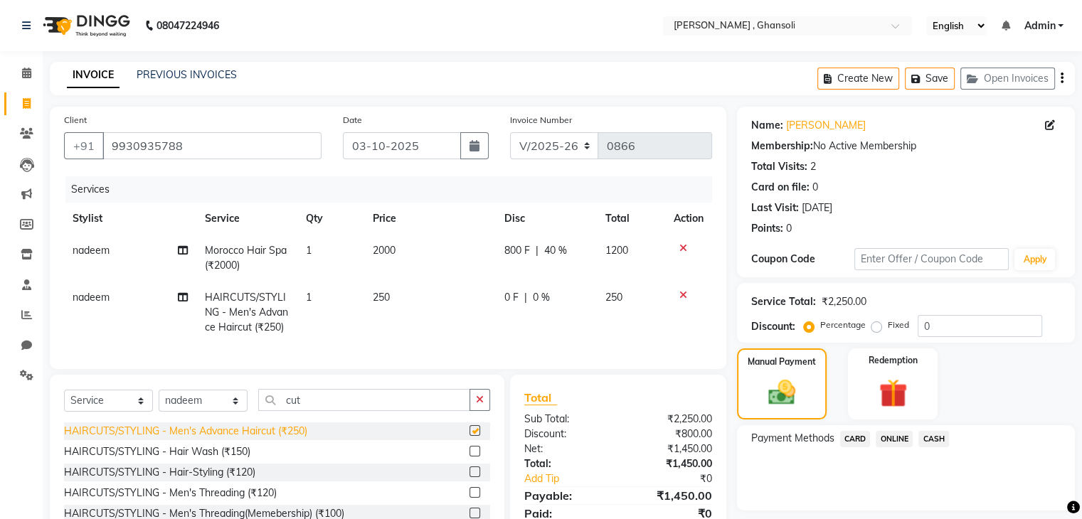
checkbox input "false"
click at [472, 314] on td "250" at bounding box center [429, 313] width 131 height 62
select select "86841"
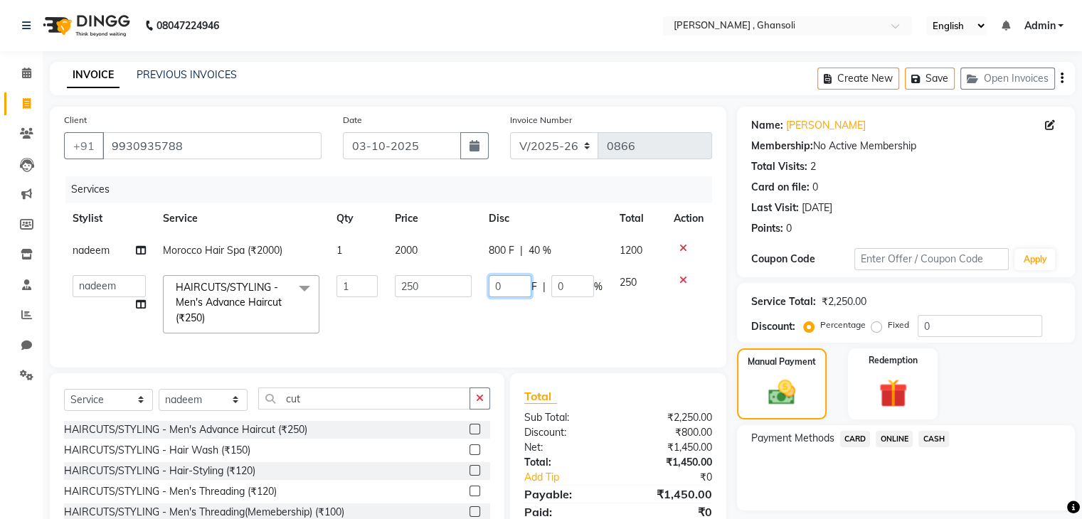
click at [517, 294] on input "0" at bounding box center [510, 286] width 43 height 22
type input "50"
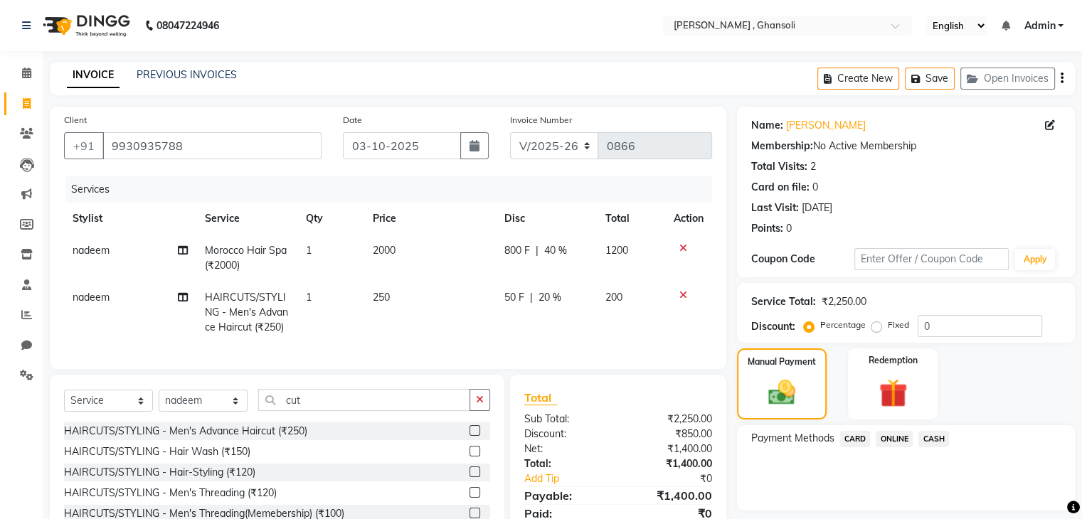
click at [1014, 361] on div "Manual Payment Redemption" at bounding box center [905, 384] width 359 height 71
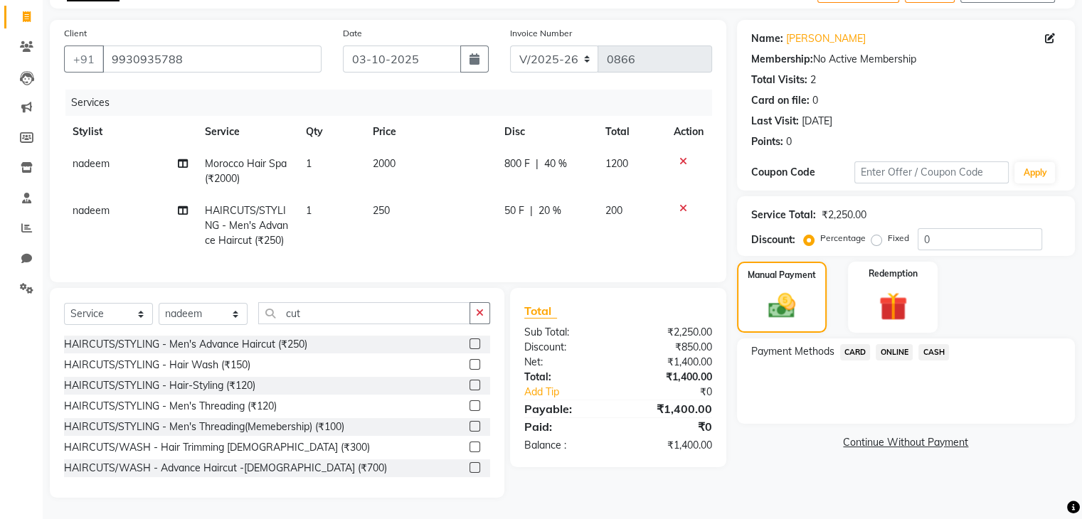
scroll to position [113, 0]
click at [891, 344] on span "ONLINE" at bounding box center [894, 352] width 37 height 16
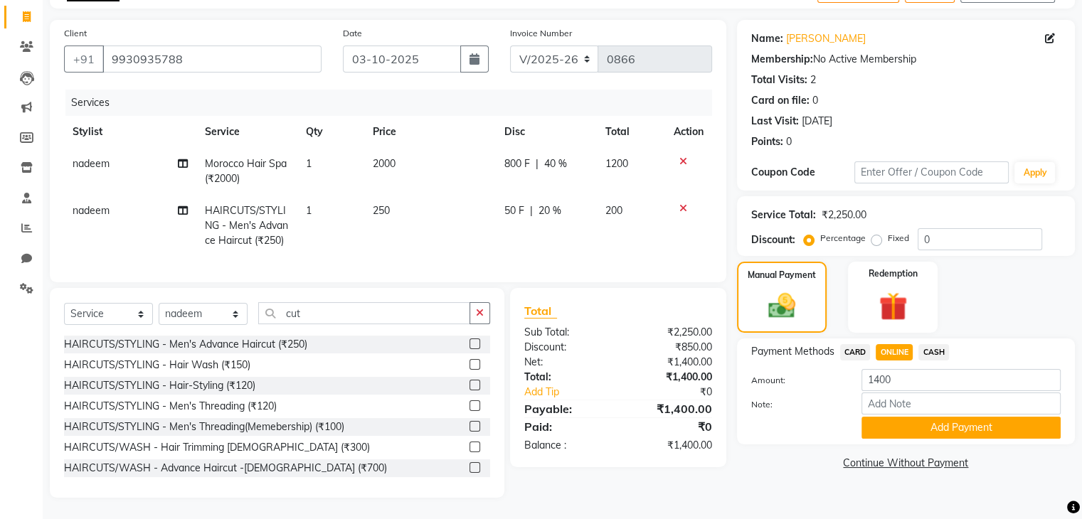
click at [908, 414] on div "Payment Methods CARD ONLINE CASH Amount: 1400 Note: Add Payment" at bounding box center [906, 392] width 338 height 106
click at [916, 417] on button "Add Payment" at bounding box center [961, 428] width 199 height 22
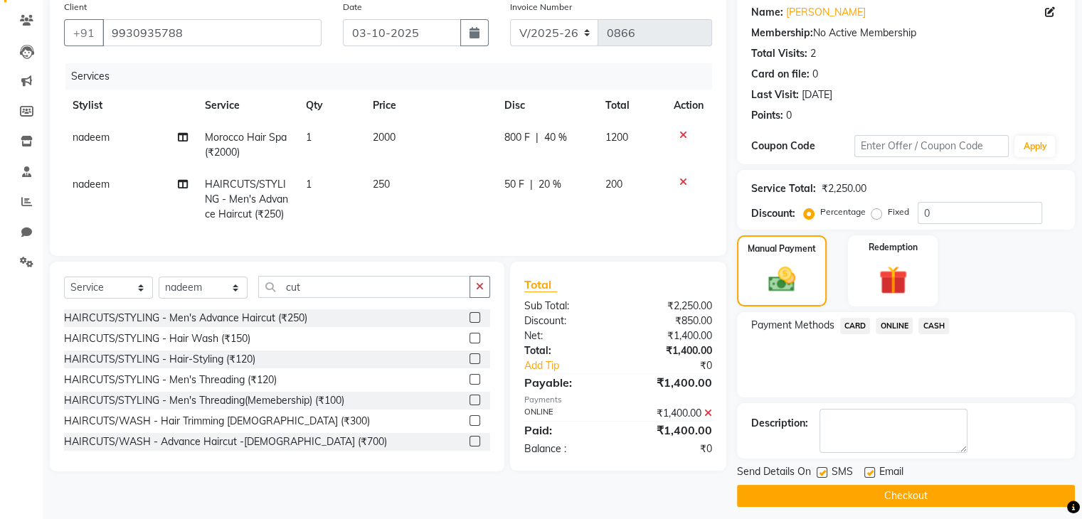
scroll to position [122, 0]
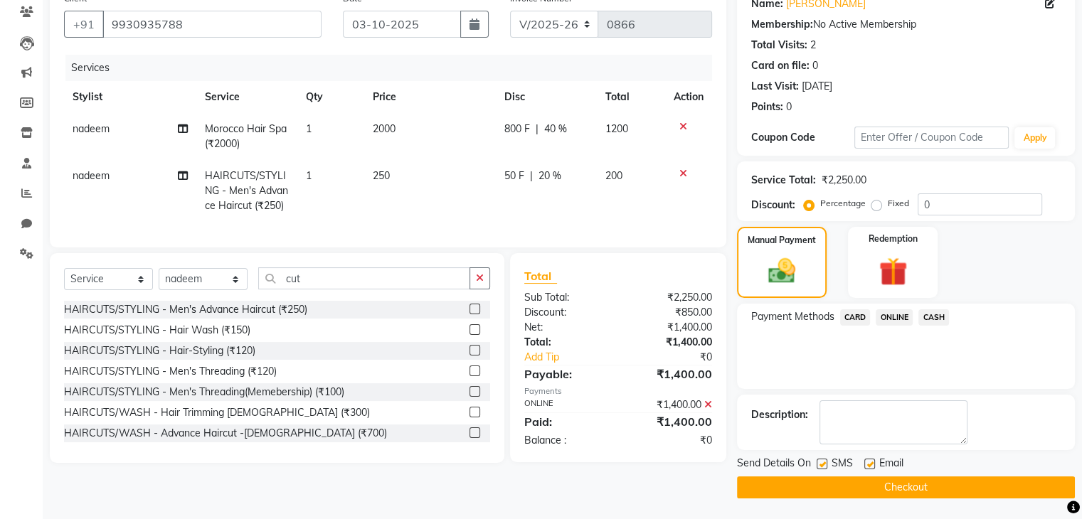
click at [908, 483] on button "Checkout" at bounding box center [906, 488] width 338 height 22
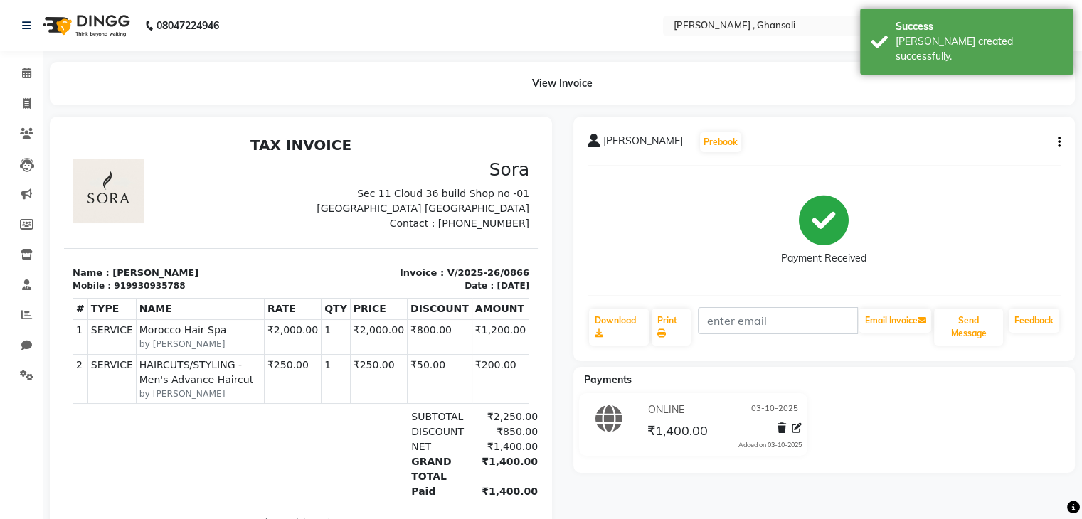
select select "service"
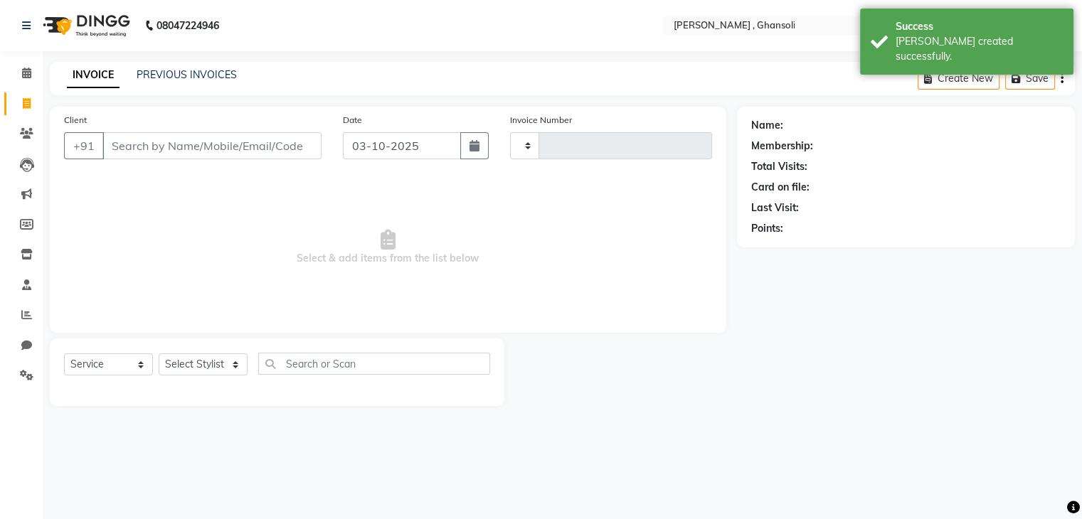
type input "0867"
select select "8446"
click at [28, 105] on icon at bounding box center [27, 103] width 8 height 11
select select "service"
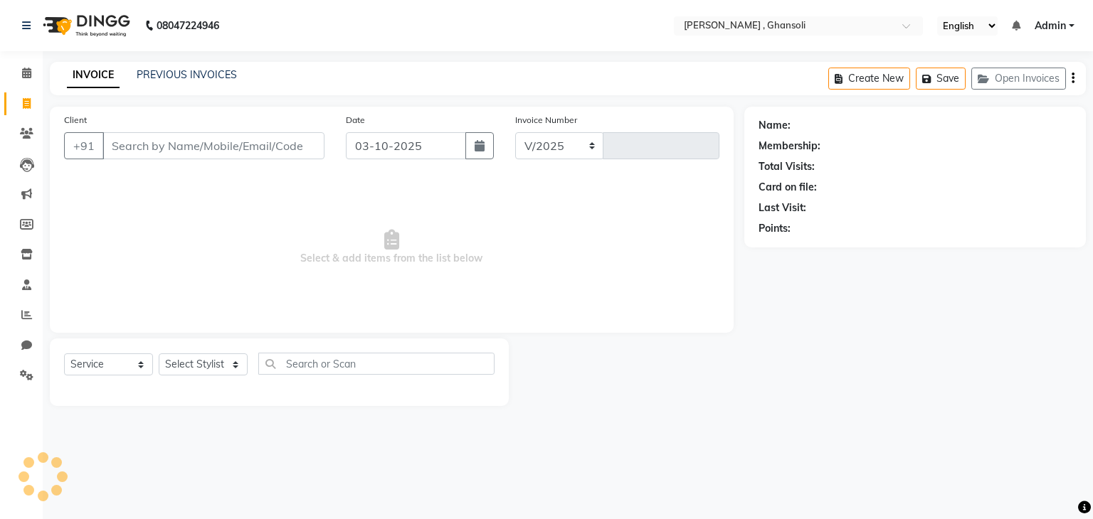
select select "8446"
type input "0867"
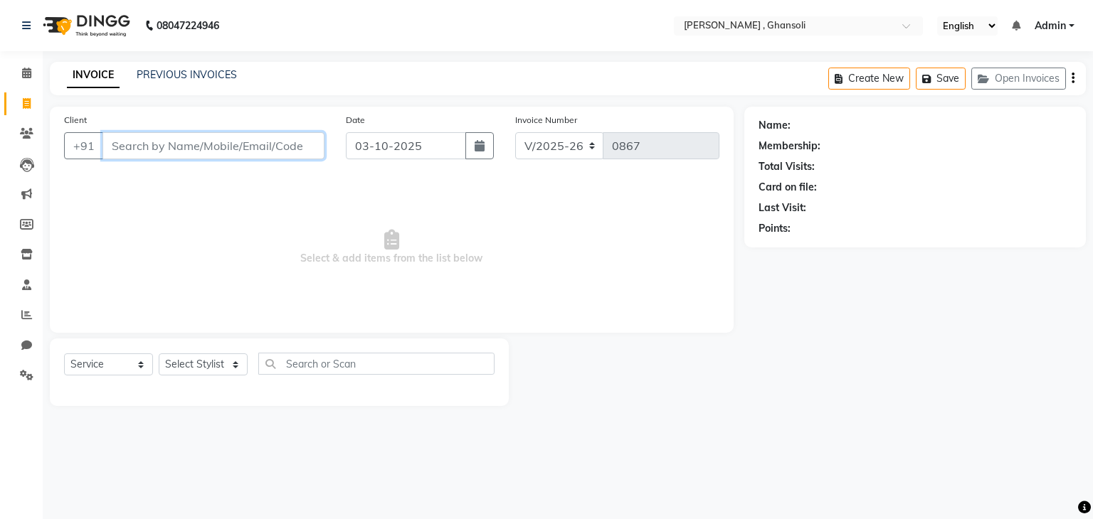
click at [207, 154] on input "Client" at bounding box center [213, 145] width 222 height 27
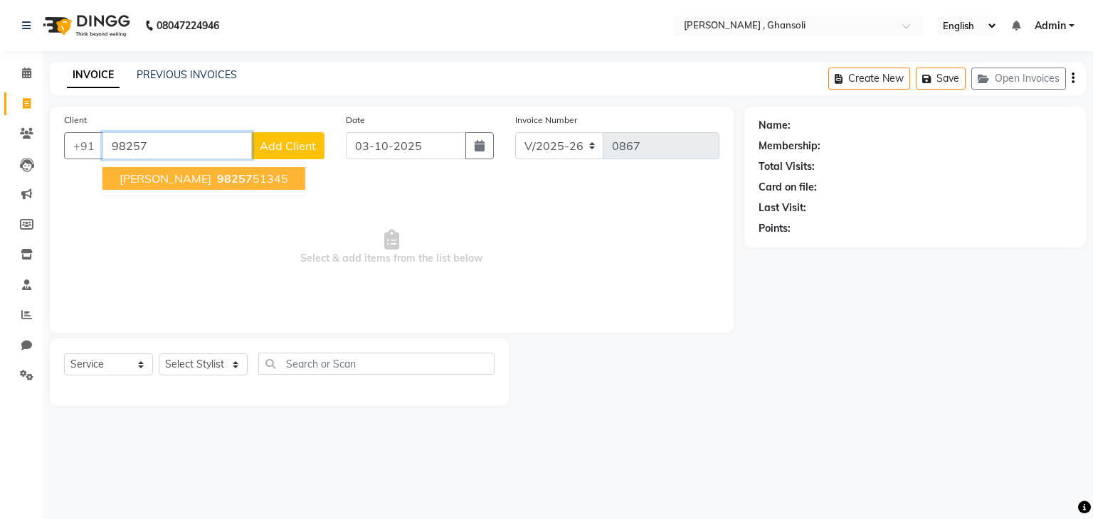
click at [221, 176] on span "98257" at bounding box center [235, 178] width 36 height 14
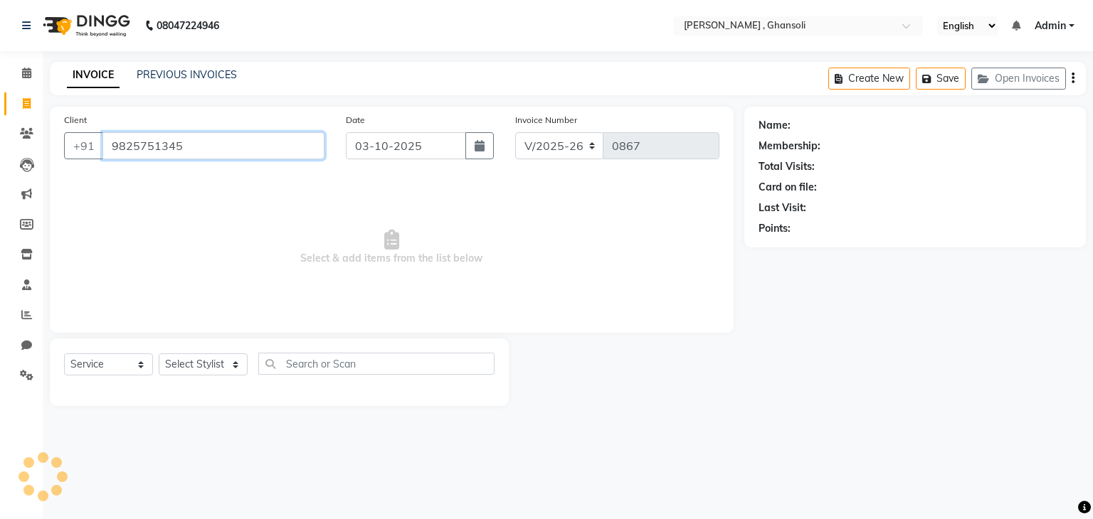
type input "9825751345"
select select "1: Object"
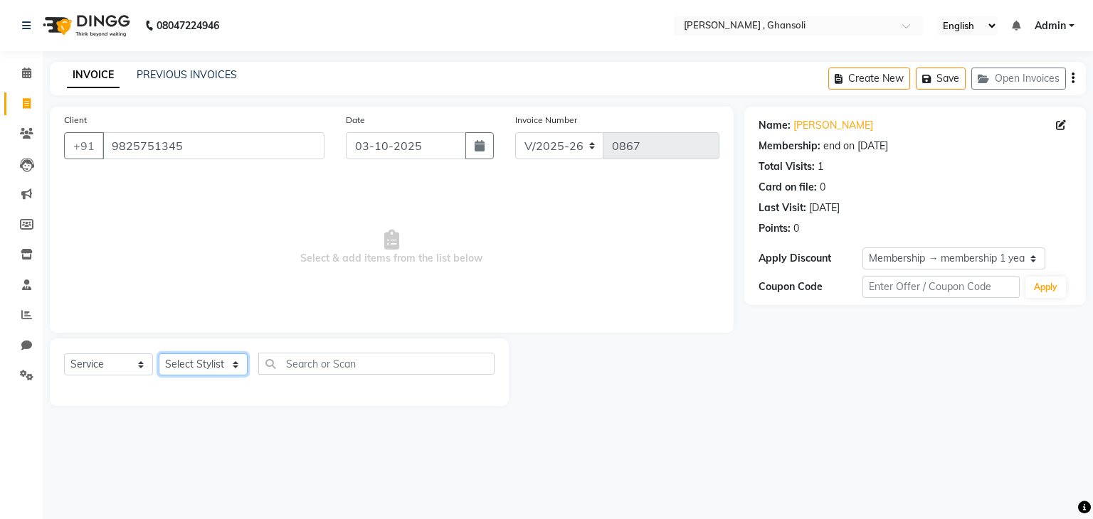
click at [192, 364] on select "Select Stylist deepa Lucky nadeem Rehan Riya Shivam sohail sulochana Teju Uzair…" at bounding box center [203, 365] width 89 height 22
click at [365, 283] on span "Select & add items from the list below" at bounding box center [391, 247] width 655 height 142
click at [220, 362] on select "Select Stylist deepa Lucky nadeem Rehan Riya Shivam sohail sulochana Teju Uzair…" at bounding box center [203, 365] width 89 height 22
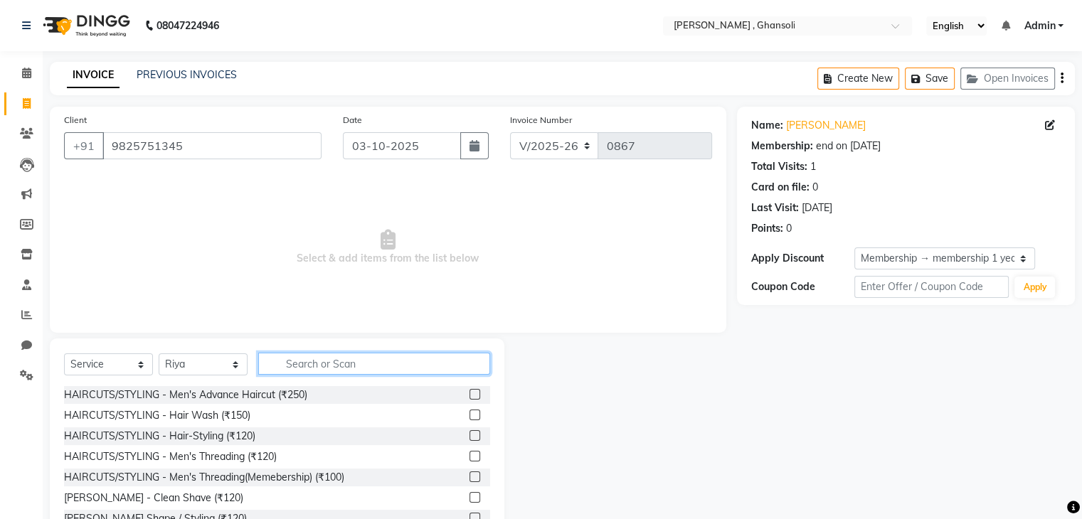
click at [341, 354] on input "text" at bounding box center [374, 364] width 232 height 22
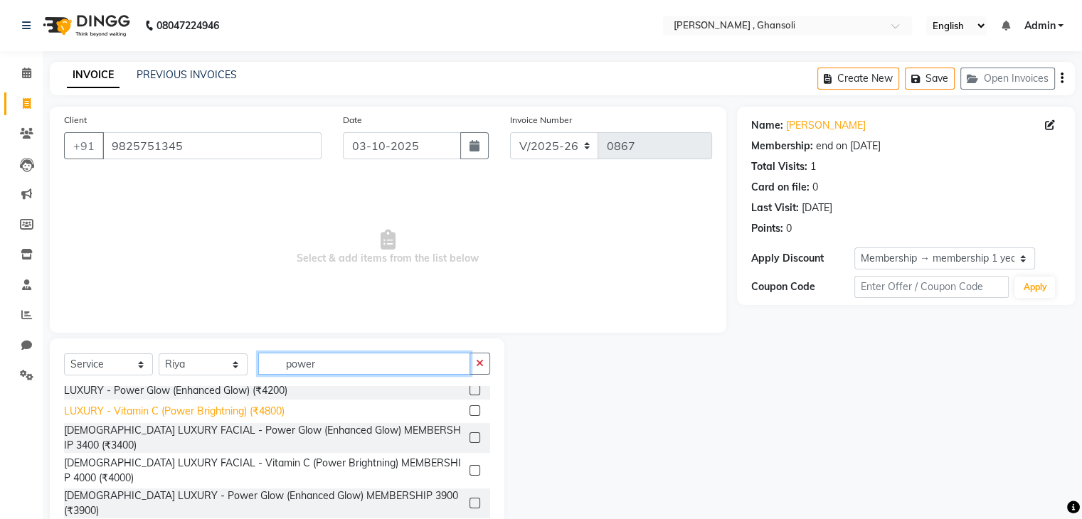
scroll to position [46, 0]
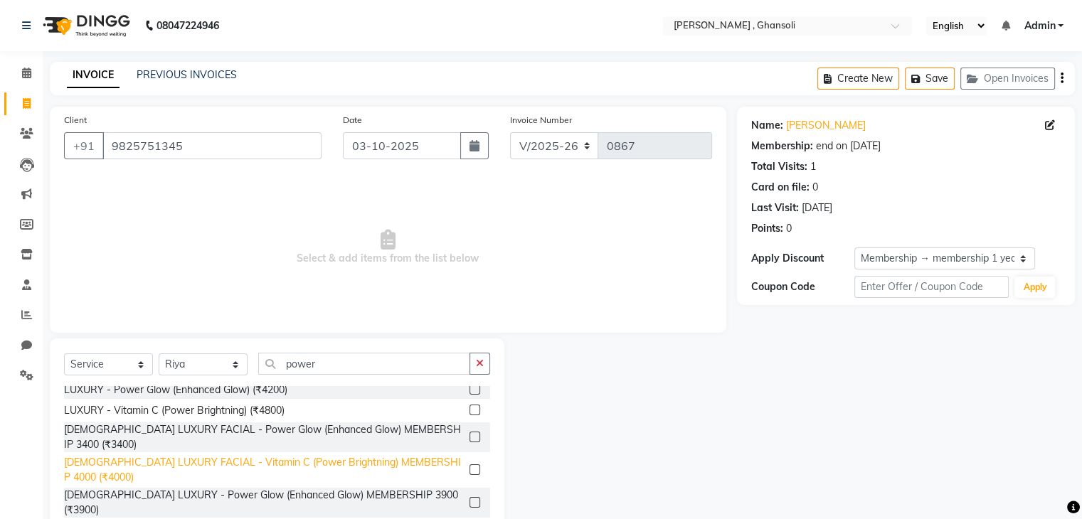
click at [238, 466] on div "FEMALE LUXURY FACIAL - Vitamin C (Power Brightning) MEMBERSHIP 4000 (₹4000)" at bounding box center [264, 470] width 400 height 30
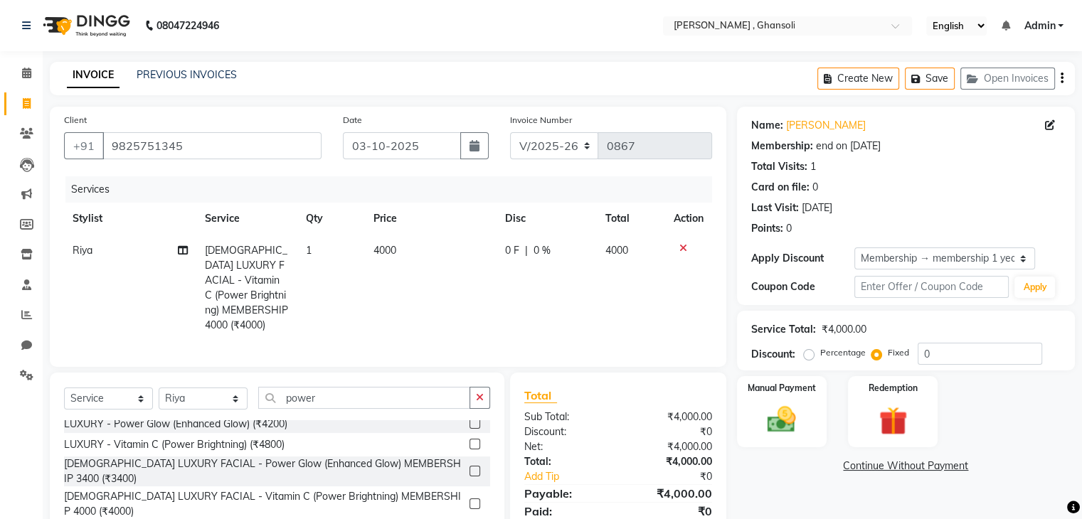
click at [516, 254] on span "0 F" at bounding box center [512, 250] width 14 height 15
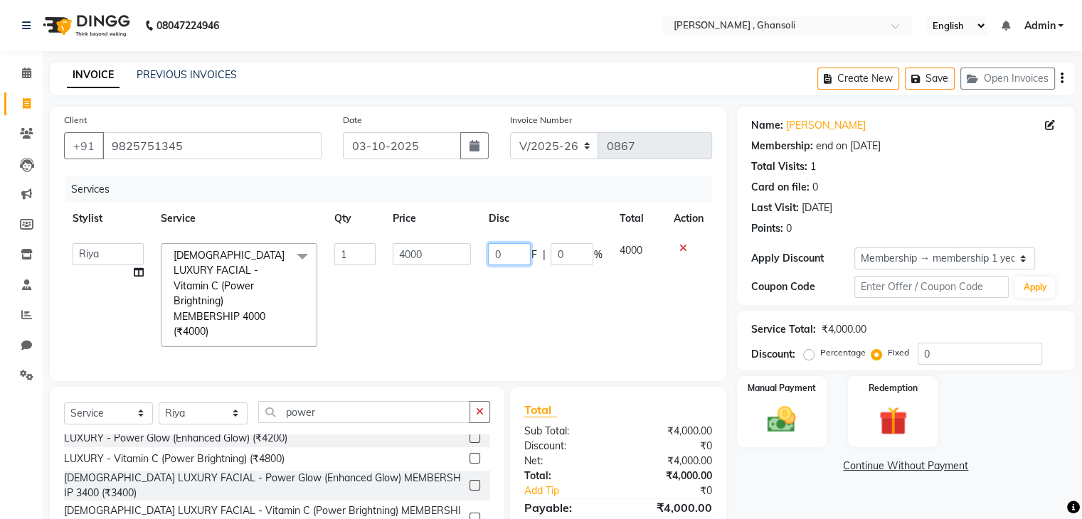
click at [504, 255] on input "0" at bounding box center [509, 254] width 43 height 22
click at [682, 250] on icon at bounding box center [683, 248] width 8 height 10
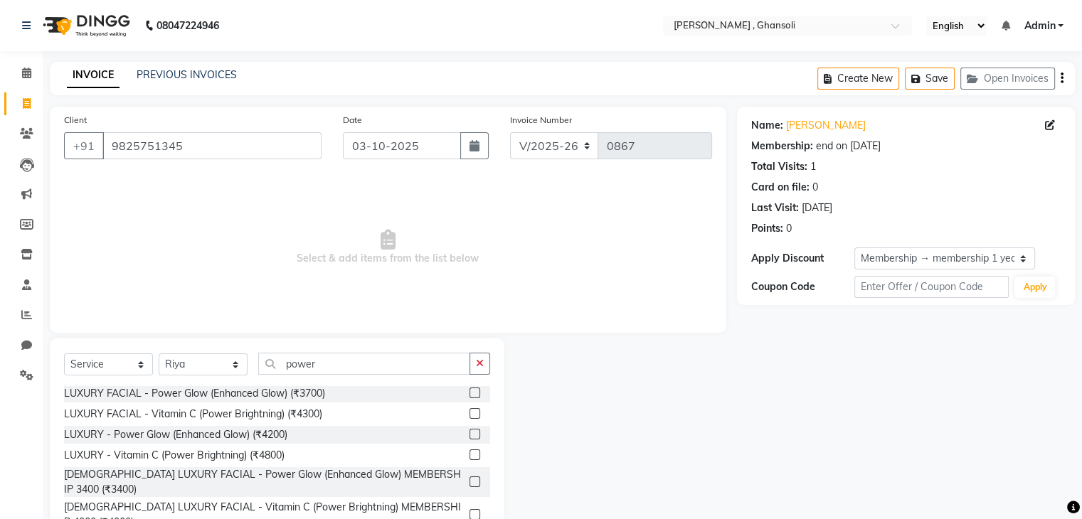
scroll to position [0, 0]
click at [253, 439] on div "LUXURY - Power Glow (Enhanced Glow) (₹4200)" at bounding box center [175, 436] width 223 height 15
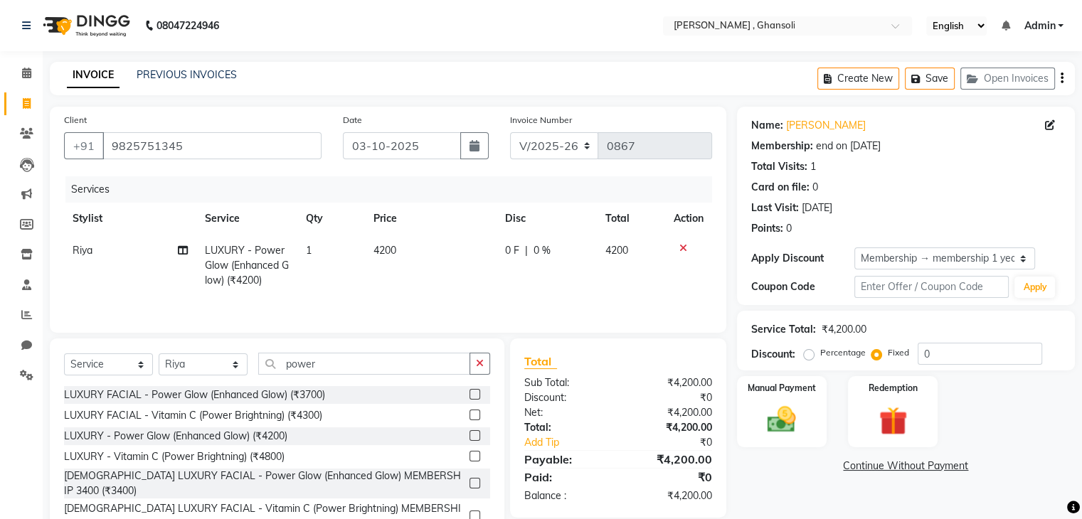
click at [531, 248] on div "0 F | 0 %" at bounding box center [546, 250] width 83 height 15
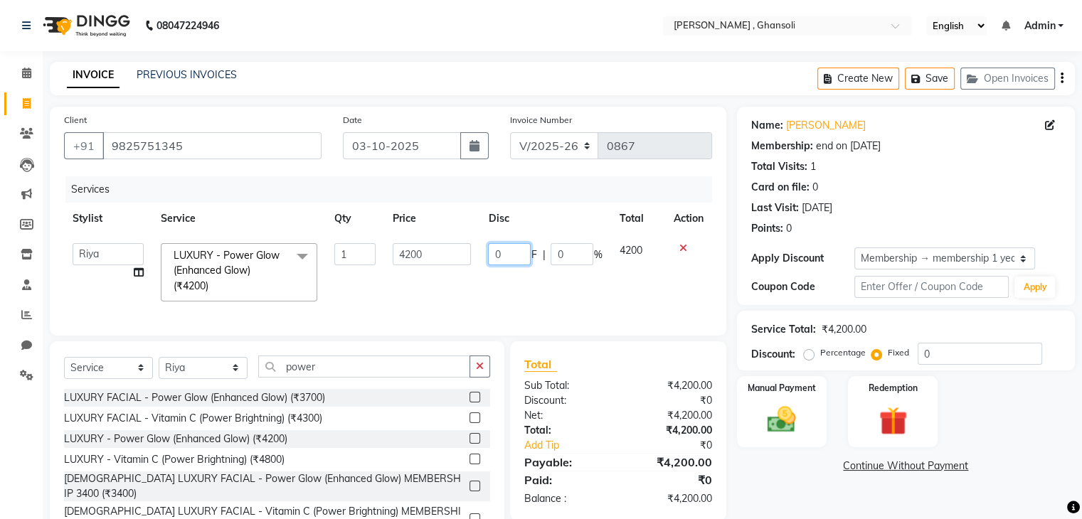
click at [507, 254] on input "0" at bounding box center [509, 254] width 43 height 22
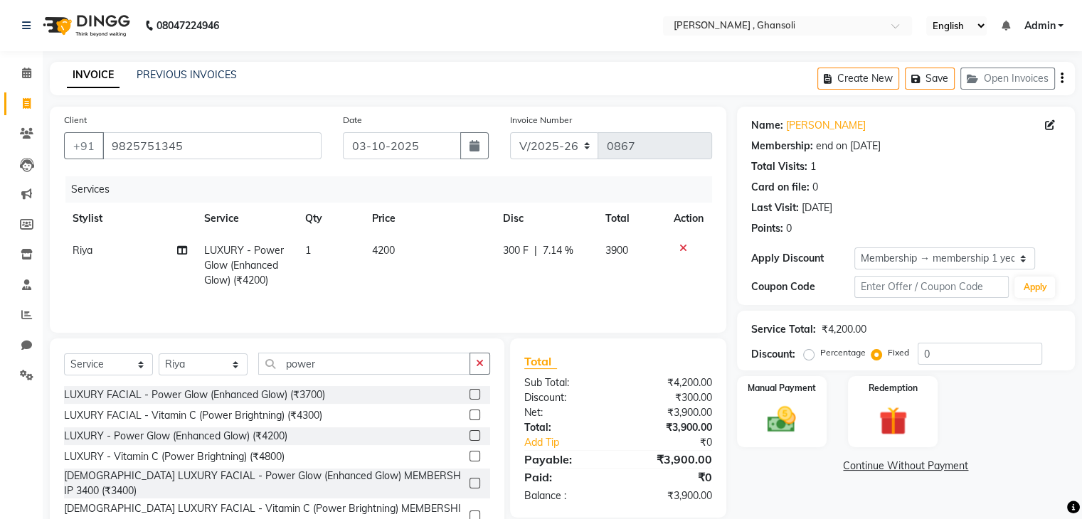
click at [788, 468] on link "Continue Without Payment" at bounding box center [906, 466] width 332 height 15
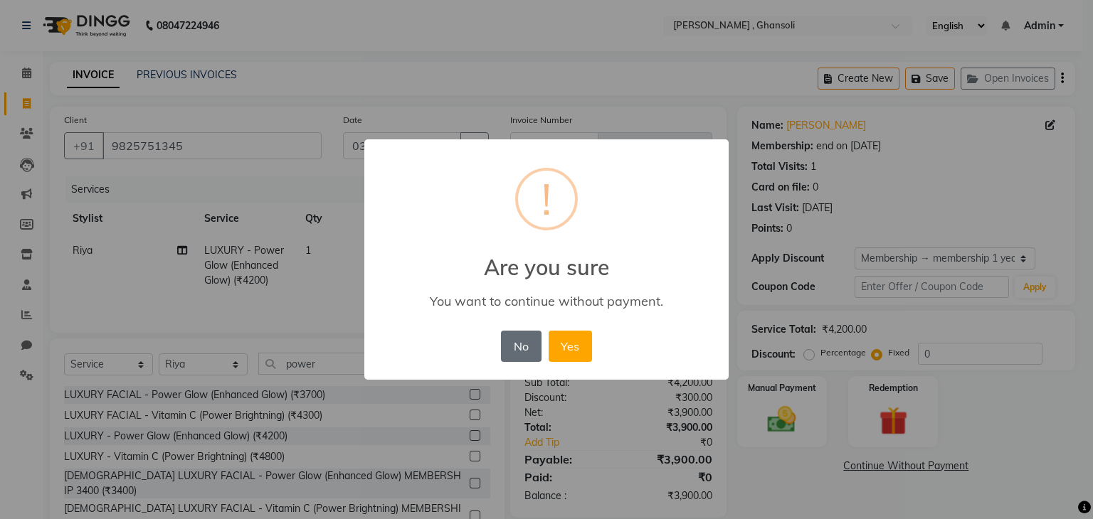
click at [512, 348] on button "No" at bounding box center [521, 346] width 40 height 31
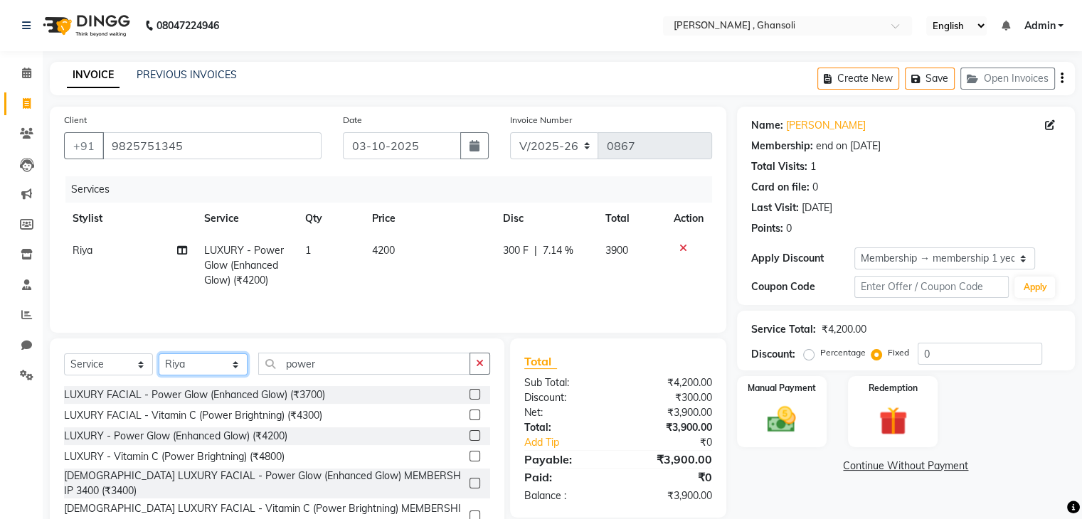
click at [196, 370] on select "Select Stylist deepa Lucky nadeem Rehan Riya Shivam sohail sulochana Teju Uzair…" at bounding box center [203, 365] width 89 height 22
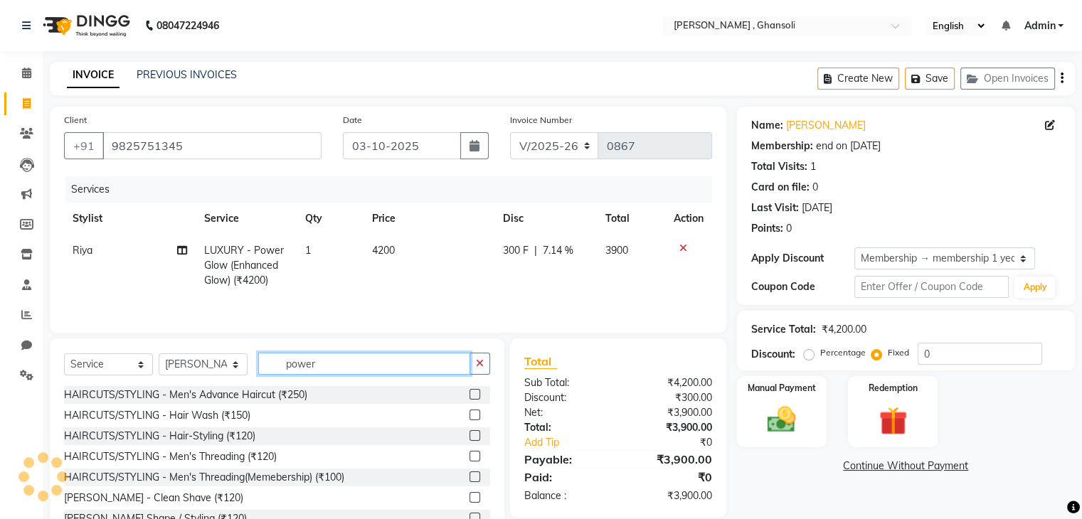
click at [312, 364] on input "power" at bounding box center [364, 364] width 212 height 22
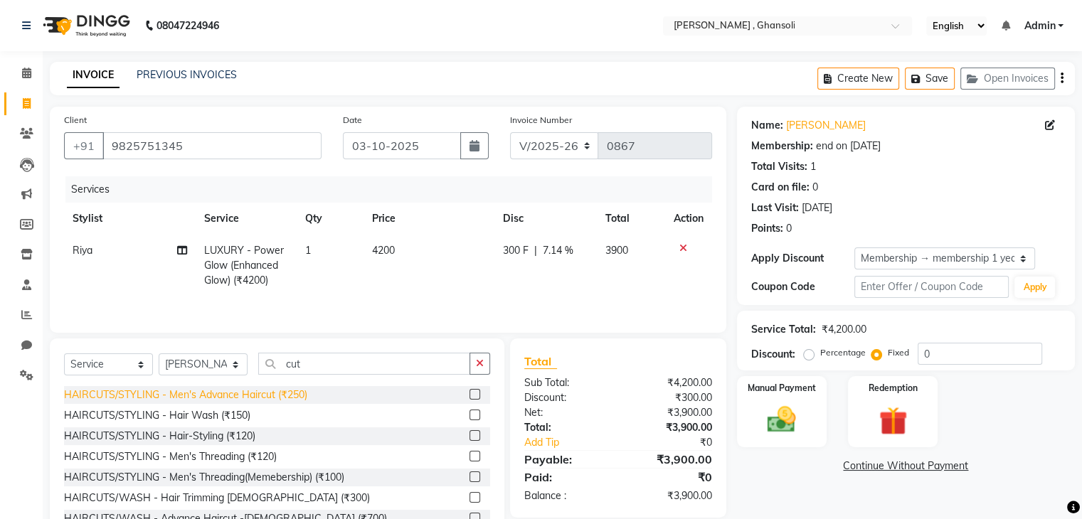
click at [246, 399] on div "HAIRCUTS/STYLING - Men's Advance Haircut (₹250)" at bounding box center [185, 395] width 243 height 15
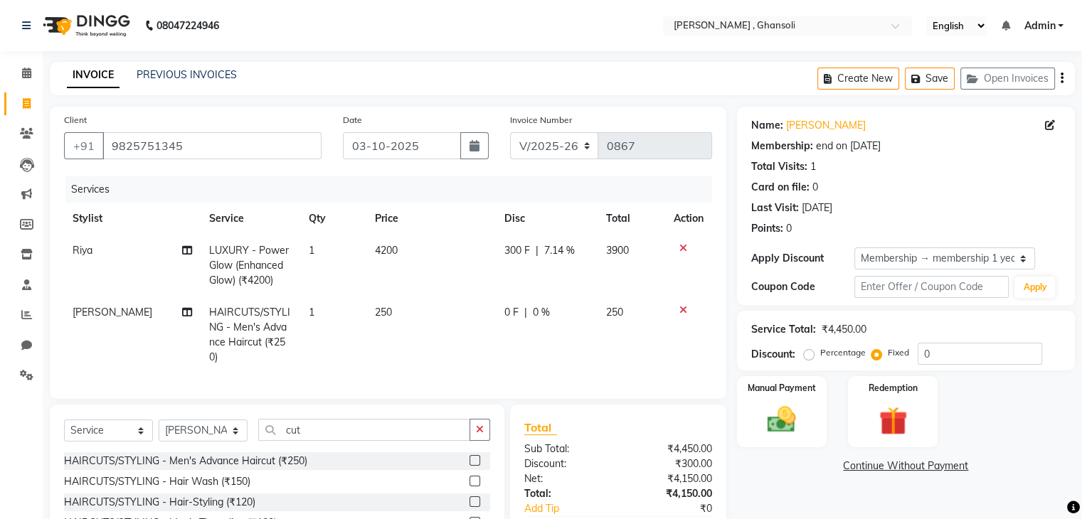
click at [423, 297] on td "250" at bounding box center [430, 335] width 129 height 77
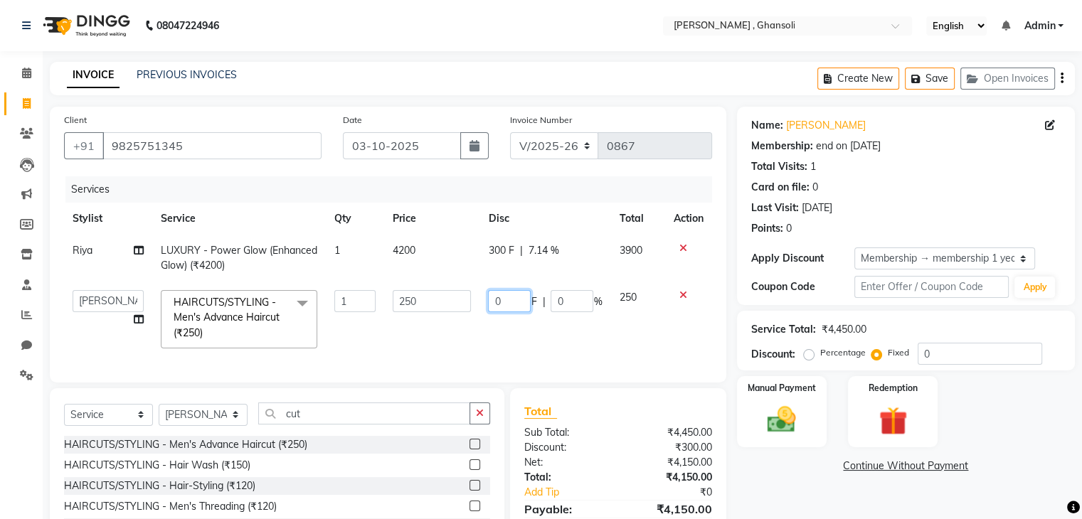
click at [507, 300] on input "0" at bounding box center [509, 301] width 43 height 22
click at [478, 329] on td "250" at bounding box center [431, 319] width 95 height 75
click at [283, 425] on input "cut" at bounding box center [364, 414] width 212 height 22
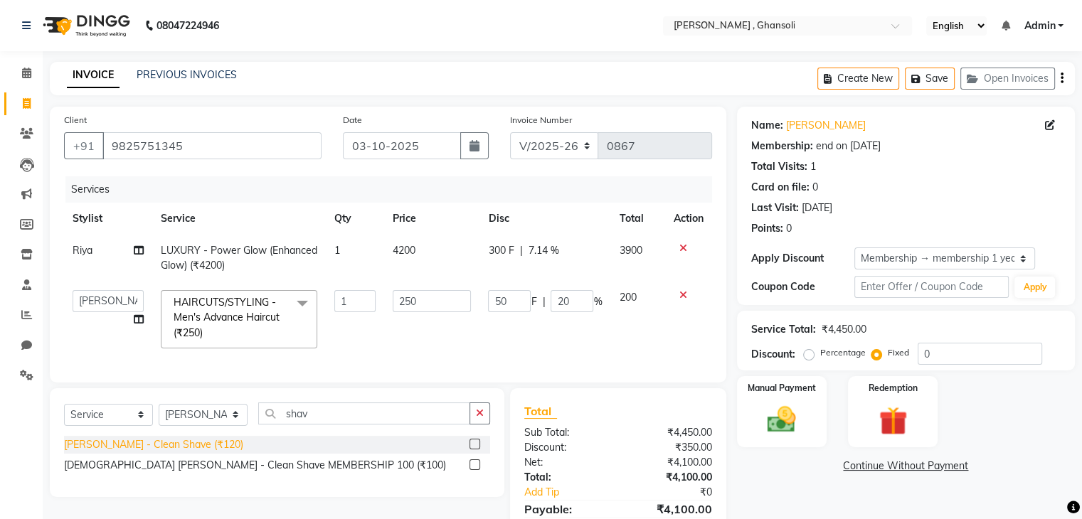
click at [167, 452] on div "BEARD - Clean Shave (₹120)" at bounding box center [153, 445] width 179 height 15
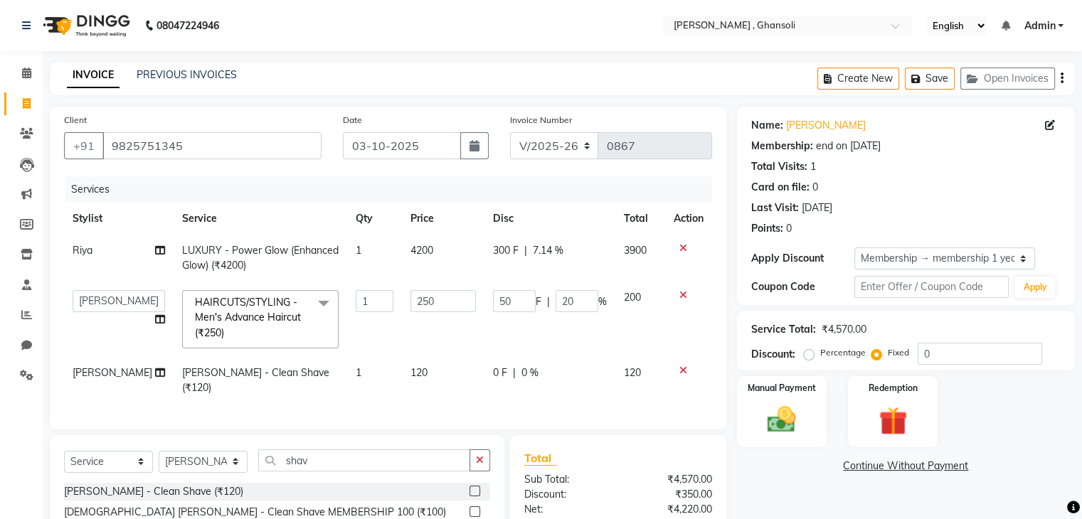
click at [354, 382] on td "1" at bounding box center [374, 380] width 55 height 47
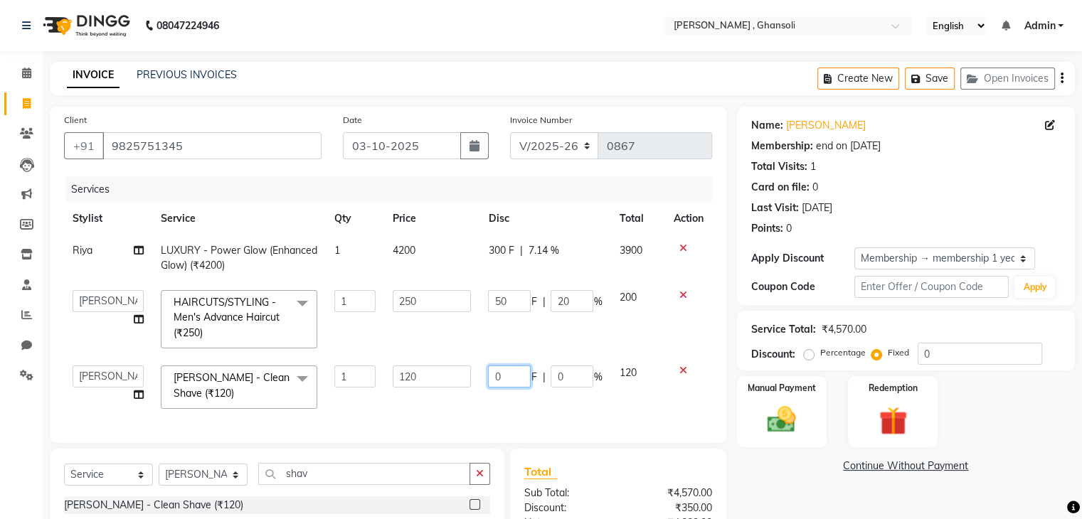
click at [508, 373] on input "0" at bounding box center [509, 377] width 43 height 22
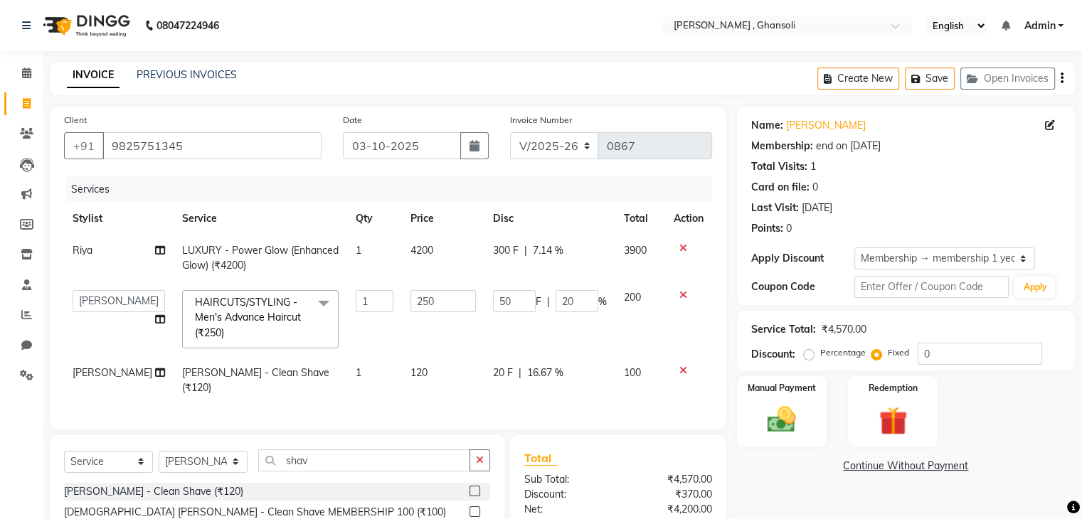
click at [542, 410] on div "Services Stylist Service Qty Price Disc Total Action Riya LUXURY - Power Glow (…" at bounding box center [388, 295] width 648 height 239
click at [313, 465] on input "shav" at bounding box center [364, 461] width 212 height 22
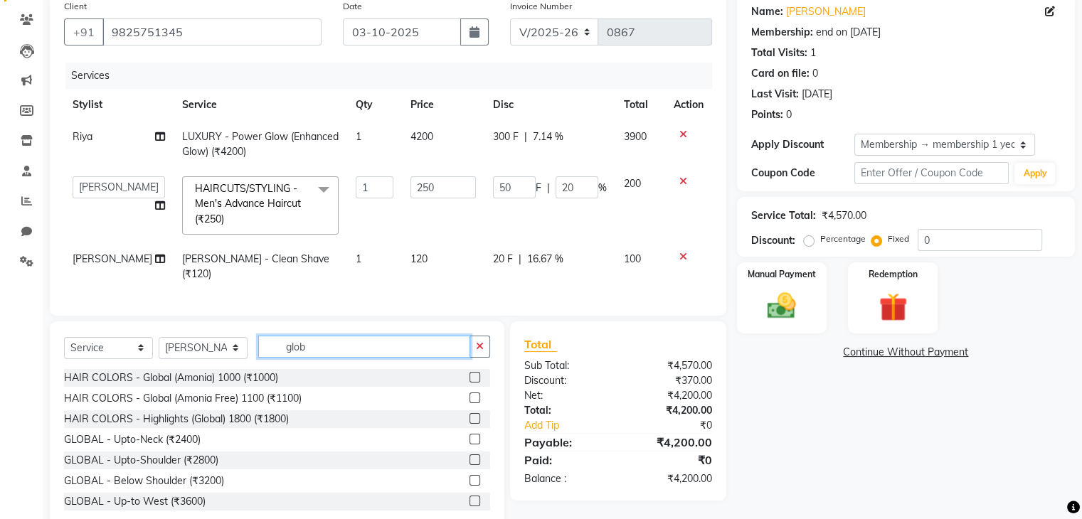
scroll to position [144, 0]
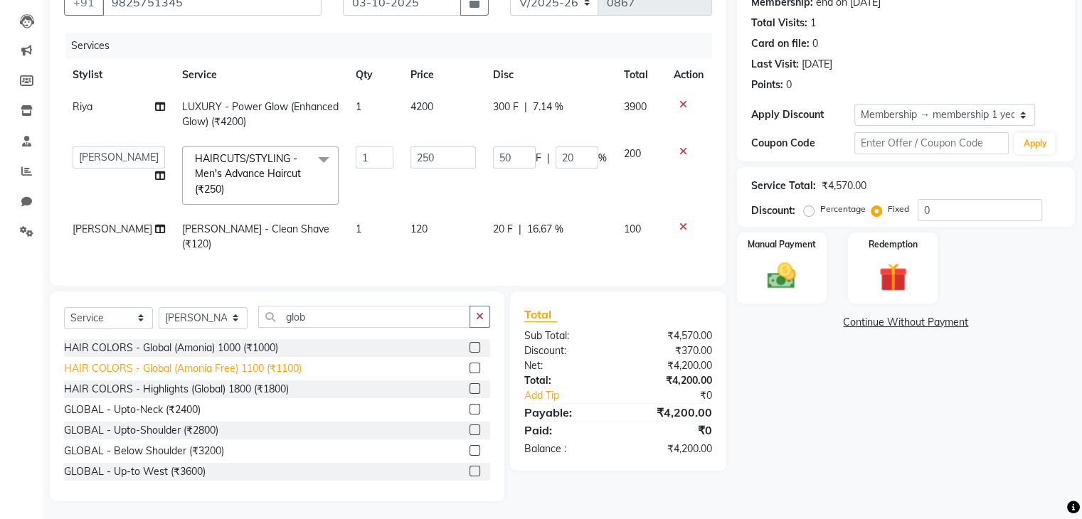
click at [238, 365] on div "HAIR COLORS - Global (Amonia Free) 1100 (₹1100)" at bounding box center [183, 368] width 238 height 15
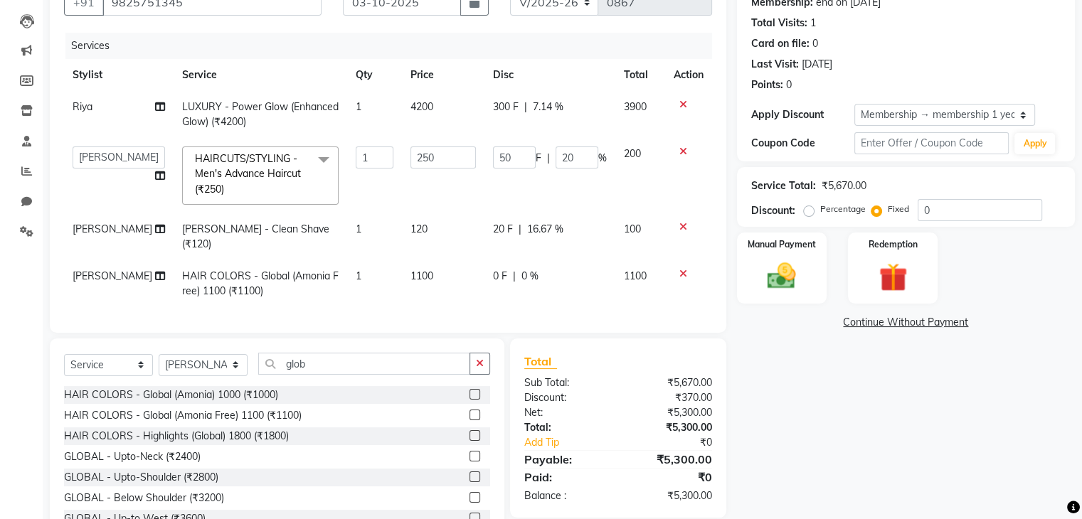
click at [488, 275] on td "0 F | 0 %" at bounding box center [549, 283] width 131 height 47
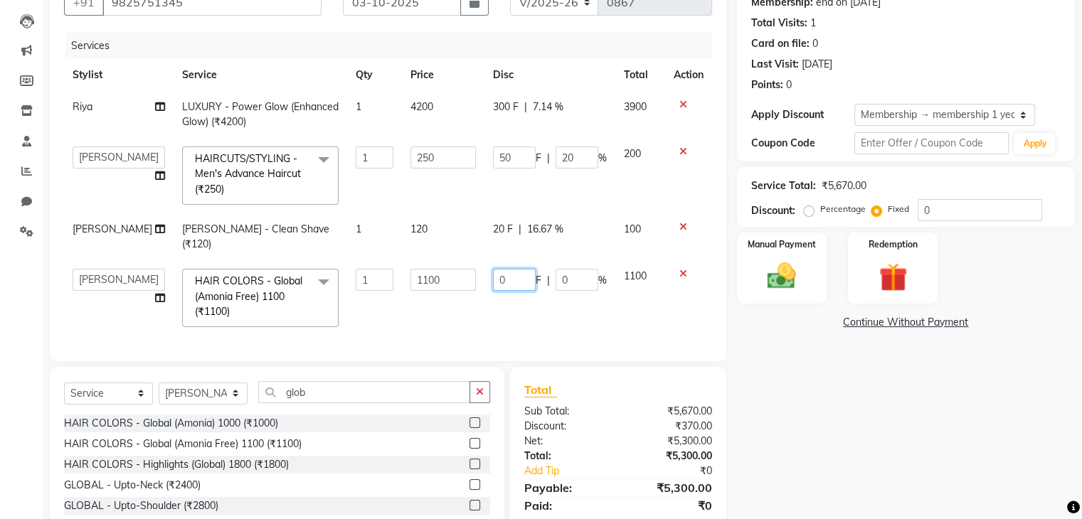
click at [524, 269] on input "0" at bounding box center [514, 280] width 43 height 22
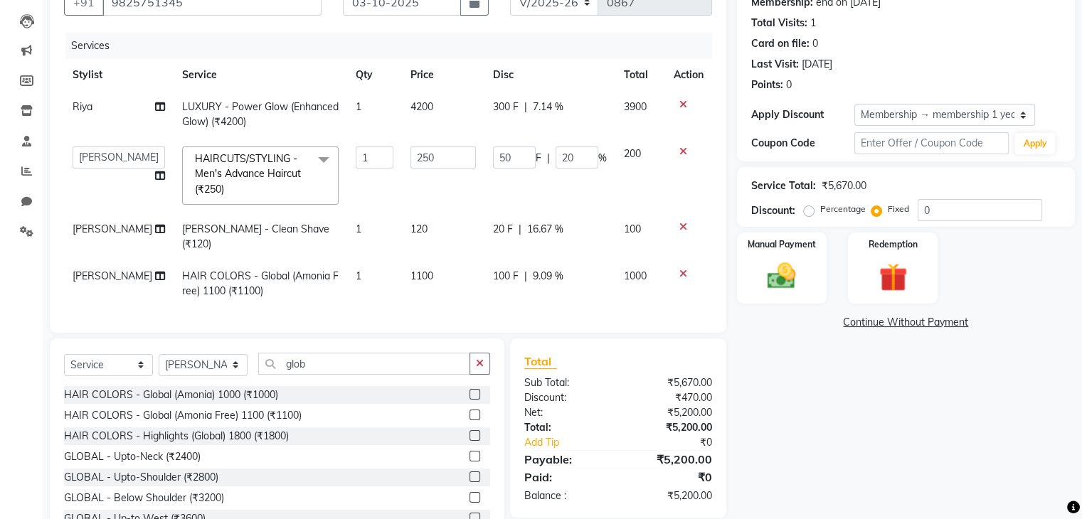
click at [944, 396] on div "Name: Shilpa Patel Membership: end on 25-09-2026 Total Visits: 1 Card on file: …" at bounding box center [911, 255] width 349 height 585
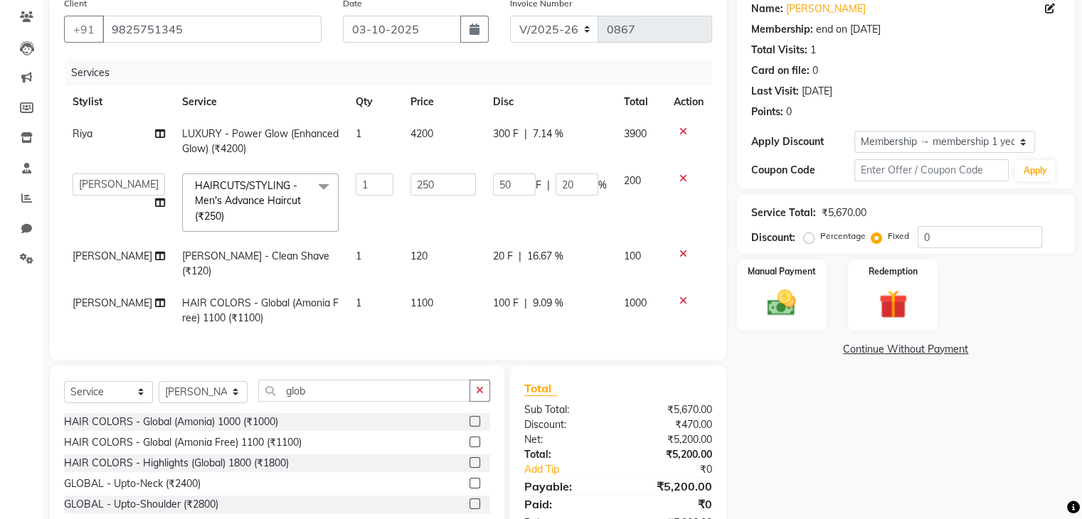
scroll to position [117, 0]
click at [492, 302] on td "100 F | 9.09 %" at bounding box center [549, 310] width 131 height 47
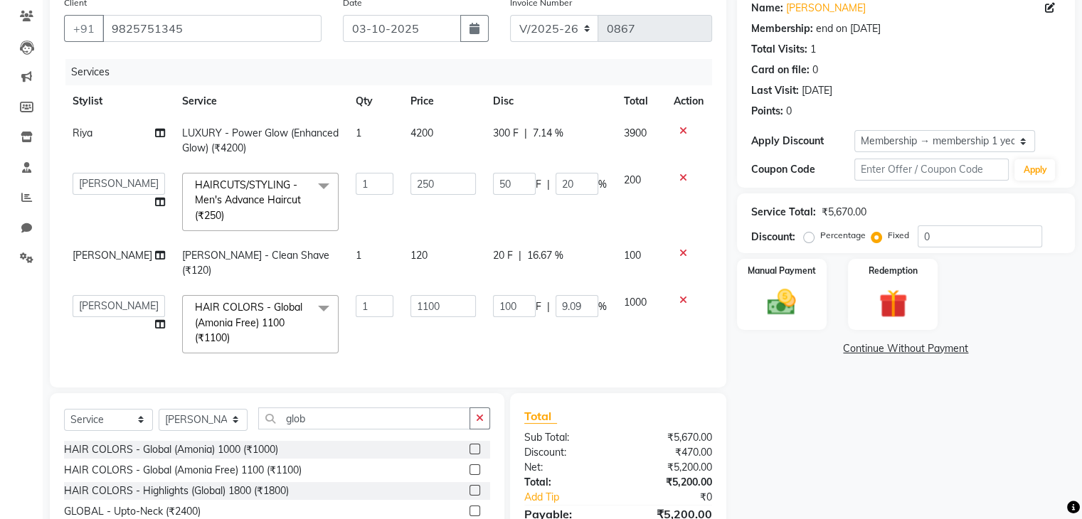
click at [536, 300] on span "F" at bounding box center [539, 307] width 6 height 15
click at [524, 295] on input "100" at bounding box center [514, 306] width 43 height 22
click at [772, 430] on div "Name: Shilpa Patel Membership: end on 25-09-2026 Total Visits: 1 Card on file: …" at bounding box center [911, 296] width 349 height 614
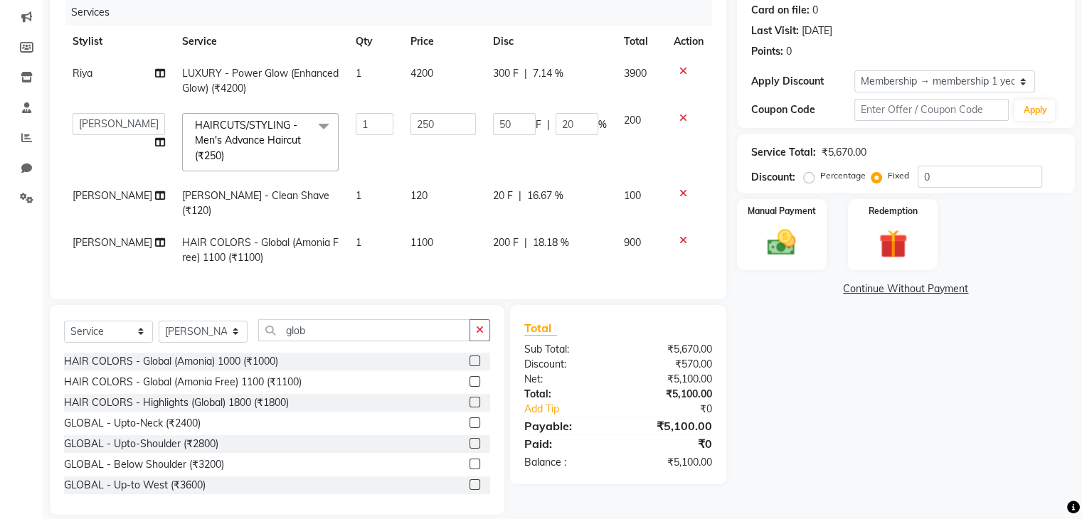
scroll to position [177, 0]
click at [780, 257] on img at bounding box center [782, 243] width 48 height 34
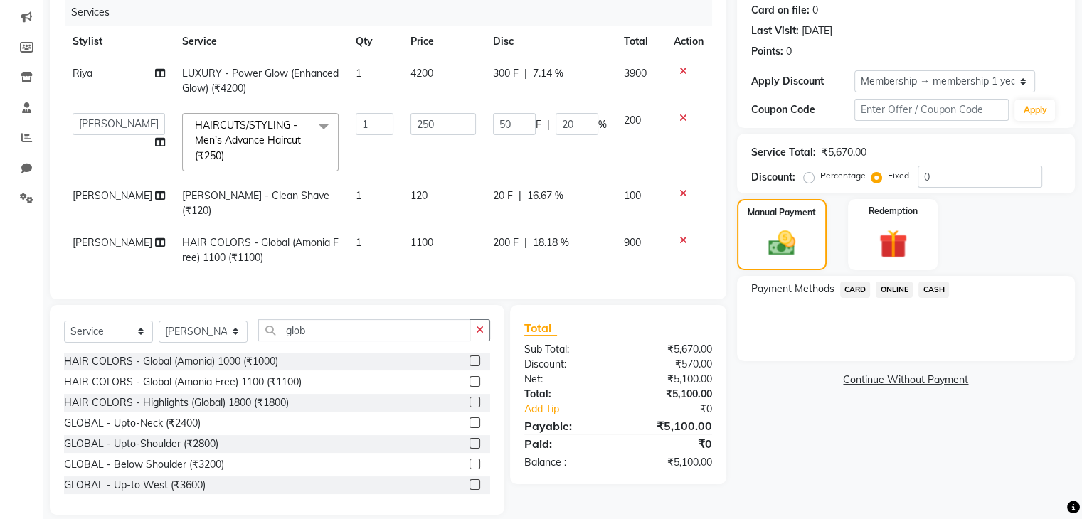
click at [931, 290] on span "CASH" at bounding box center [933, 290] width 31 height 16
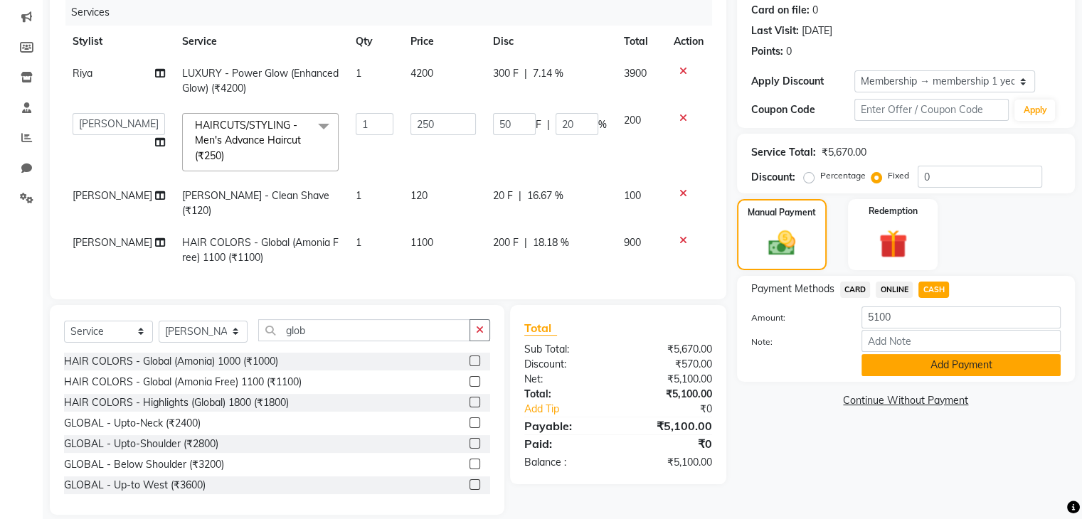
click at [933, 376] on div "Payment Methods CARD ONLINE CASH Amount: 5100 Note: Add Payment" at bounding box center [906, 329] width 338 height 106
click at [951, 369] on button "Add Payment" at bounding box center [961, 365] width 199 height 22
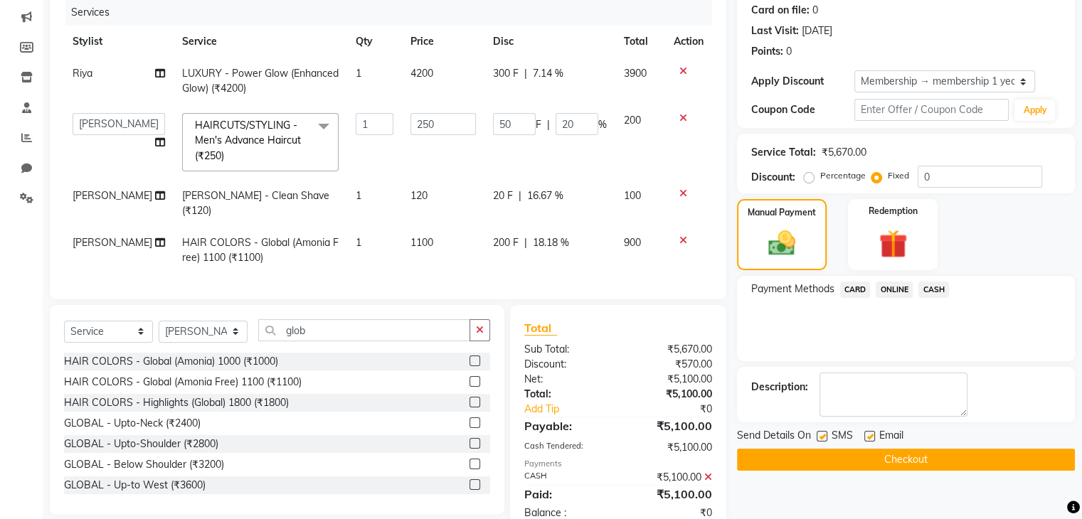
click at [928, 469] on button "Checkout" at bounding box center [906, 460] width 338 height 22
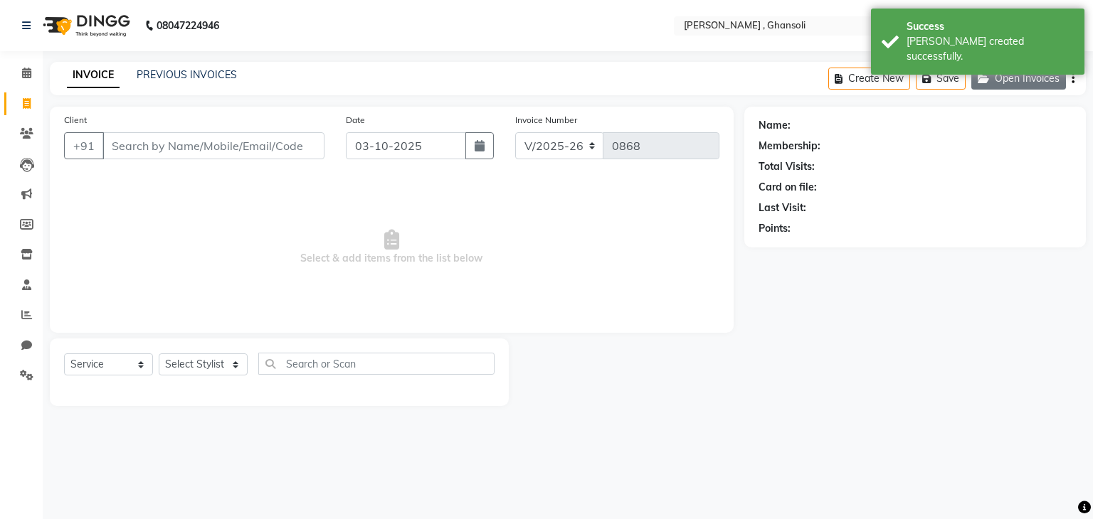
click at [1000, 78] on button "Open Invoices" at bounding box center [1018, 79] width 95 height 22
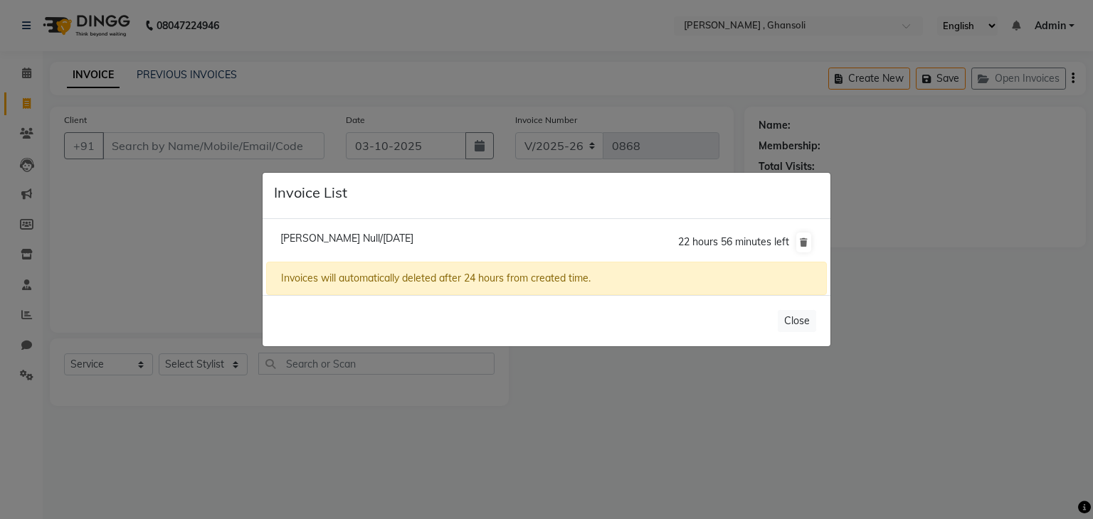
click at [390, 240] on span "Nilam Gupta Null/03 October 2025" at bounding box center [346, 238] width 133 height 13
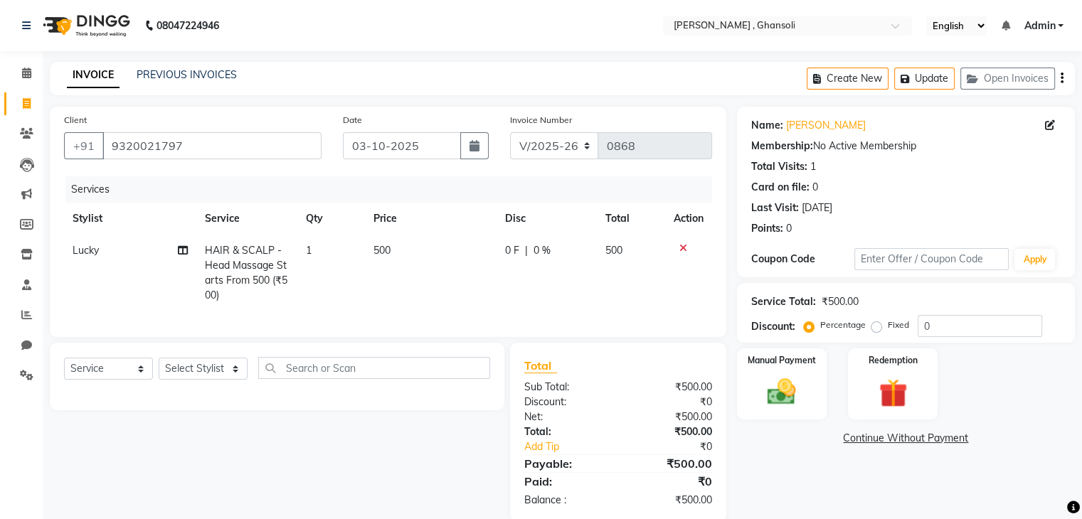
click at [384, 258] on td "500" at bounding box center [431, 273] width 132 height 77
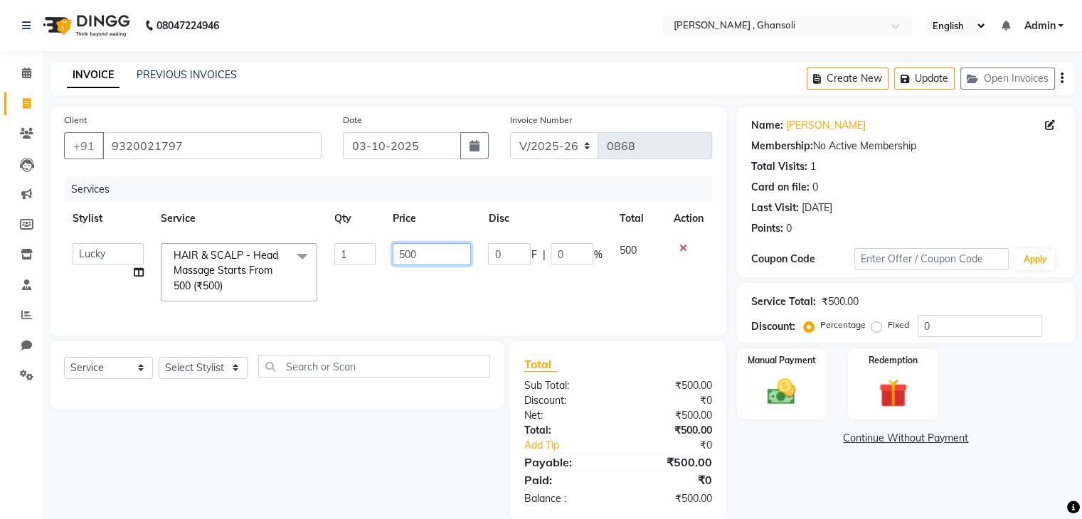
click at [430, 257] on input "500" at bounding box center [432, 254] width 78 height 22
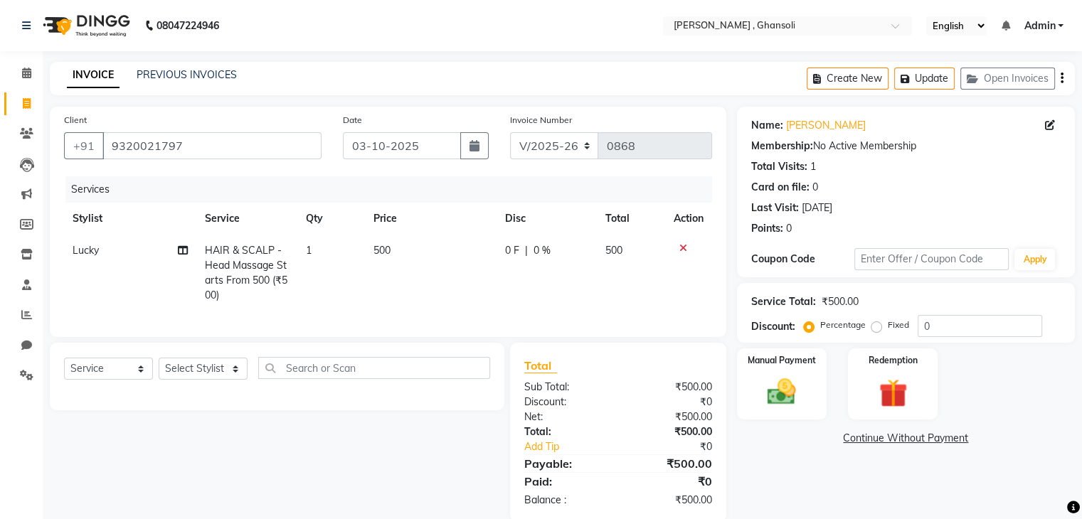
click at [529, 255] on div "0 F | 0 %" at bounding box center [546, 250] width 83 height 15
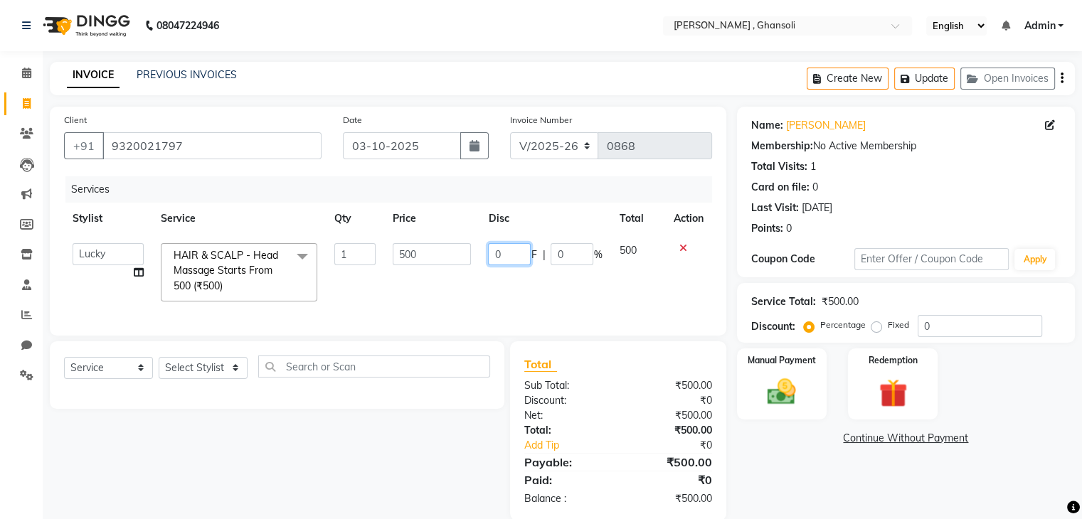
click at [514, 255] on input "0" at bounding box center [509, 254] width 43 height 22
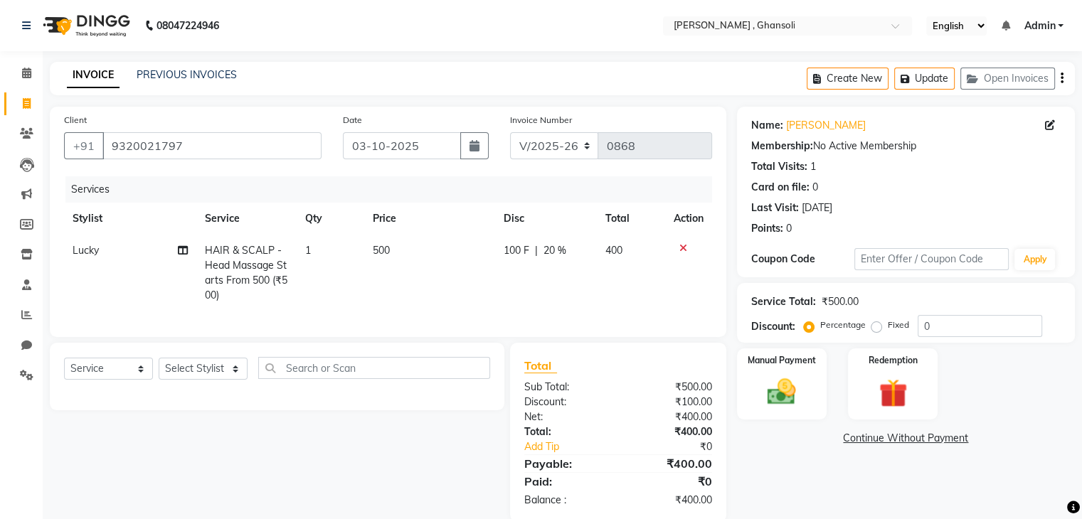
click at [455, 302] on td "500" at bounding box center [430, 273] width 132 height 77
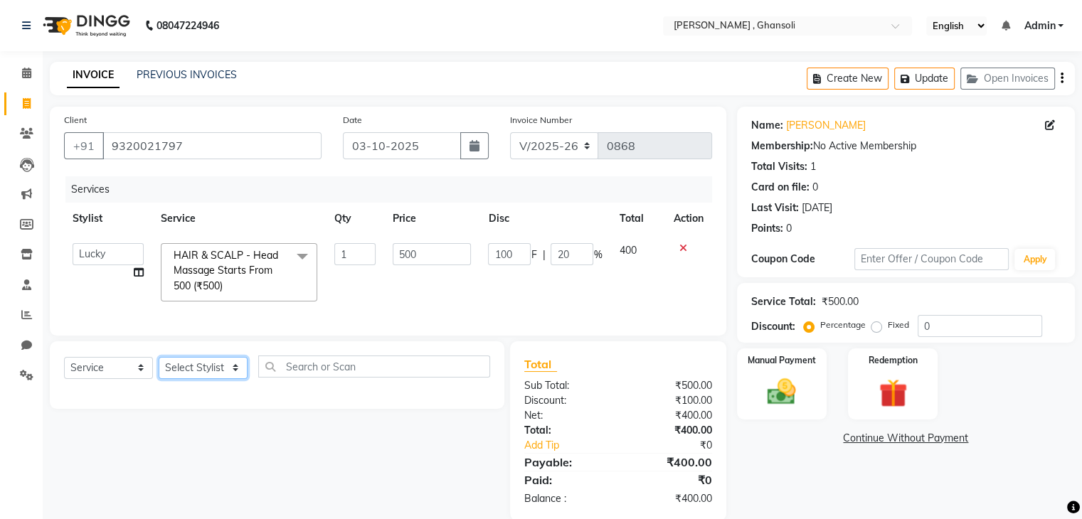
click at [220, 379] on select "Select Stylist deepa Lucky nadeem Rehan Riya Shivam sohail sulochana Teju Uzair…" at bounding box center [203, 368] width 89 height 22
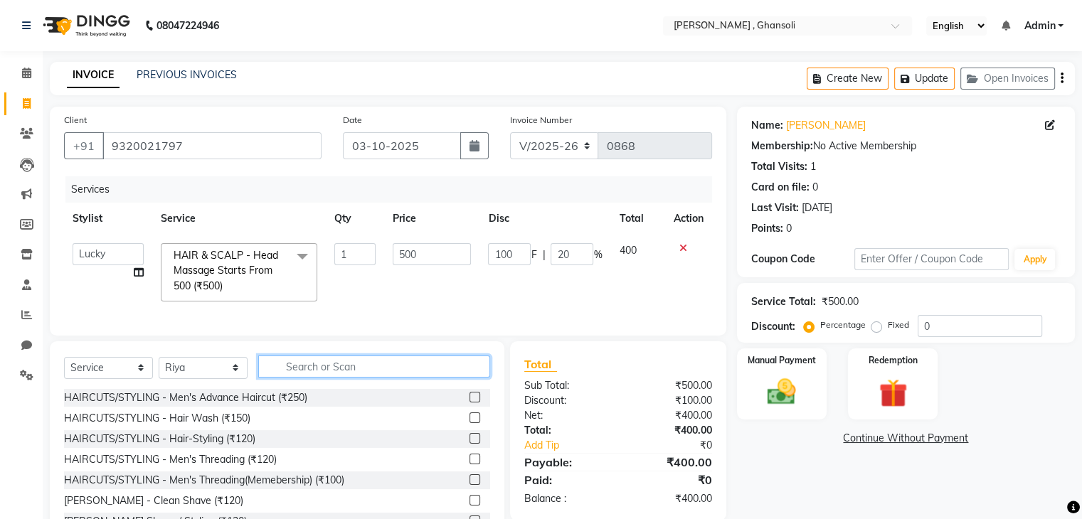
click at [304, 378] on input "text" at bounding box center [374, 367] width 232 height 22
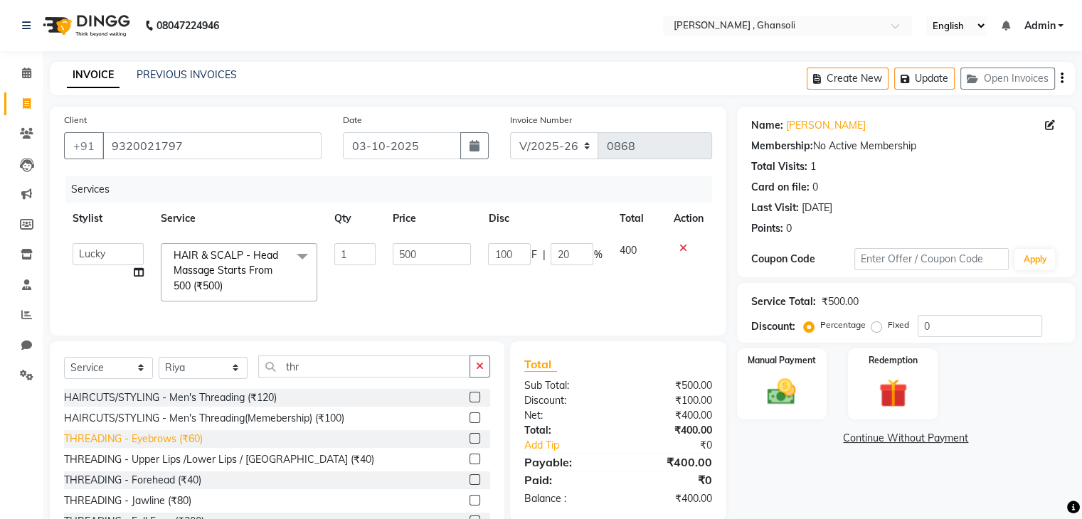
click at [179, 447] on div "THREADING - Eyebrows (₹60)" at bounding box center [133, 439] width 139 height 15
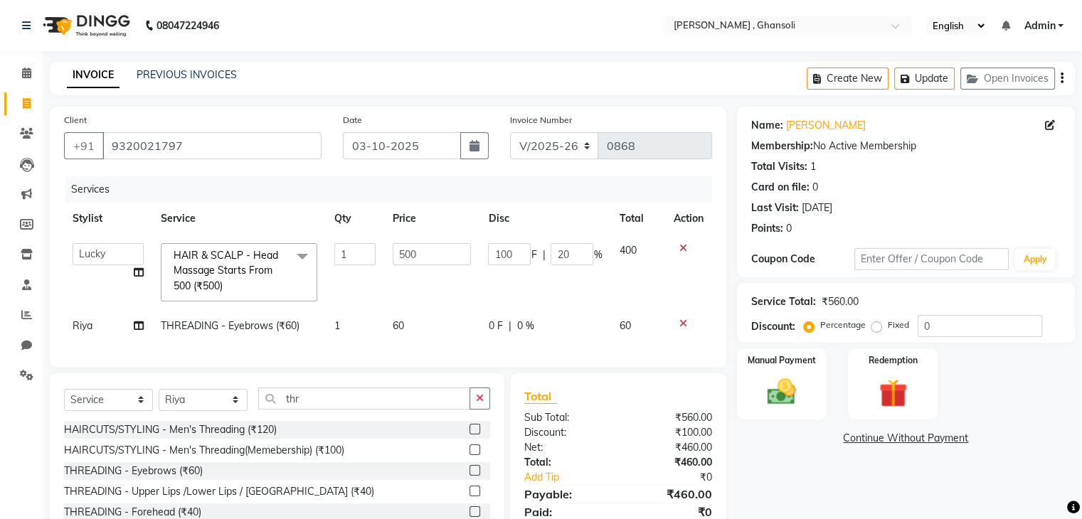
click at [517, 297] on td "100 F | 20 %" at bounding box center [544, 272] width 131 height 75
click at [503, 322] on div "0 F | 0 %" at bounding box center [545, 326] width 114 height 15
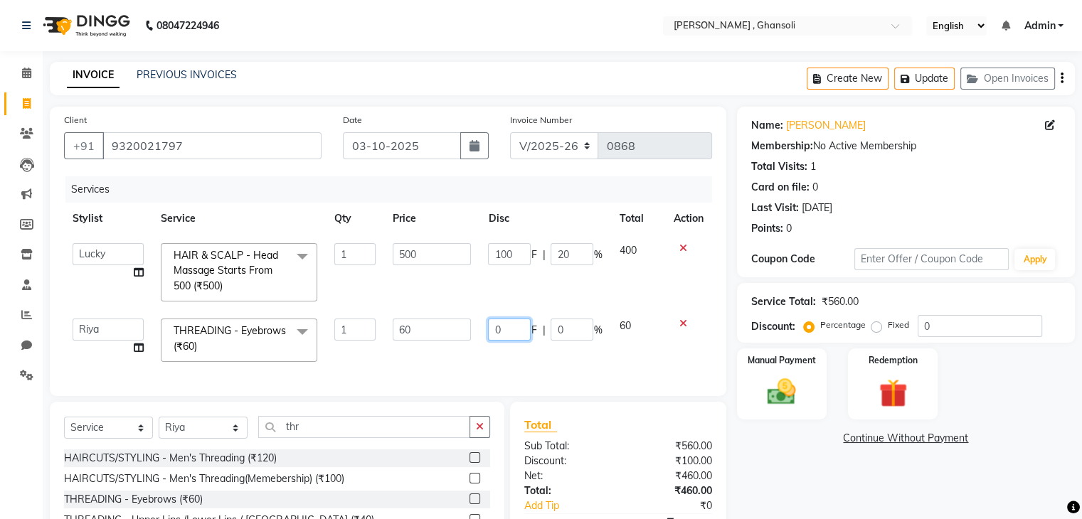
click at [503, 322] on input "0" at bounding box center [509, 330] width 43 height 22
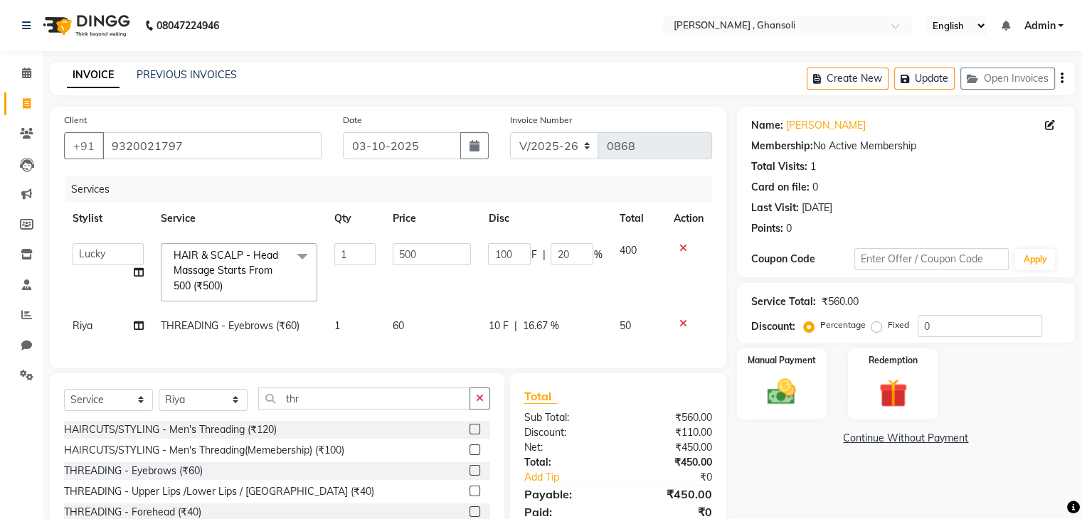
click at [753, 482] on div "Name: Nilam Gupta Membership: No Active Membership Total Visits: 1 Card on file…" at bounding box center [911, 345] width 349 height 477
click at [771, 418] on div "Manual Payment" at bounding box center [781, 383] width 93 height 73
click at [928, 441] on span "CASH" at bounding box center [933, 439] width 31 height 16
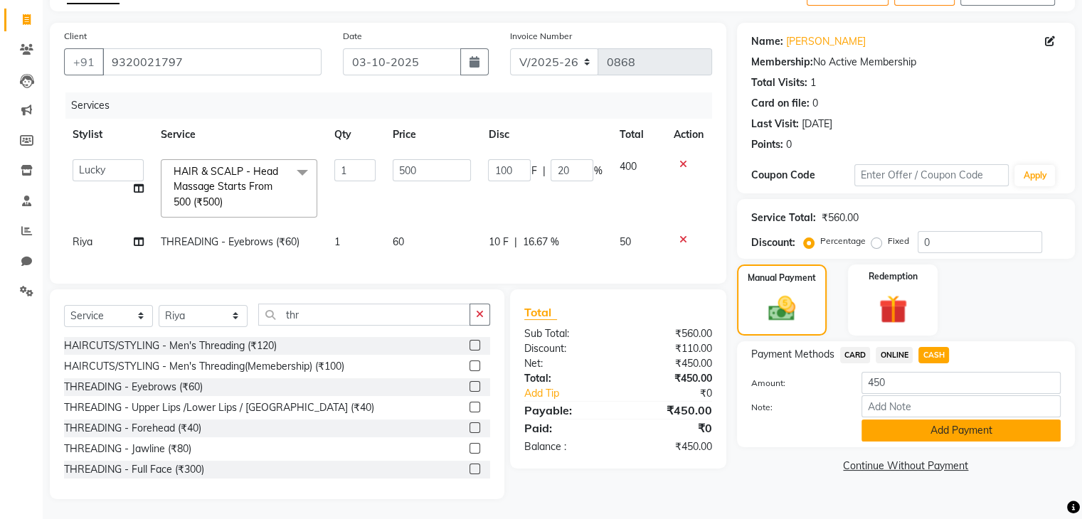
scroll to position [85, 0]
click at [929, 441] on button "Add Payment" at bounding box center [961, 430] width 199 height 22
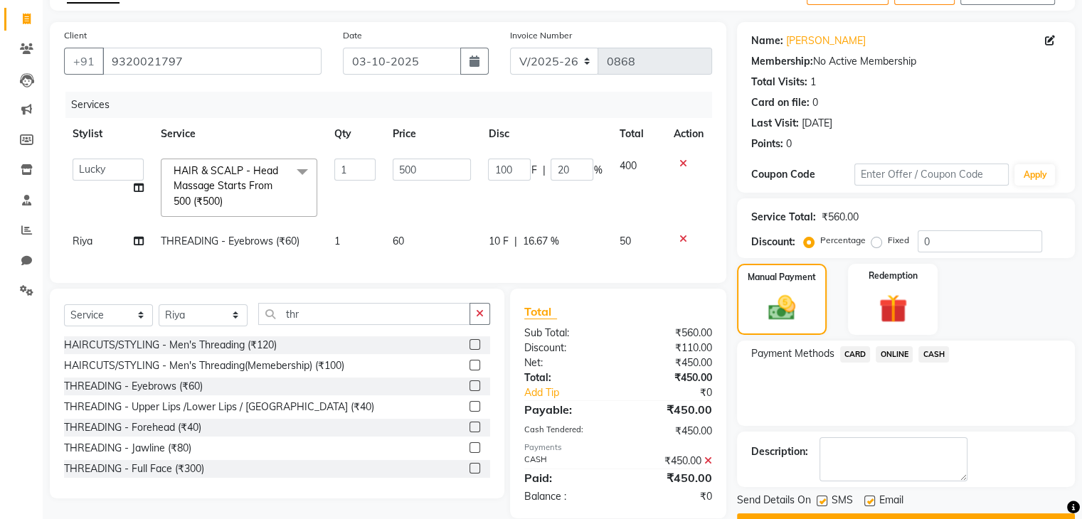
scroll to position [122, 0]
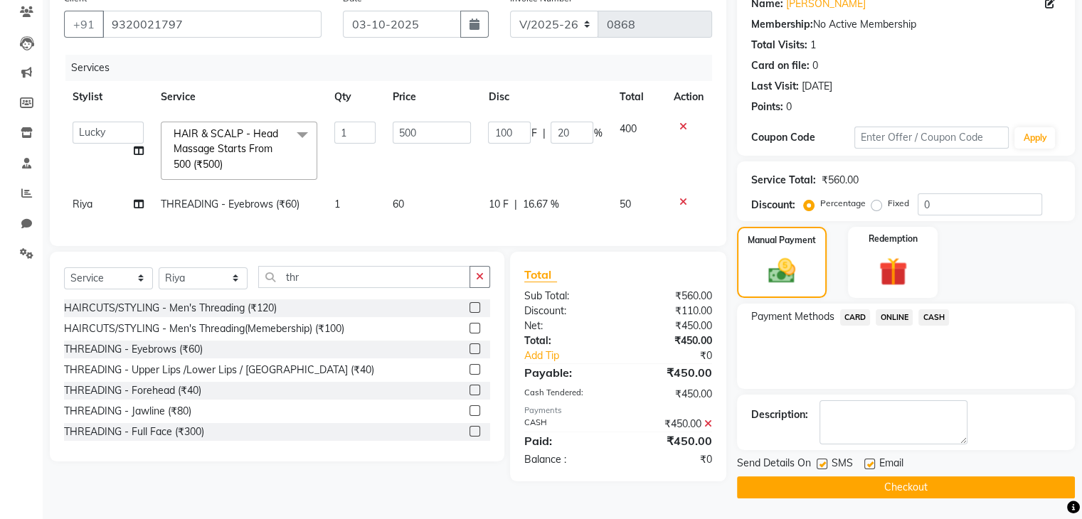
click at [930, 490] on button "Checkout" at bounding box center [906, 488] width 338 height 22
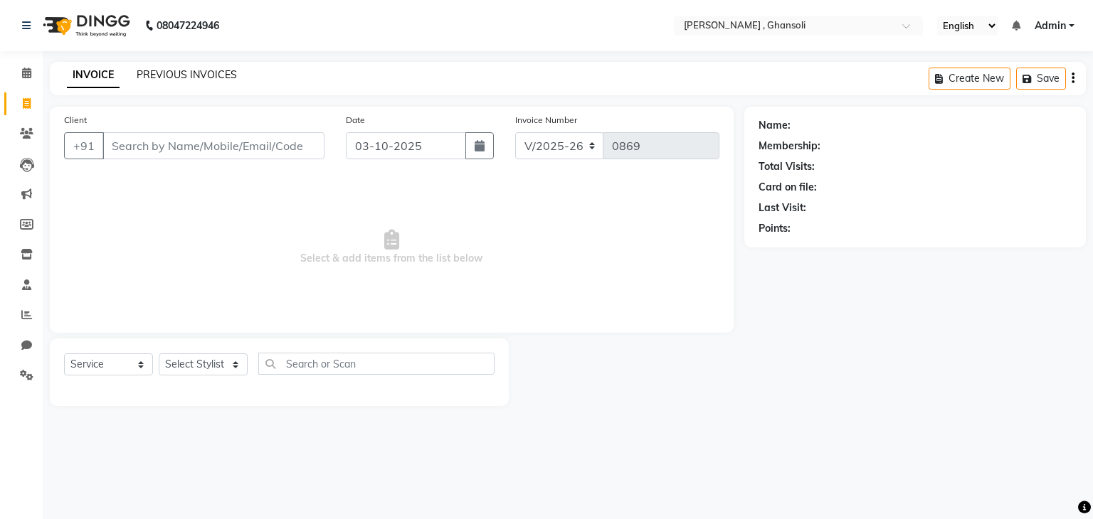
click at [199, 78] on link "PREVIOUS INVOICES" at bounding box center [187, 74] width 100 height 13
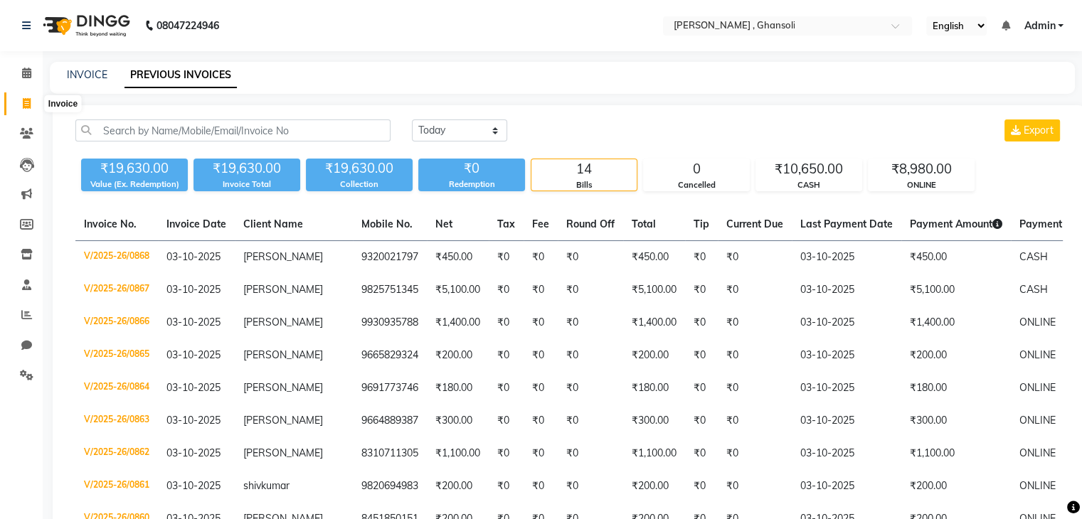
click at [21, 105] on span at bounding box center [26, 104] width 25 height 16
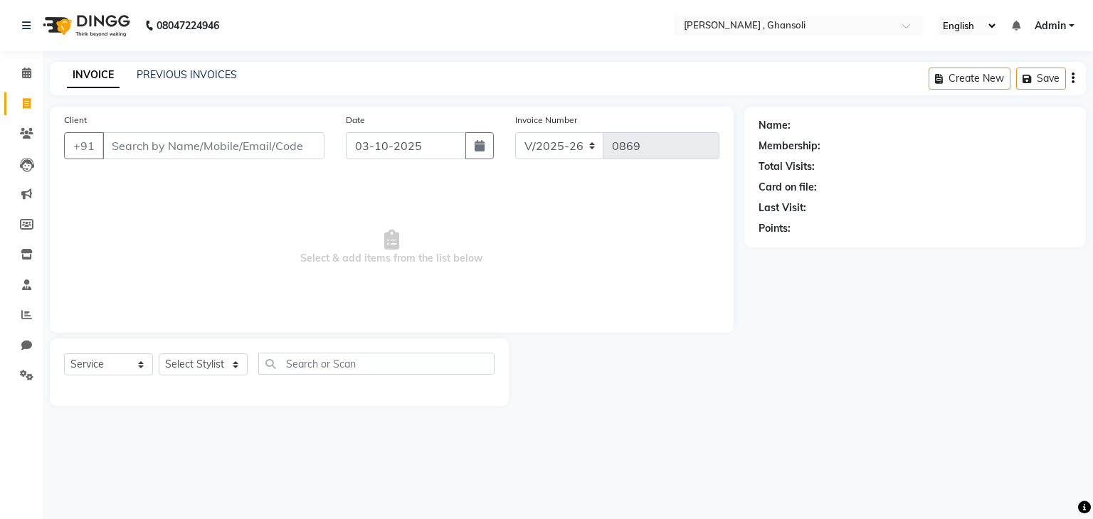
click at [174, 147] on input "Client" at bounding box center [213, 145] width 222 height 27
click at [279, 154] on button "Add Client" at bounding box center [287, 145] width 73 height 27
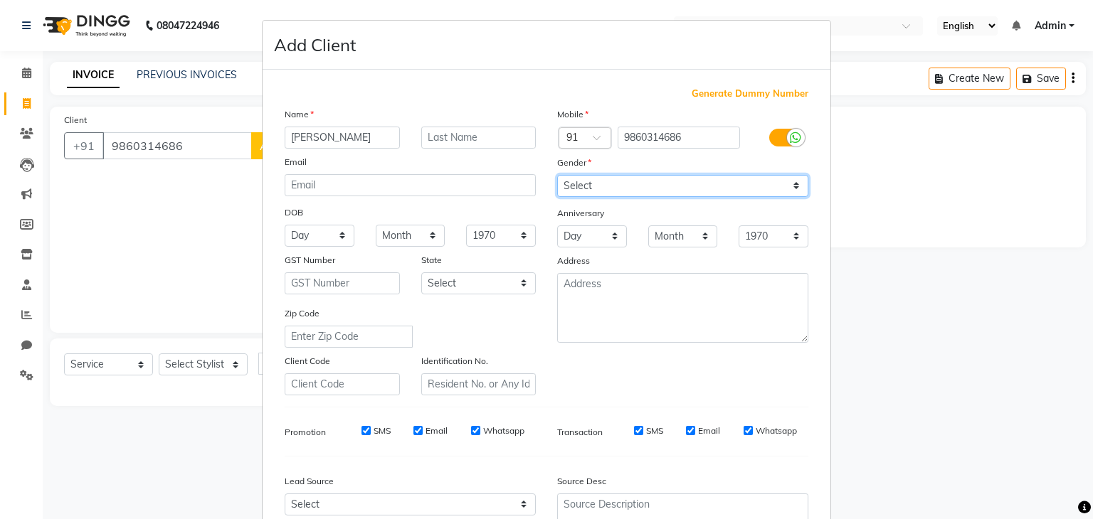
click at [582, 184] on select "Select Male Female Other Prefer Not To Say" at bounding box center [682, 186] width 251 height 22
click at [557, 176] on select "Select Male Female Other Prefer Not To Say" at bounding box center [682, 186] width 251 height 22
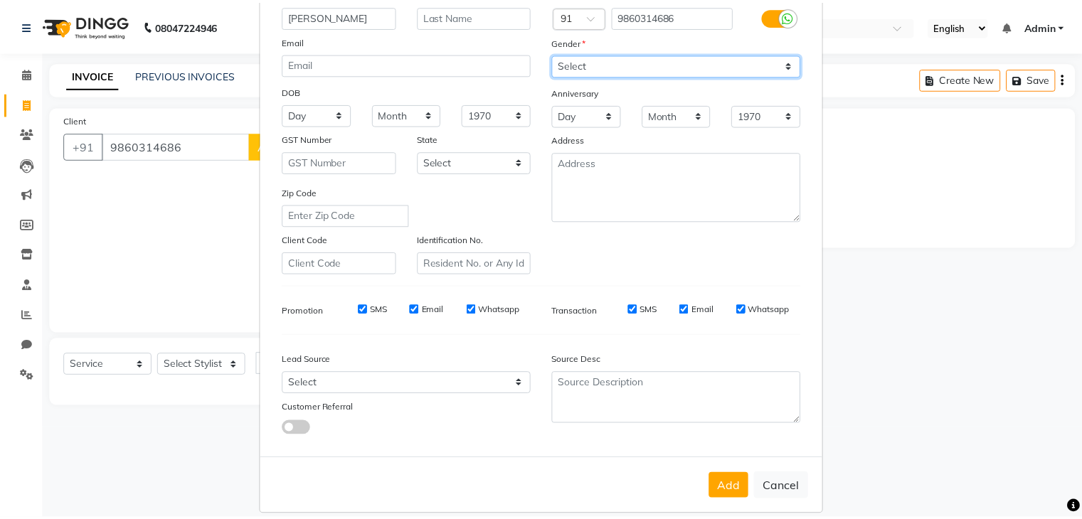
scroll to position [122, 0]
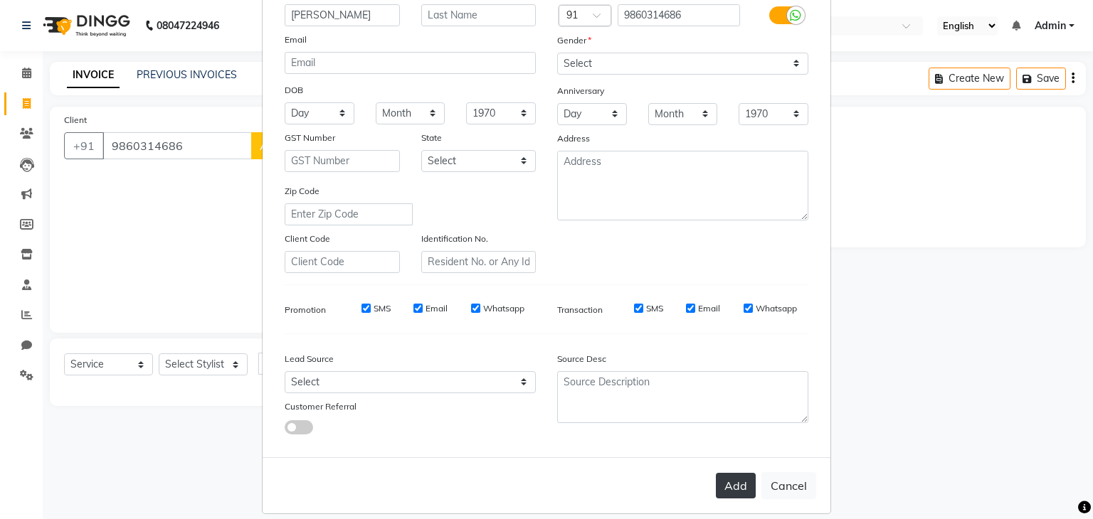
click at [729, 487] on button "Add" at bounding box center [736, 486] width 40 height 26
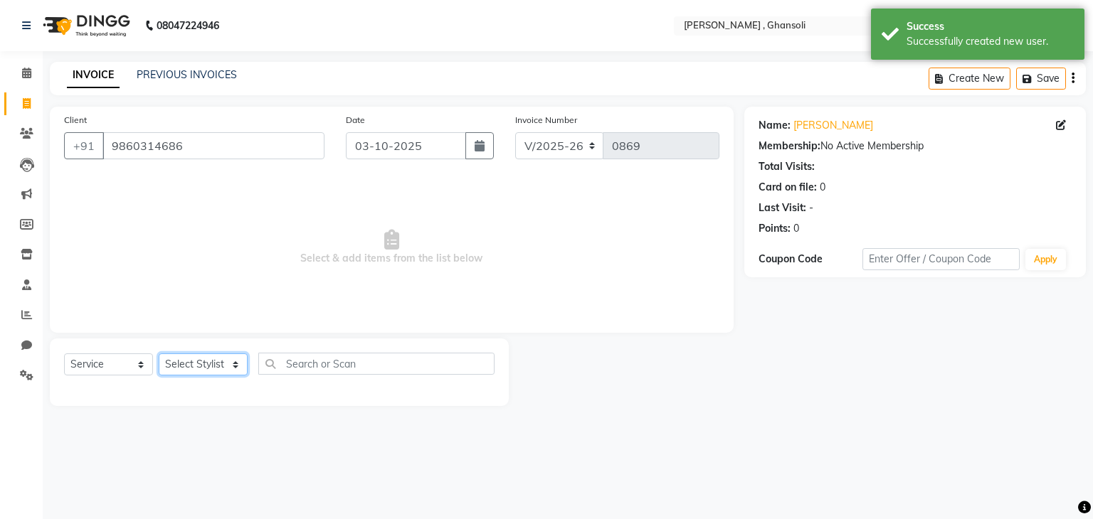
click at [202, 363] on select "Select Stylist deepa Lucky nadeem Rehan Riya Shivam sohail sulochana Teju Uzair…" at bounding box center [203, 365] width 89 height 22
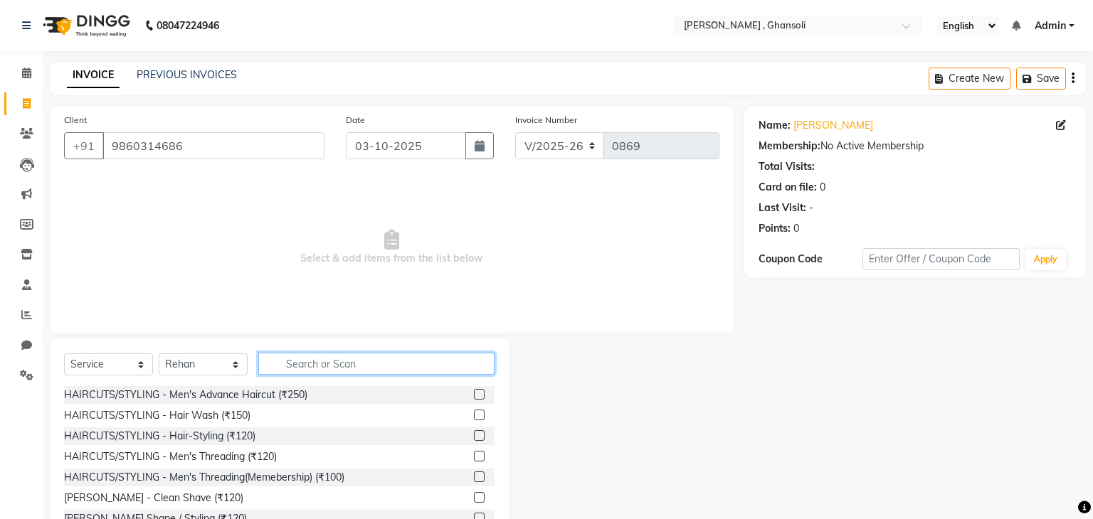
click at [305, 364] on input "text" at bounding box center [376, 364] width 236 height 22
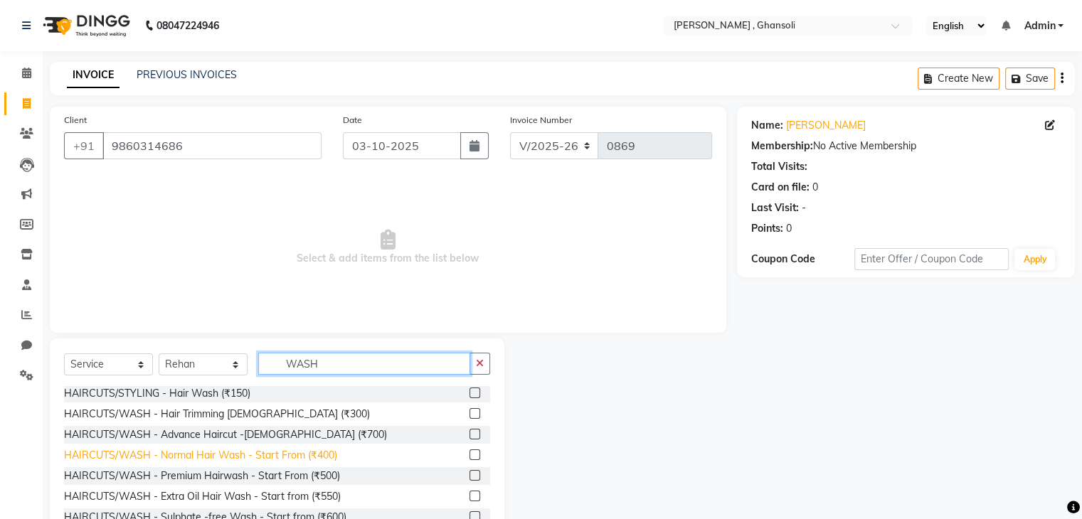
scroll to position [0, 0]
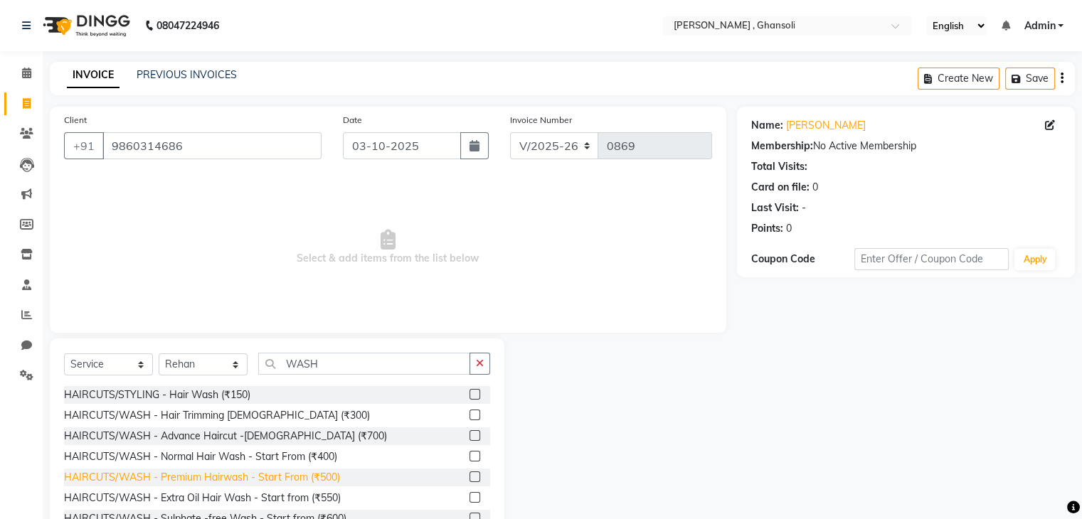
click at [248, 477] on div "HAIRCUTS/WASH - Premium Hairwash - Start From (₹500)" at bounding box center [202, 477] width 276 height 15
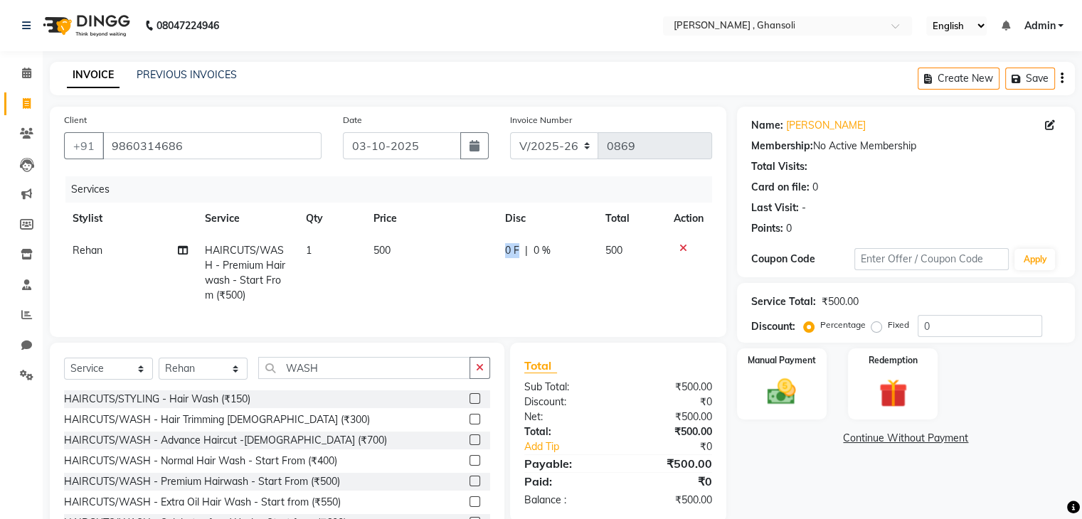
drag, startPoint x: 481, startPoint y: 261, endPoint x: 517, endPoint y: 253, distance: 37.1
click at [517, 253] on tr "Rehan HAIRCUTS/WASH - Premium Hairwash - Start From (₹500) 1 500 0 F | 0 % 500" at bounding box center [388, 273] width 648 height 77
click at [517, 253] on span "0 F" at bounding box center [512, 250] width 14 height 15
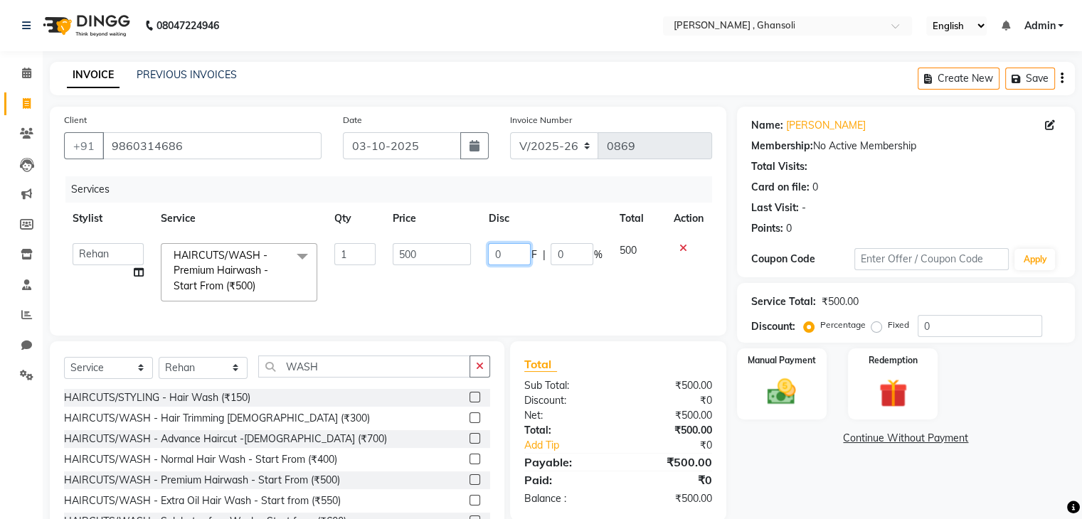
click at [517, 253] on input "0" at bounding box center [509, 254] width 43 height 22
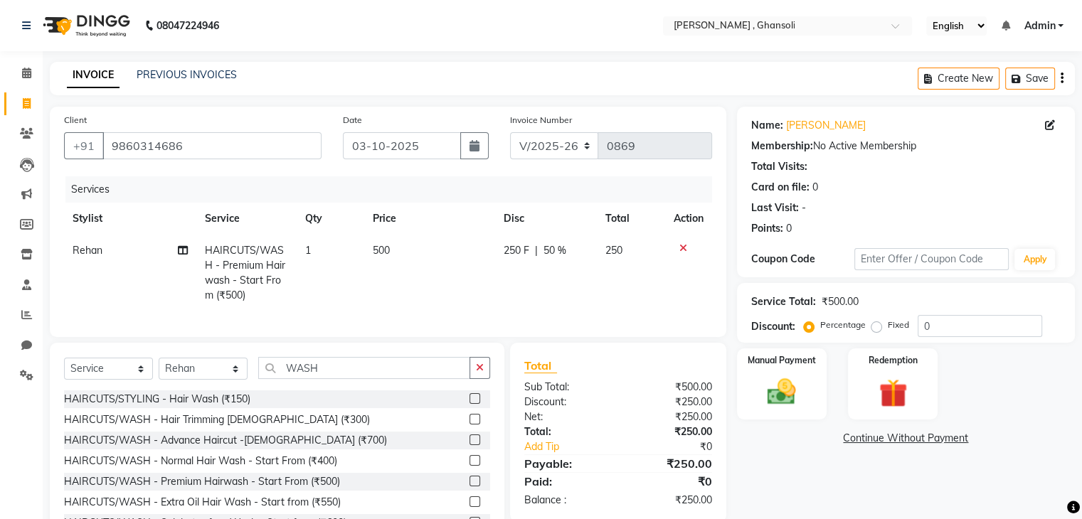
click at [751, 469] on div "Name: Michelle Membership: No Active Membership Total Visits: Card on file: 0 L…" at bounding box center [911, 330] width 349 height 446
click at [683, 249] on icon at bounding box center [683, 248] width 8 height 10
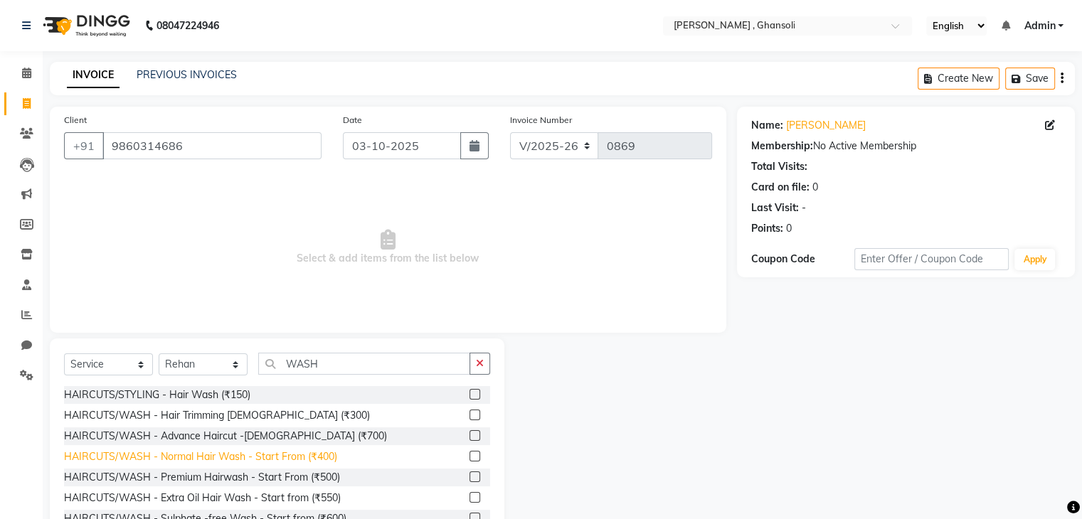
click at [239, 455] on div "HAIRCUTS/WASH - Normal Hair Wash - Start From (₹400)" at bounding box center [200, 457] width 273 height 15
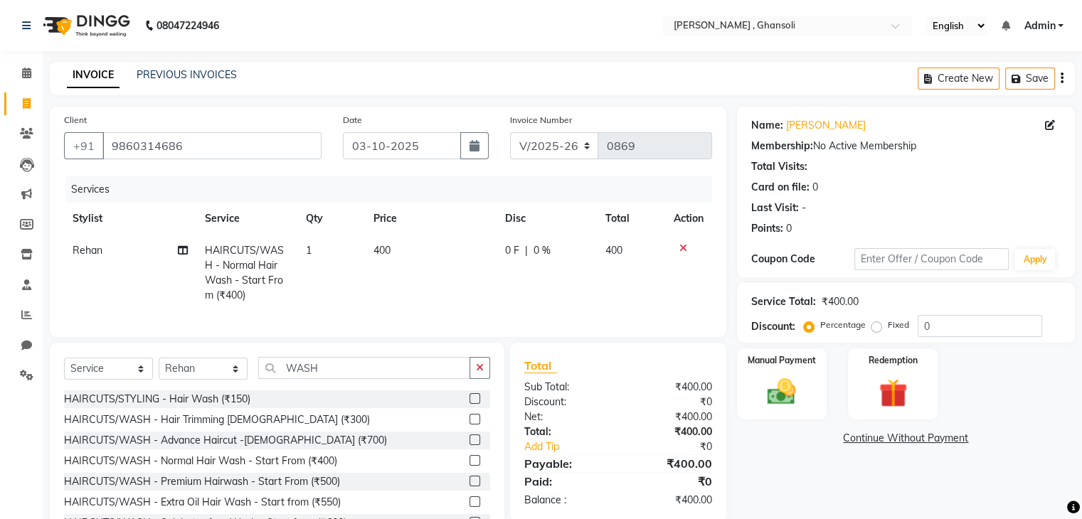
click at [497, 252] on td "0 F | 0 %" at bounding box center [547, 273] width 100 height 77
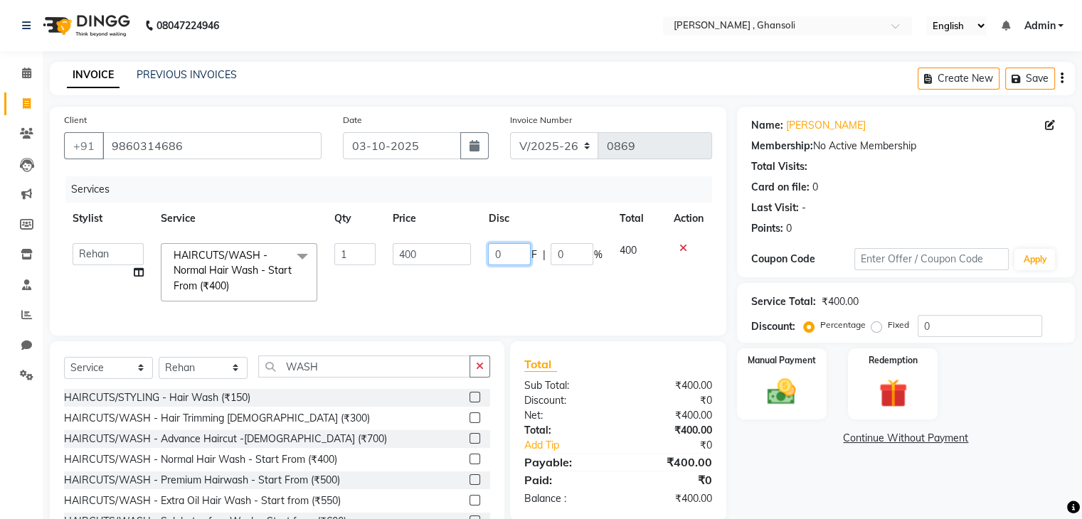
click at [514, 253] on input "0" at bounding box center [509, 254] width 43 height 22
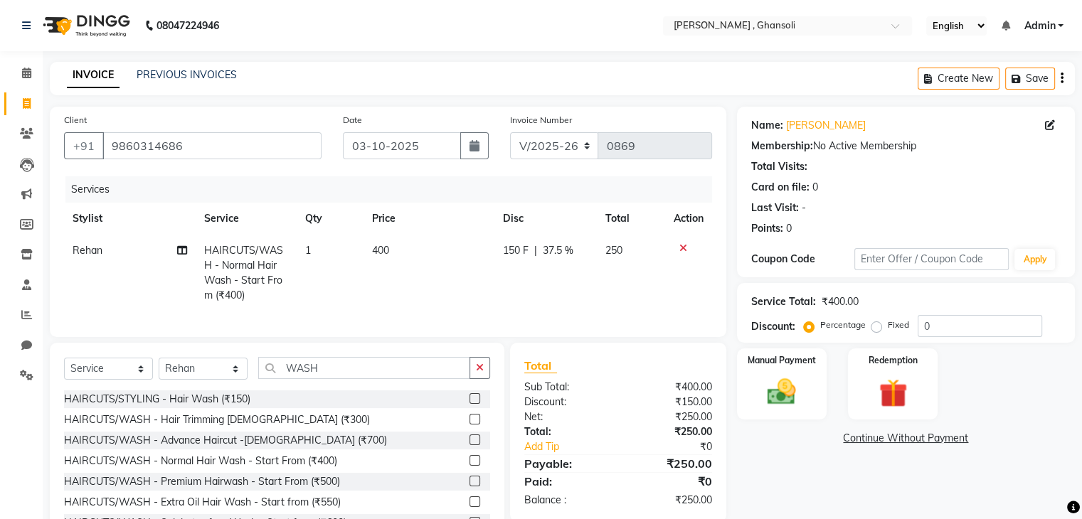
click at [458, 304] on td "400" at bounding box center [429, 273] width 131 height 77
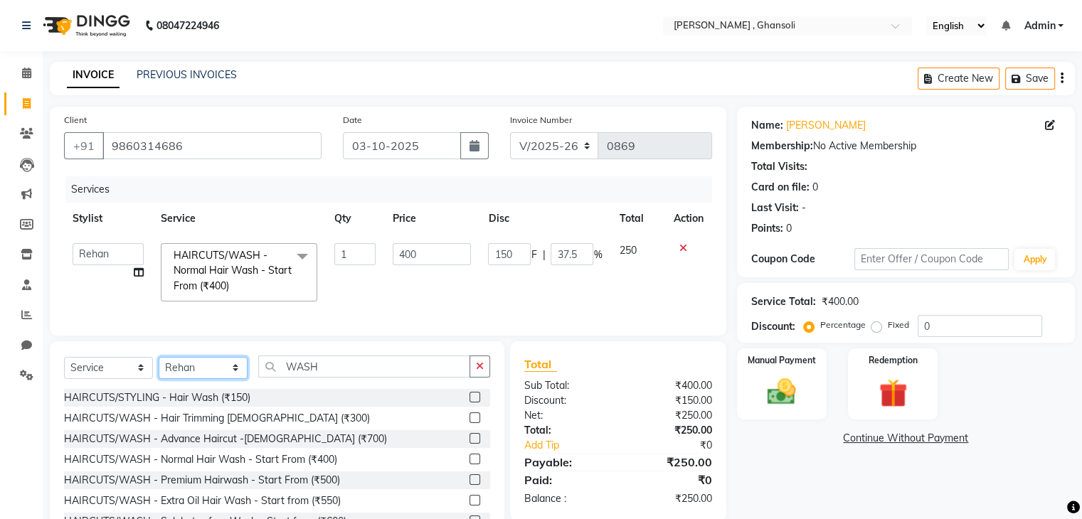
click at [218, 376] on select "Select Stylist deepa Lucky nadeem Rehan Riya Shivam sohail sulochana Teju Uzair…" at bounding box center [203, 368] width 89 height 22
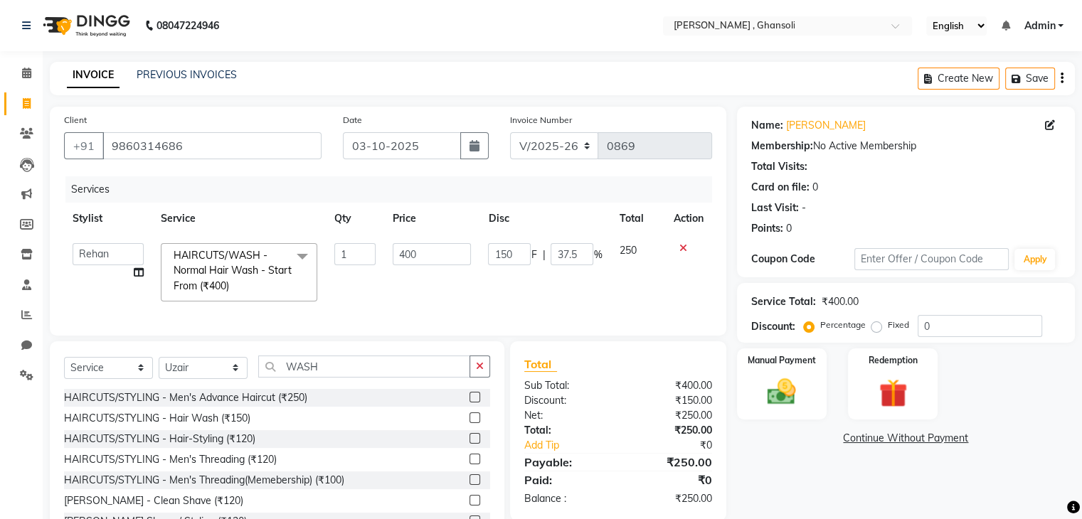
click at [329, 365] on div "Select Service Product Membership Package Voucher Prepaid Gift Card Select Styl…" at bounding box center [277, 446] width 455 height 210
click at [327, 378] on input "WASH" at bounding box center [364, 367] width 212 height 22
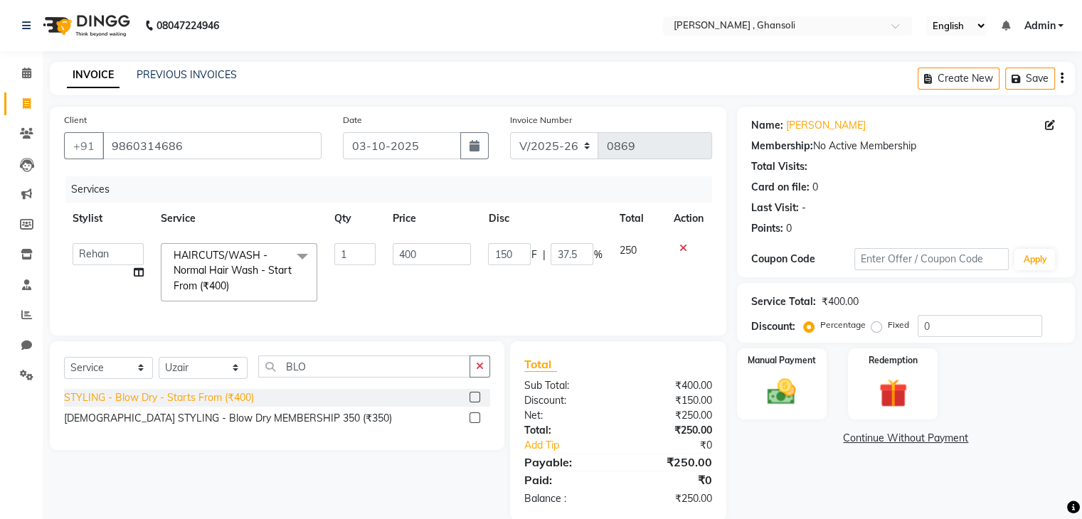
click at [211, 406] on div "STYLING - Blow Dry - Starts From (₹400)" at bounding box center [159, 398] width 190 height 15
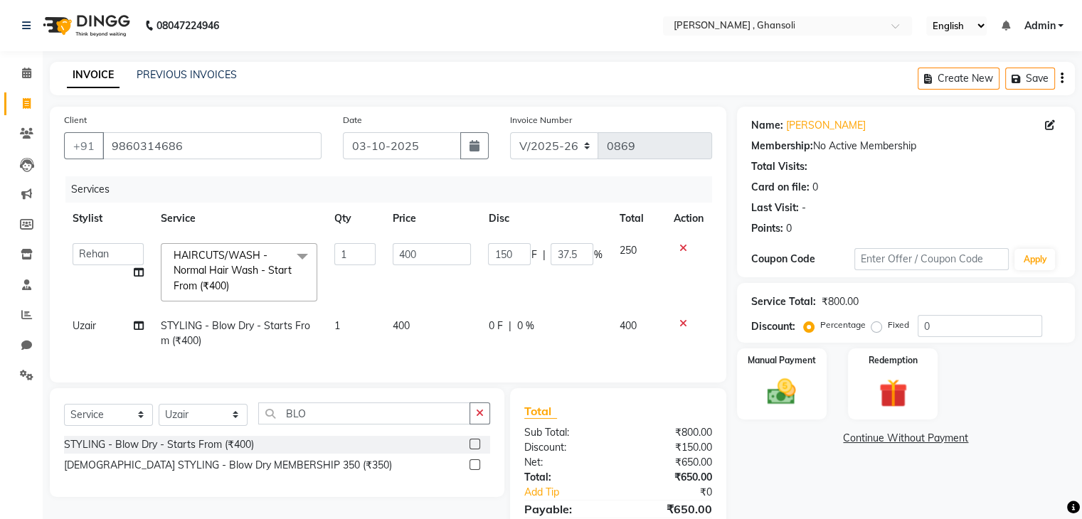
click at [550, 325] on div "0 F | 0 %" at bounding box center [545, 326] width 114 height 15
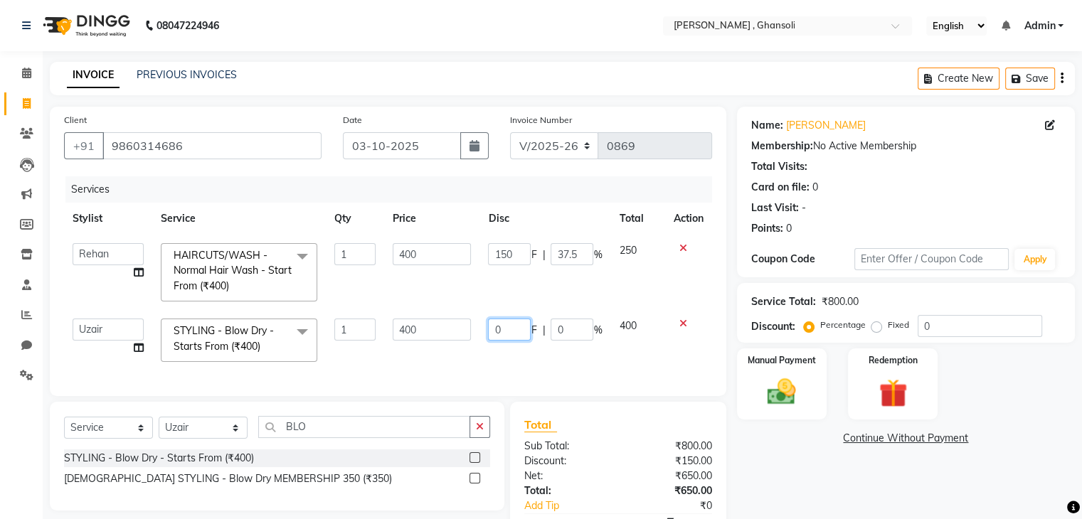
click at [511, 334] on input "0" at bounding box center [509, 330] width 43 height 22
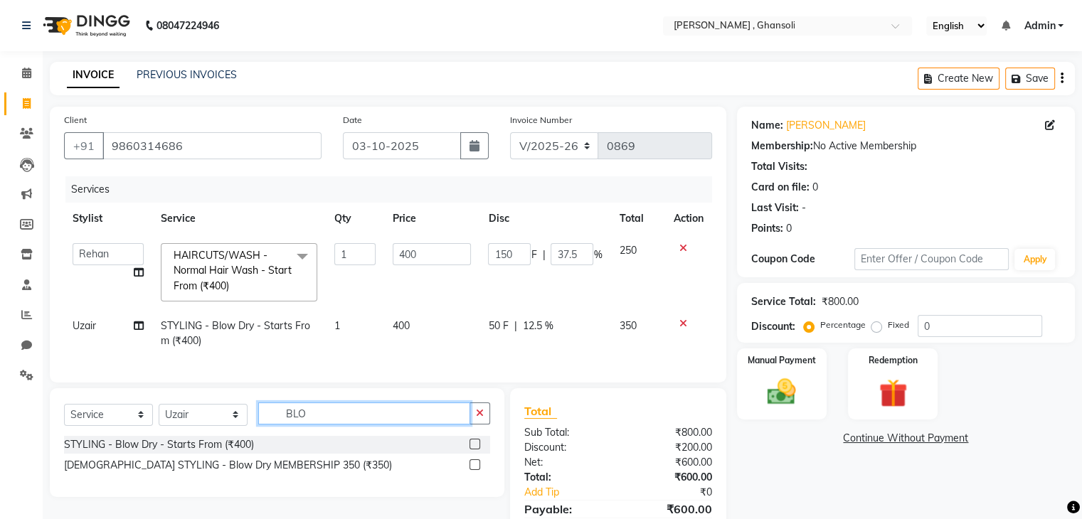
click at [337, 425] on input "BLO" at bounding box center [364, 414] width 212 height 22
click at [188, 426] on select "Select Stylist deepa Lucky nadeem Rehan Riya Shivam sohail sulochana Teju Uzair…" at bounding box center [203, 415] width 89 height 22
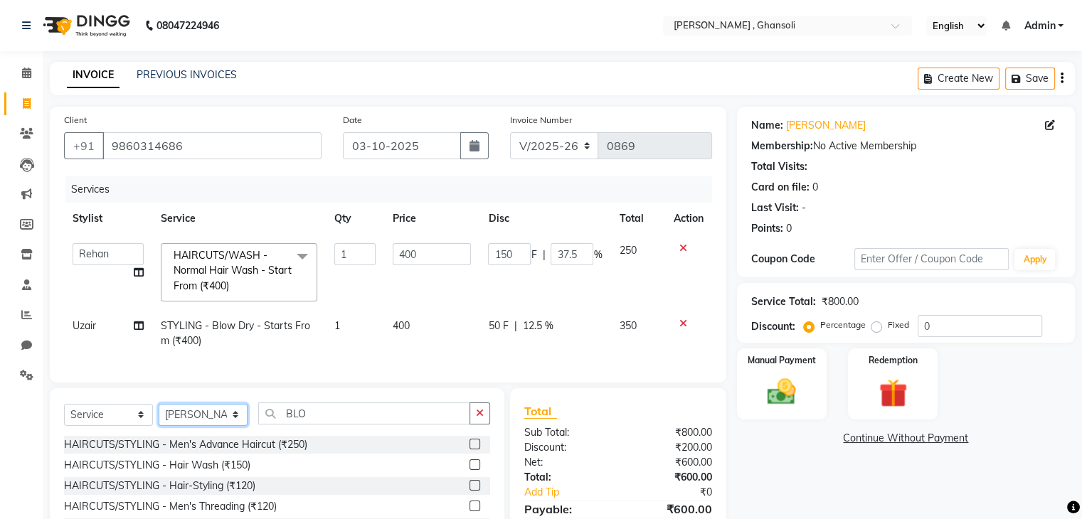
click at [188, 426] on select "Select Stylist deepa Lucky nadeem Rehan Riya Shivam sohail sulochana Teju Uzair…" at bounding box center [203, 415] width 89 height 22
click at [314, 422] on input "BLO" at bounding box center [364, 414] width 212 height 22
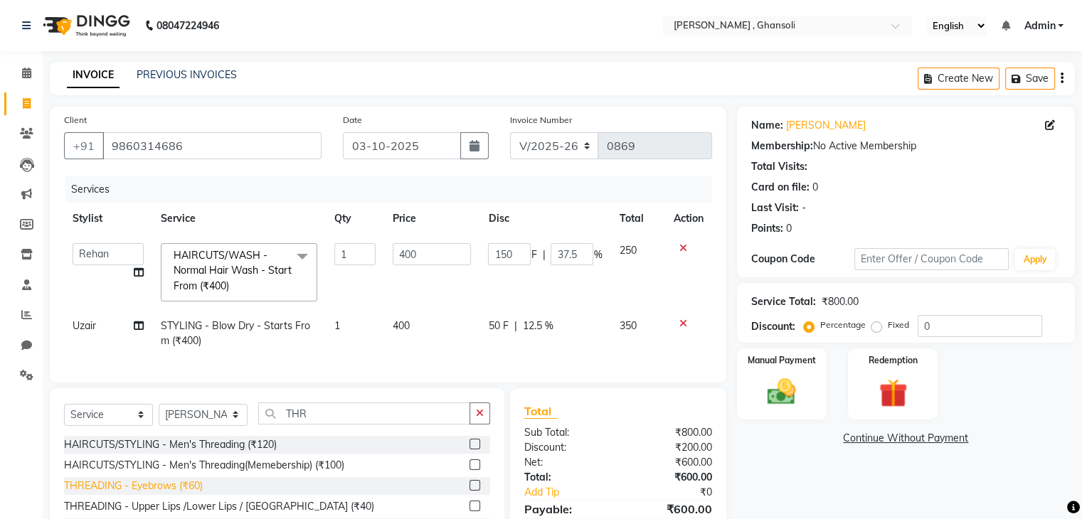
click at [157, 493] on div "THREADING - Eyebrows (₹60)" at bounding box center [133, 486] width 139 height 15
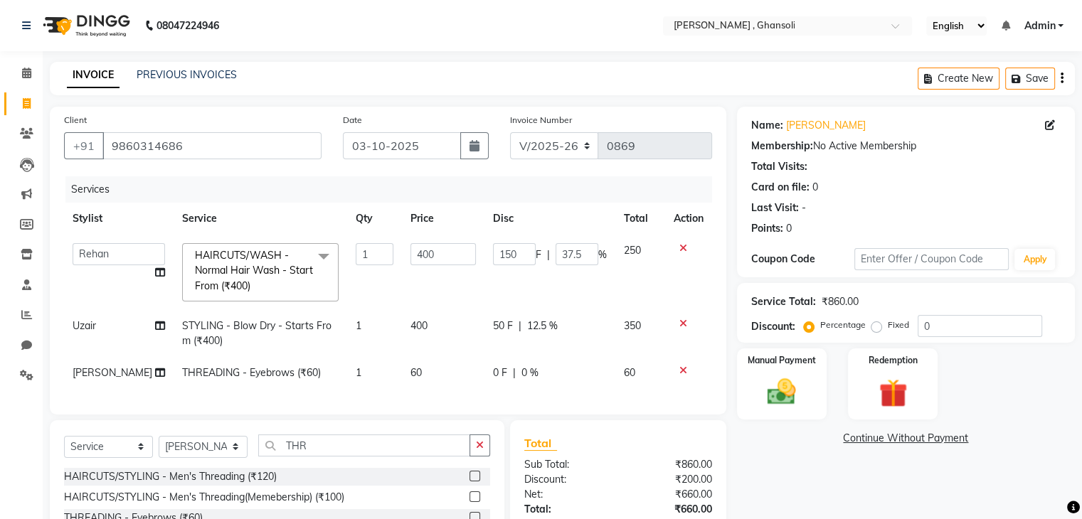
click at [540, 308] on td "150 F | 37.5 %" at bounding box center [549, 272] width 131 height 75
click at [509, 323] on div "50 F | 12.5 %" at bounding box center [550, 326] width 114 height 15
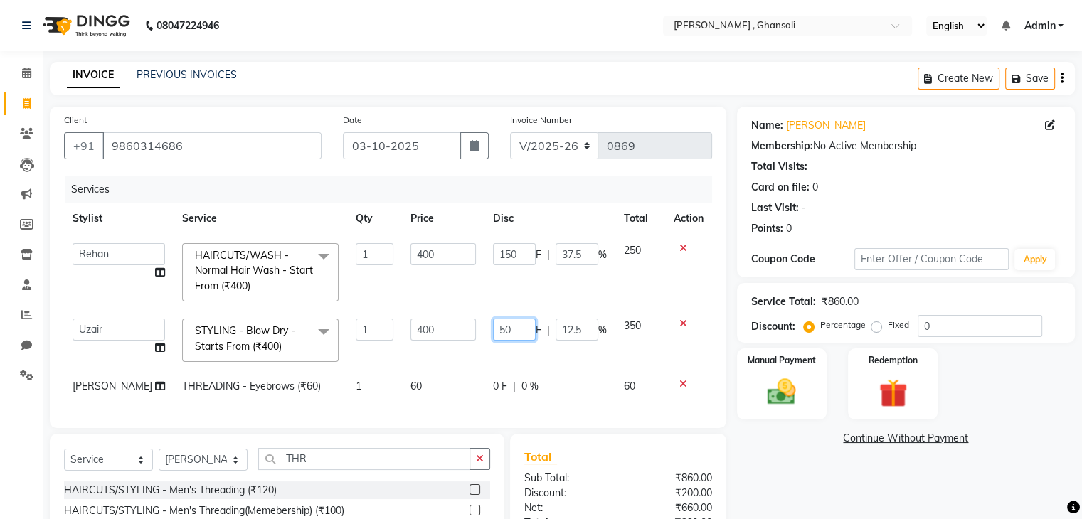
click at [511, 329] on input "50" at bounding box center [514, 330] width 43 height 22
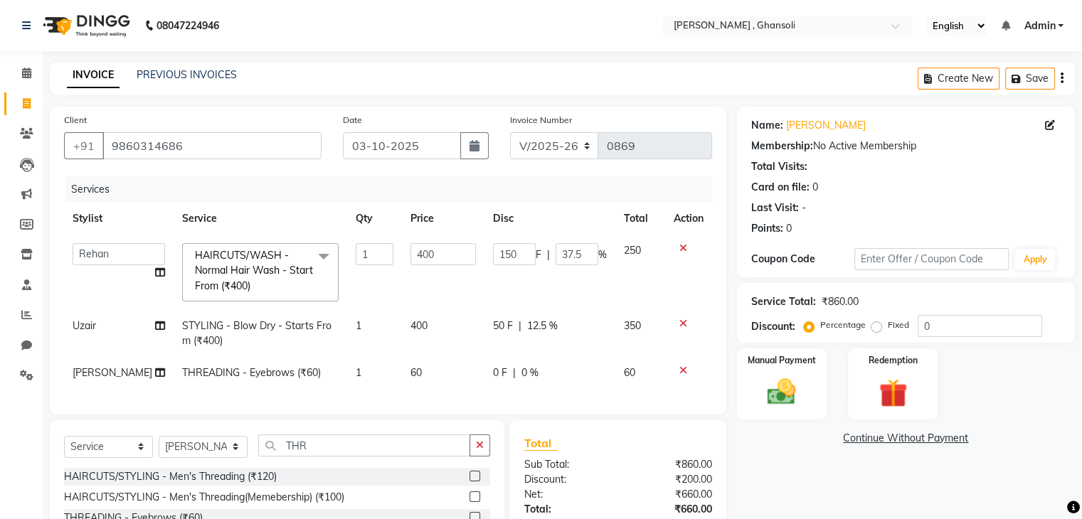
click at [510, 390] on div "Services Stylist Service Qty Price Disc Total Action deepa Lucky nadeem Rehan R…" at bounding box center [388, 288] width 648 height 224
click at [506, 375] on div "0 F | 0 %" at bounding box center [550, 373] width 114 height 15
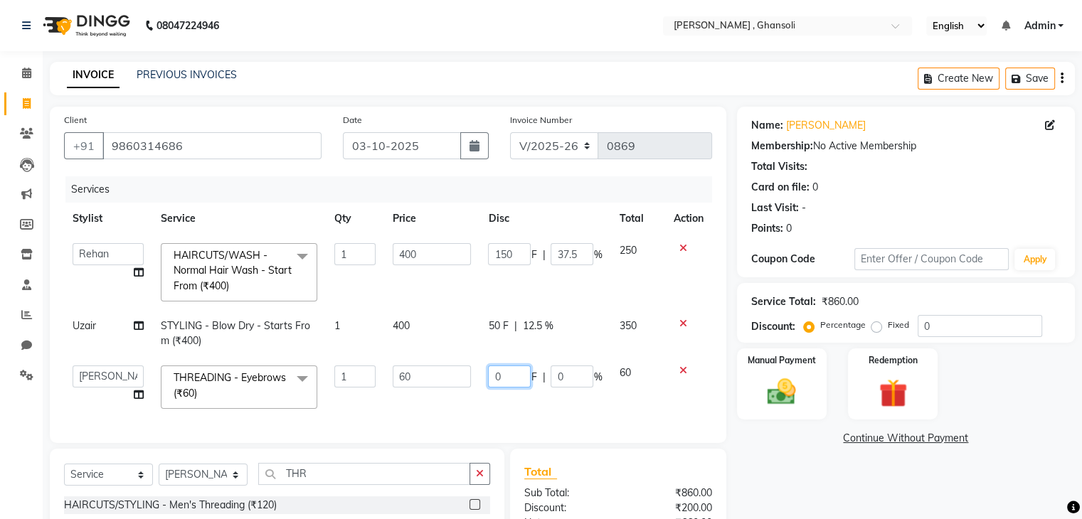
click at [502, 375] on input "0" at bounding box center [509, 377] width 43 height 22
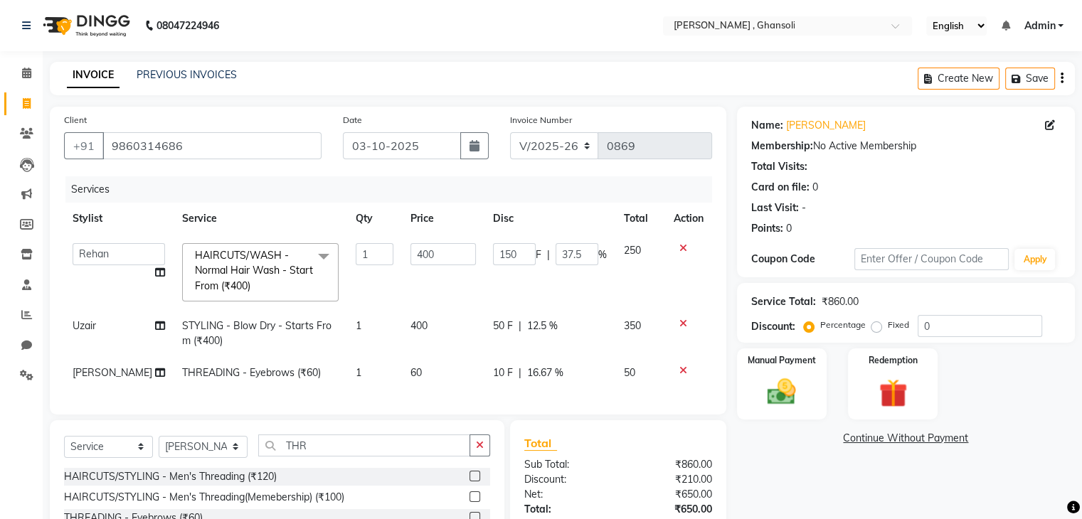
click at [794, 457] on div "Name: Michelle Membership: No Active Membership Total Visits: Card on file: 0 L…" at bounding box center [911, 369] width 349 height 524
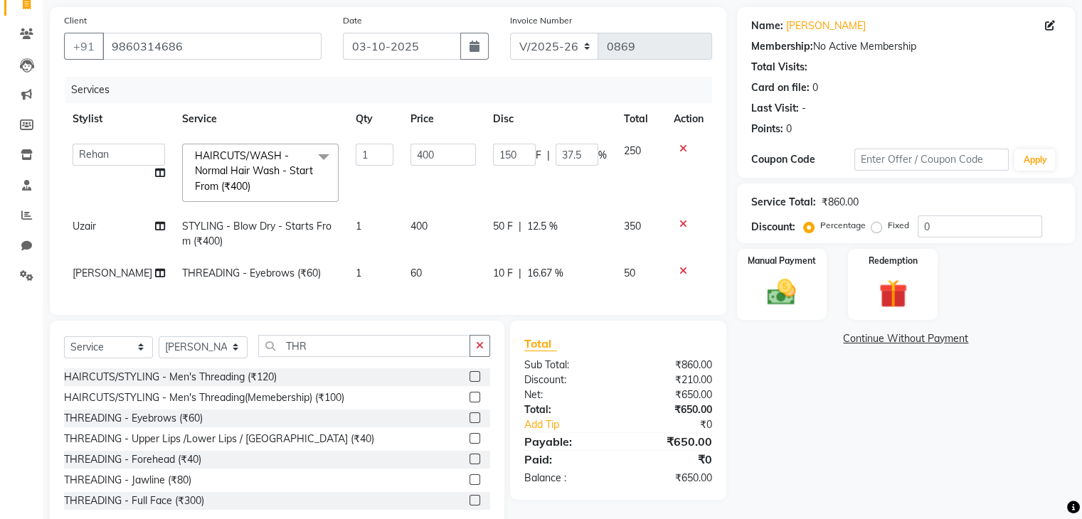
scroll to position [101, 0]
click at [778, 309] on div "Manual Payment" at bounding box center [781, 282] width 93 height 73
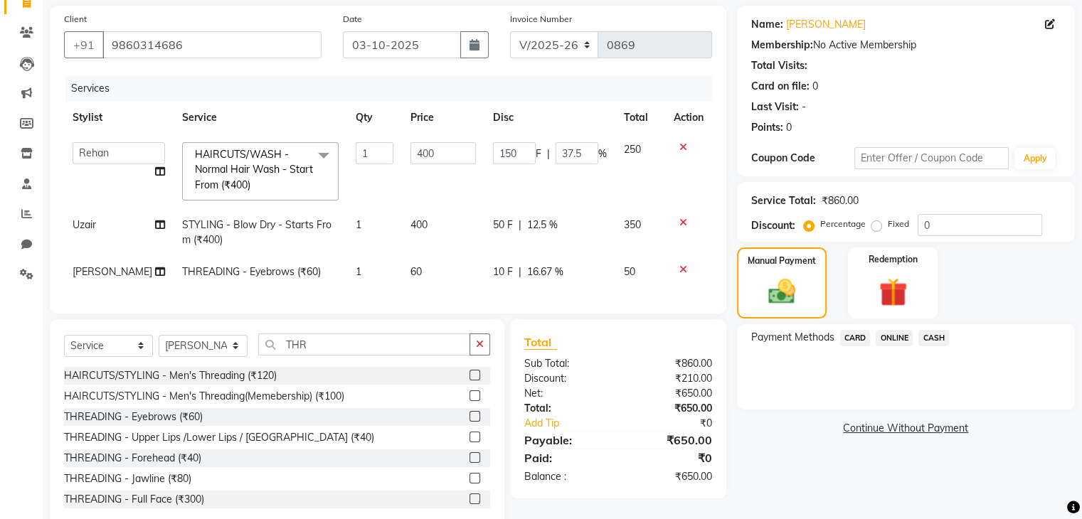
click at [937, 337] on span "CASH" at bounding box center [933, 338] width 31 height 16
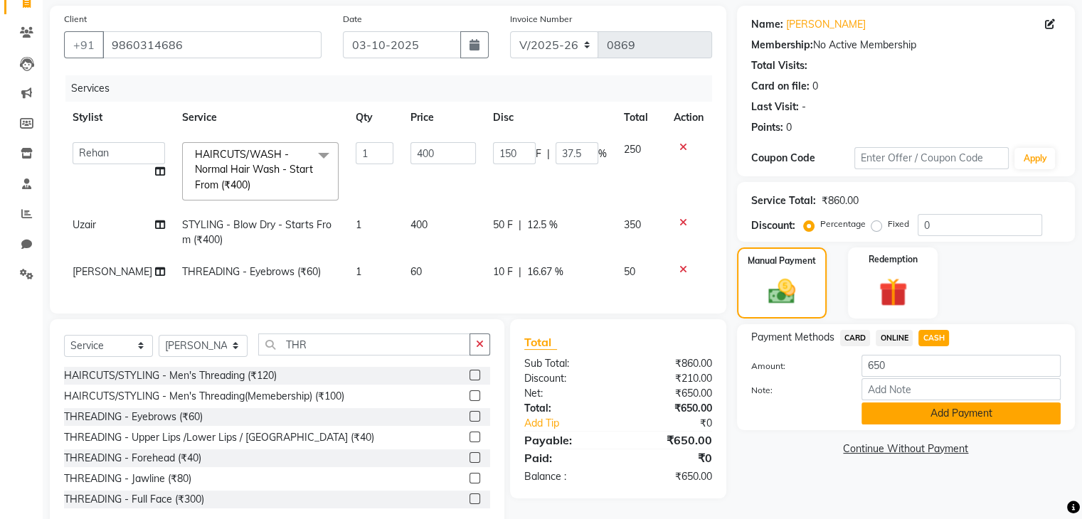
click at [950, 417] on button "Add Payment" at bounding box center [961, 414] width 199 height 22
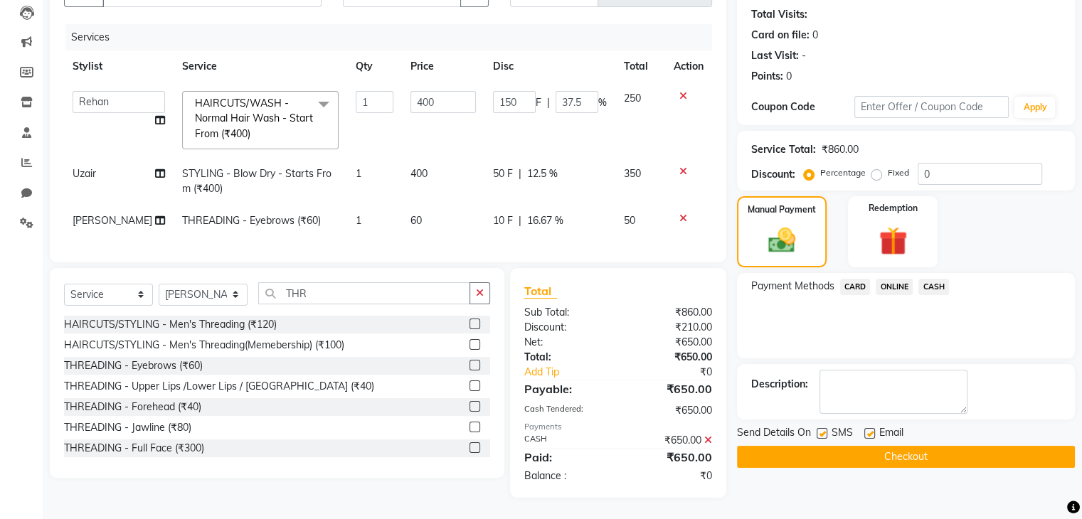
scroll to position [159, 0]
click at [948, 447] on button "Checkout" at bounding box center [906, 457] width 338 height 22
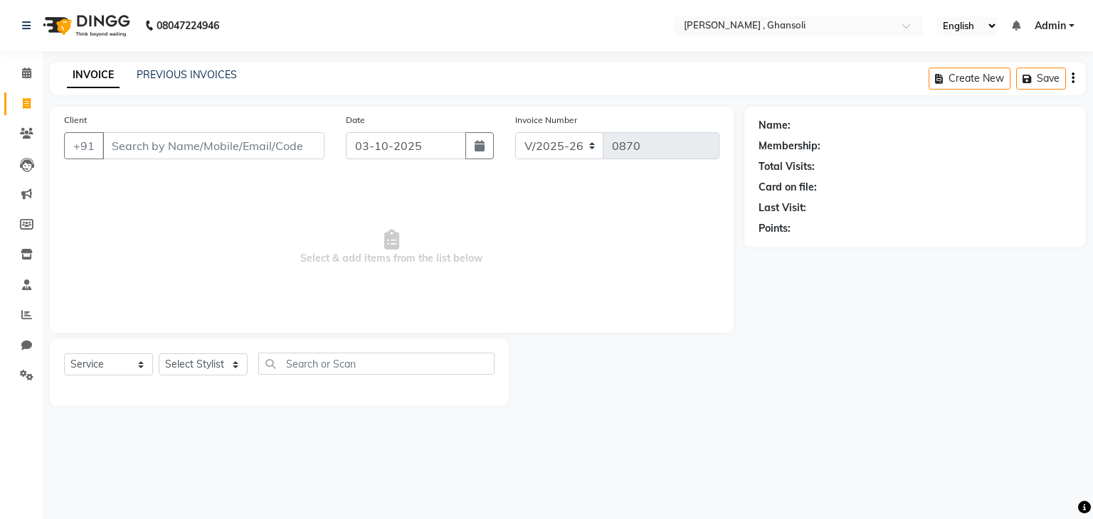
click at [196, 83] on div "INVOICE PREVIOUS INVOICES Create New Save" at bounding box center [568, 78] width 1036 height 33
click at [194, 71] on link "PREVIOUS INVOICES" at bounding box center [187, 74] width 100 height 13
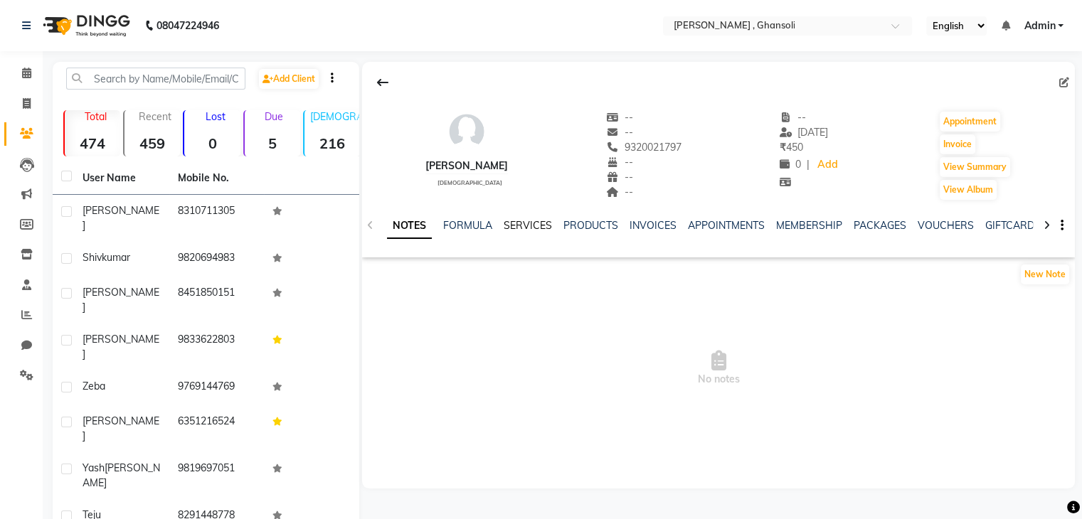
click at [511, 225] on link "SERVICES" at bounding box center [528, 225] width 48 height 13
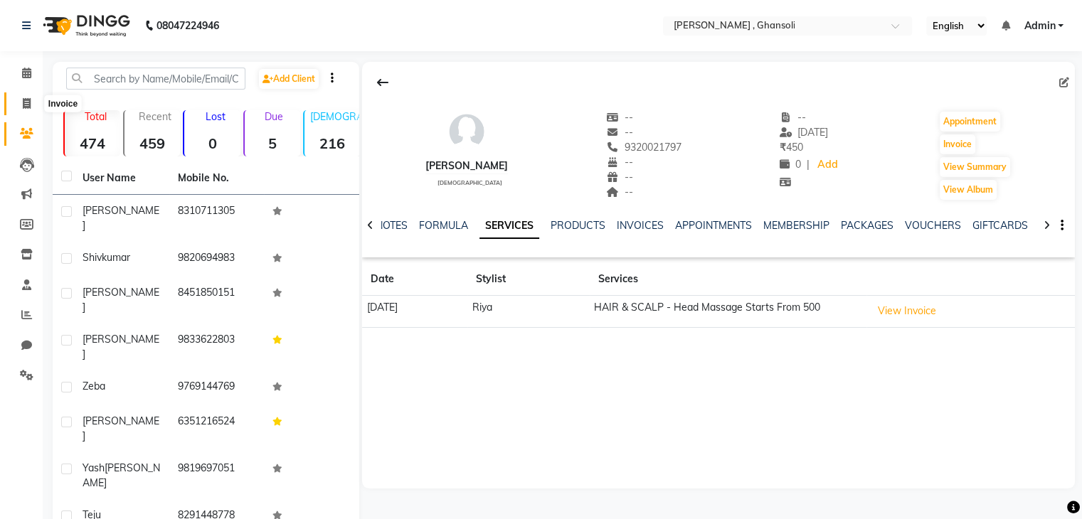
click at [24, 108] on icon at bounding box center [27, 103] width 8 height 11
select select "8446"
select select "service"
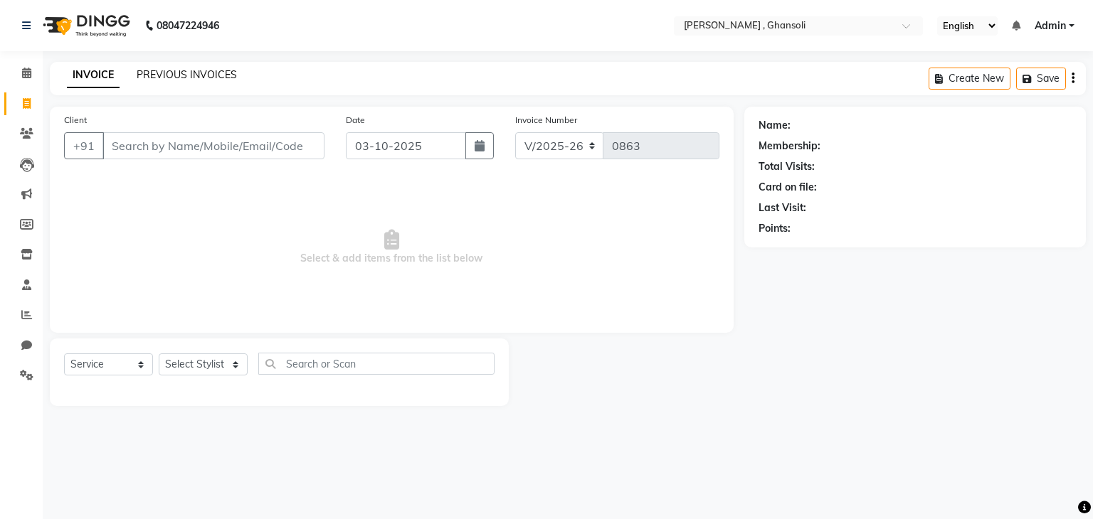
click at [205, 78] on link "PREVIOUS INVOICES" at bounding box center [187, 74] width 100 height 13
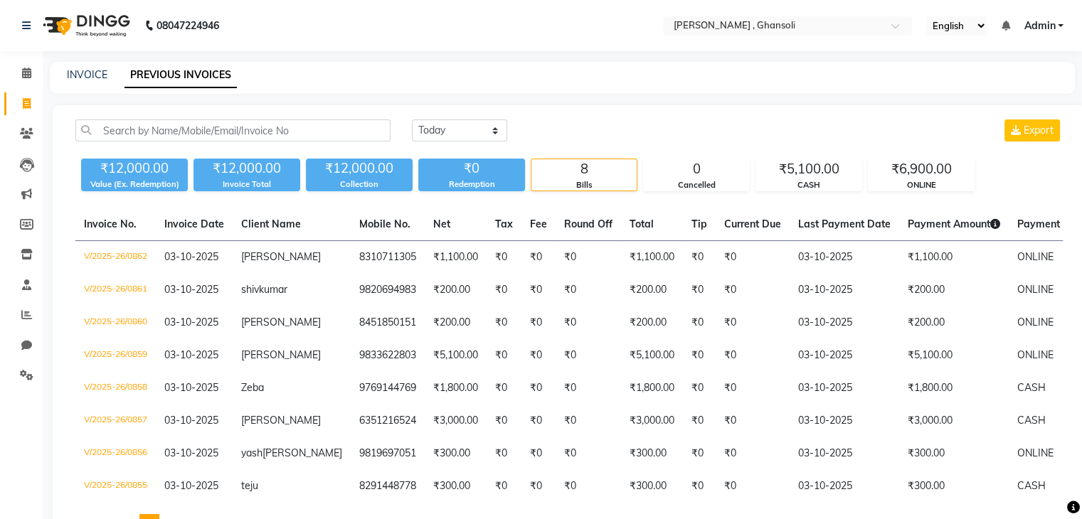
select select "8446"
select select "service"
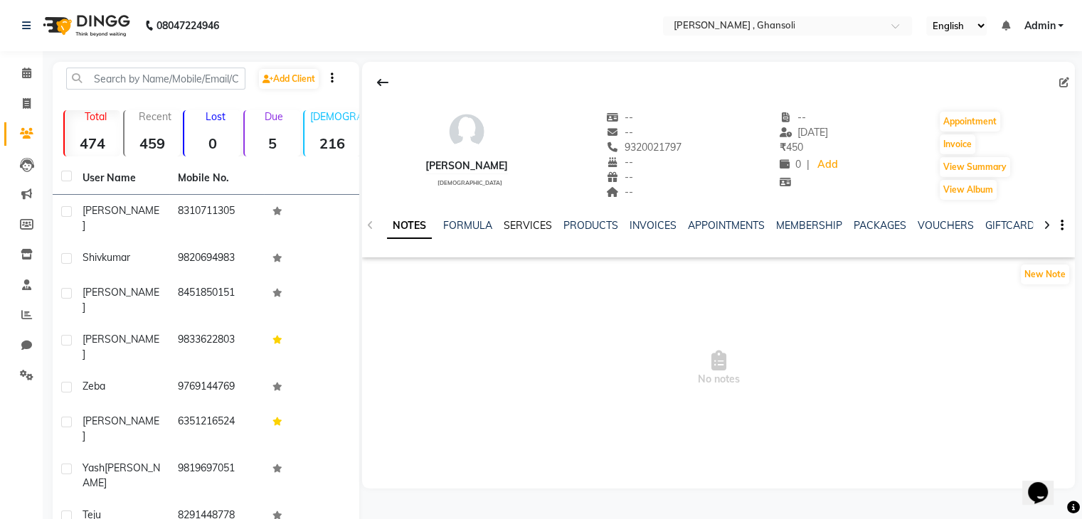
click at [524, 226] on link "SERVICES" at bounding box center [528, 225] width 48 height 13
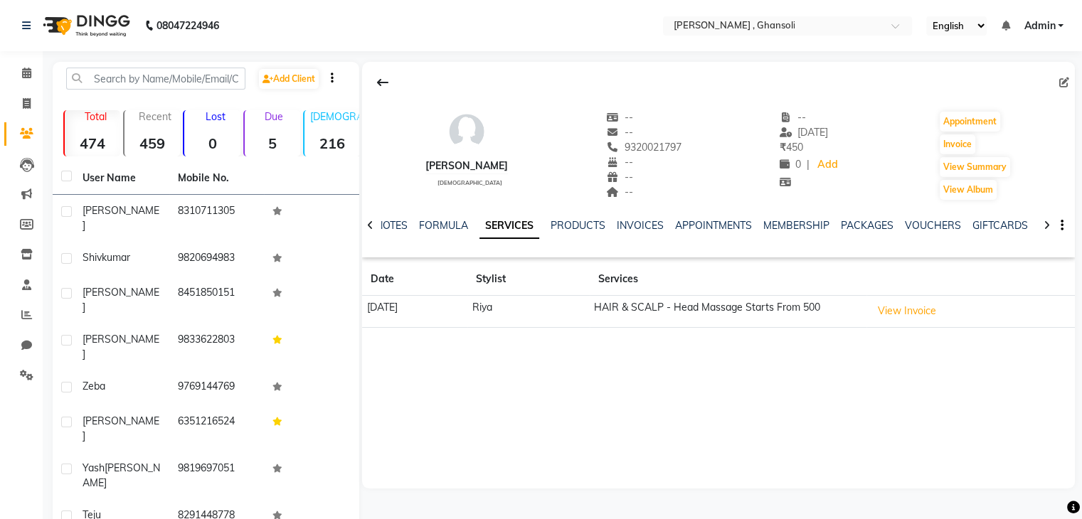
click at [743, 311] on td "HAIR & SCALP - Head Massage Starts From 500" at bounding box center [728, 312] width 277 height 32
click at [908, 312] on button "View Invoice" at bounding box center [906, 311] width 71 height 22
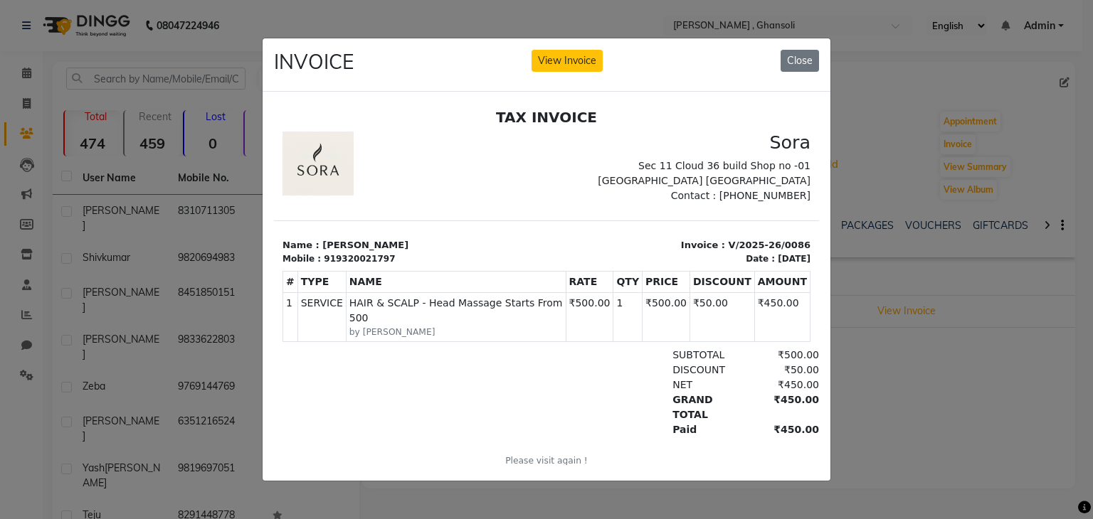
scroll to position [11, 0]
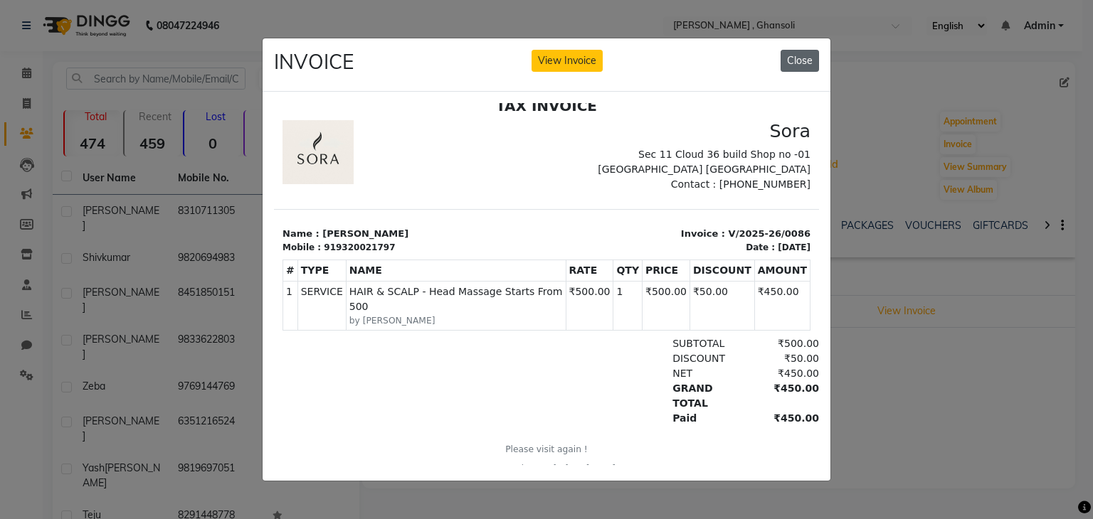
click at [795, 55] on button "Close" at bounding box center [799, 61] width 38 height 22
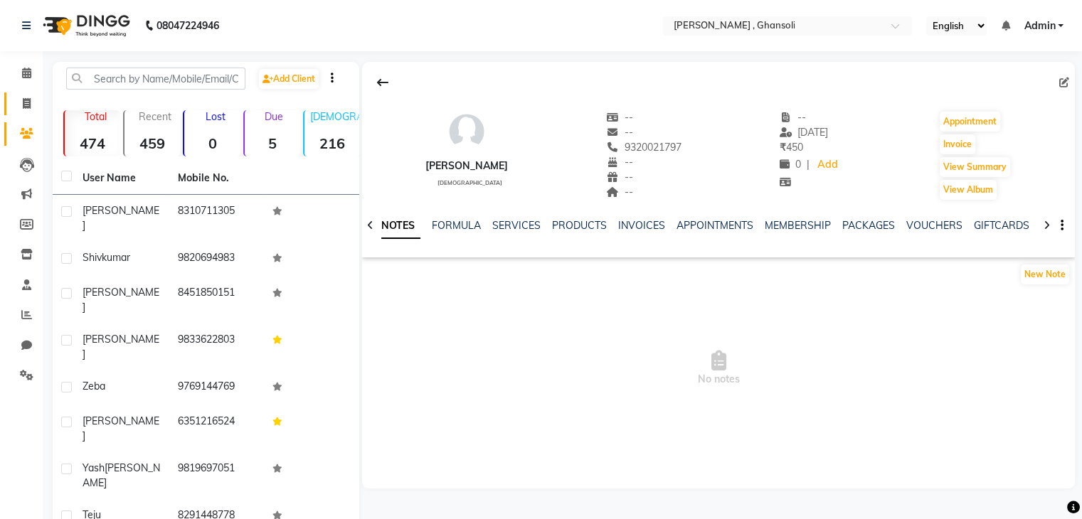
click at [26, 114] on link "Invoice" at bounding box center [21, 103] width 34 height 23
select select "service"
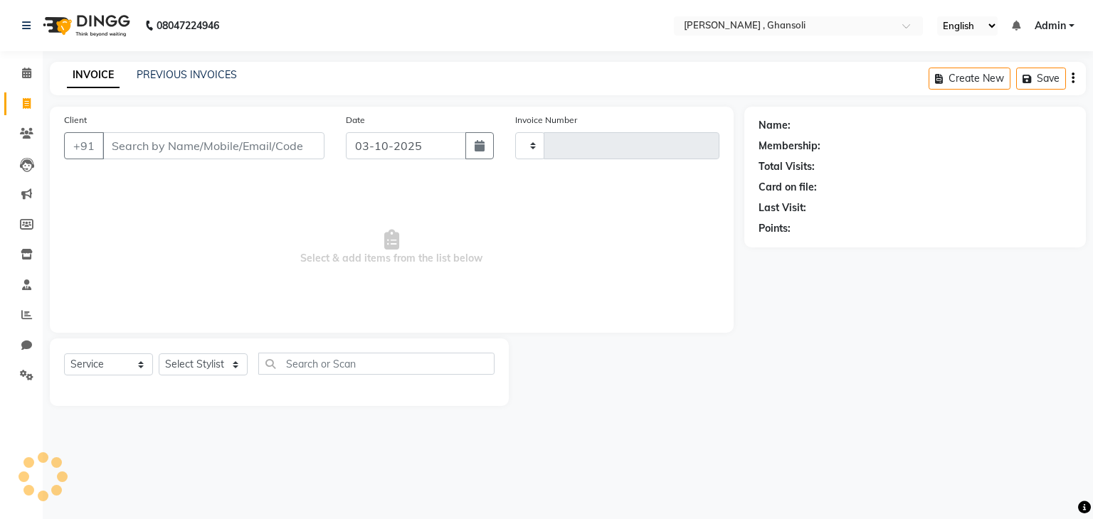
type input "0863"
select select "8446"
click at [138, 152] on input "Client" at bounding box center [213, 145] width 222 height 27
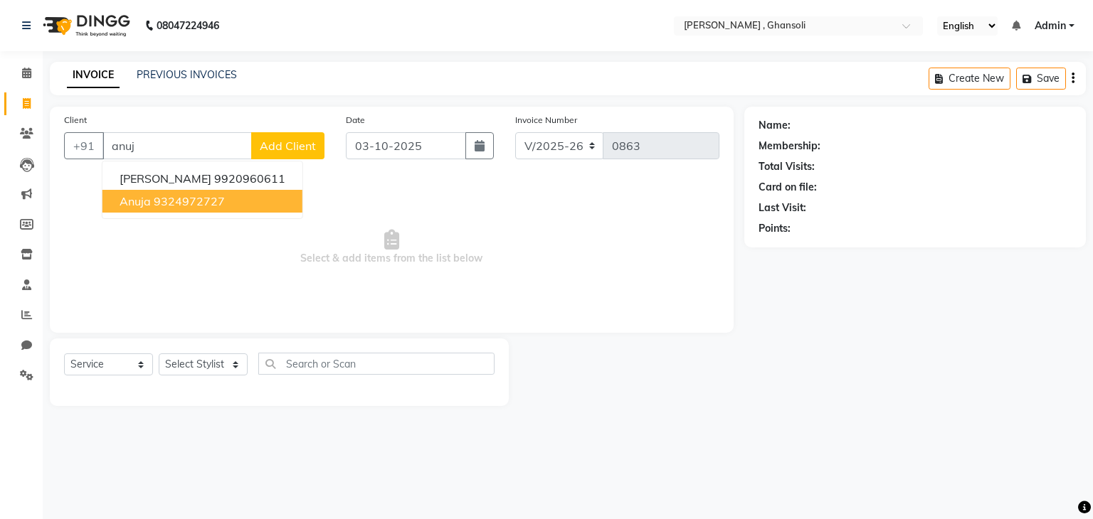
click at [189, 204] on ngb-highlight "9324972727" at bounding box center [189, 201] width 71 height 14
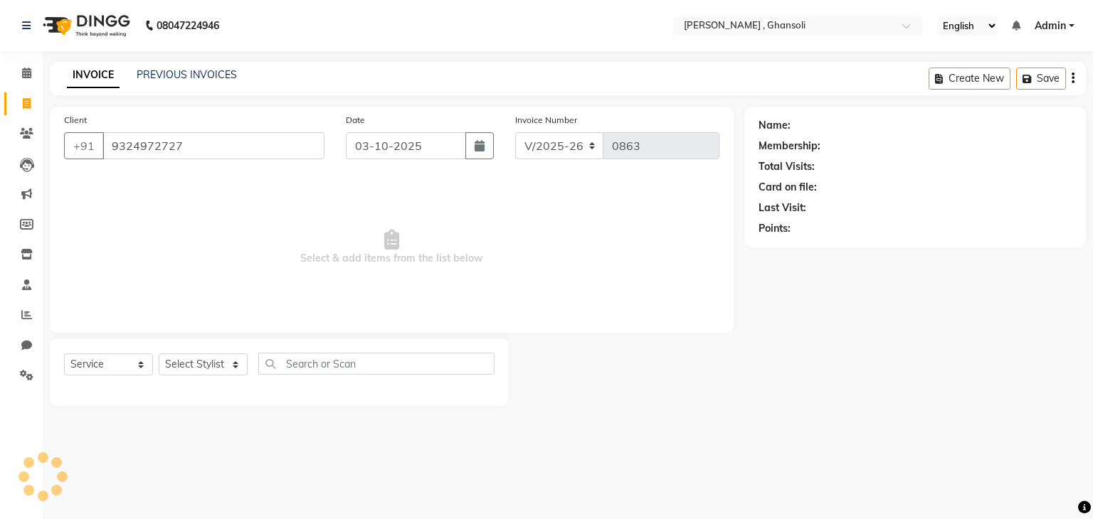
type input "9324972727"
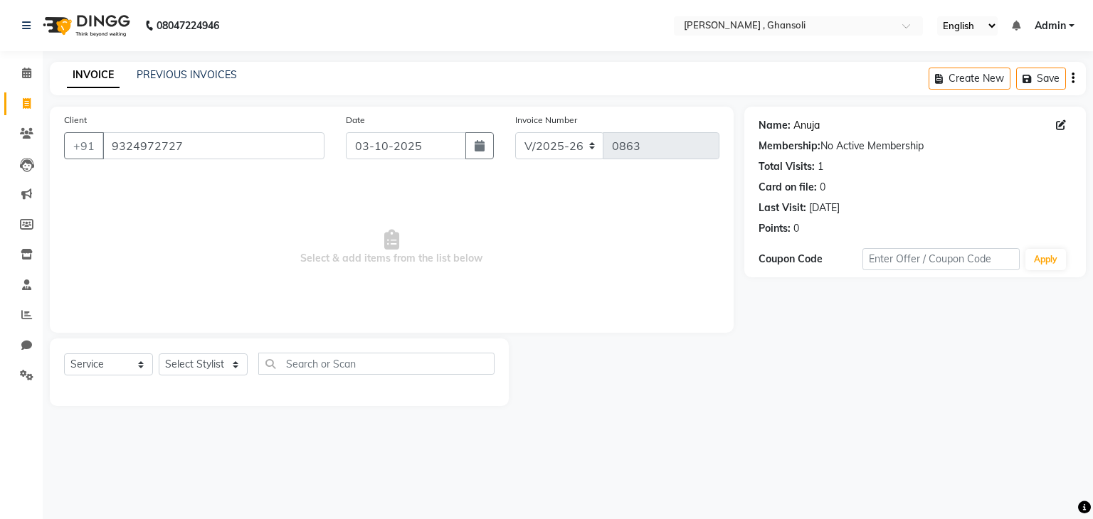
click at [801, 128] on link "Anuja" at bounding box center [806, 125] width 26 height 15
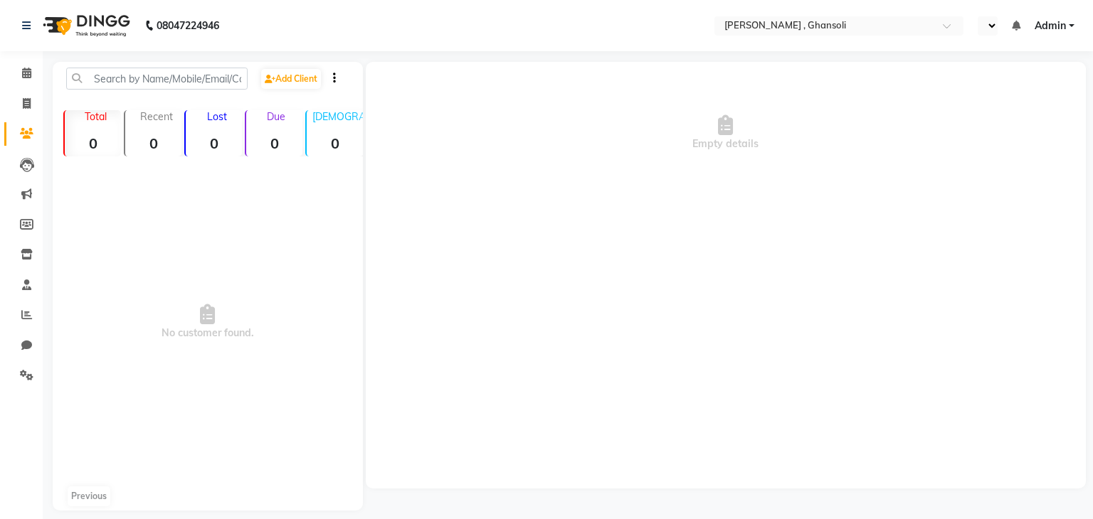
select select "en"
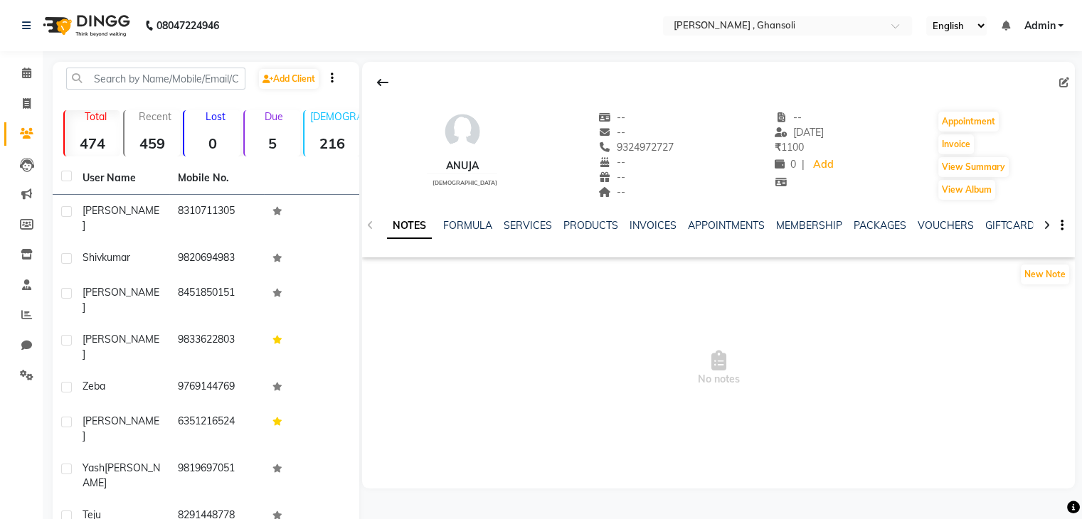
click at [521, 232] on div "SERVICES" at bounding box center [528, 225] width 48 height 15
click at [523, 228] on link "SERVICES" at bounding box center [528, 225] width 48 height 13
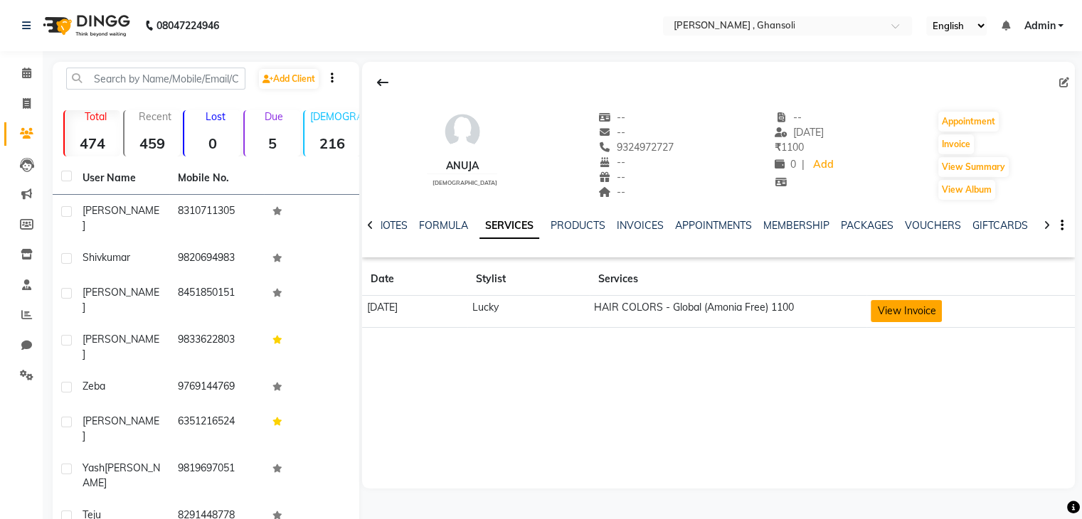
click at [911, 317] on button "View Invoice" at bounding box center [906, 311] width 71 height 22
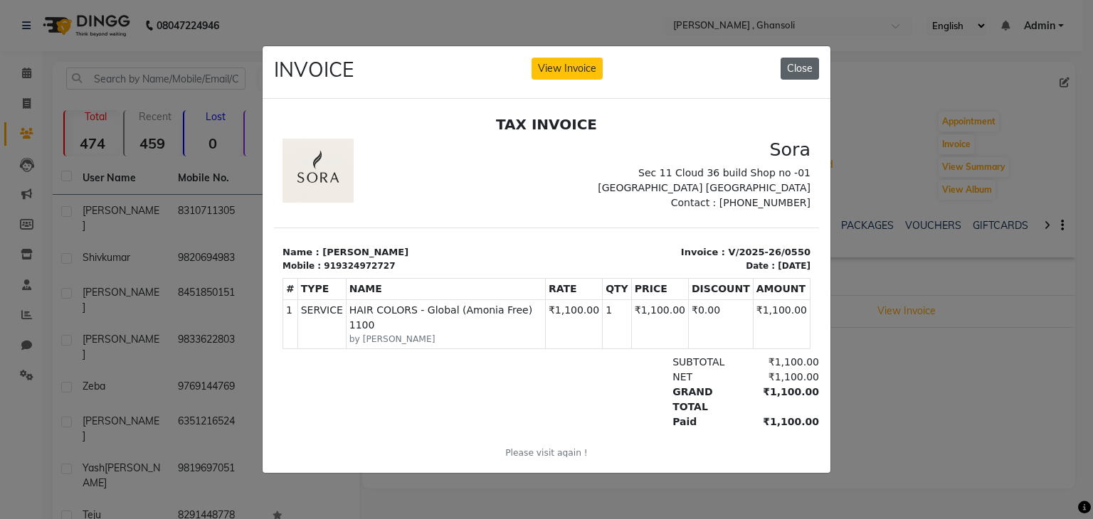
click at [800, 58] on button "Close" at bounding box center [799, 69] width 38 height 22
